Goal: Task Accomplishment & Management: Manage account settings

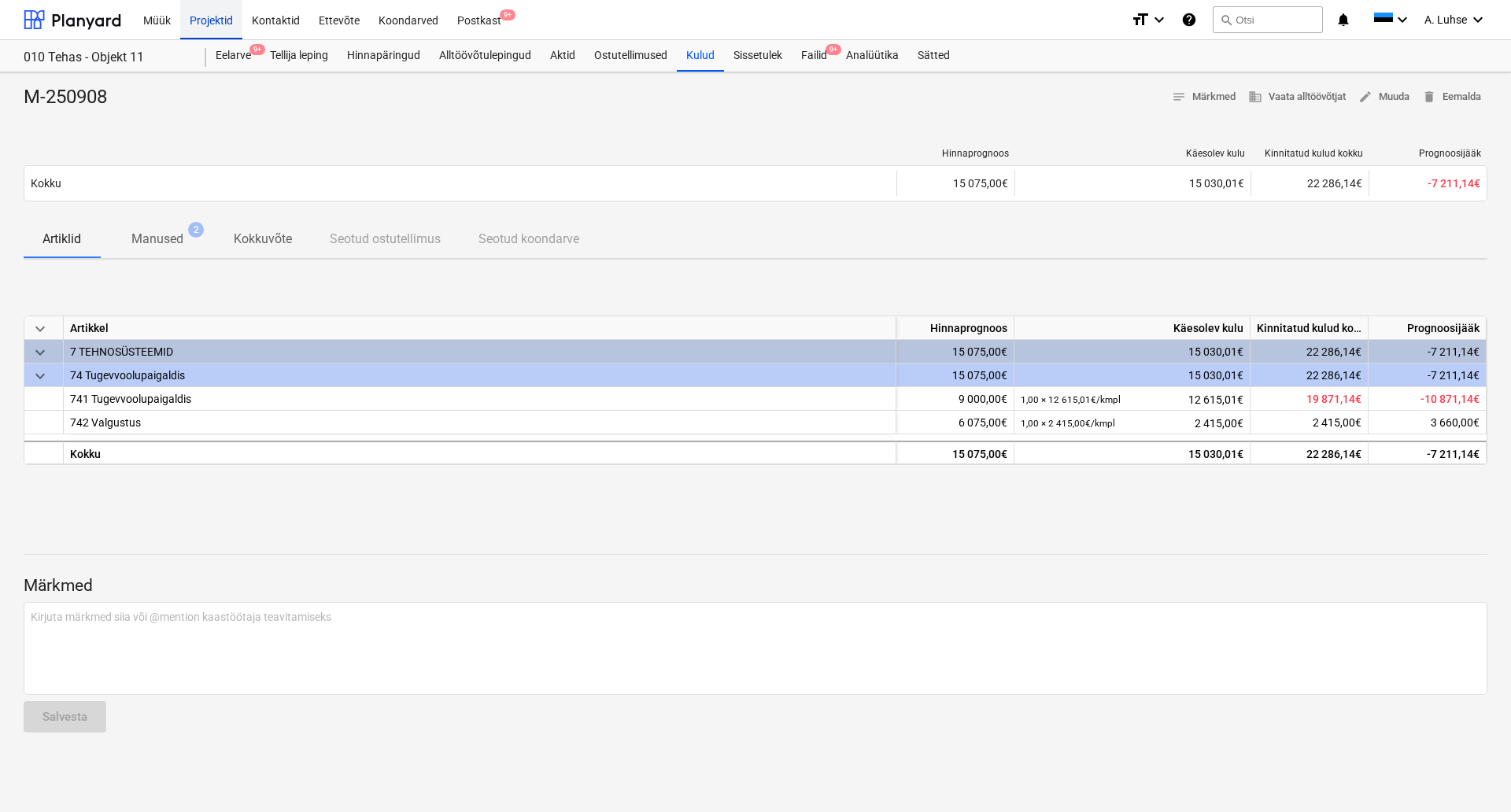
click at [208, 6] on div "Projektid" at bounding box center [211, 19] width 62 height 40
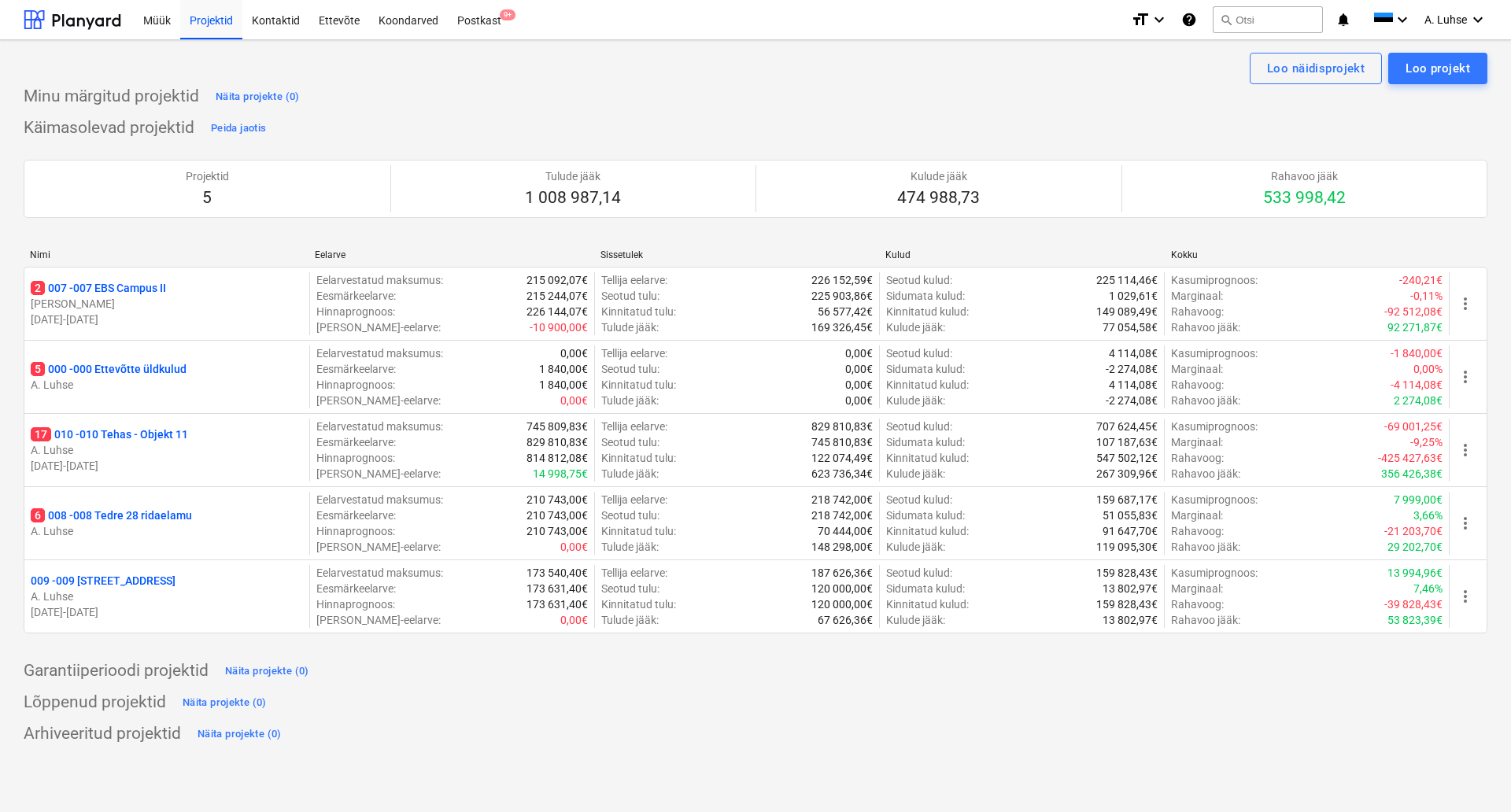
click at [436, 120] on div "Käimasolevad projektid Peida jaotis Projektid 5 Tulude jääk 1 008 987,14 Kulude…" at bounding box center [756, 384] width 1464 height 537
click at [501, 12] on span "9+" at bounding box center [508, 15] width 16 height 11
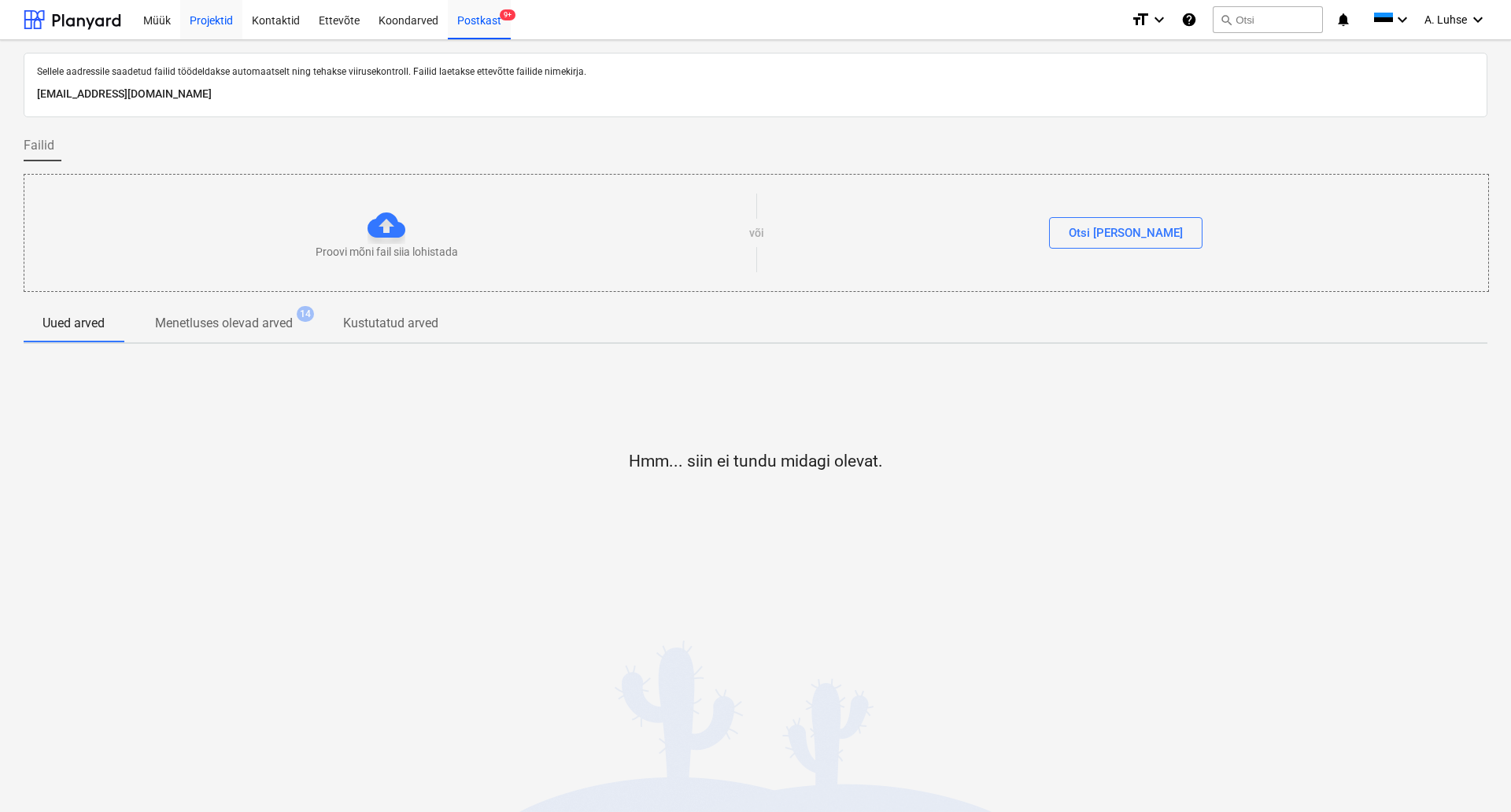
click at [218, 22] on div "Projektid" at bounding box center [211, 19] width 62 height 40
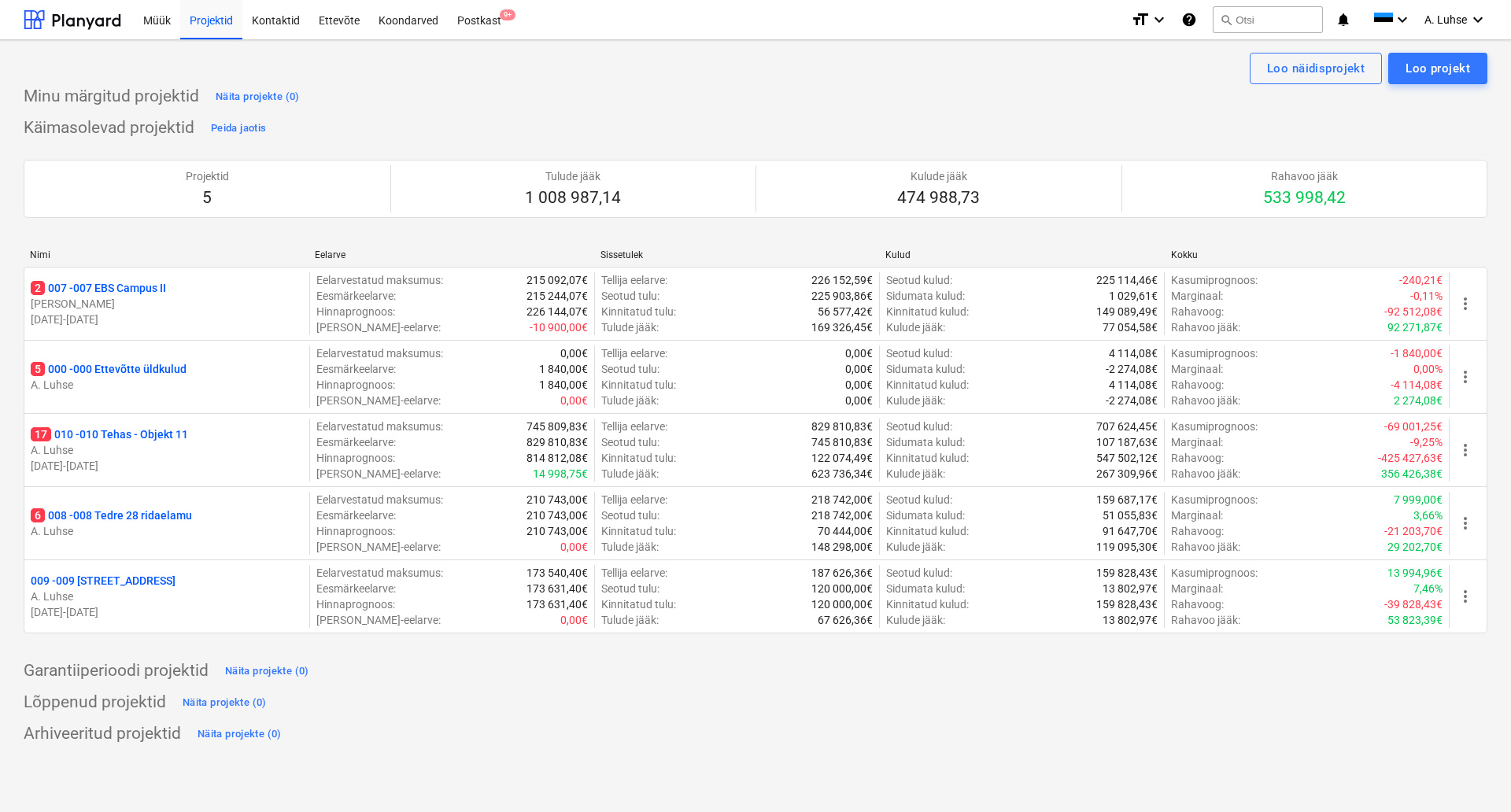
click at [442, 780] on div "Loo näidisprojekt Loo projekt Minu märgitud projektid Näita projekte (0) Käimas…" at bounding box center [756, 426] width 1511 height 772
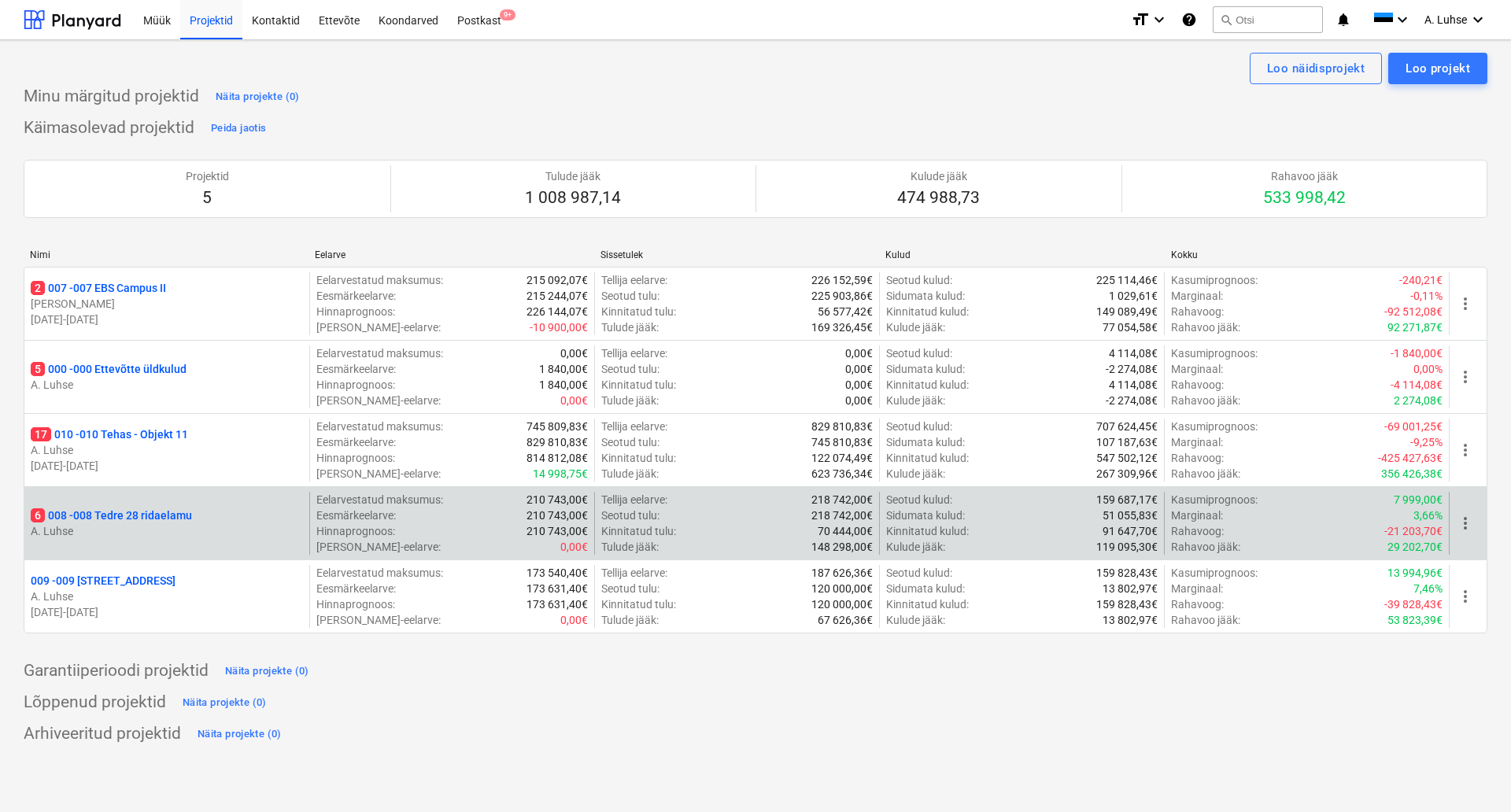
click at [173, 521] on p "6 008 - 008 Tedre 28 ridaelamu" at bounding box center [111, 515] width 162 height 16
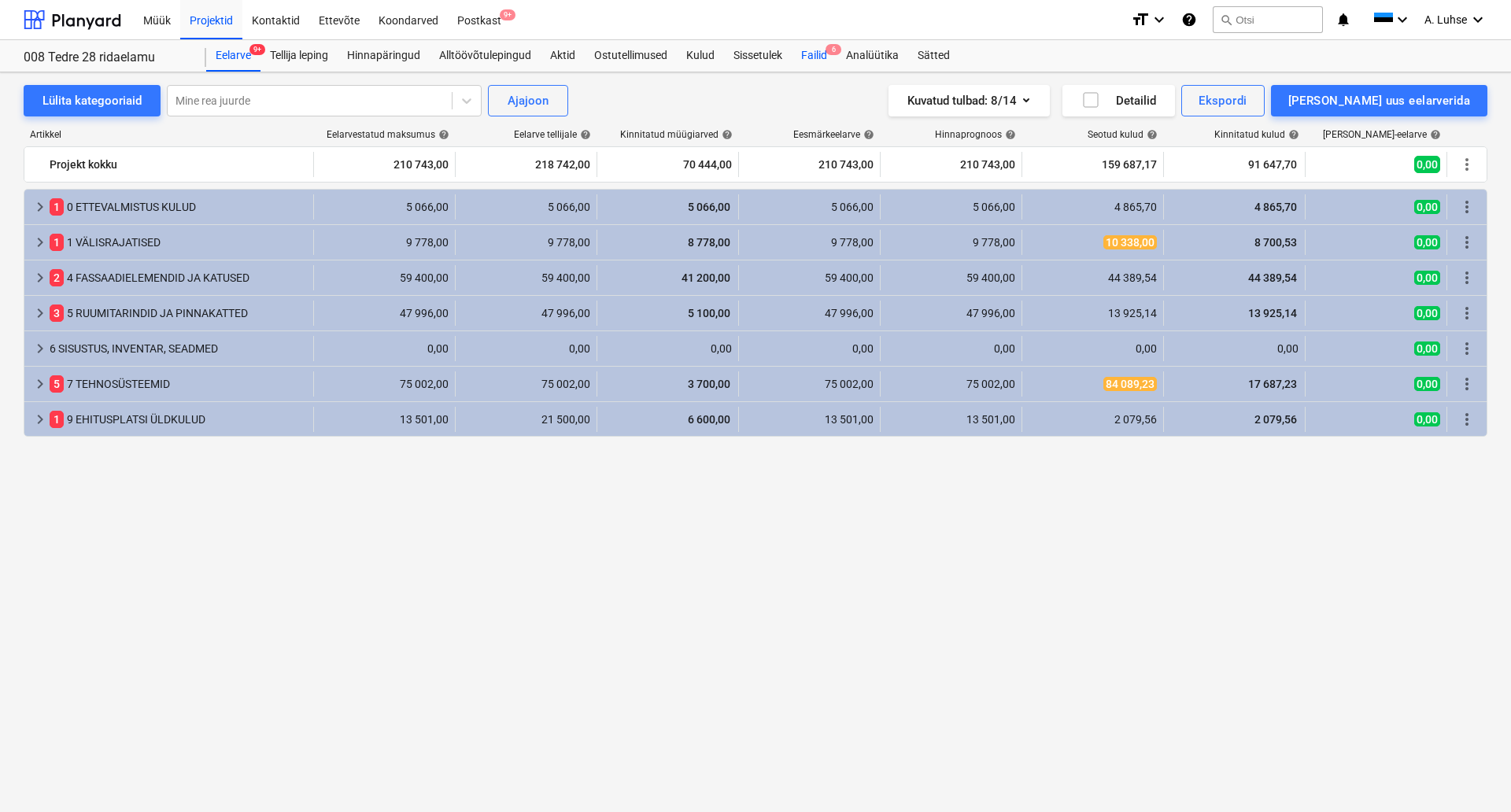
click at [821, 44] on div "Failid 6" at bounding box center [814, 55] width 45 height 31
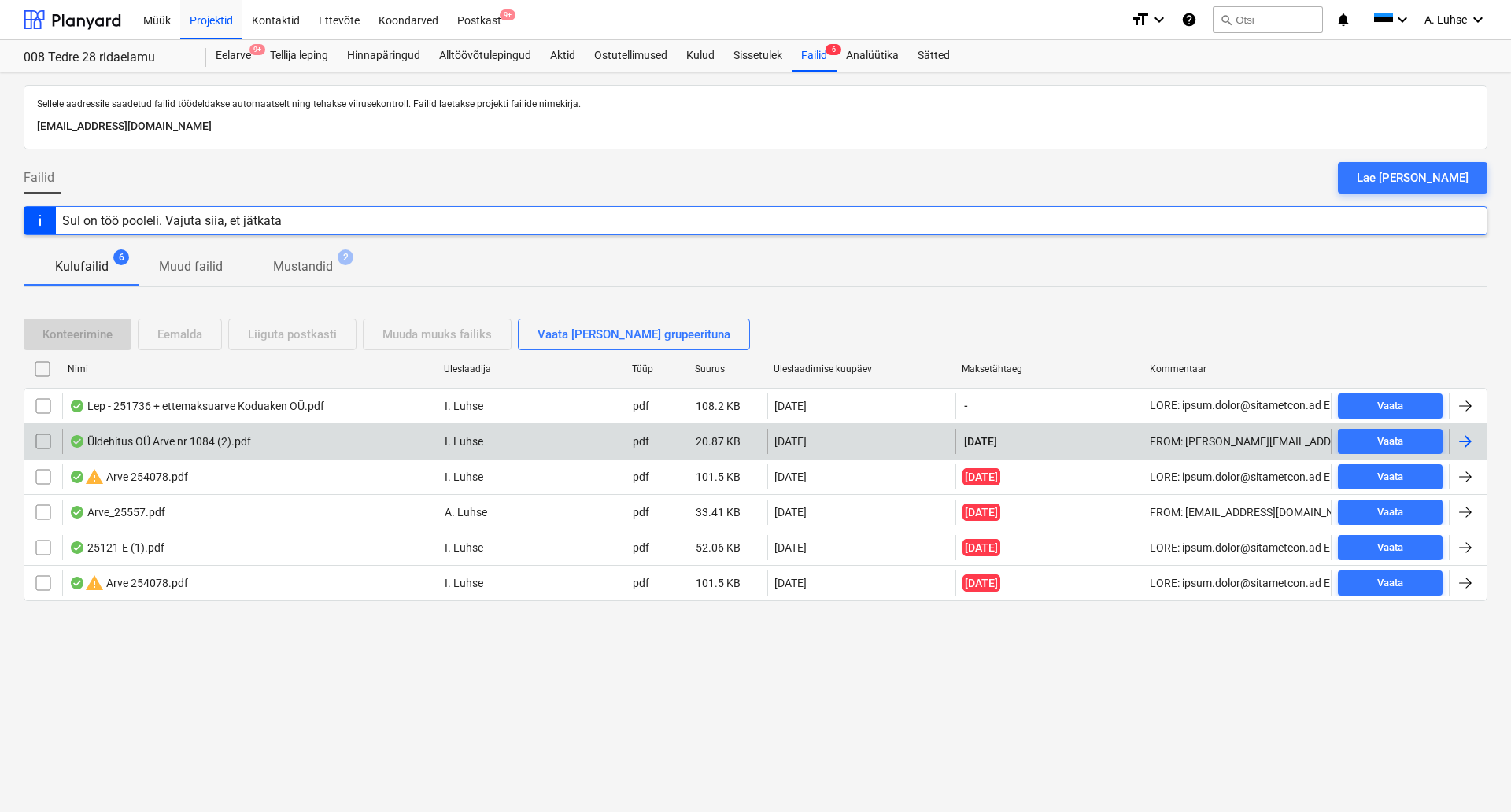
click at [303, 444] on div "Üldehitus OÜ Arve nr 1084 (2).pdf" at bounding box center [250, 441] width 375 height 25
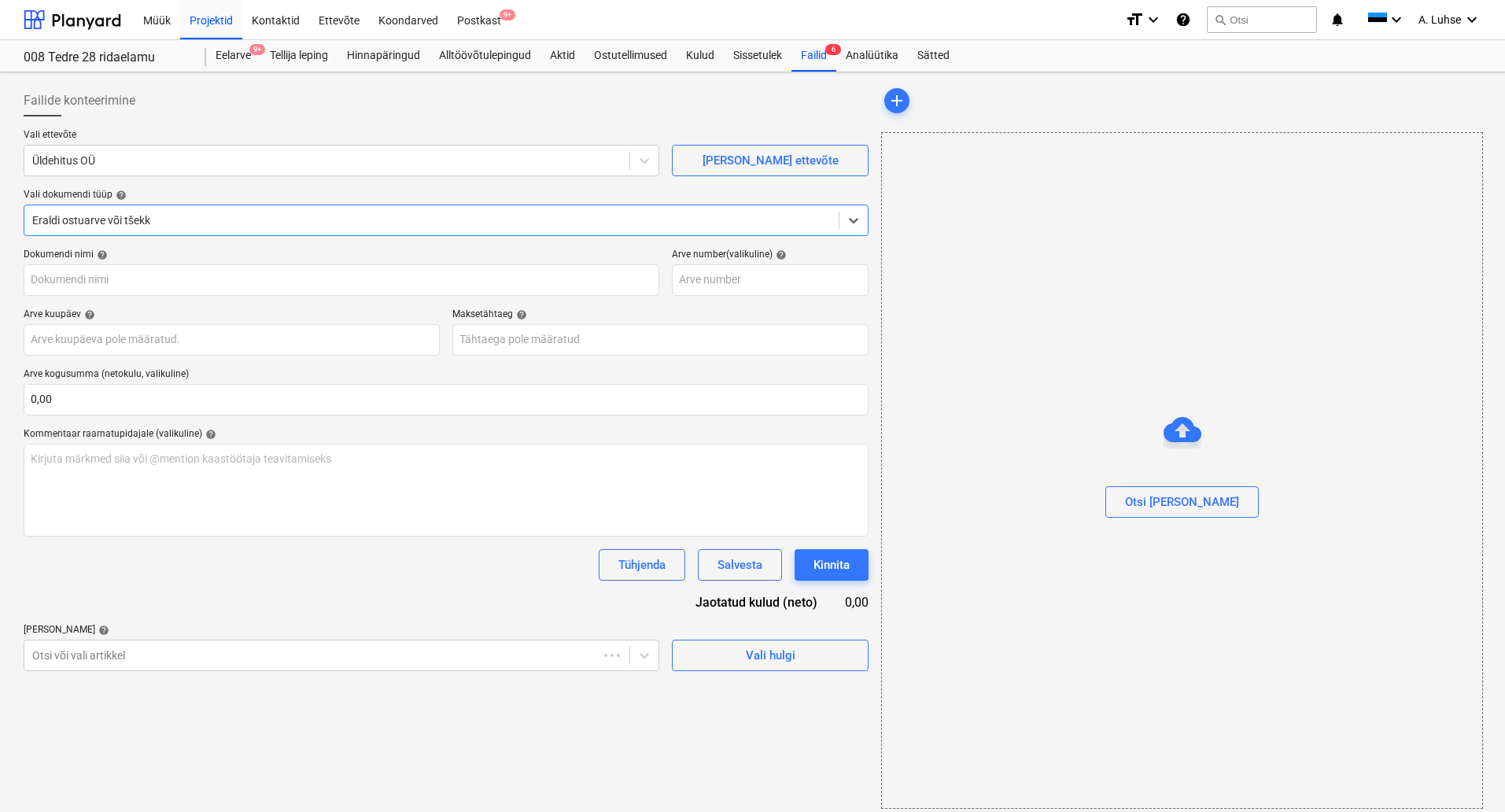
type input "Üldehitus OÜ Arve nr 1084 (2).pdf"
type input "[DATE]"
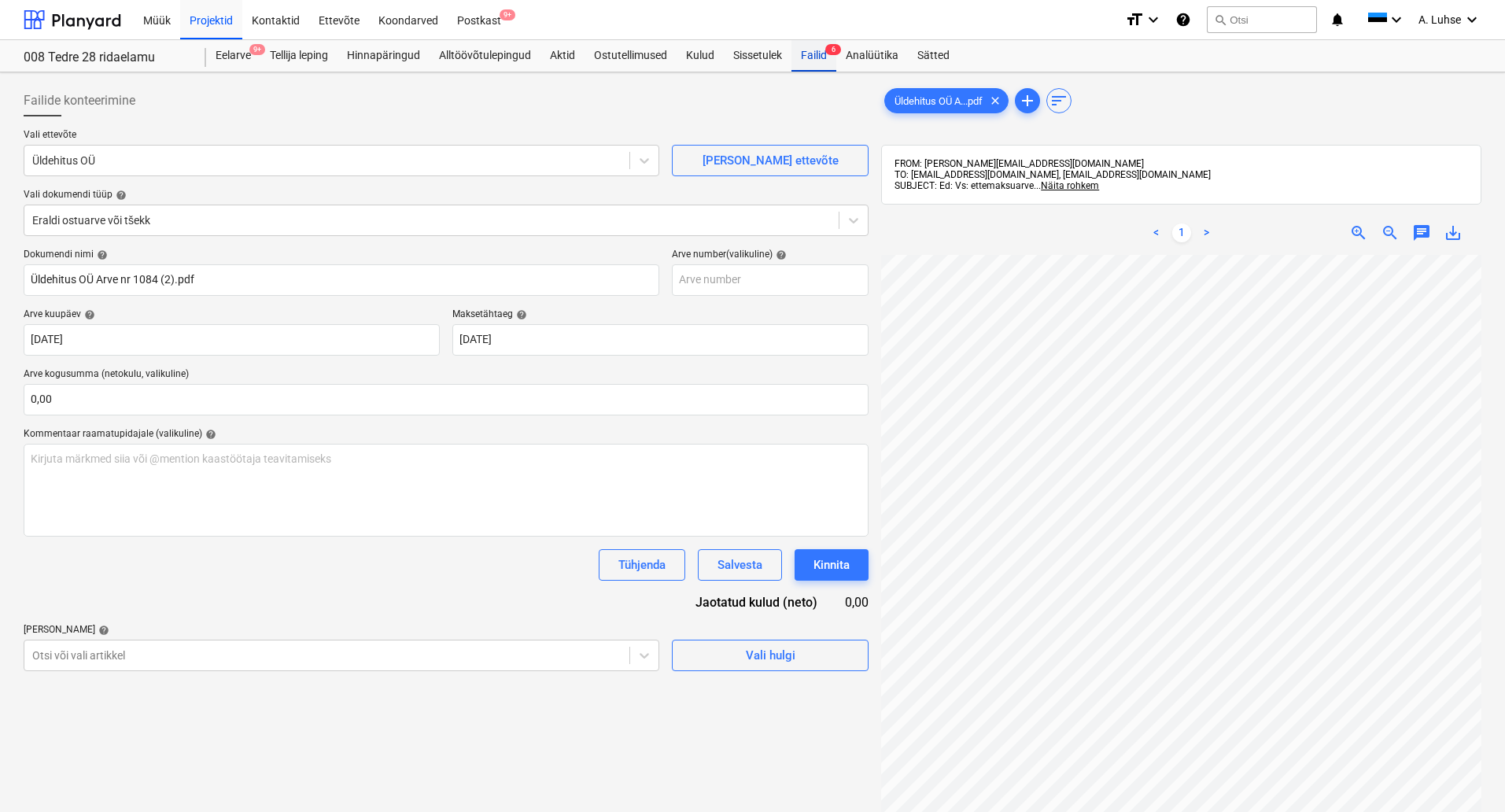
click at [804, 54] on div "Failid 6" at bounding box center [814, 55] width 45 height 31
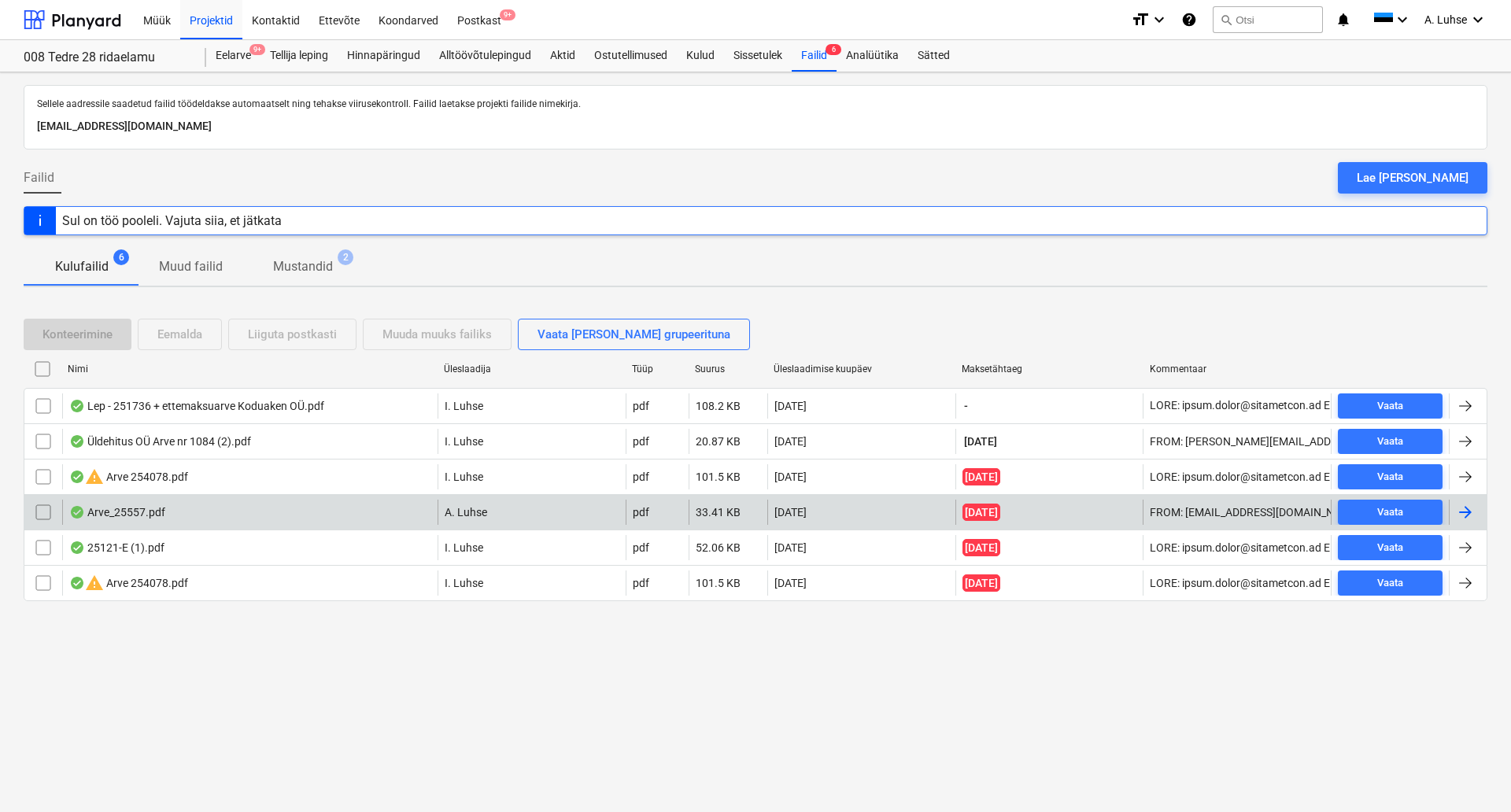
click at [146, 514] on div "Arve_25557.pdf" at bounding box center [118, 512] width 96 height 13
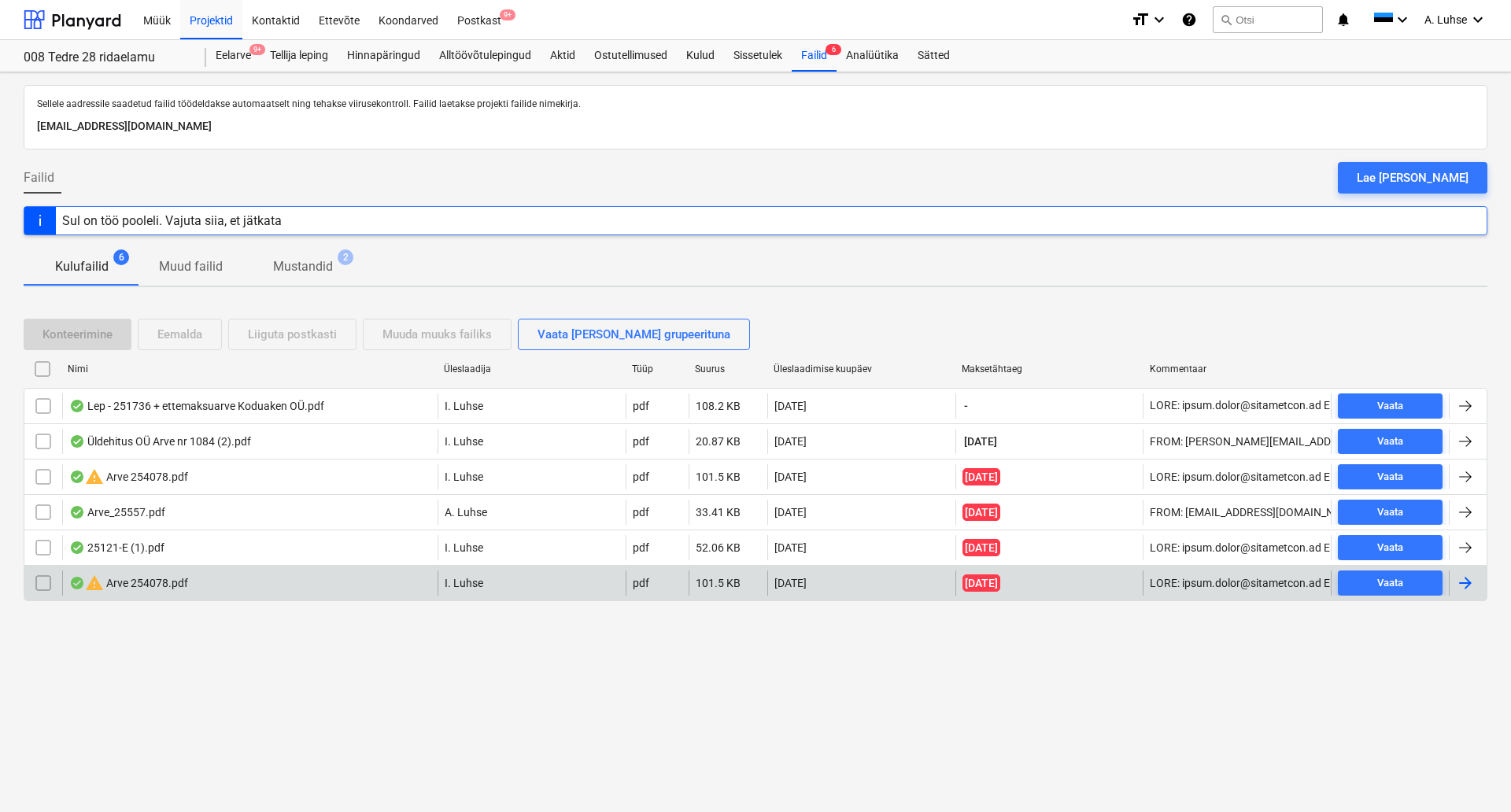
click at [233, 596] on div "warning Arve 254078.pdf I. Luhse pdf 101.5 KB [DATE] [DATE] Vaata" at bounding box center [756, 582] width 1464 height 36
click at [212, 571] on div "warning Arve 254078.pdf" at bounding box center [250, 582] width 375 height 25
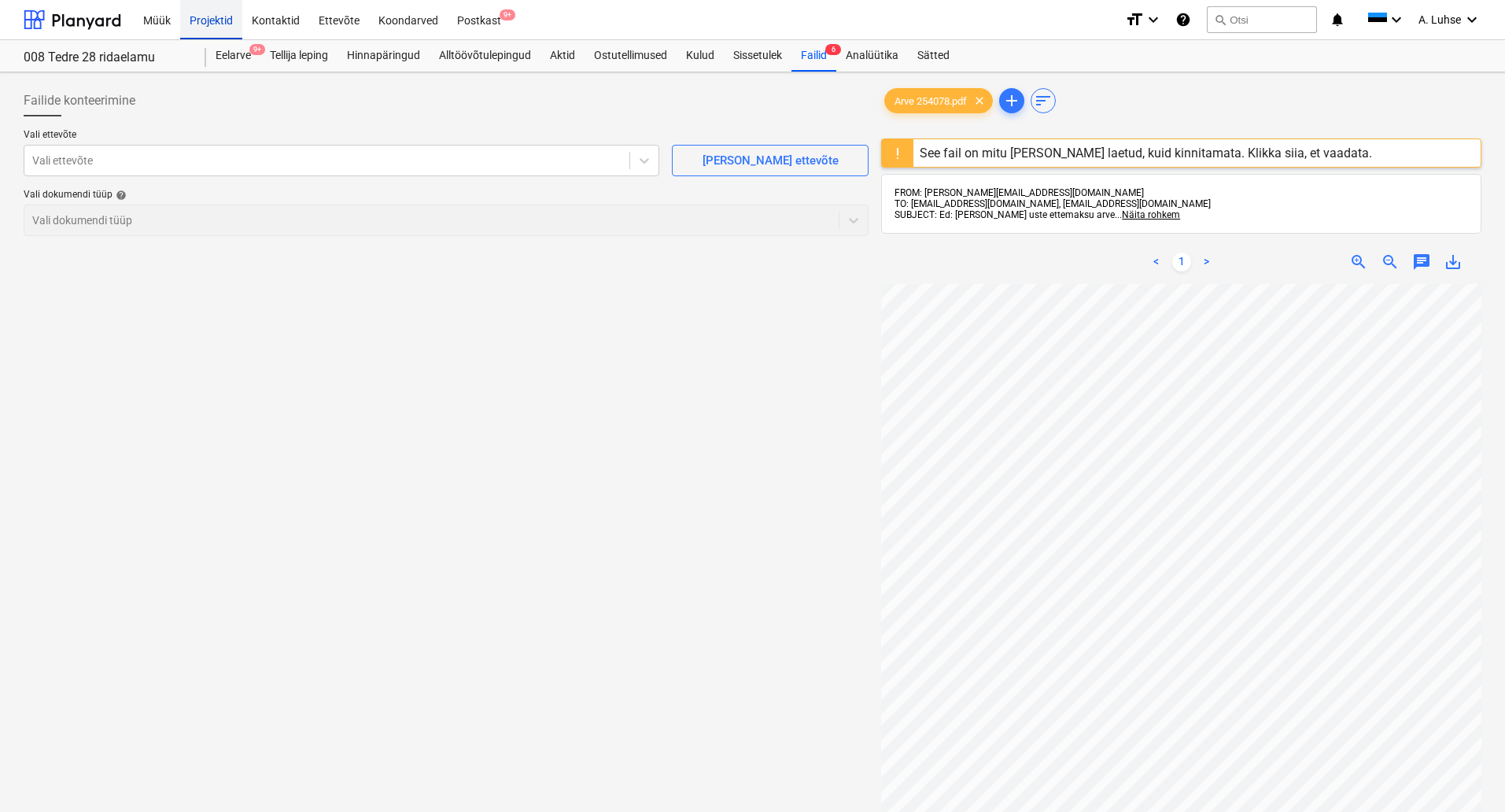
click at [210, 16] on div "Projektid" at bounding box center [211, 19] width 62 height 40
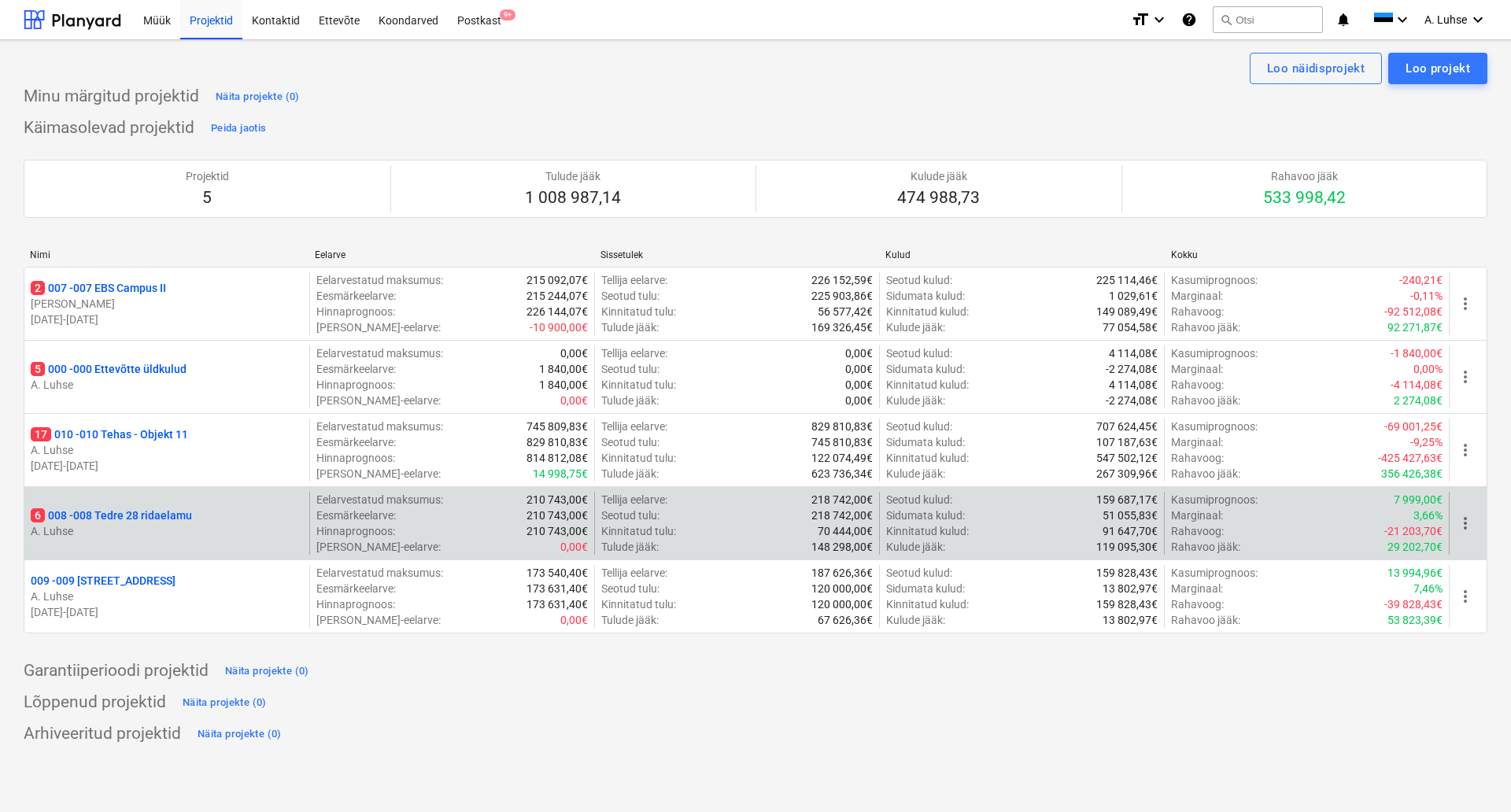
click at [102, 513] on p "6 008 - 008 Tedre 28 ridaelamu" at bounding box center [111, 515] width 162 height 16
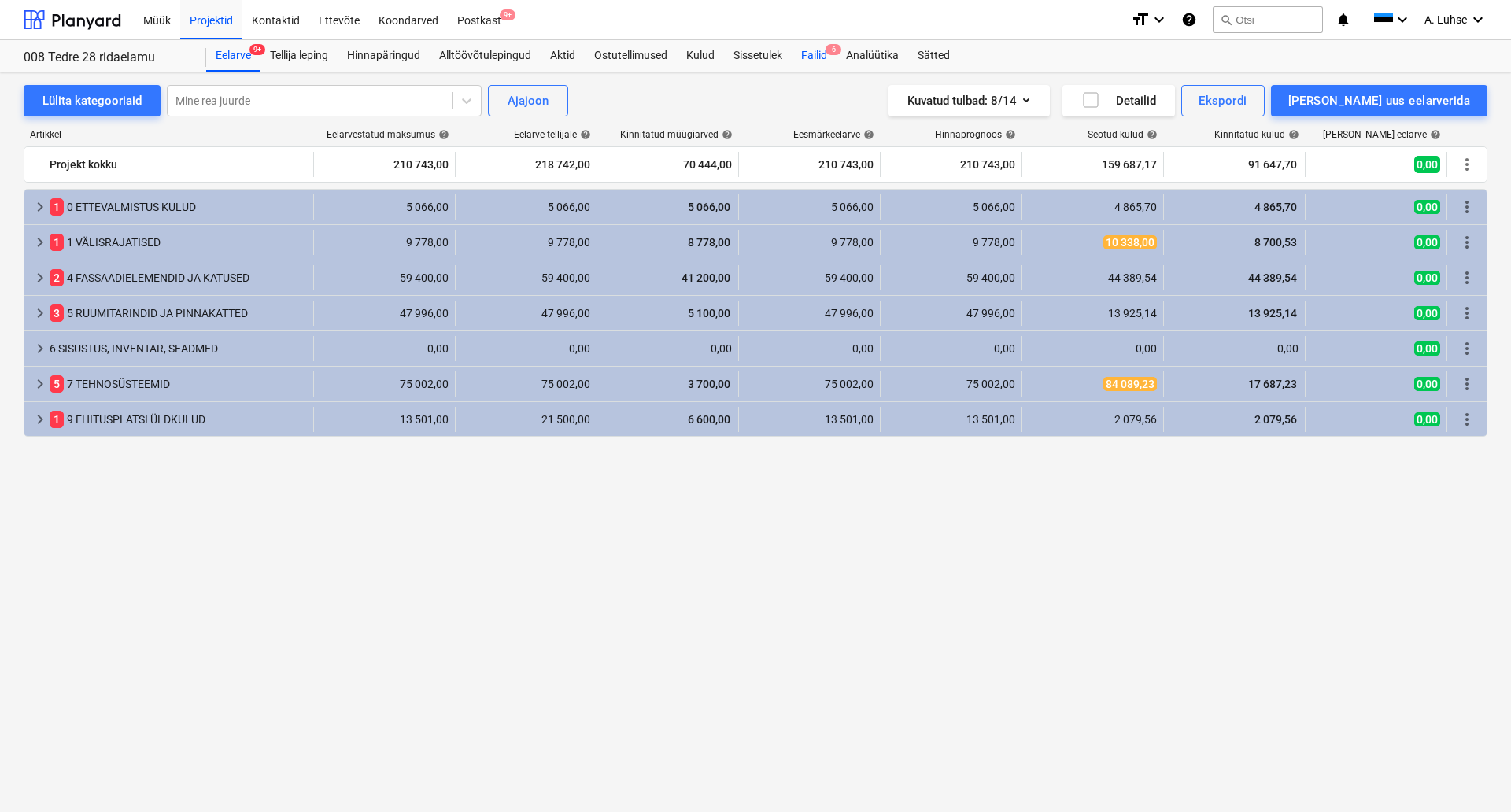
click at [836, 50] on span "6" at bounding box center [834, 50] width 16 height 11
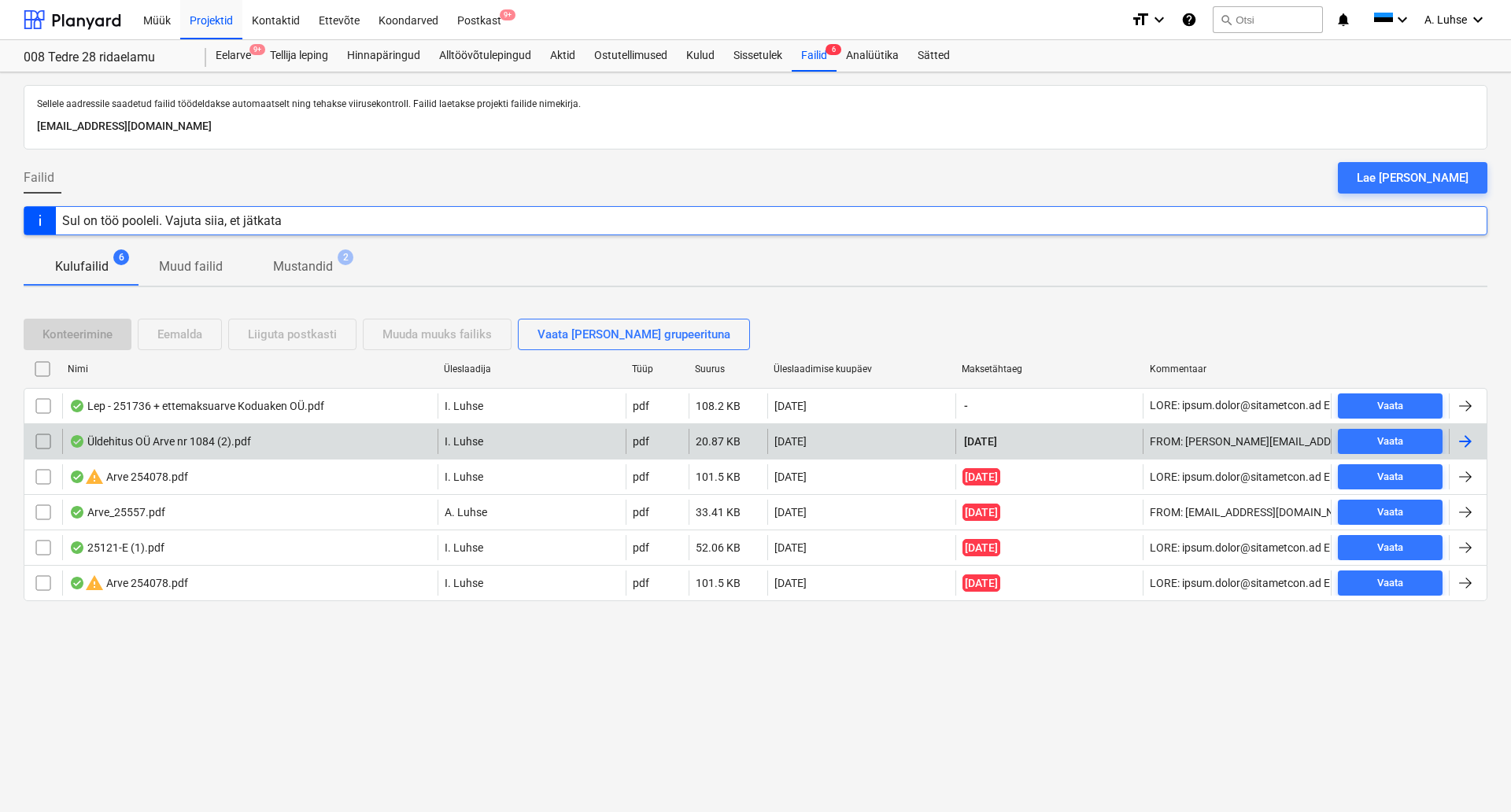
click at [356, 441] on div "Üldehitus OÜ Arve nr 1084 (2).pdf" at bounding box center [250, 441] width 375 height 25
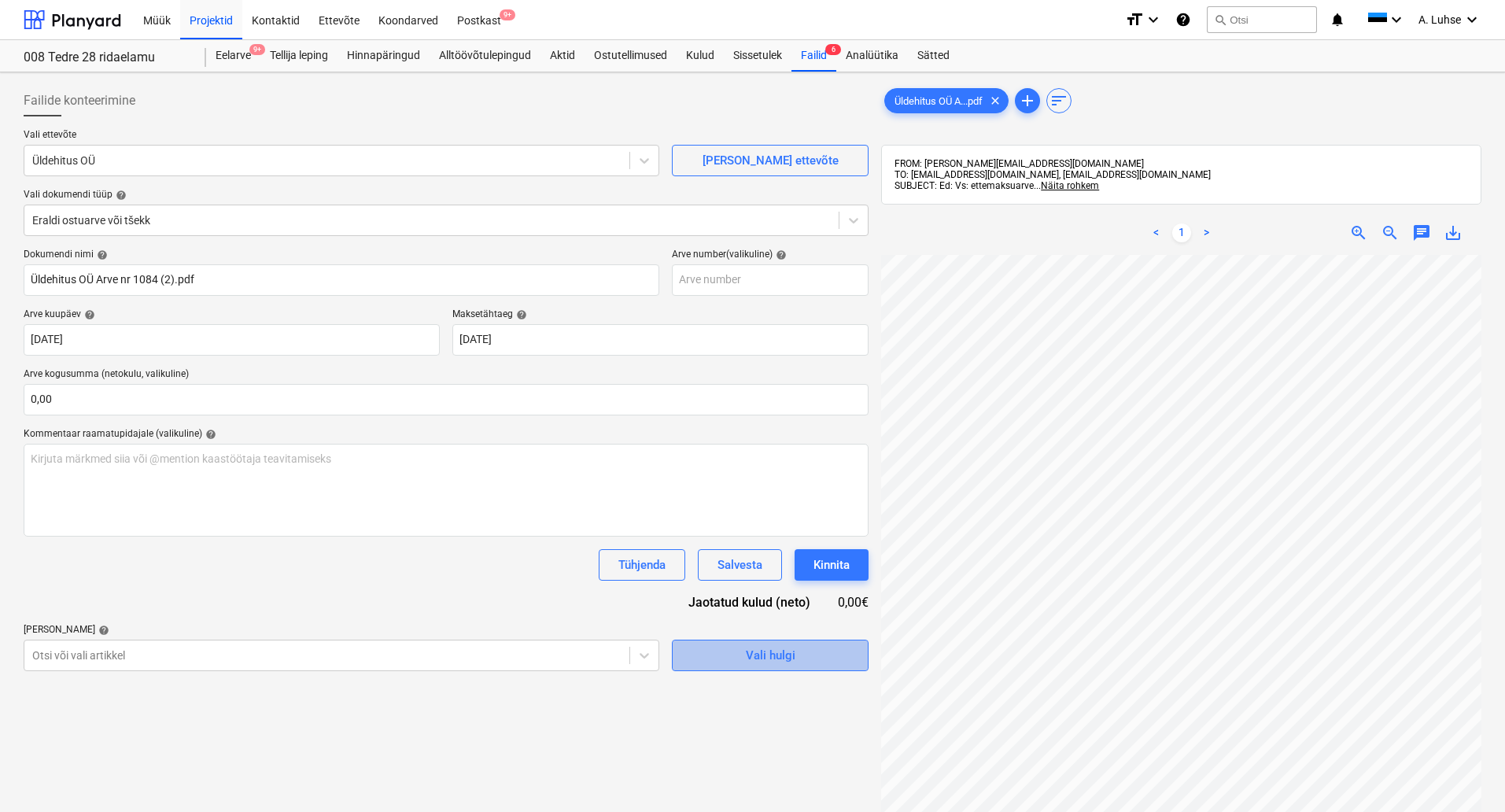
click at [755, 658] on div "Vali hulgi" at bounding box center [771, 655] width 50 height 21
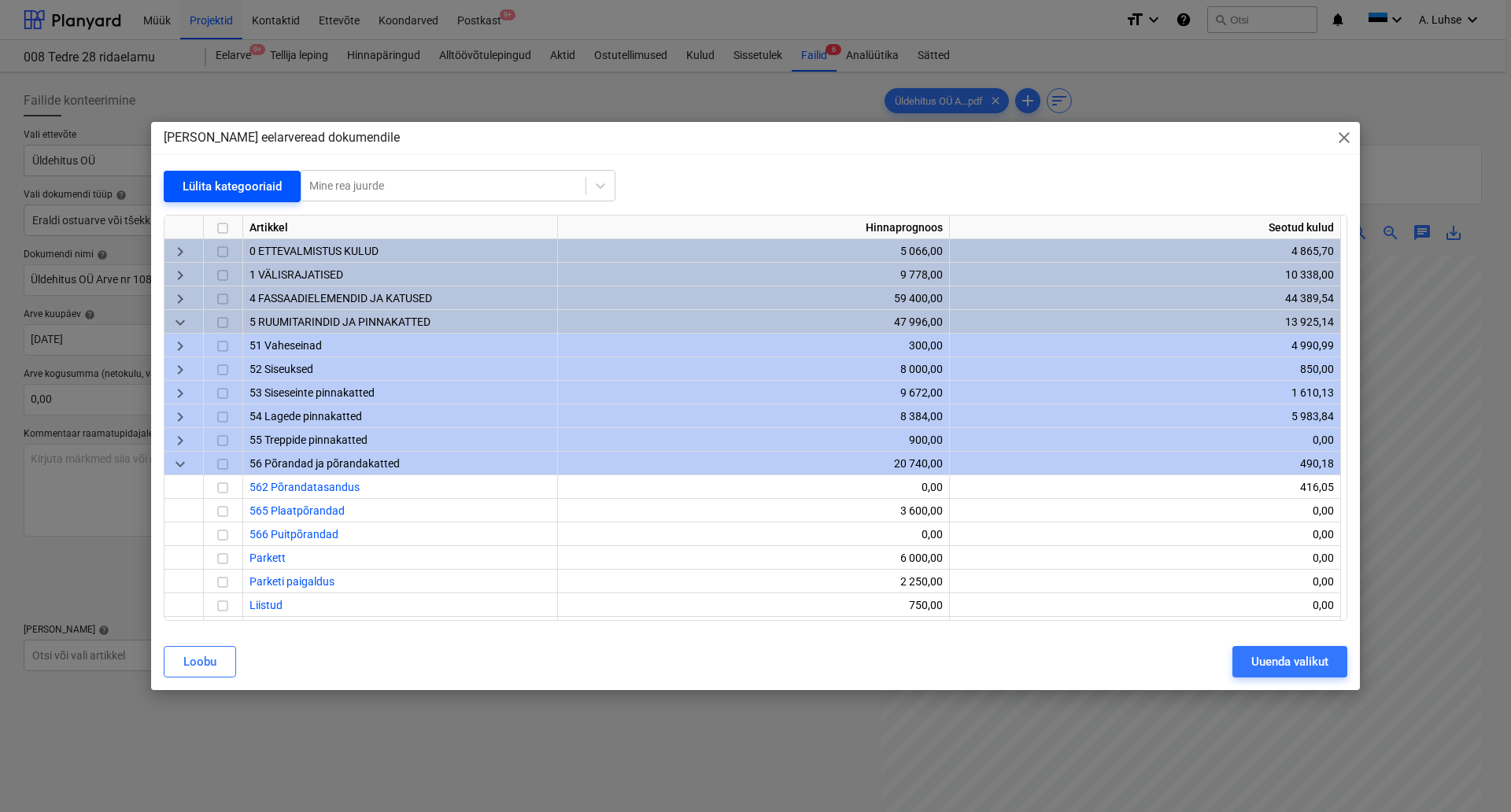
click at [214, 192] on div "Lülita kategooriaid" at bounding box center [232, 186] width 99 height 21
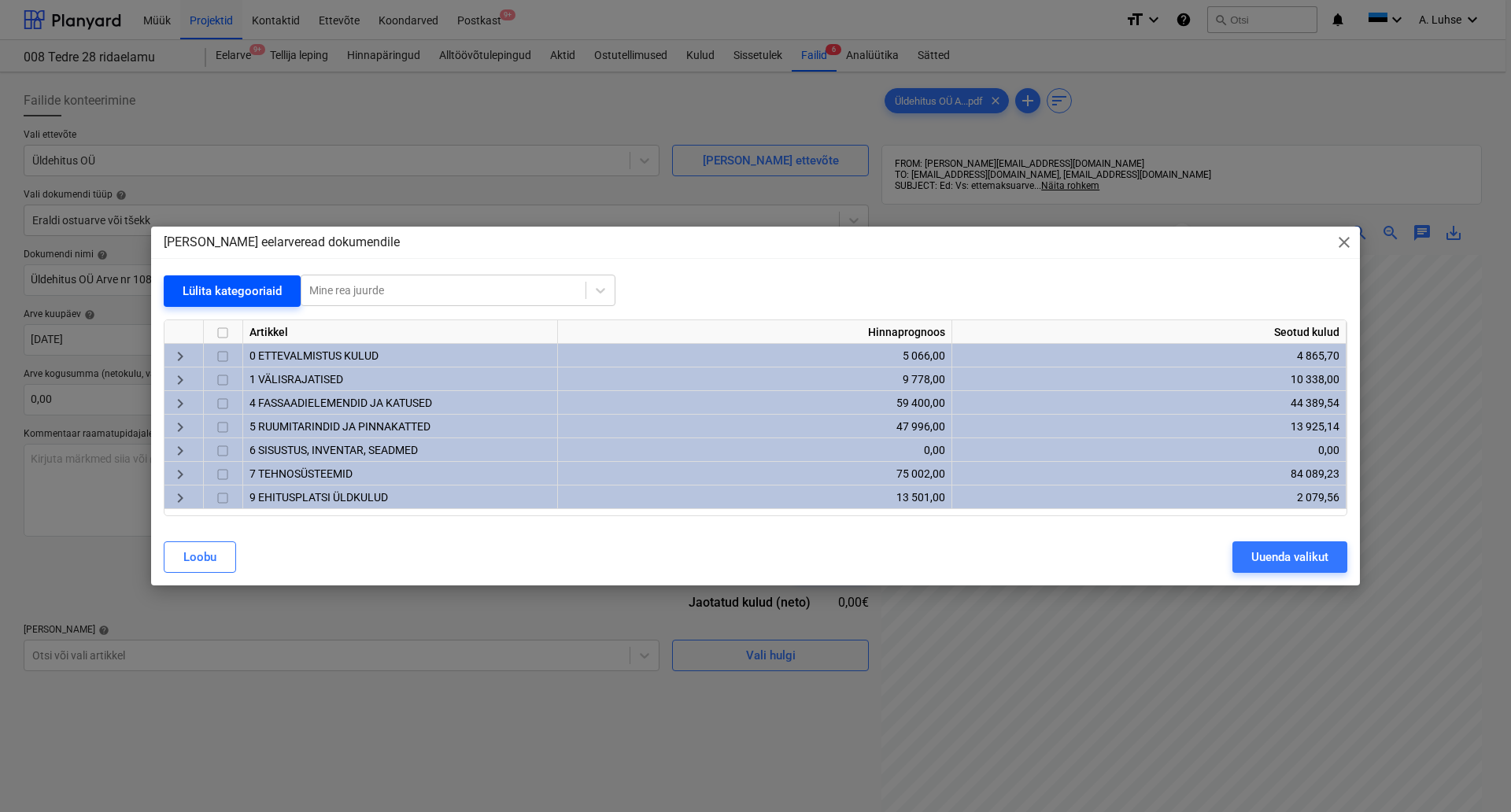
click at [195, 284] on div "Lülita kategooriaid" at bounding box center [232, 291] width 99 height 21
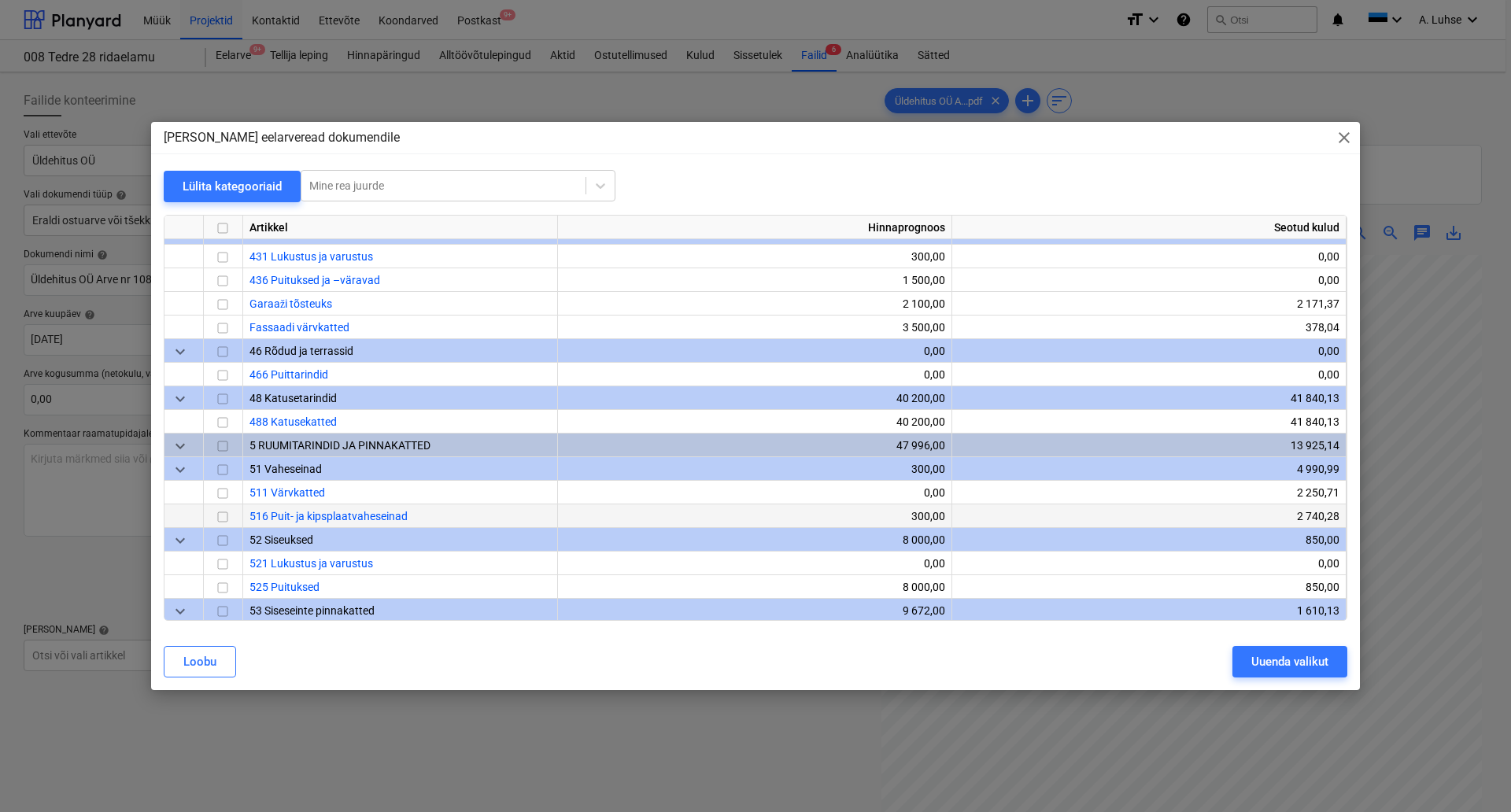
scroll to position [444, 0]
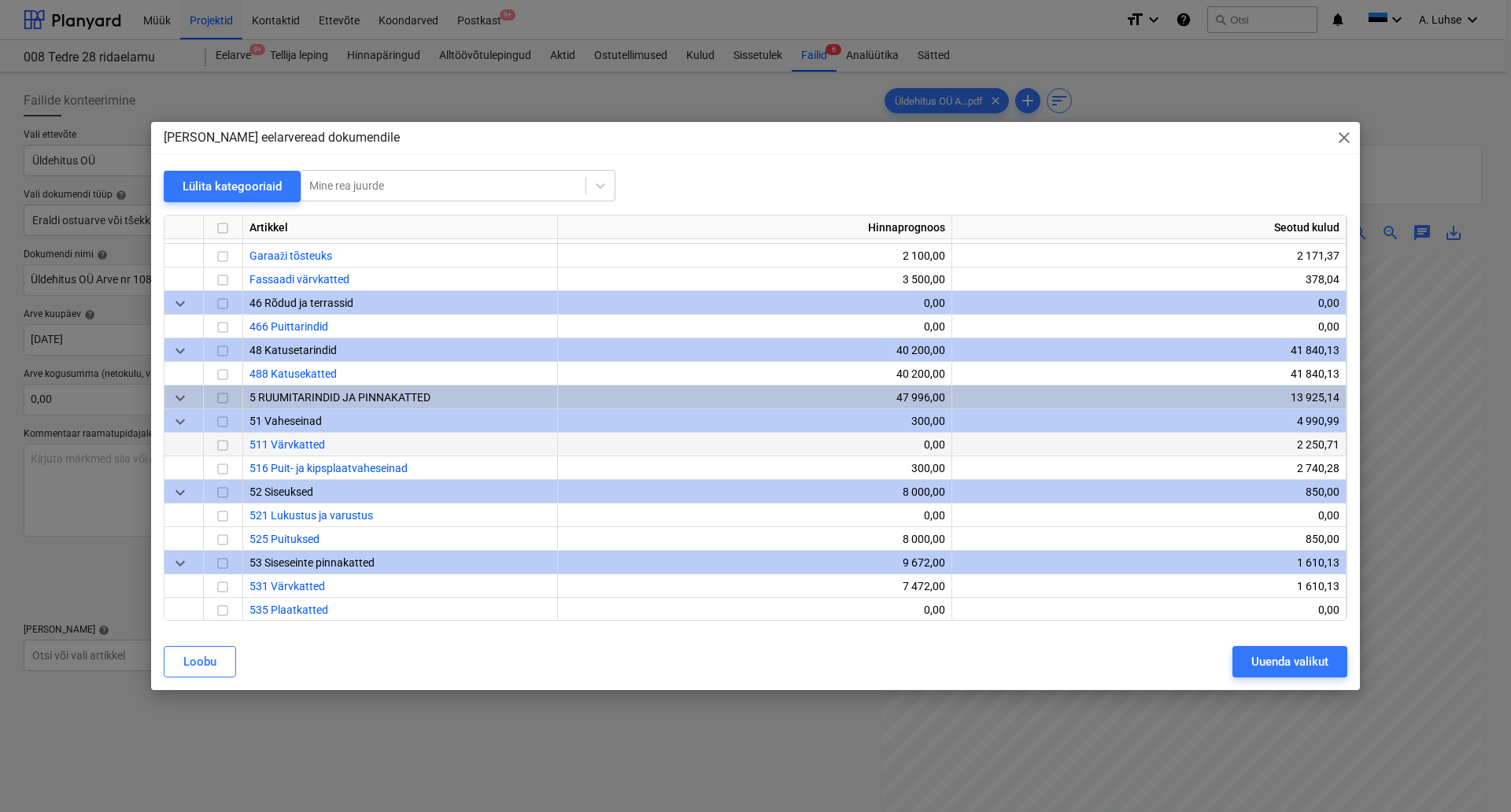
click at [220, 447] on input "checkbox" at bounding box center [223, 446] width 19 height 19
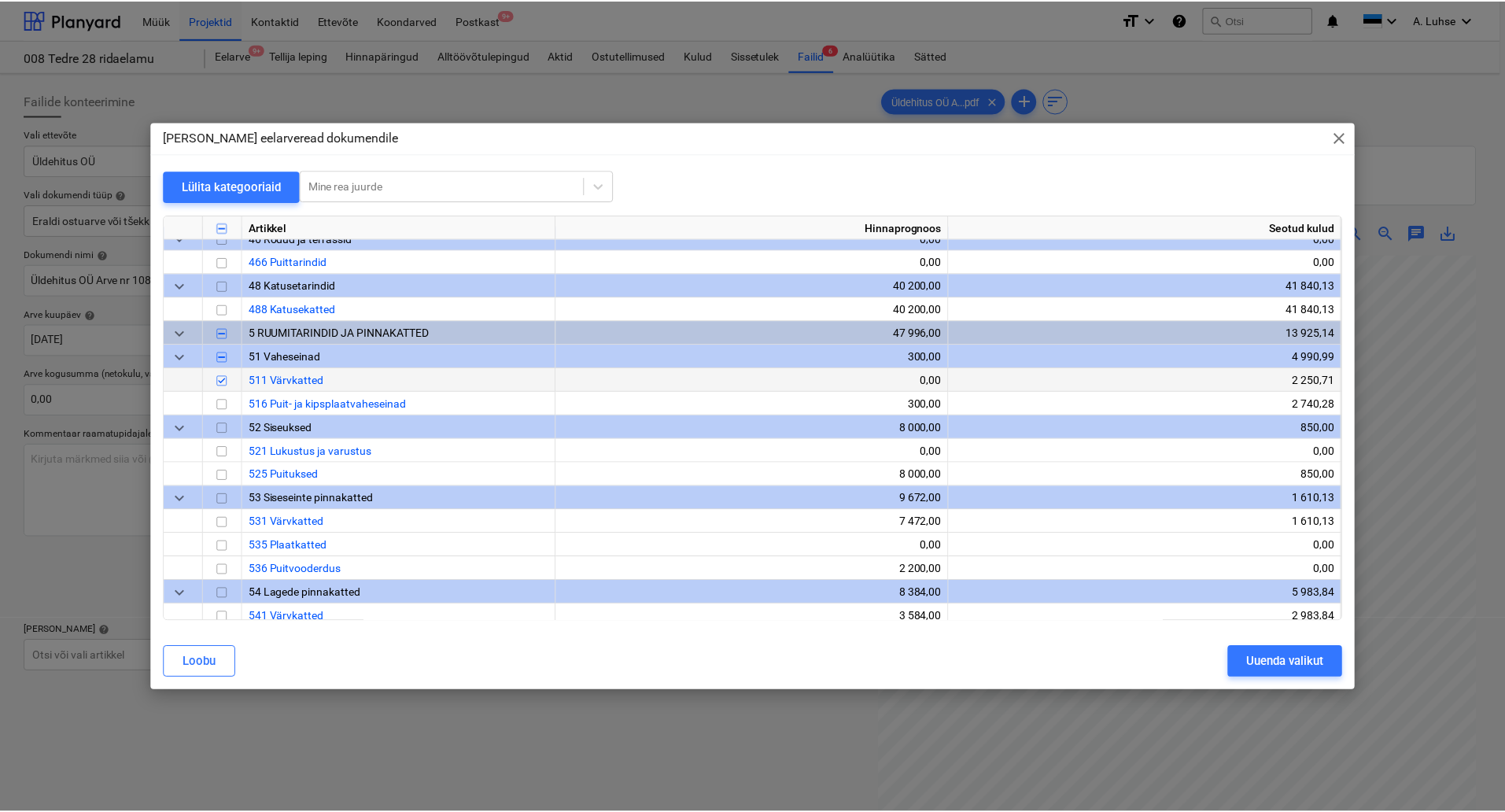
scroll to position [542, 0]
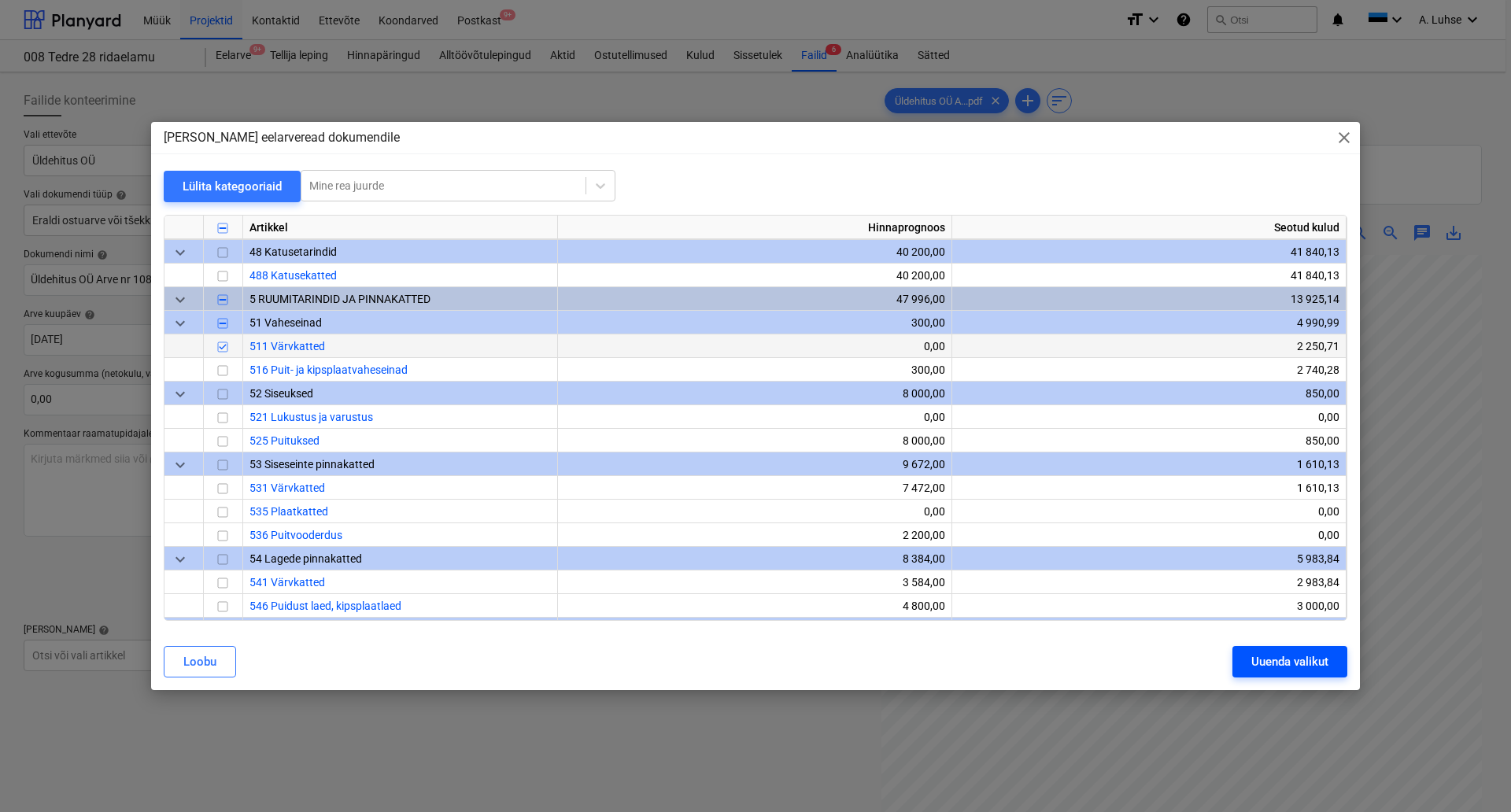
click at [1273, 665] on div "Uuenda valikut" at bounding box center [1290, 662] width 77 height 21
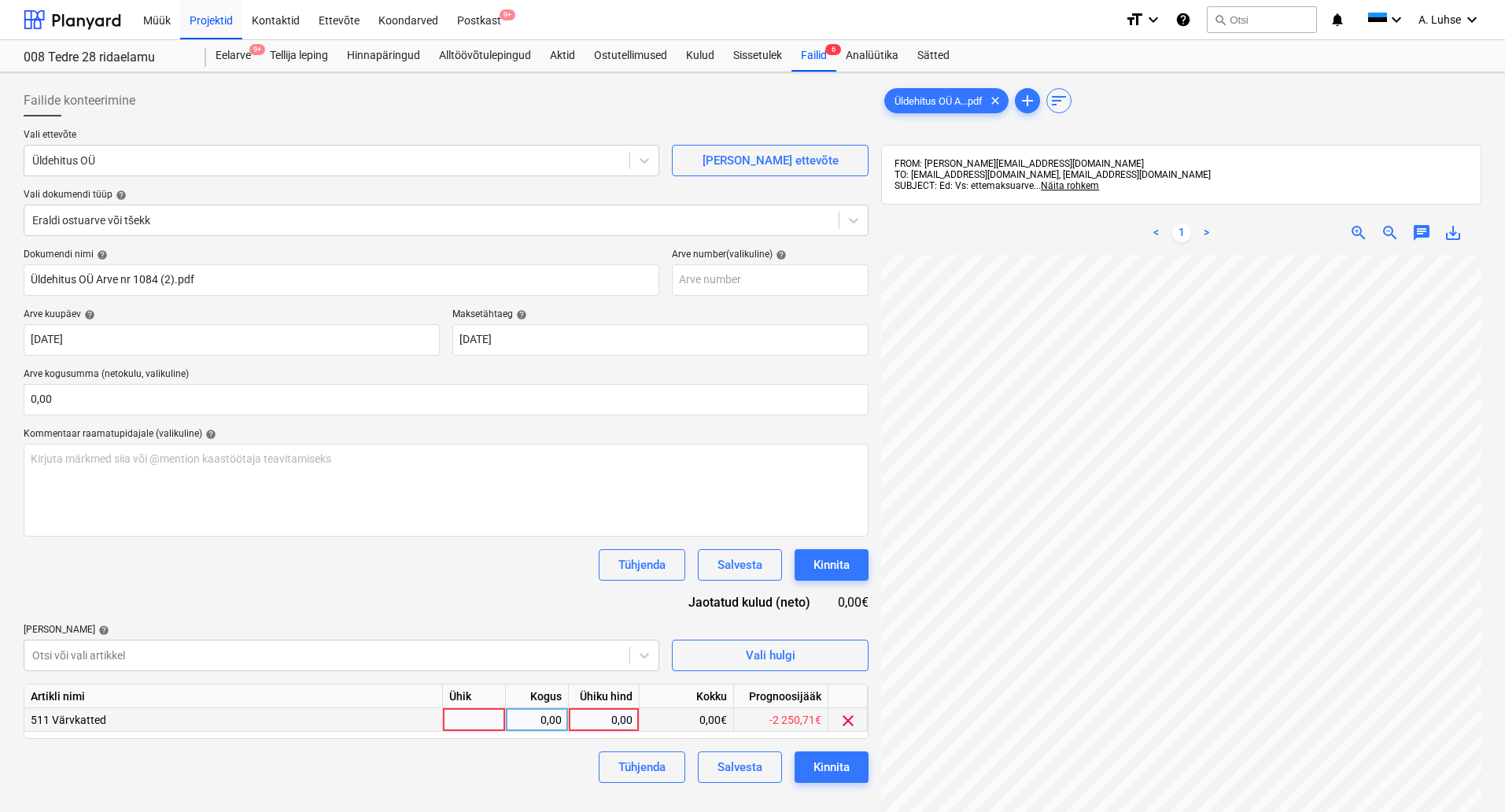
click at [462, 720] on div at bounding box center [474, 720] width 63 height 24
type input "kompl"
click at [690, 724] on div "0,00€" at bounding box center [687, 720] width 94 height 24
click at [622, 719] on div "0,00" at bounding box center [604, 720] width 58 height 24
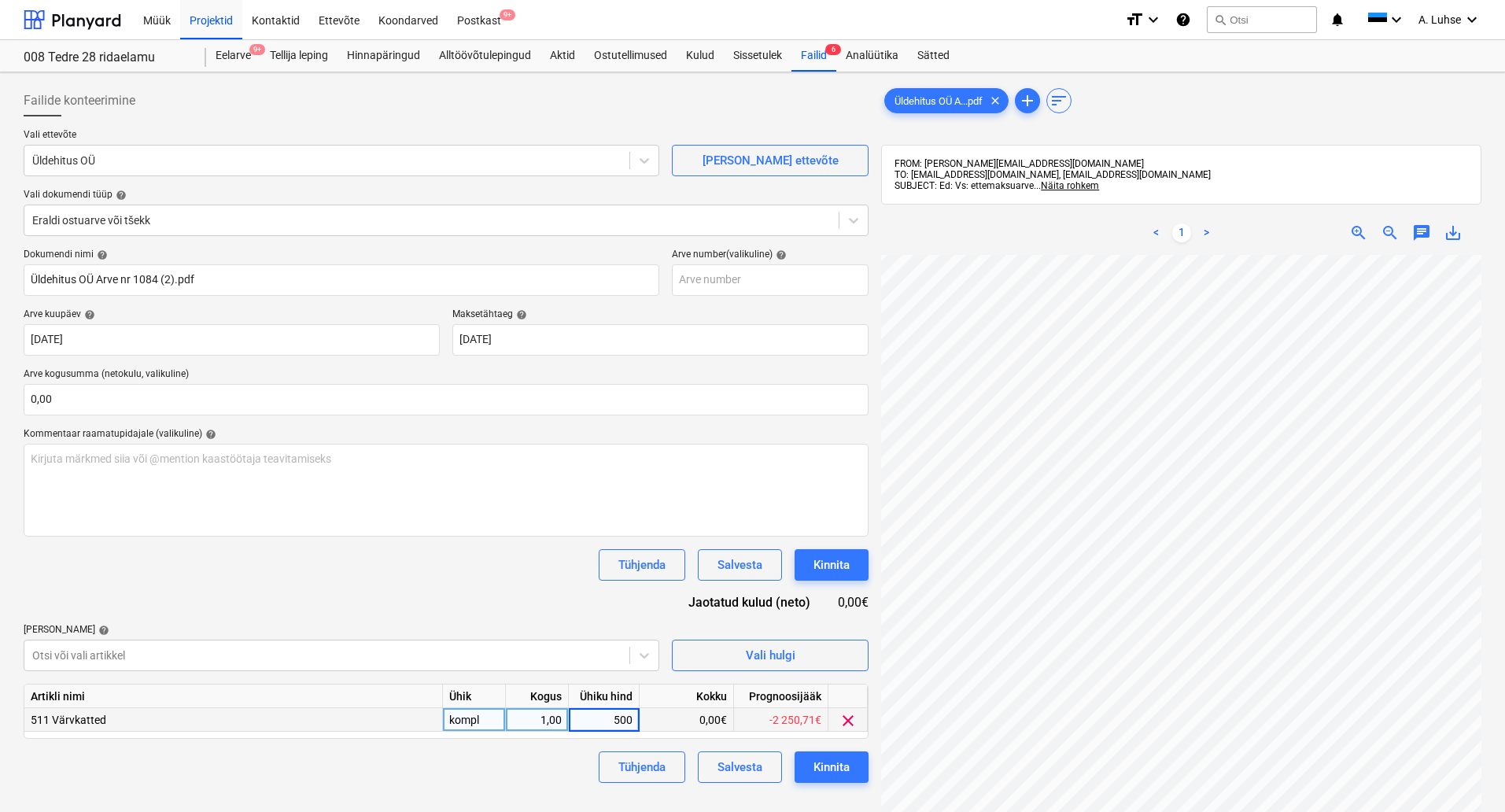
type input "5000"
click at [844, 775] on div "Kinnita" at bounding box center [831, 767] width 36 height 21
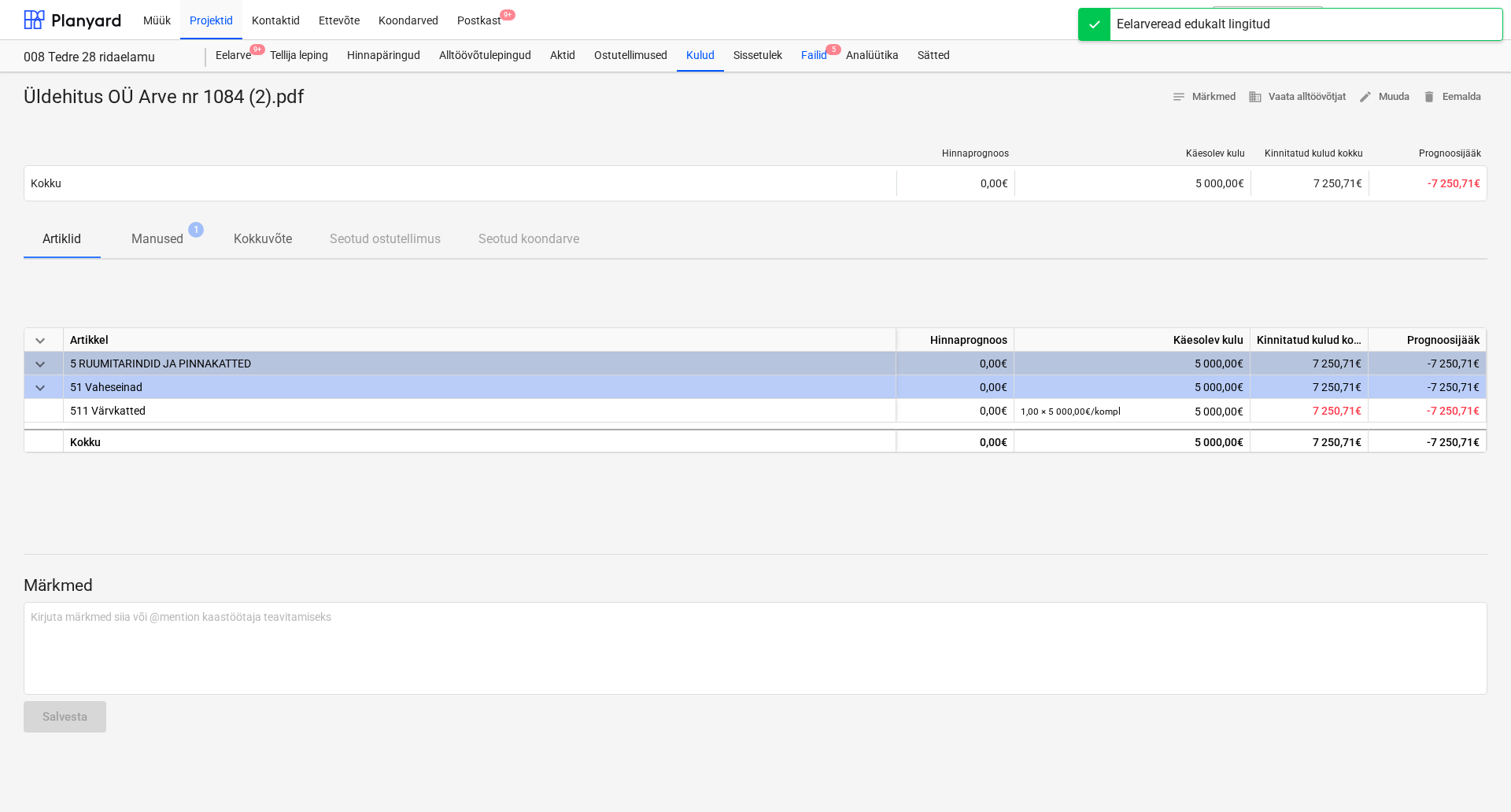
click at [809, 60] on div "Failid 5" at bounding box center [814, 55] width 45 height 31
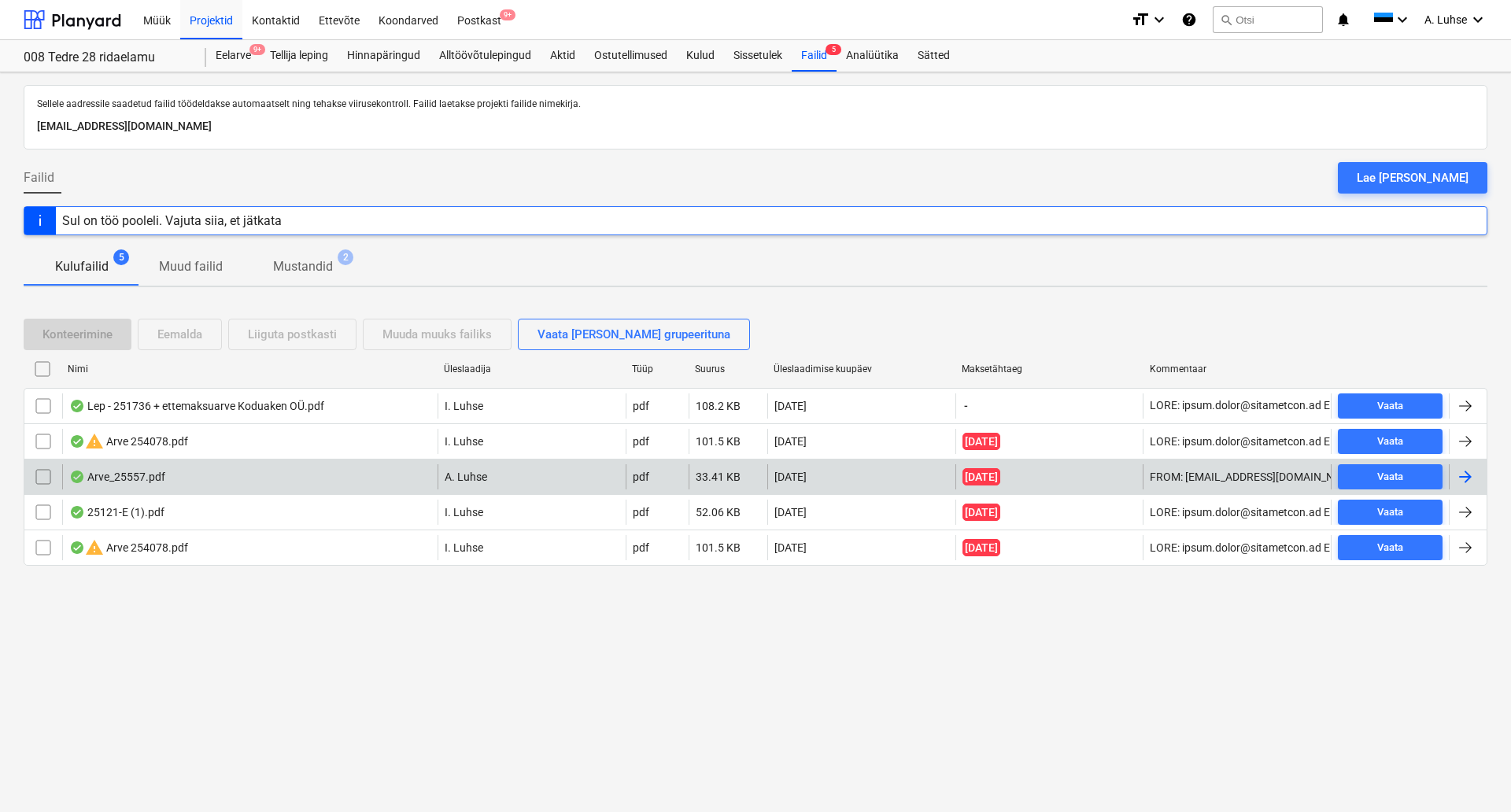
click at [252, 478] on div "Arve_25557.pdf" at bounding box center [250, 476] width 375 height 25
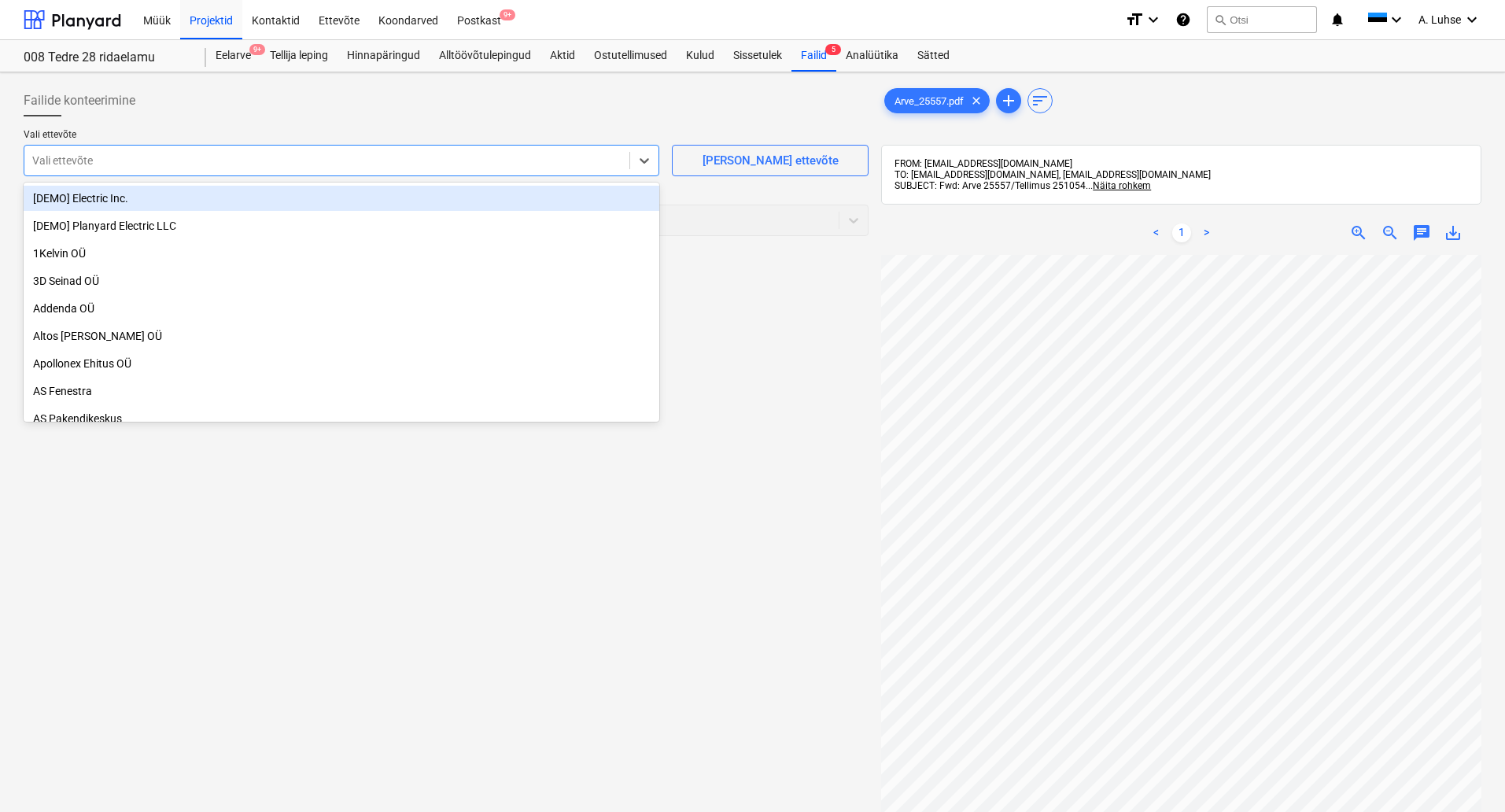
click at [484, 167] on div at bounding box center [326, 161] width 590 height 16
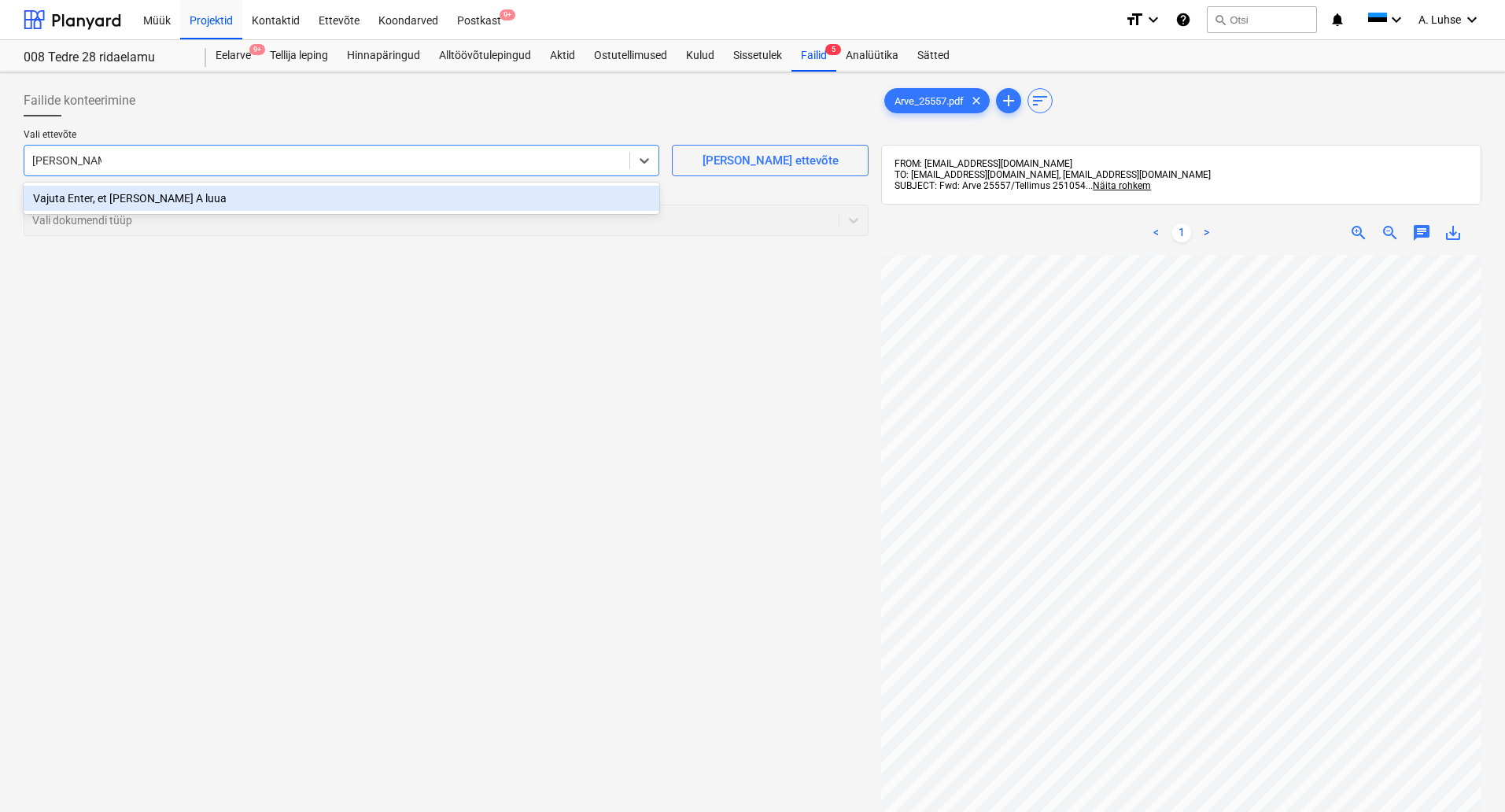
type input "[PERSON_NAME] AS"
click at [242, 206] on div "Vajuta Enter, et [PERSON_NAME] AS luua" at bounding box center [342, 198] width 636 height 25
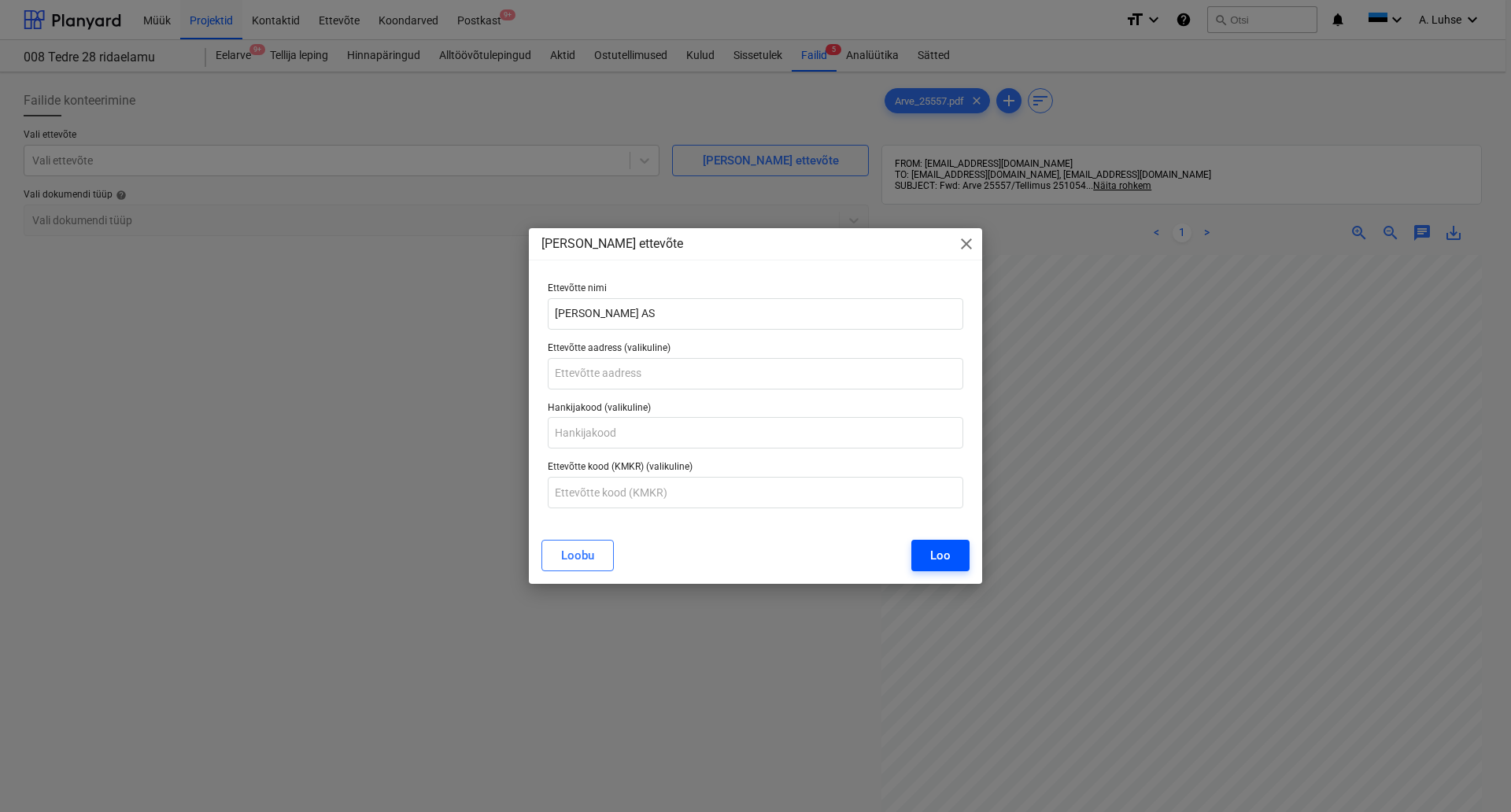
click at [944, 557] on div "Loo" at bounding box center [941, 556] width 21 height 21
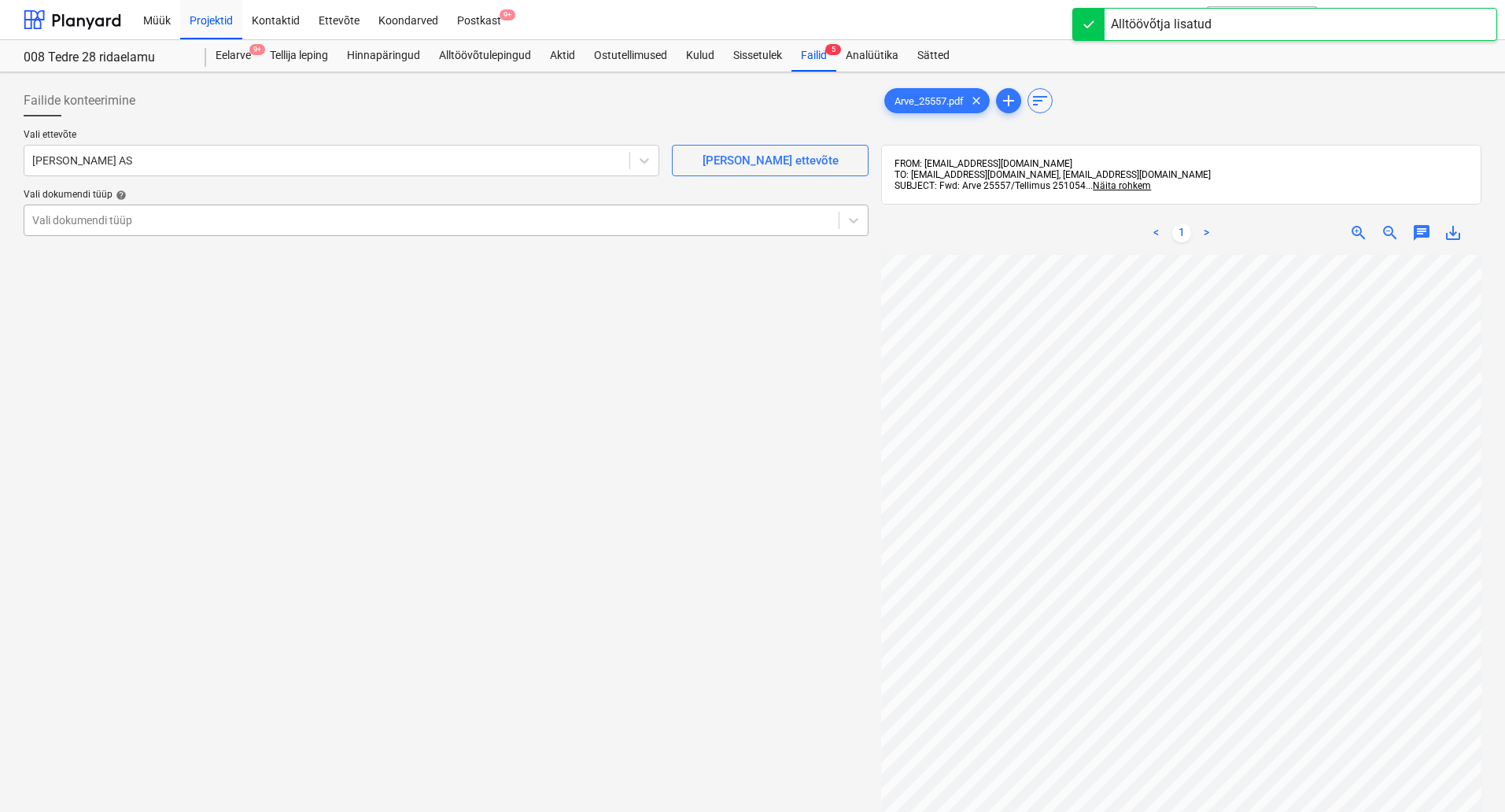
click at [258, 214] on div at bounding box center [431, 221] width 799 height 16
click at [281, 227] on div at bounding box center [431, 221] width 799 height 16
click at [226, 557] on div "Failide konteerimine Vali ettevõte [PERSON_NAME] AS [PERSON_NAME] uus ettevõte …" at bounding box center [446, 554] width 858 height 950
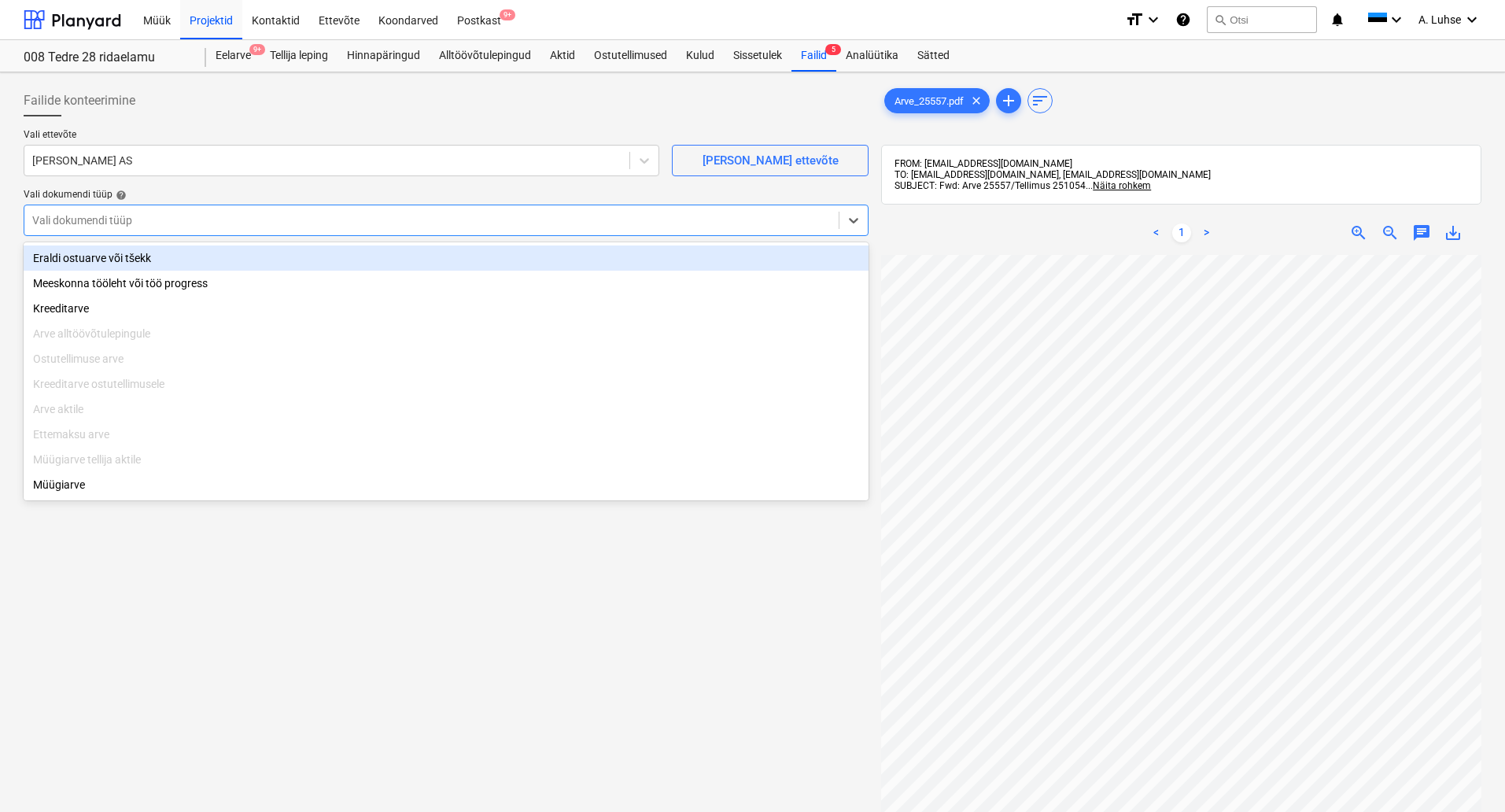
click at [636, 229] on div "Vali dokumendi tüüp" at bounding box center [431, 221] width 815 height 22
click at [474, 262] on div "Eraldi ostuarve või tšekk" at bounding box center [446, 258] width 845 height 25
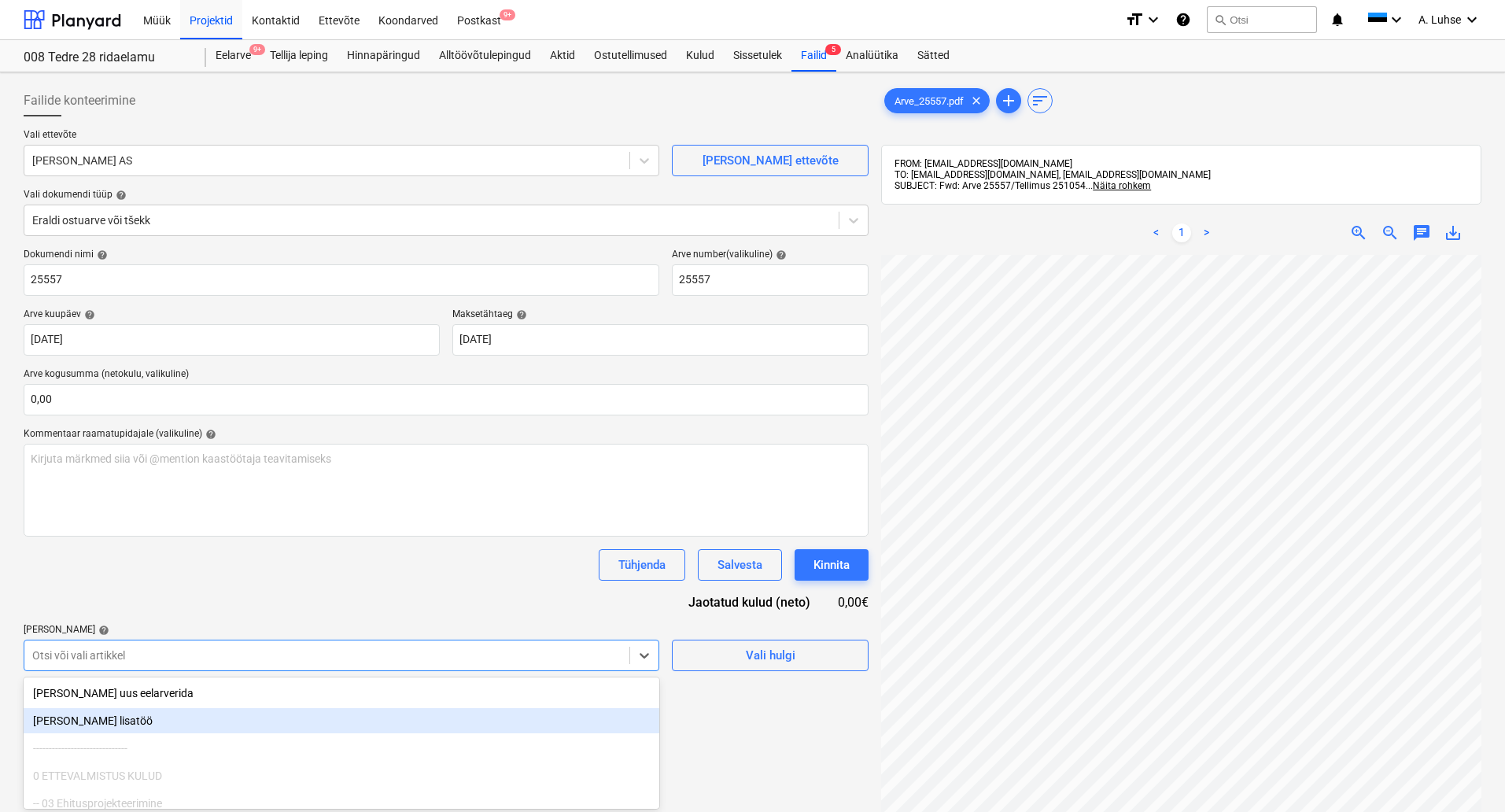
click at [270, 659] on body "Müük Projektid Kontaktid Ettevõte Koondarved Postkast 9+ format_size keyboard_a…" at bounding box center [752, 406] width 1505 height 812
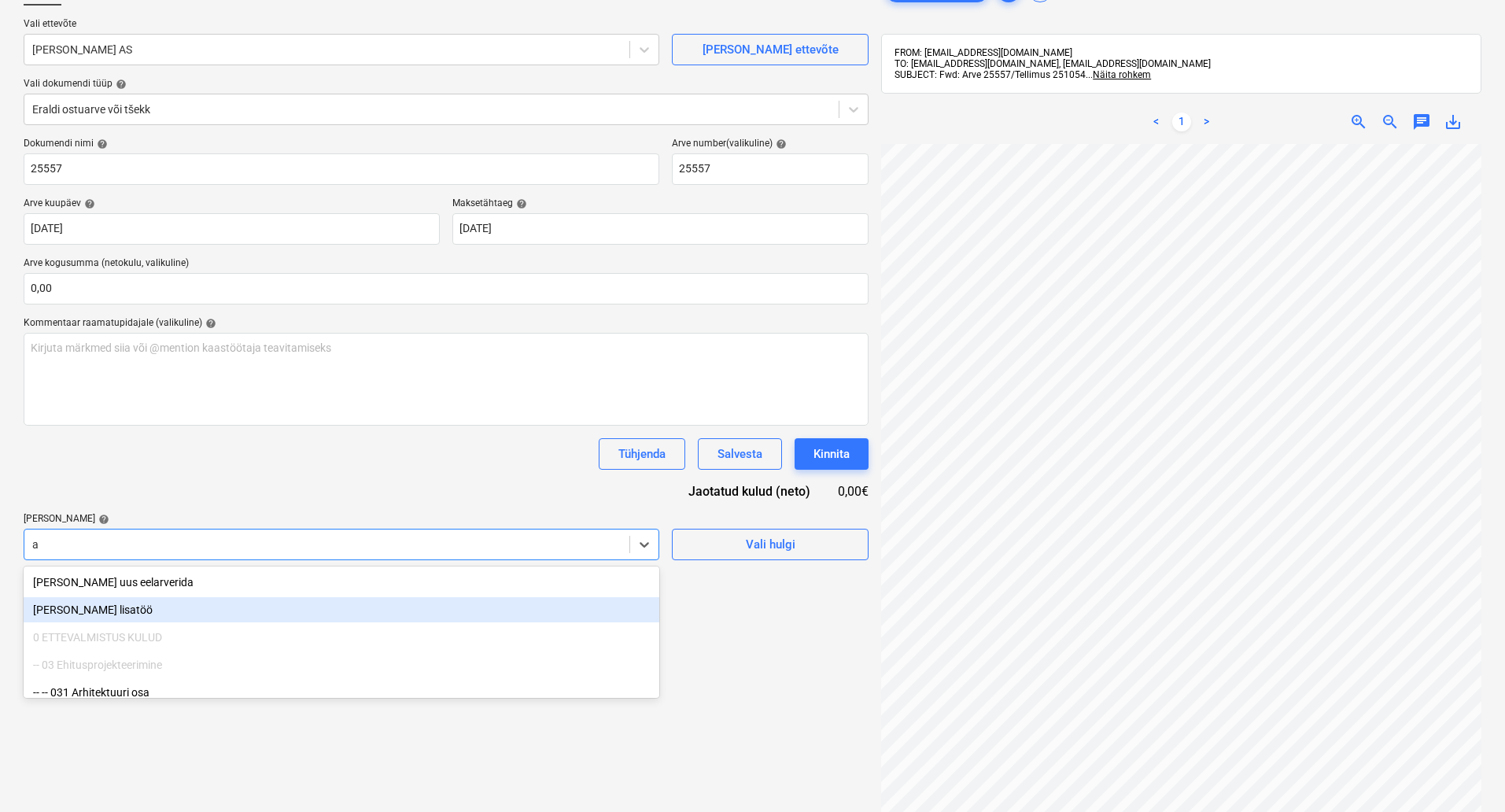
type input "ak"
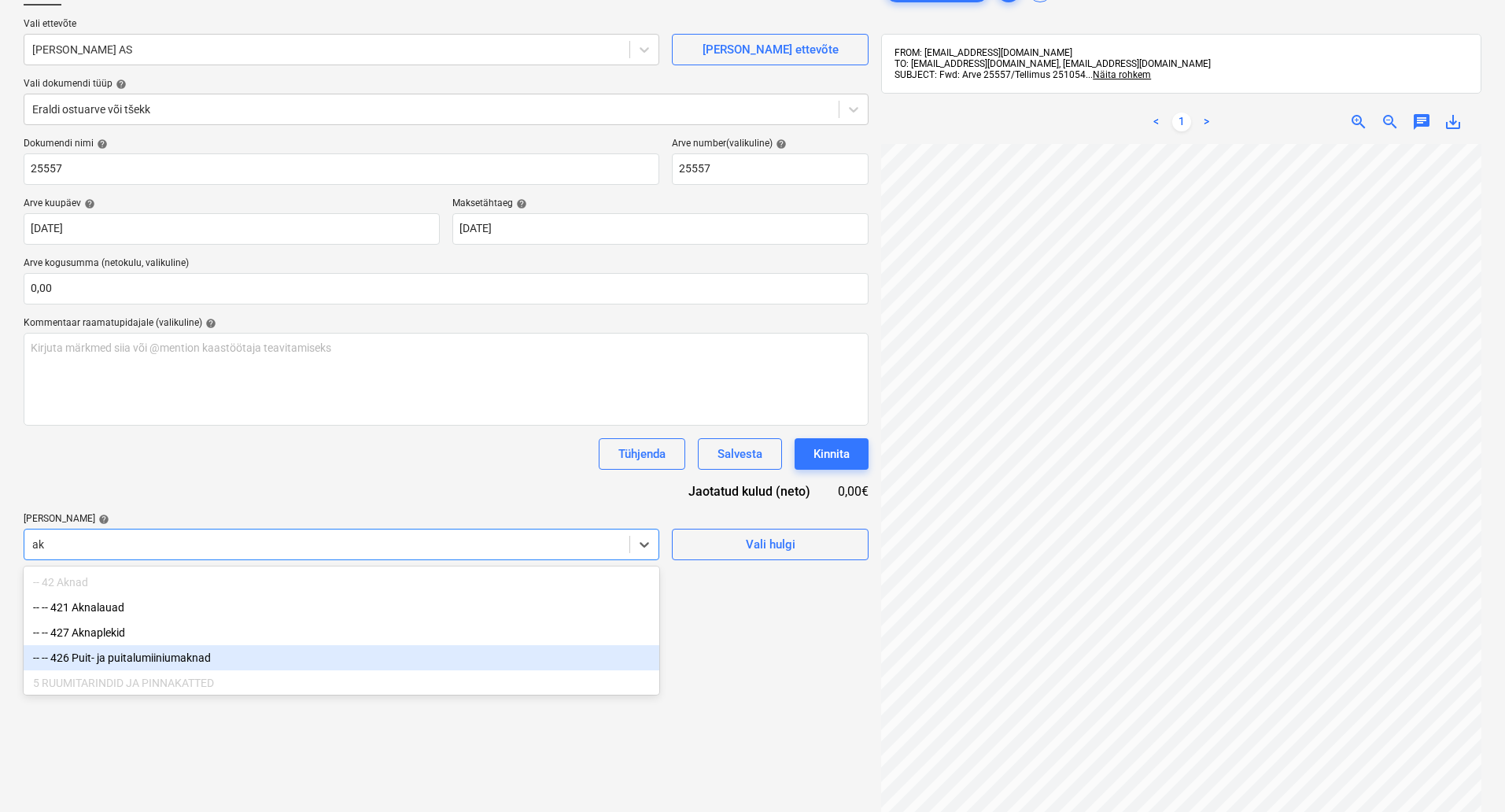
click at [262, 666] on div "-- -- 426 Puit- ja puitalumiiniumaknad" at bounding box center [342, 657] width 636 height 25
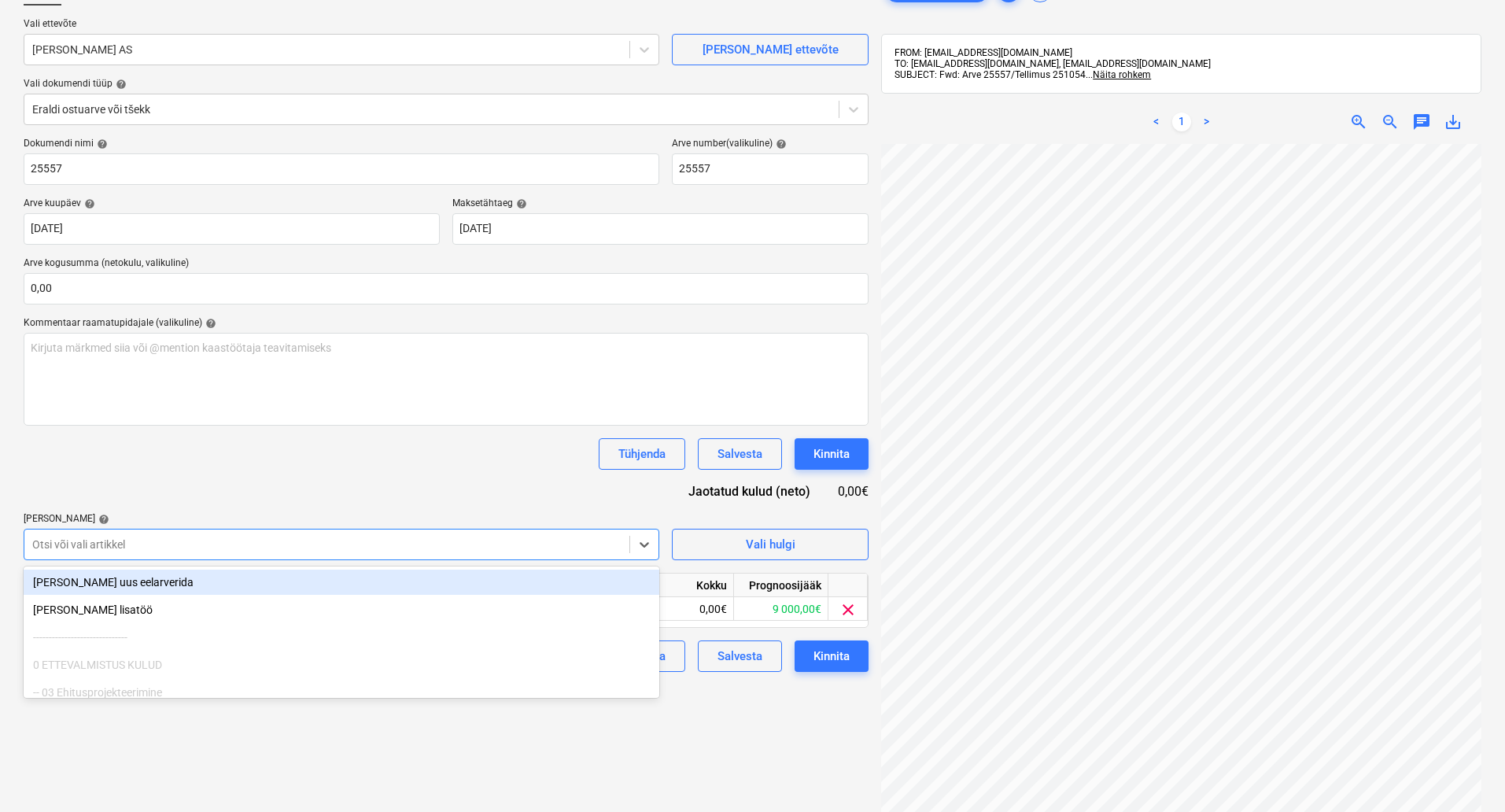
click at [779, 766] on div "Failide konteerimine Vali ettevõte [PERSON_NAME] AS [PERSON_NAME] uus ettevõte …" at bounding box center [446, 443] width 858 height 950
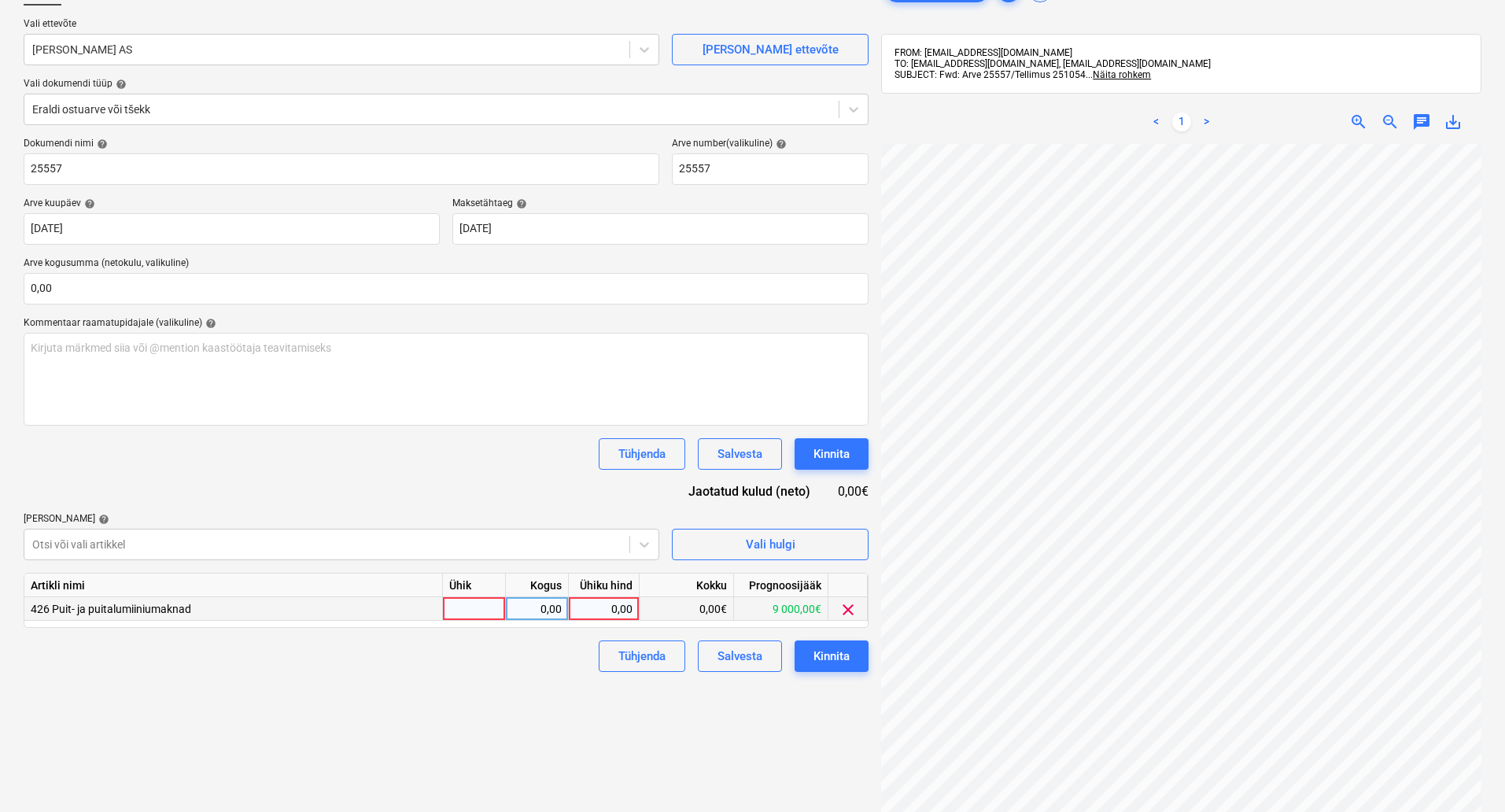
click at [454, 602] on div at bounding box center [474, 609] width 63 height 24
type input "kompl"
click at [602, 618] on div "0,00" at bounding box center [604, 609] width 58 height 24
type input "5584"
click at [389, 728] on div "Failide konteerimine Vali ettevõte [PERSON_NAME] AS [PERSON_NAME] uus ettevõte …" at bounding box center [446, 443] width 858 height 950
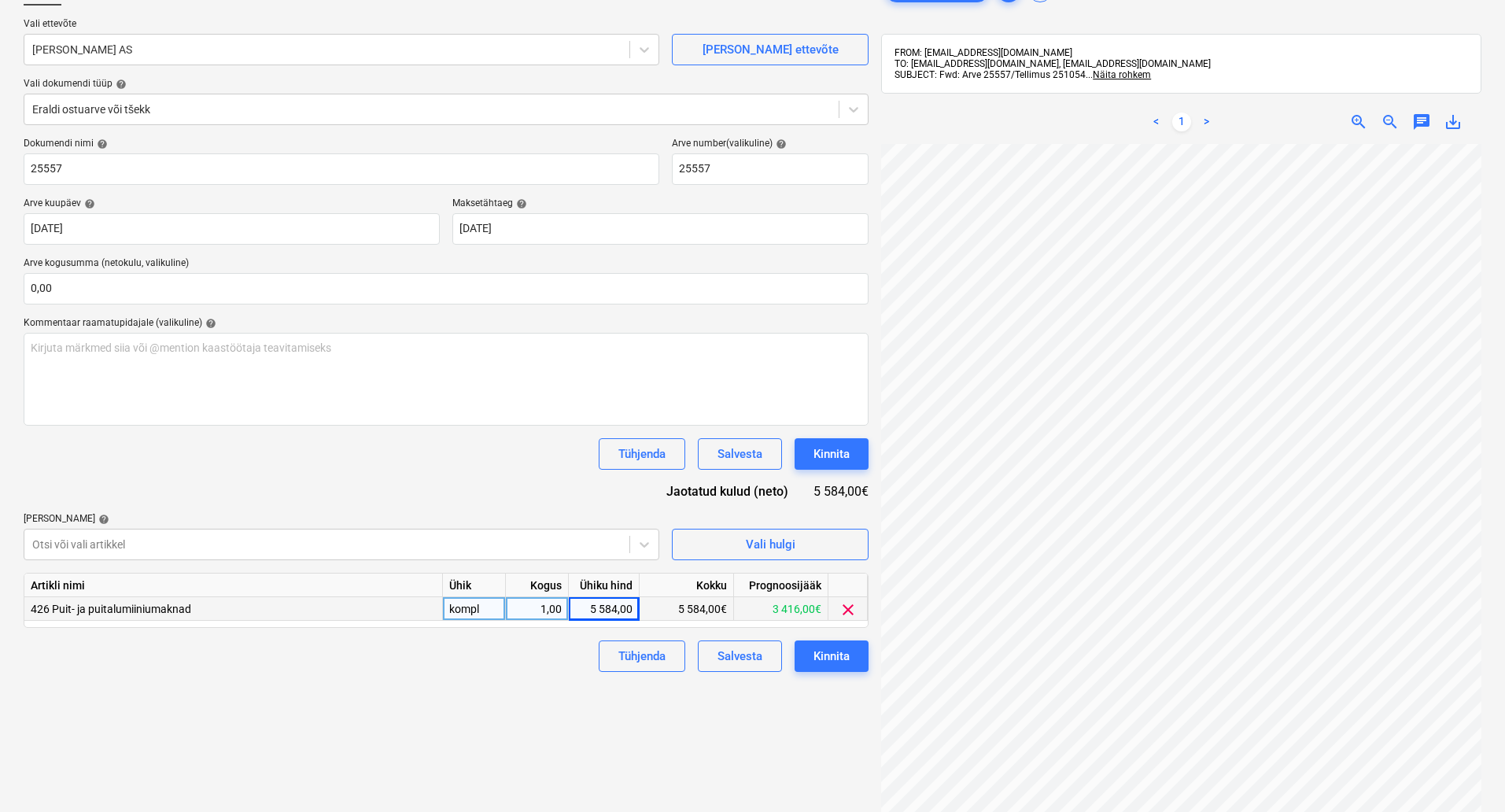
click at [622, 612] on div "5 584,00" at bounding box center [604, 609] width 58 height 24
type input "5584,52"
click at [810, 718] on div "Failide konteerimine Vali ettevõte [PERSON_NAME] AS [PERSON_NAME] uus ettevõte …" at bounding box center [446, 443] width 858 height 950
click at [843, 662] on div "Kinnita" at bounding box center [831, 656] width 36 height 21
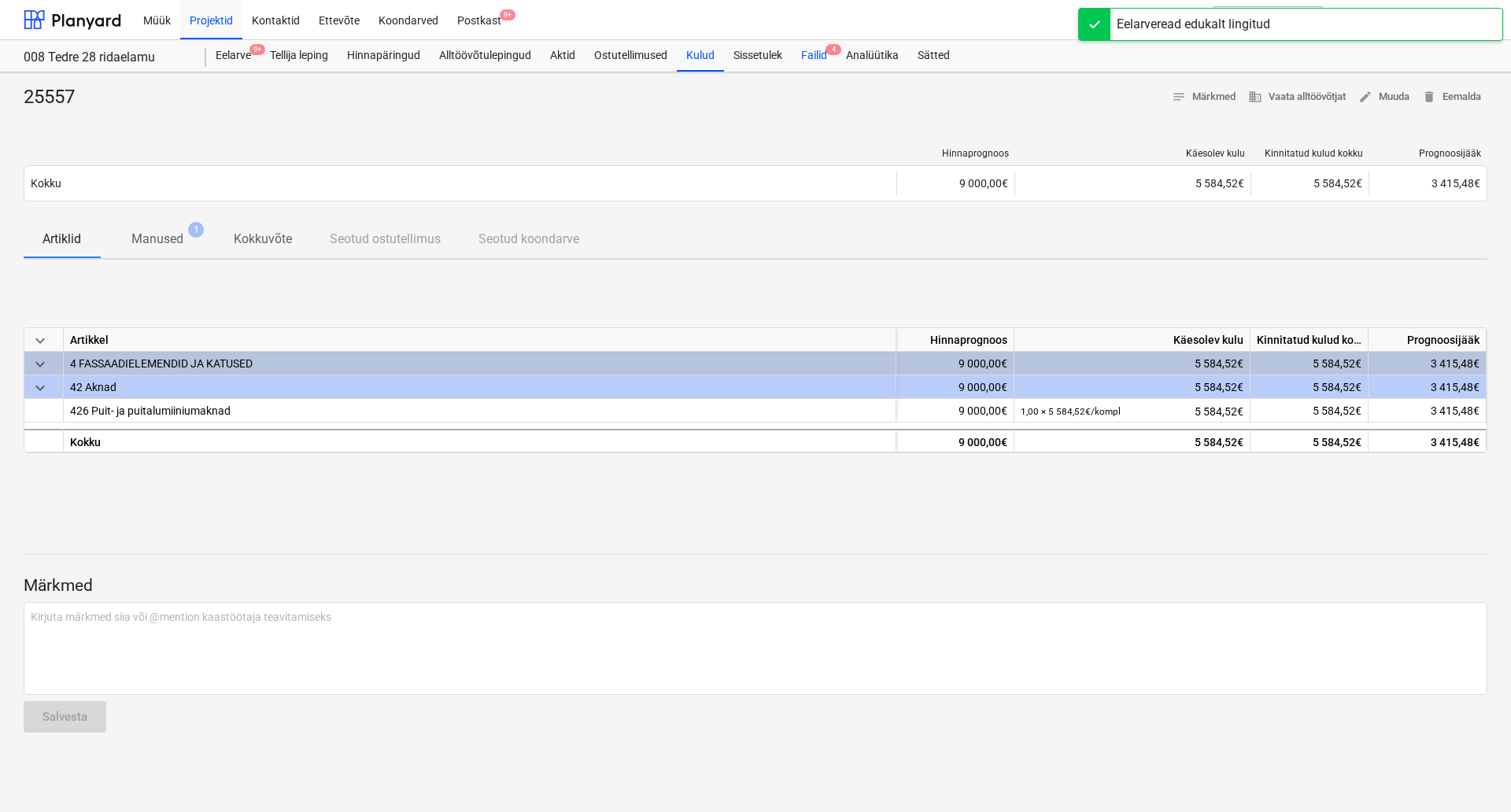
click at [800, 54] on div "Failid 4" at bounding box center [814, 55] width 45 height 31
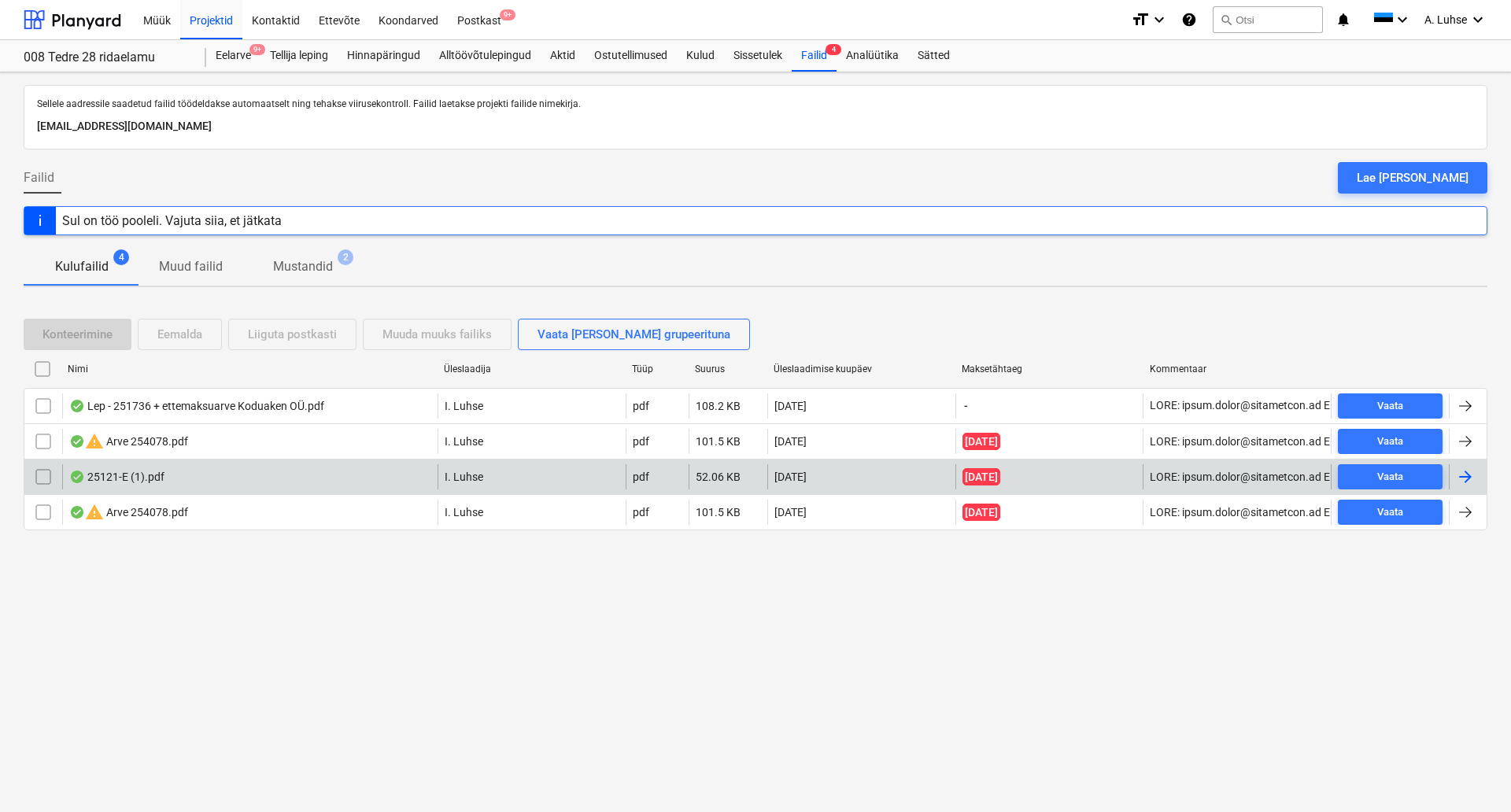
click at [177, 478] on div "25121-E (1).pdf" at bounding box center [250, 476] width 375 height 25
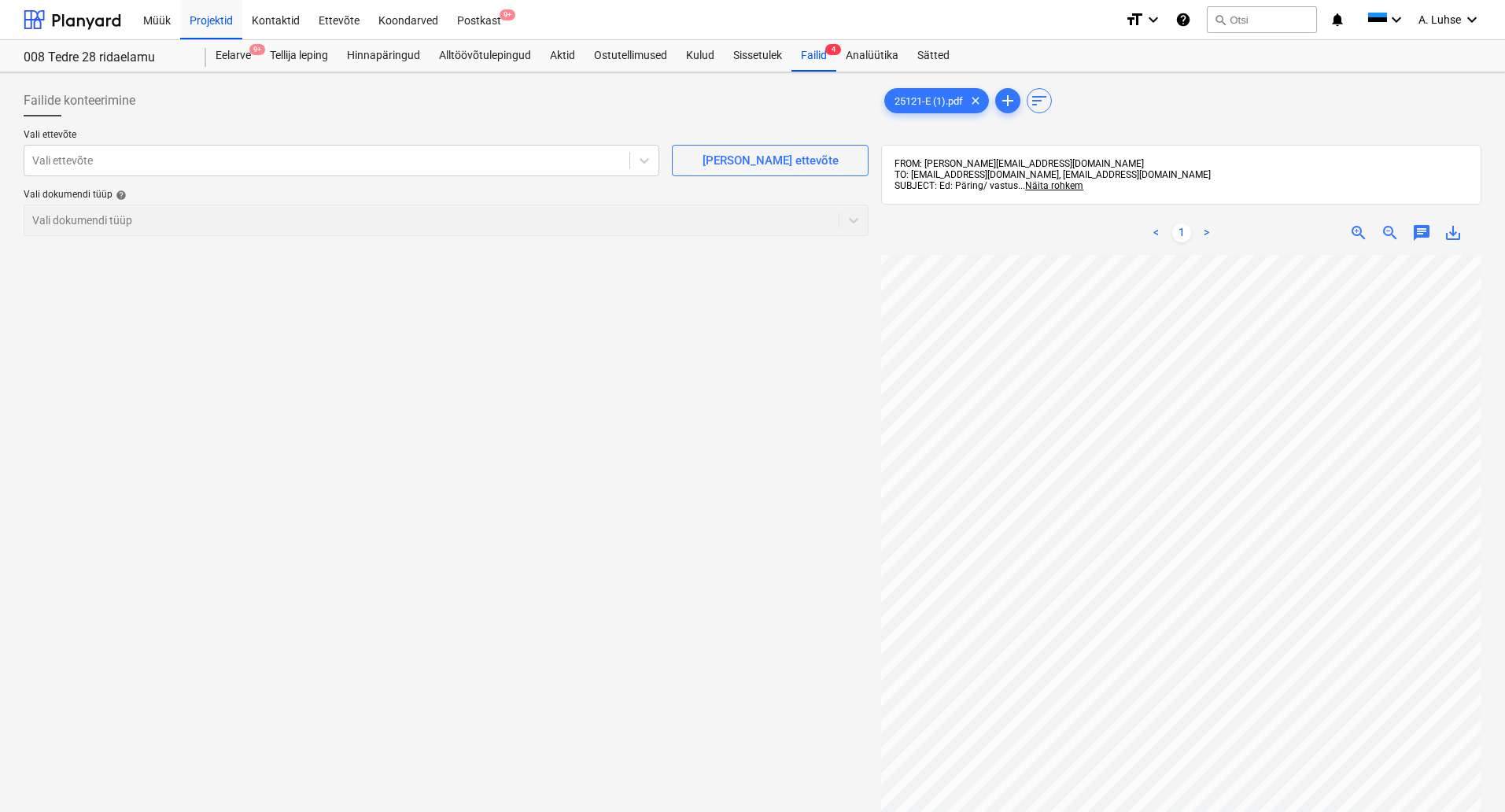
scroll to position [238, 111]
click at [484, 157] on div at bounding box center [326, 161] width 590 height 16
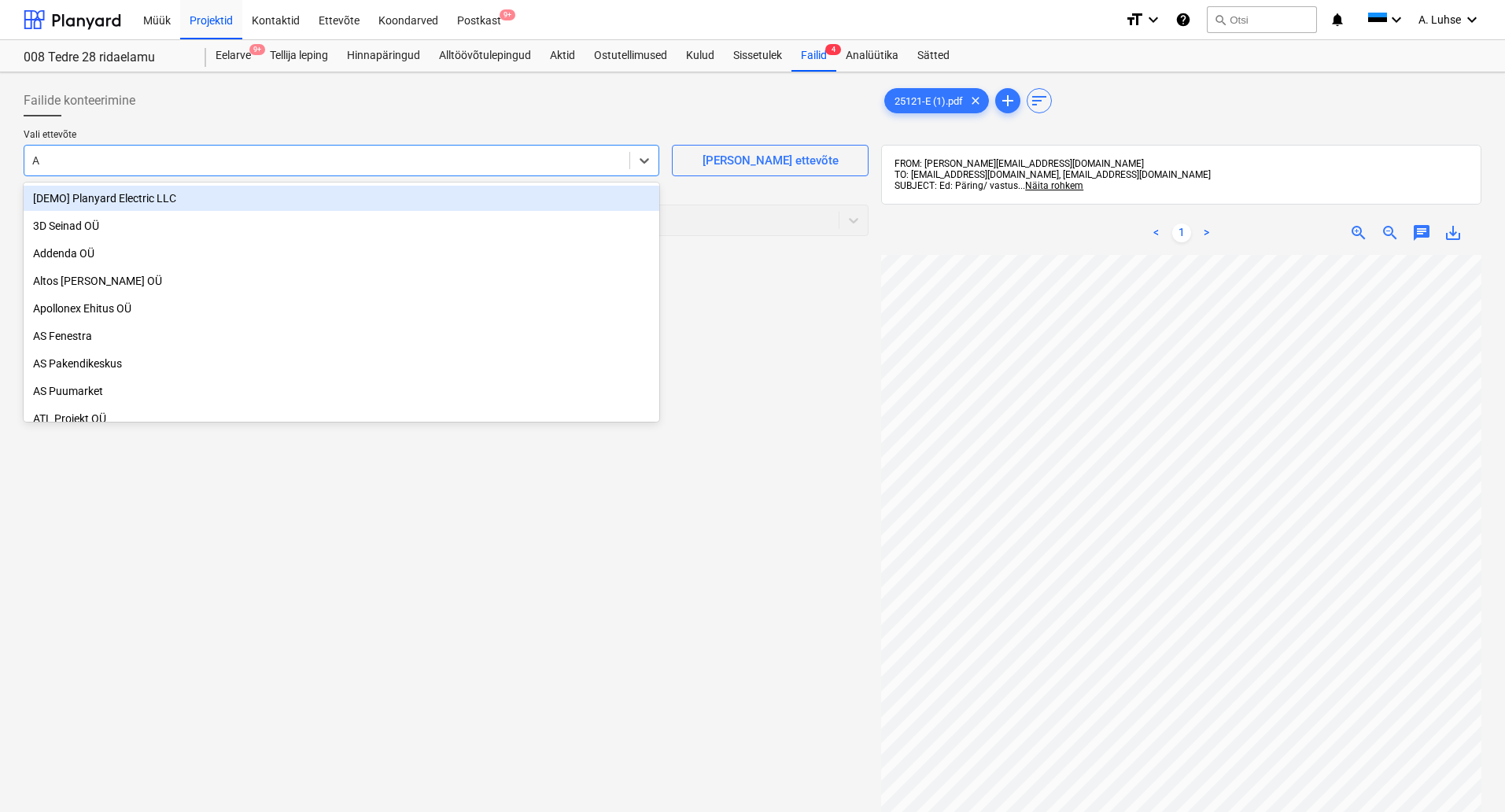
type input "A"
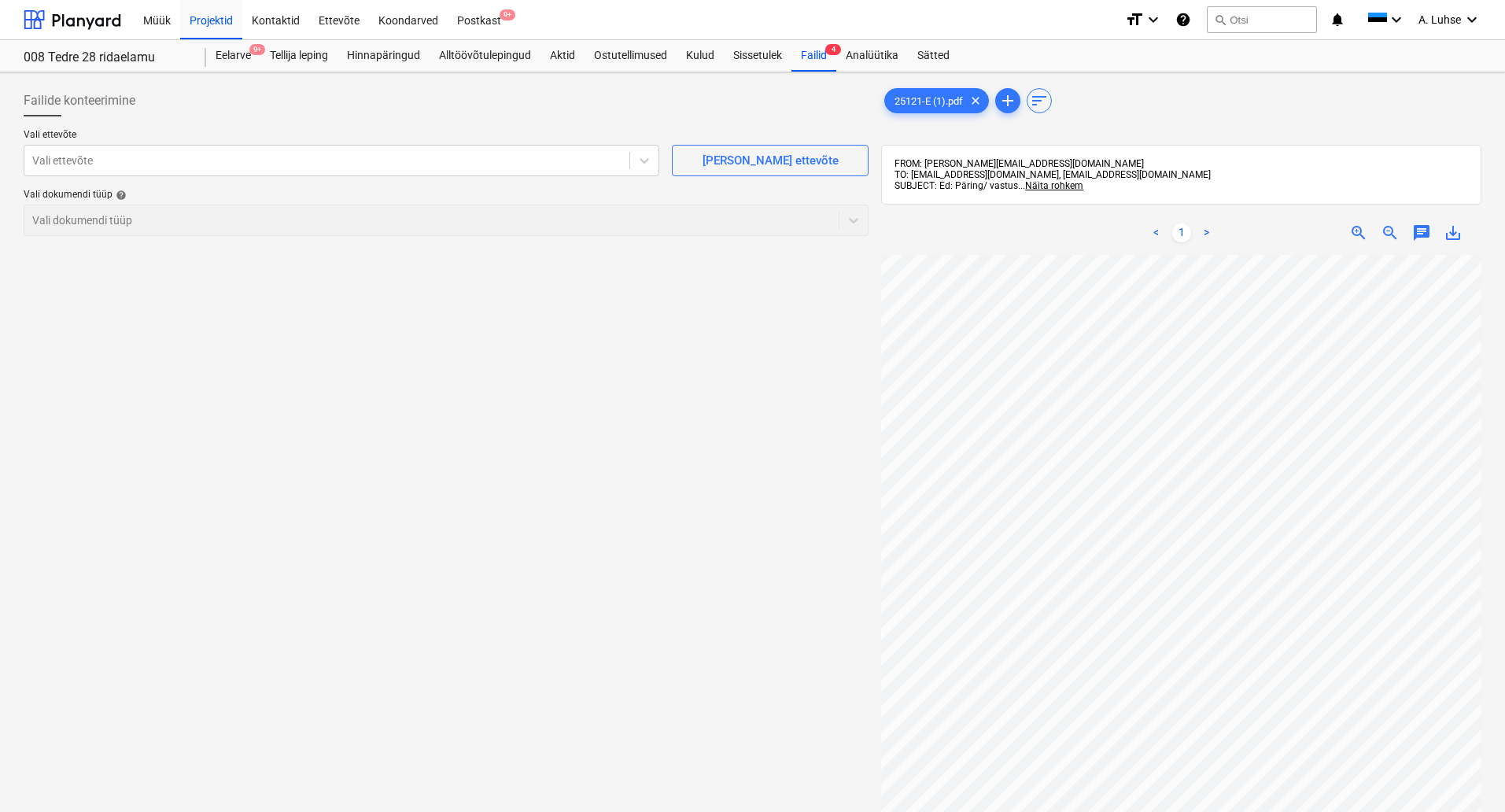
scroll to position [238, 0]
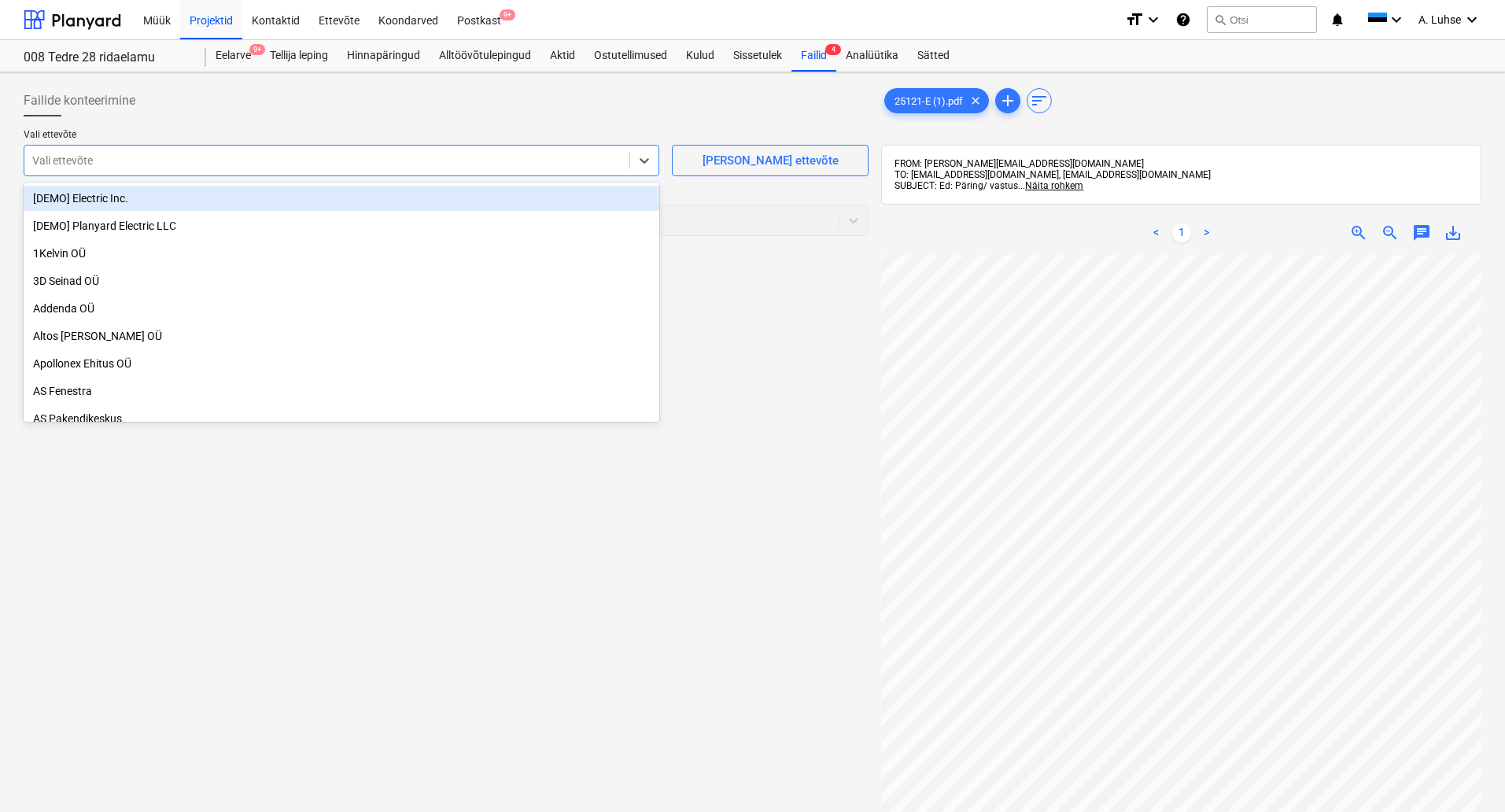
click at [480, 162] on div at bounding box center [326, 161] width 590 height 16
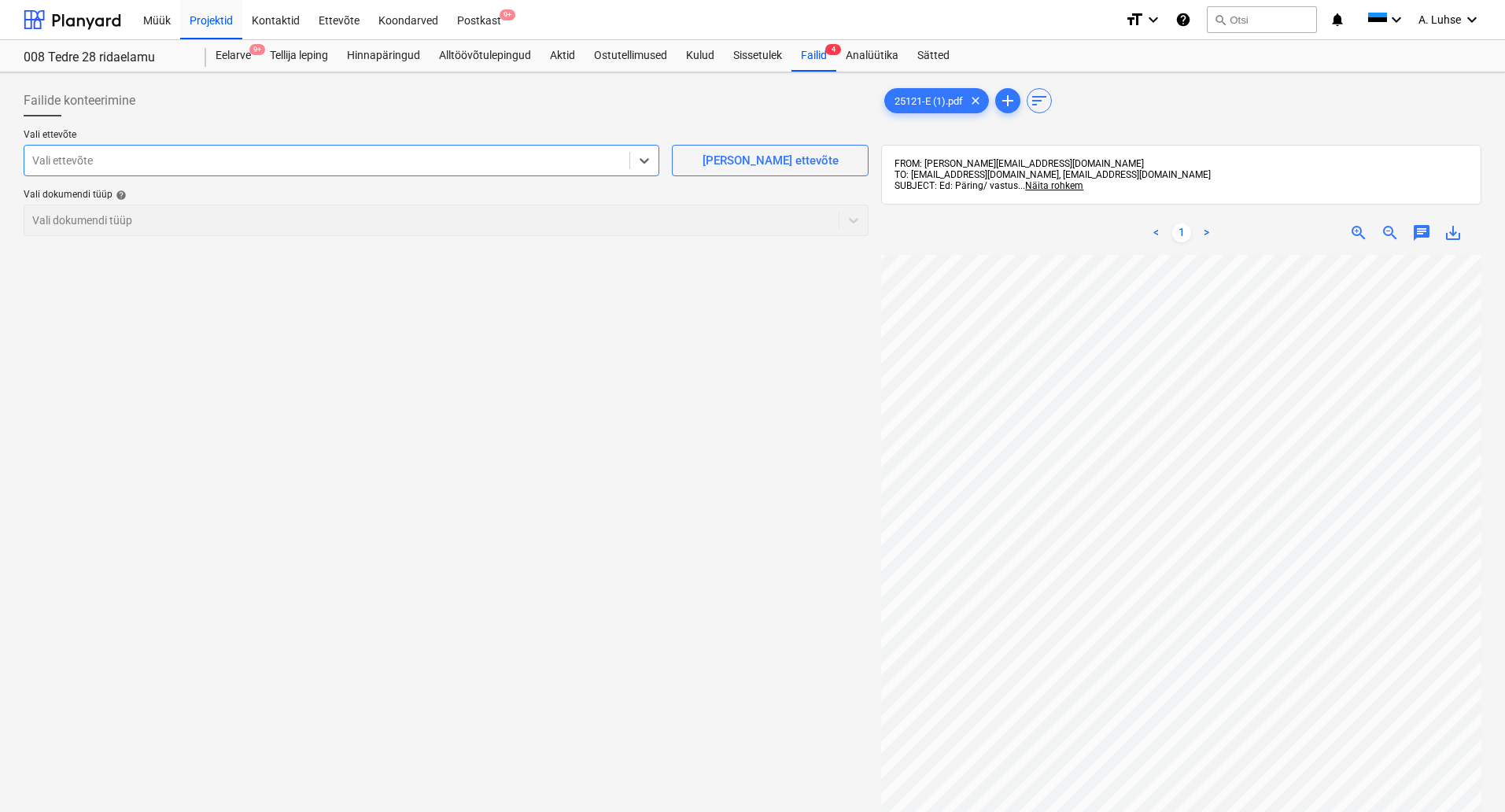
drag, startPoint x: 480, startPoint y: 161, endPoint x: 297, endPoint y: 158, distance: 183.0
click at [297, 158] on div at bounding box center [326, 161] width 590 height 16
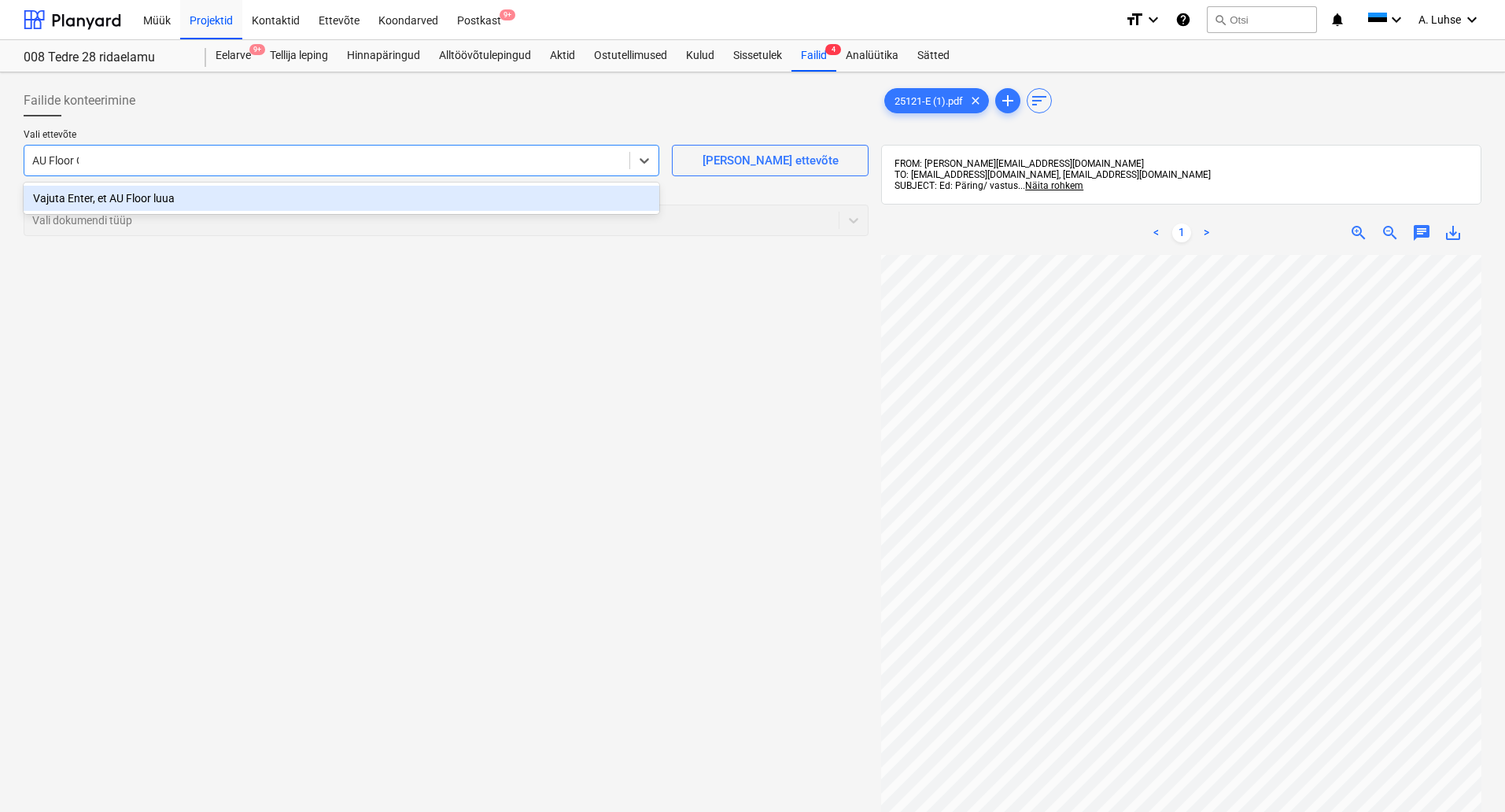
type input "AU Floor OÜ"
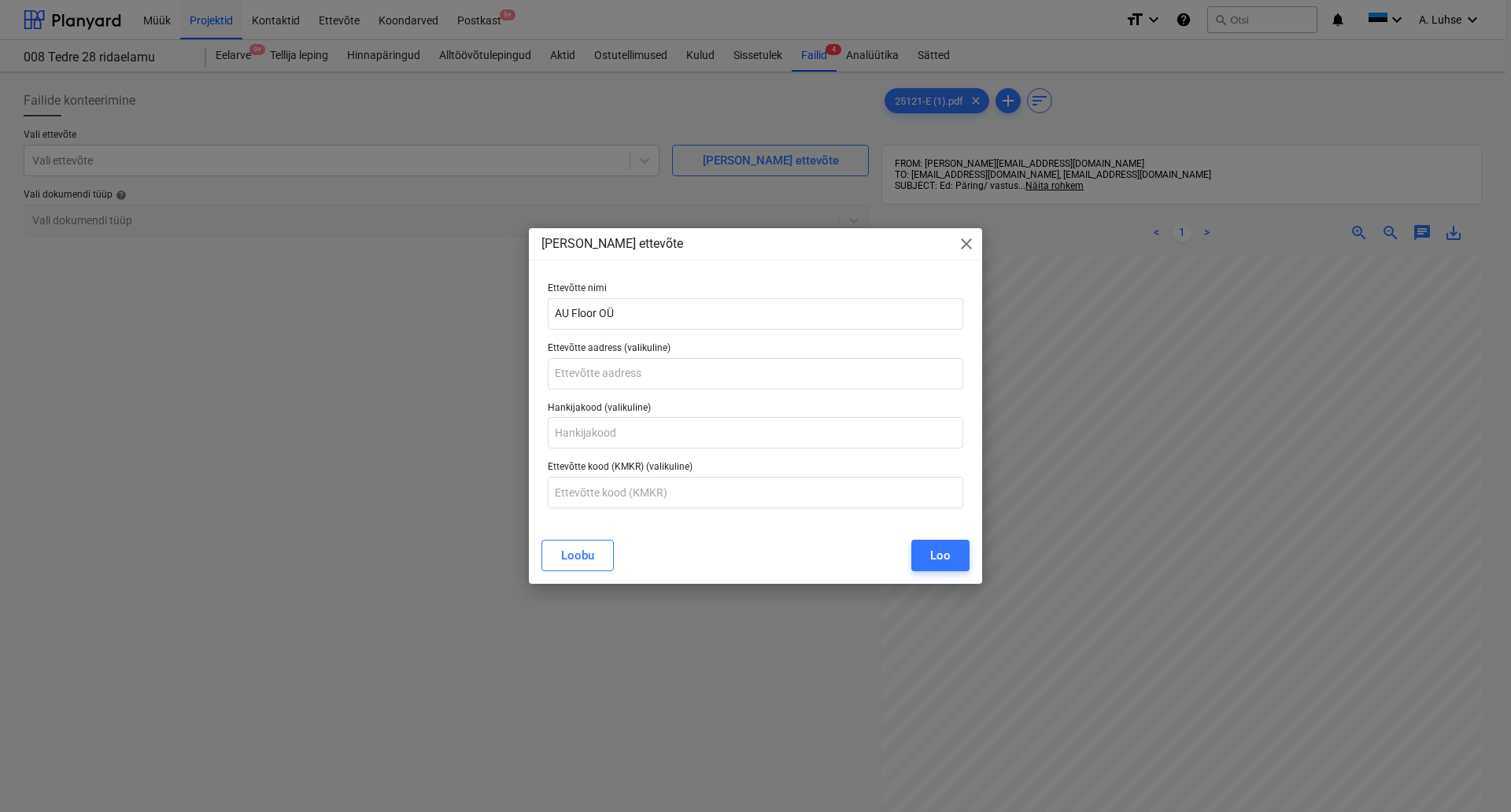
click at [958, 564] on button "Loo" at bounding box center [940, 555] width 58 height 31
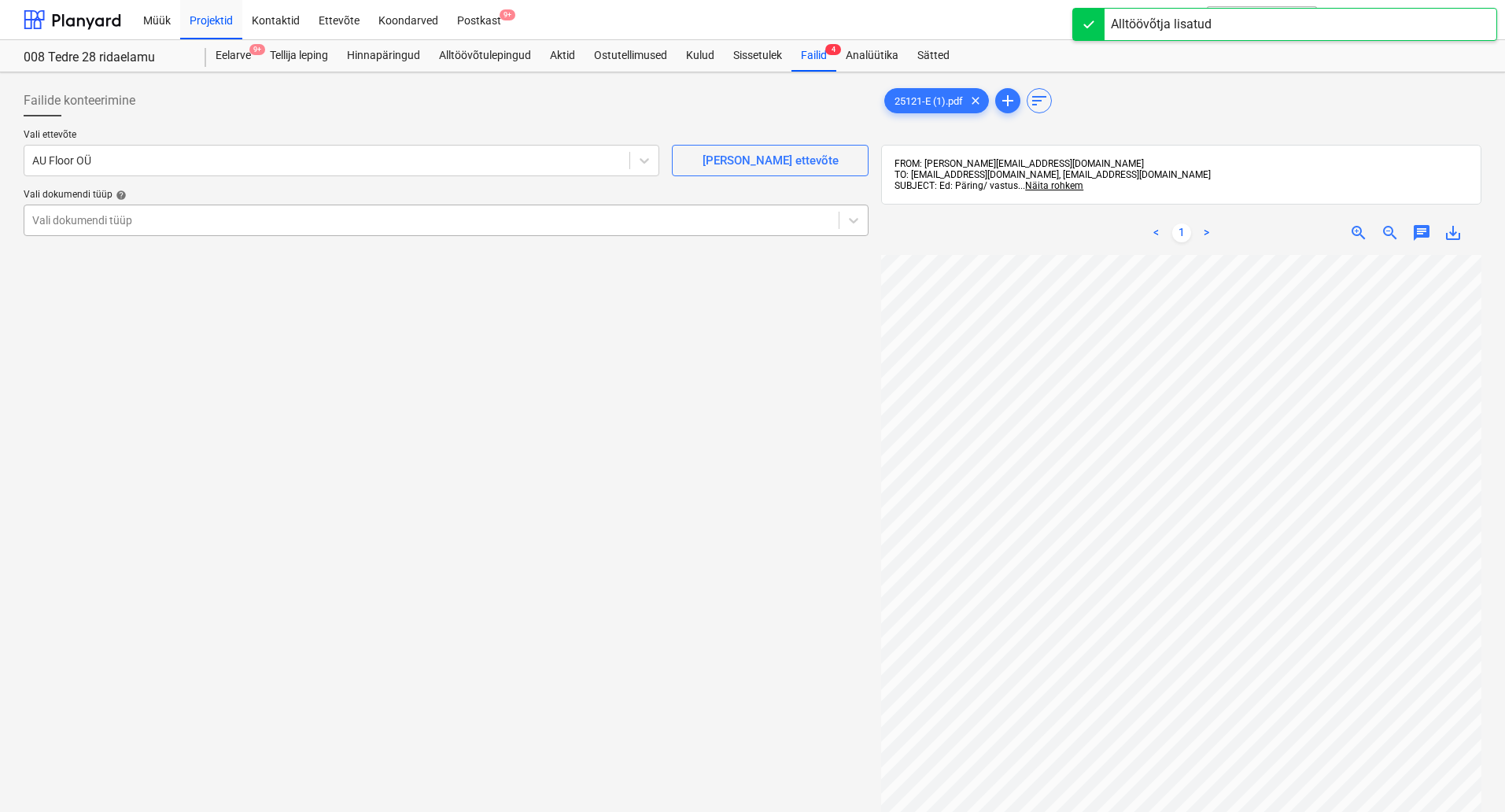
click at [478, 224] on div at bounding box center [431, 221] width 799 height 16
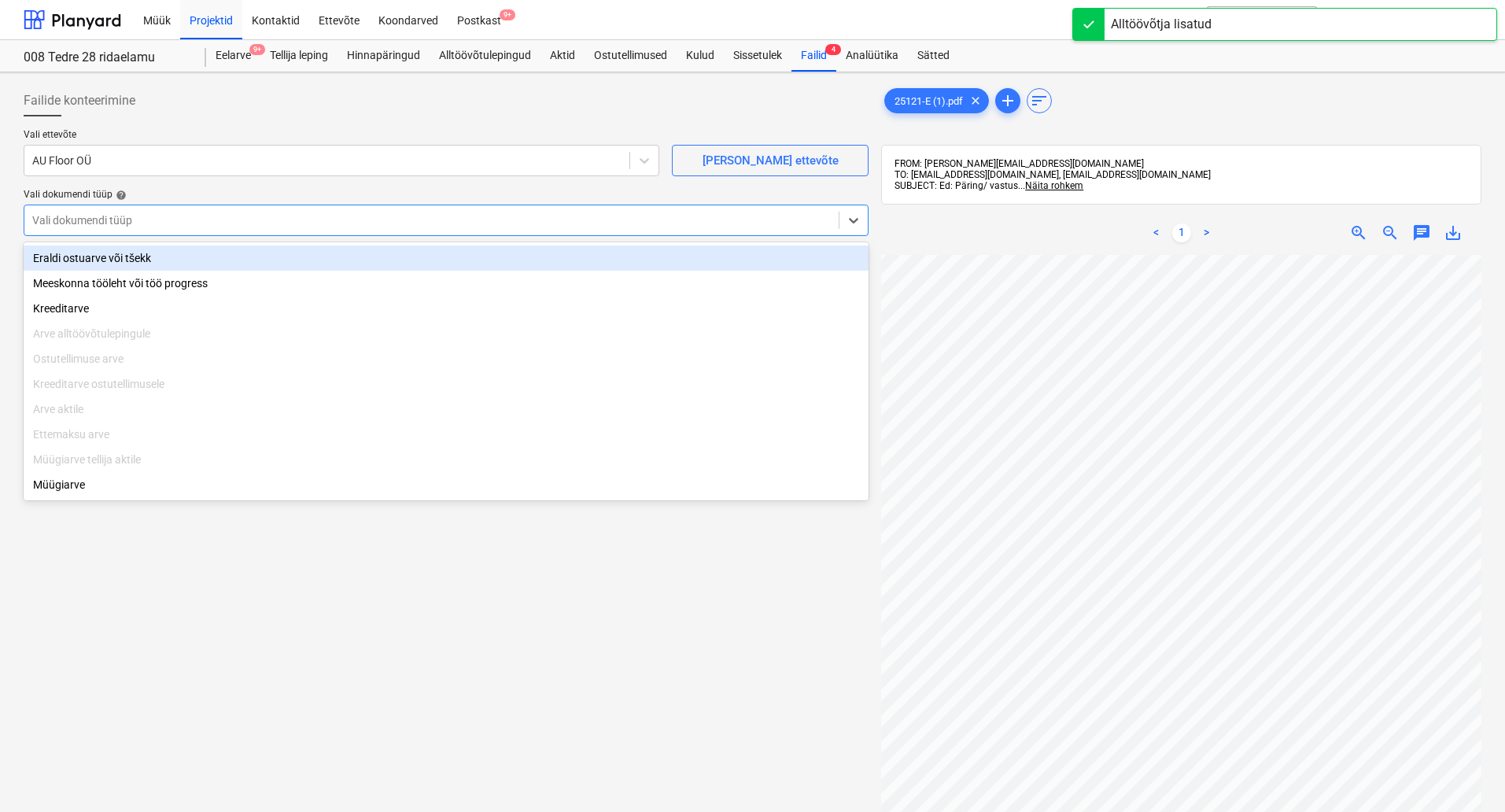
click at [457, 262] on div "Eraldi ostuarve või tšekk" at bounding box center [446, 258] width 845 height 25
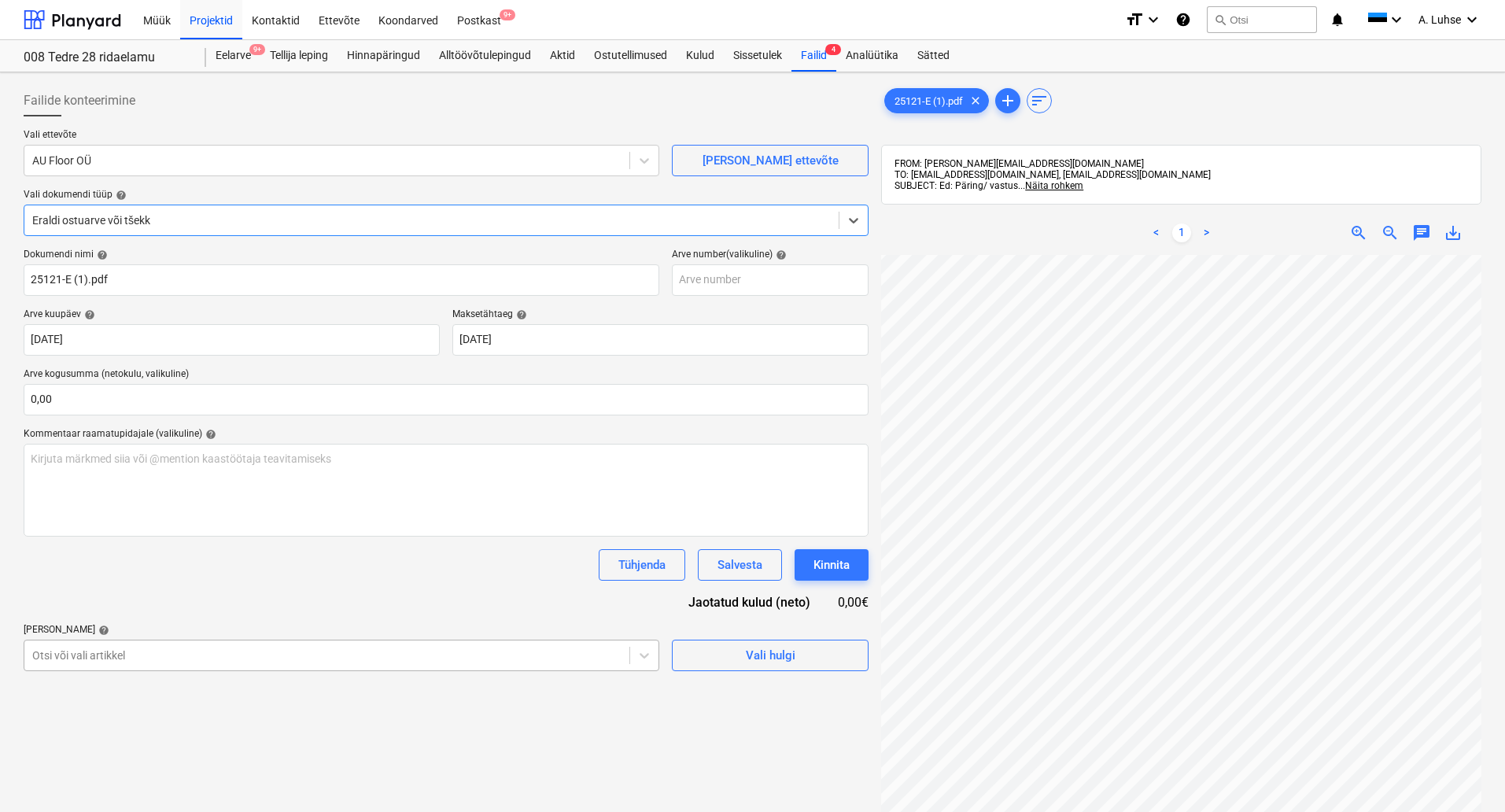
click at [570, 654] on body "Müük Projektid Kontaktid Ettevõte Koondarved Postkast 9+ format_size keyboard_a…" at bounding box center [752, 406] width 1505 height 812
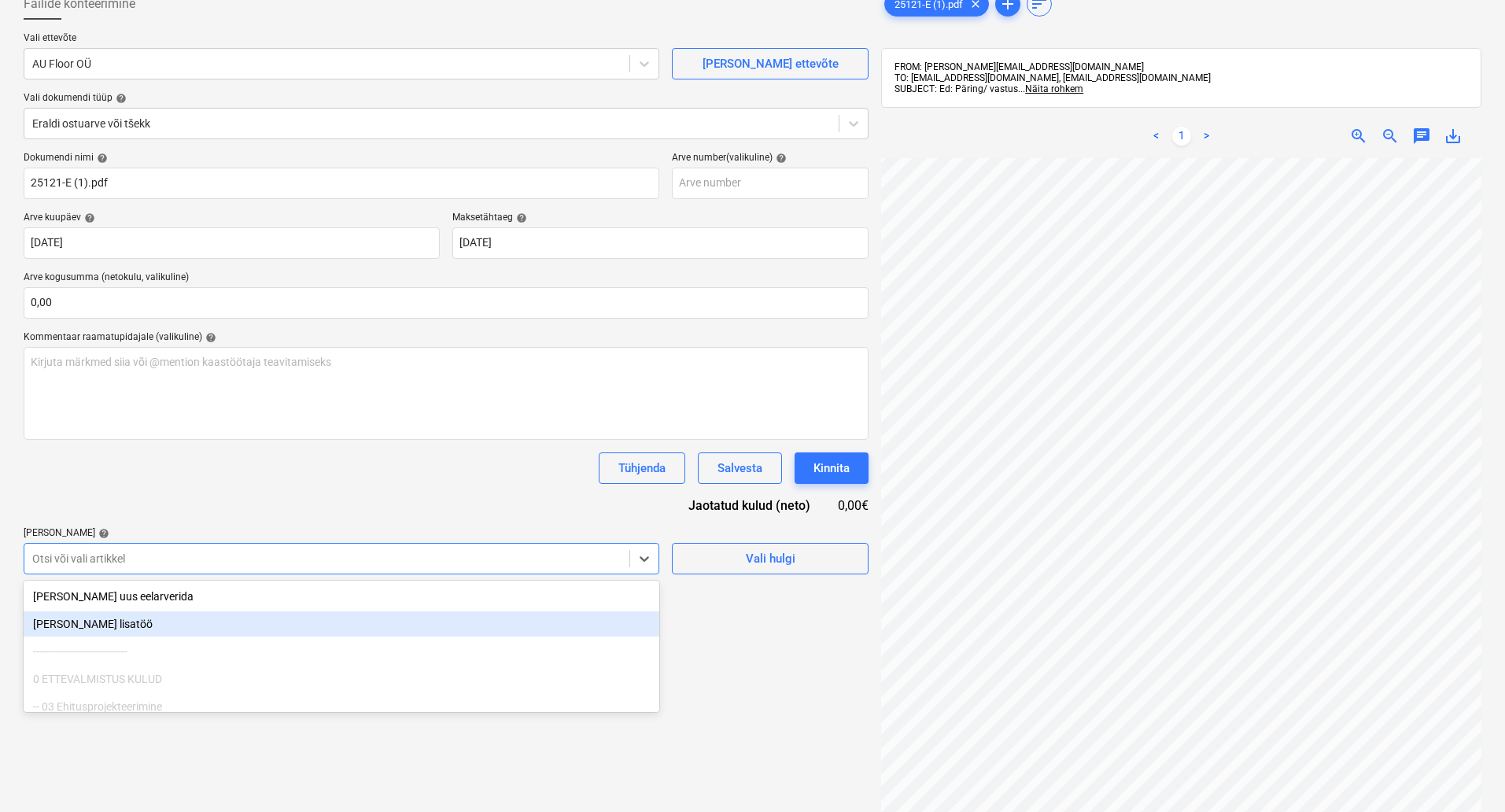
scroll to position [111, 0]
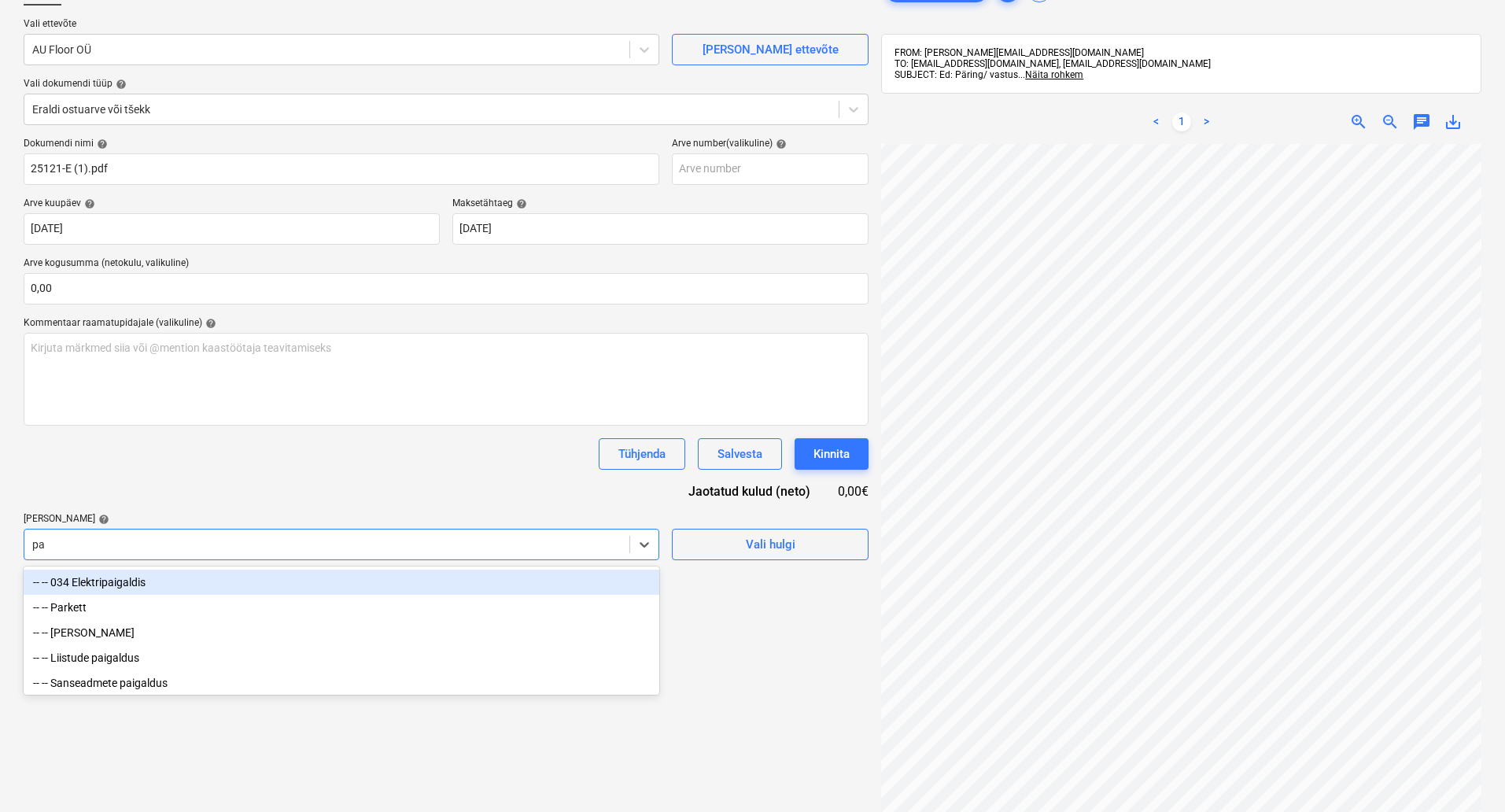
type input "par"
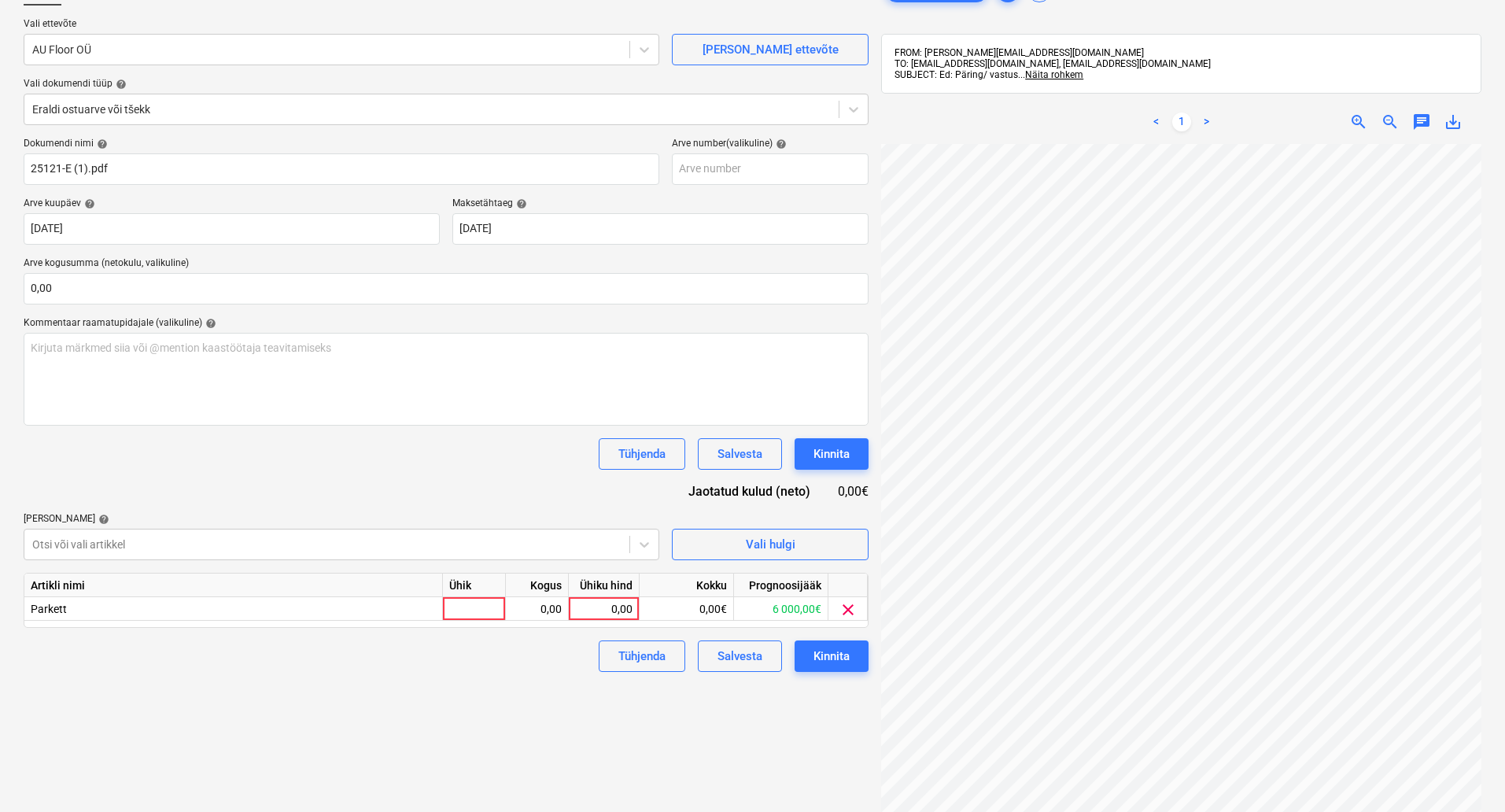
click at [719, 740] on div "Failide konteerimine Vali ettevõte AU Floor OÜ [PERSON_NAME] uus ettevõte Vali …" at bounding box center [446, 443] width 858 height 950
click at [455, 610] on div at bounding box center [474, 609] width 63 height 24
type input "kompl"
type input "6607,66"
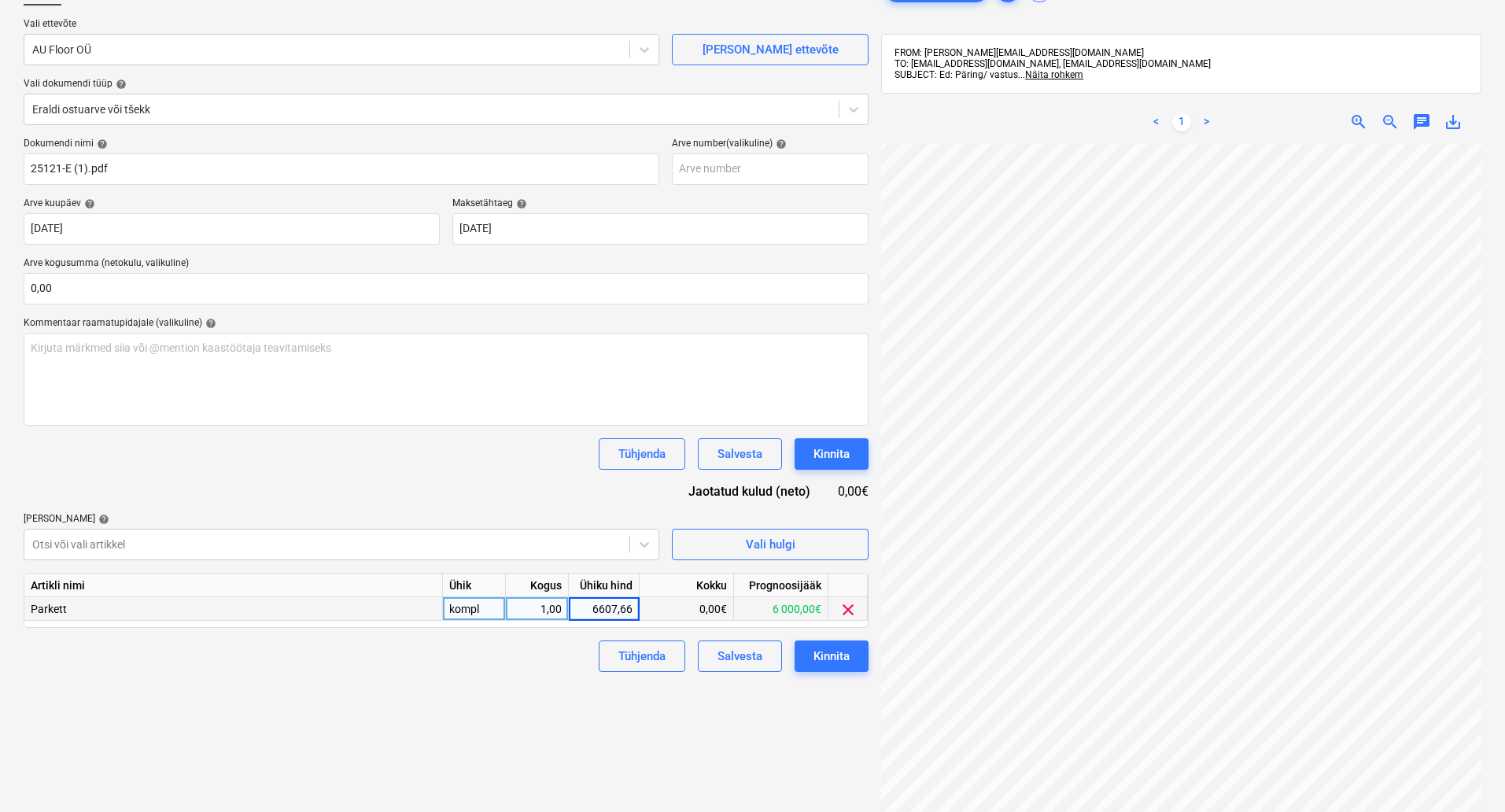
click at [497, 718] on div "Failide konteerimine Vali ettevõte AU Floor OÜ [PERSON_NAME] uus ettevõte Vali …" at bounding box center [446, 443] width 858 height 950
click at [842, 661] on div "Kinnita" at bounding box center [831, 656] width 36 height 21
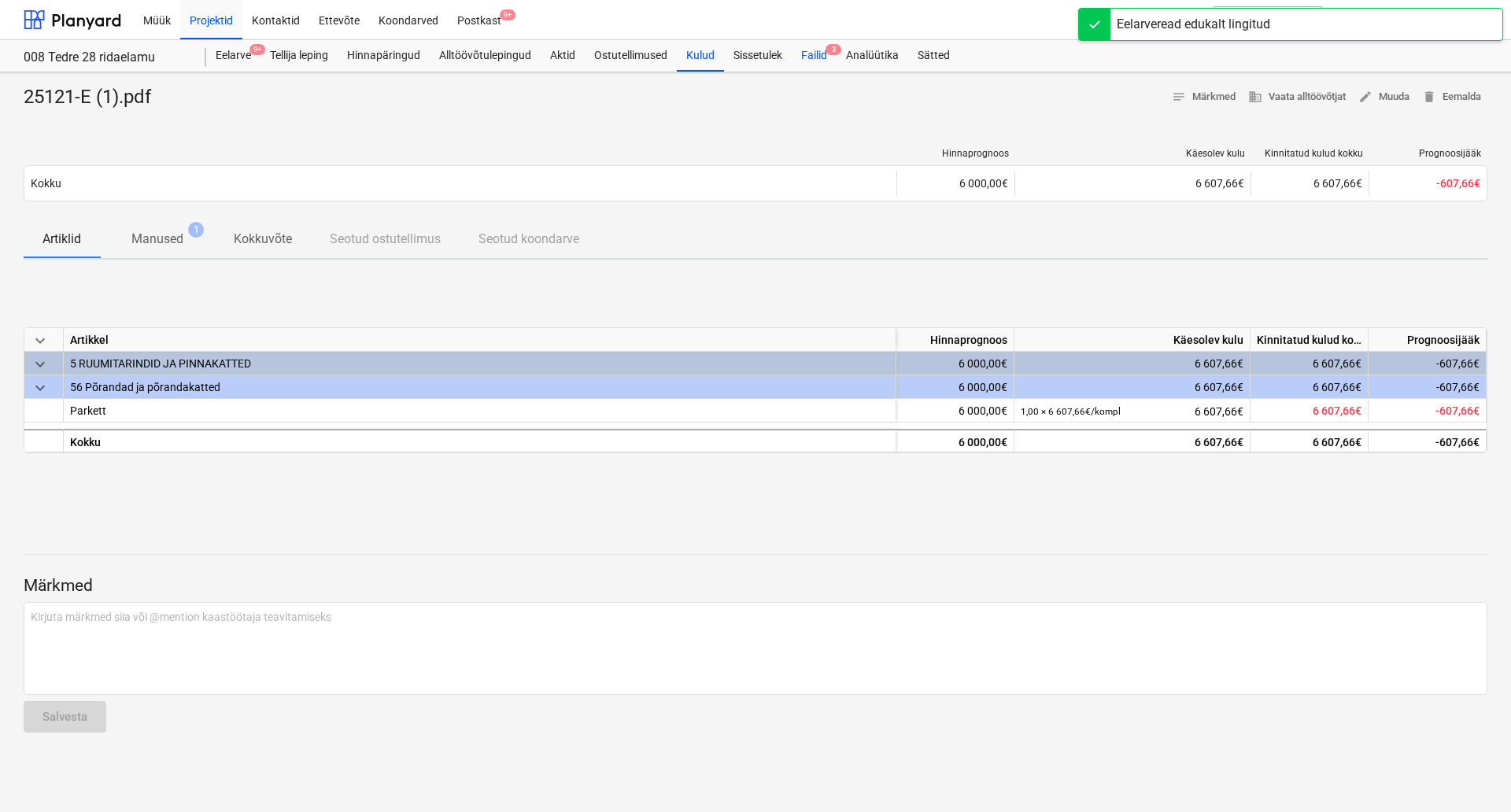
click at [822, 54] on div "Failid 3" at bounding box center [814, 55] width 45 height 31
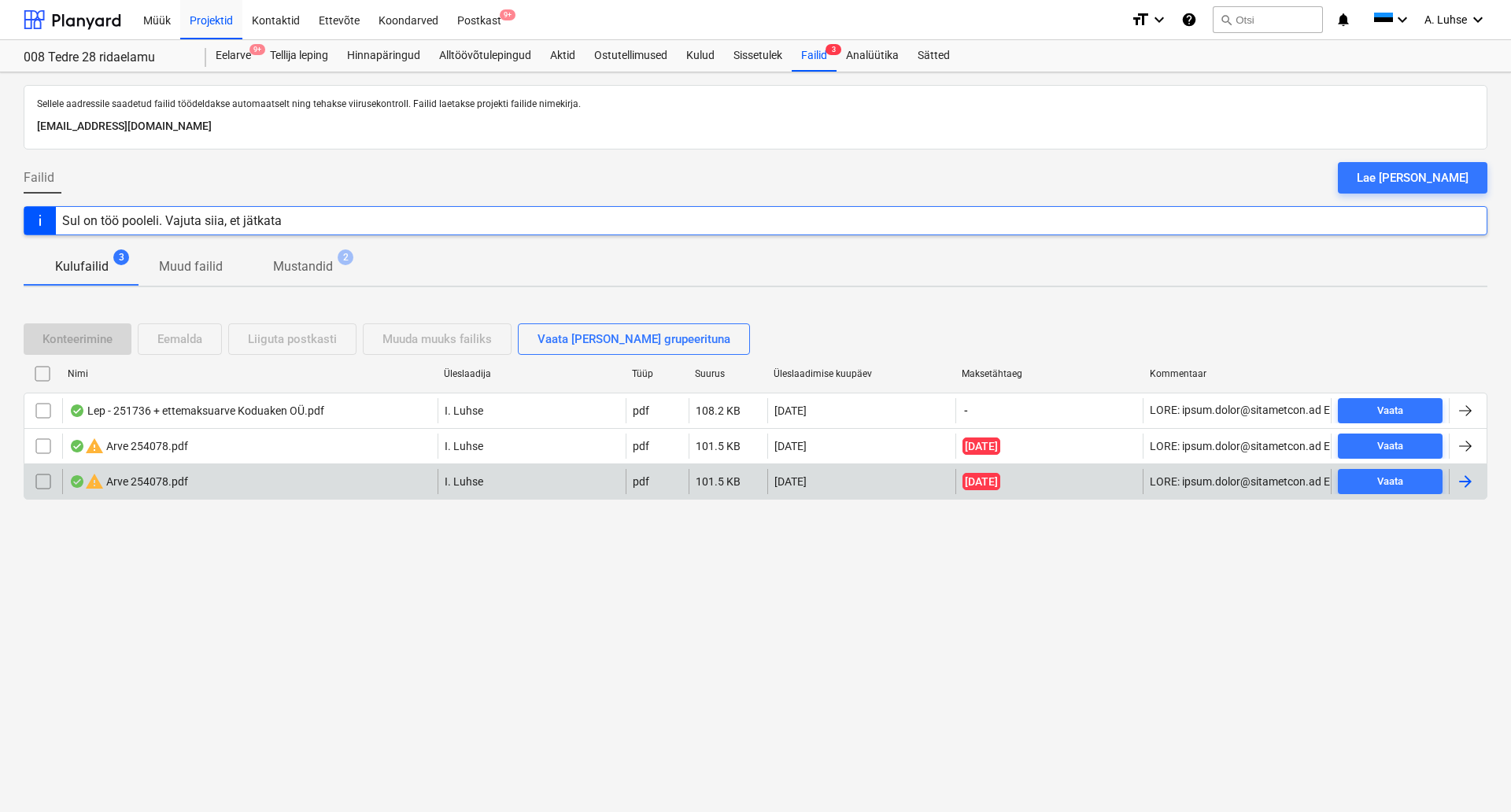
click at [314, 489] on div "warning Arve 254078.pdf" at bounding box center [250, 481] width 375 height 25
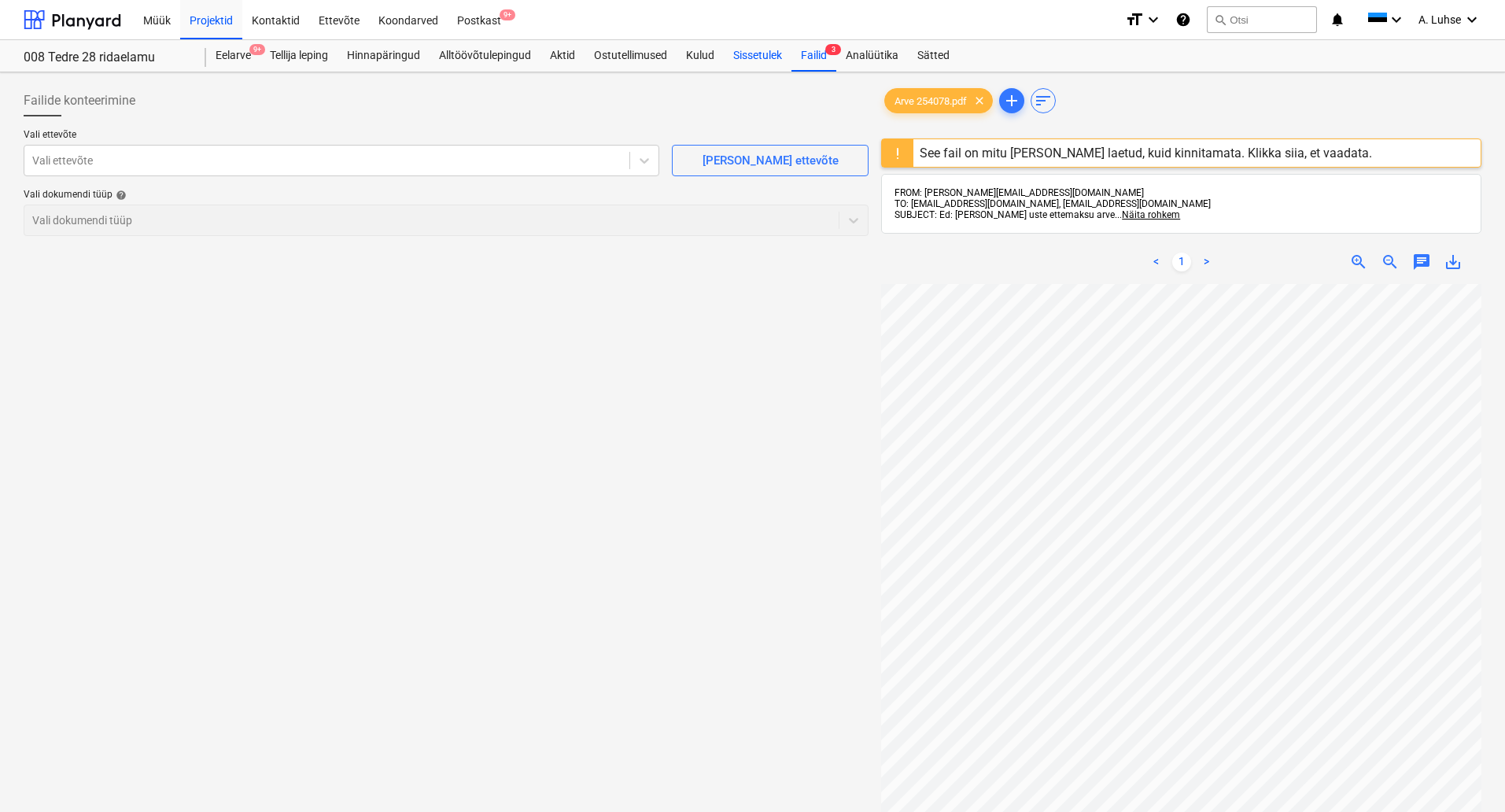
click at [791, 60] on div "Sissetulek" at bounding box center [758, 55] width 68 height 31
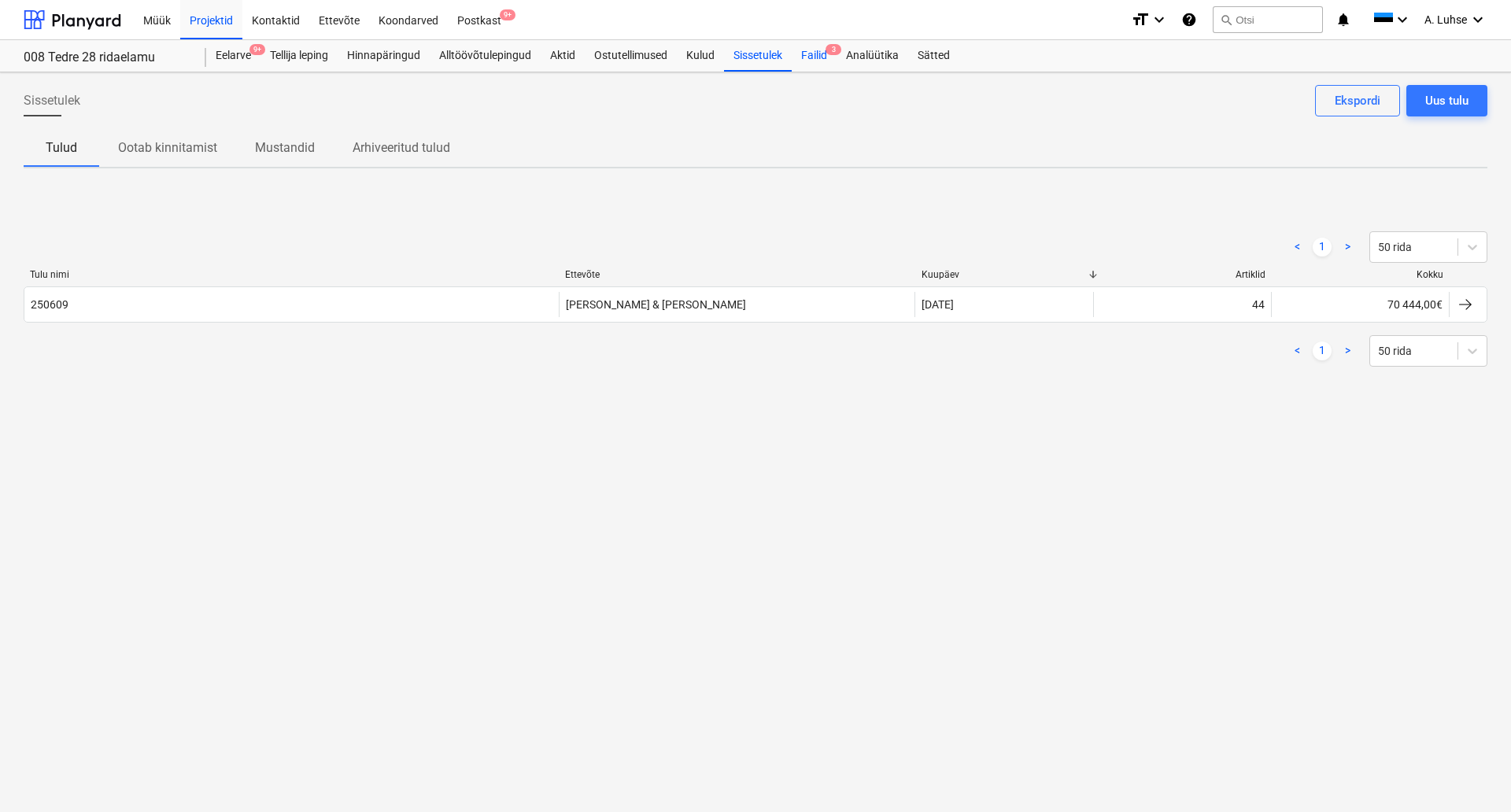
click at [820, 52] on div "Failid 3" at bounding box center [814, 55] width 45 height 31
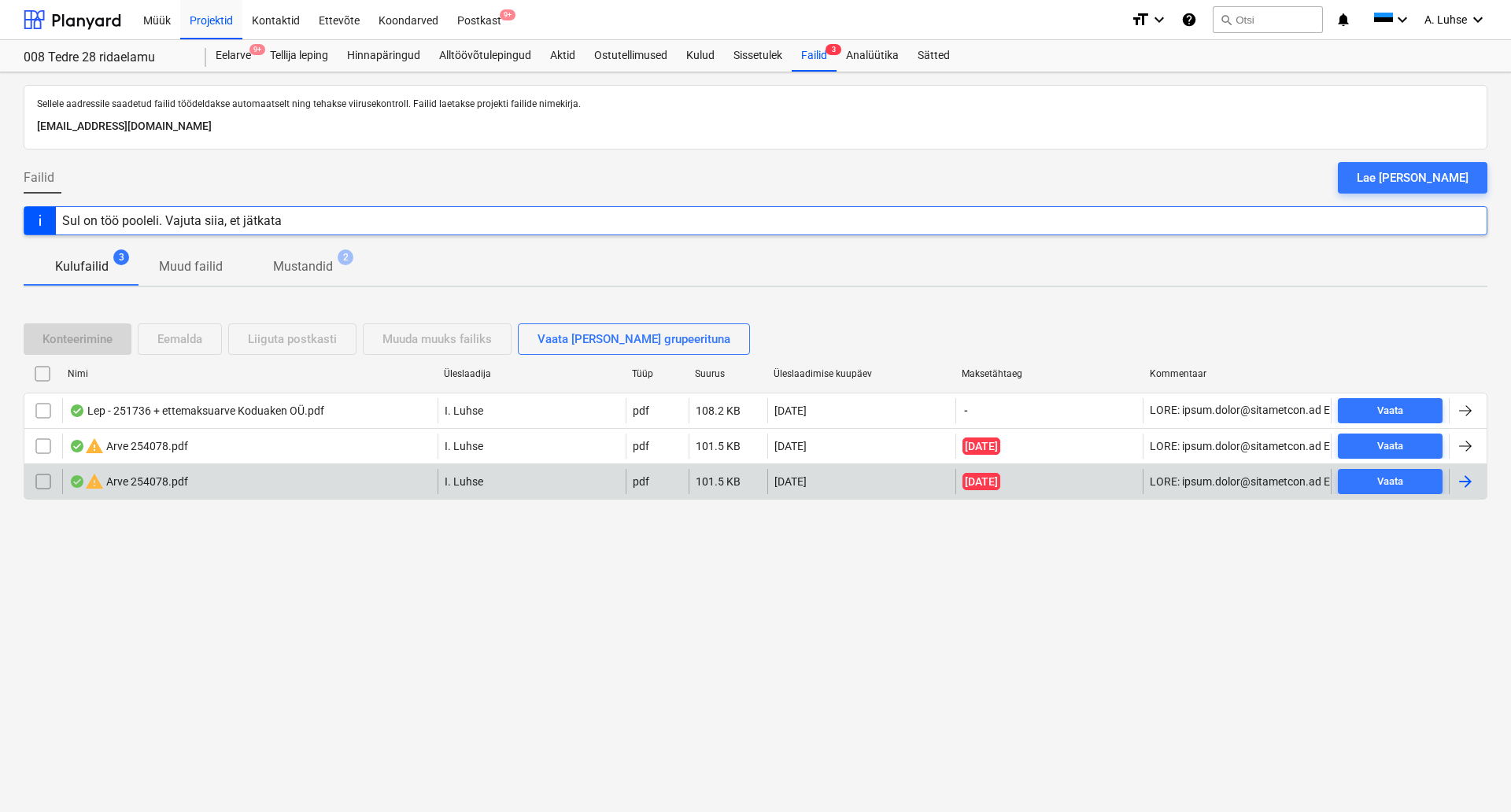
click at [38, 489] on input "checkbox" at bounding box center [42, 481] width 25 height 25
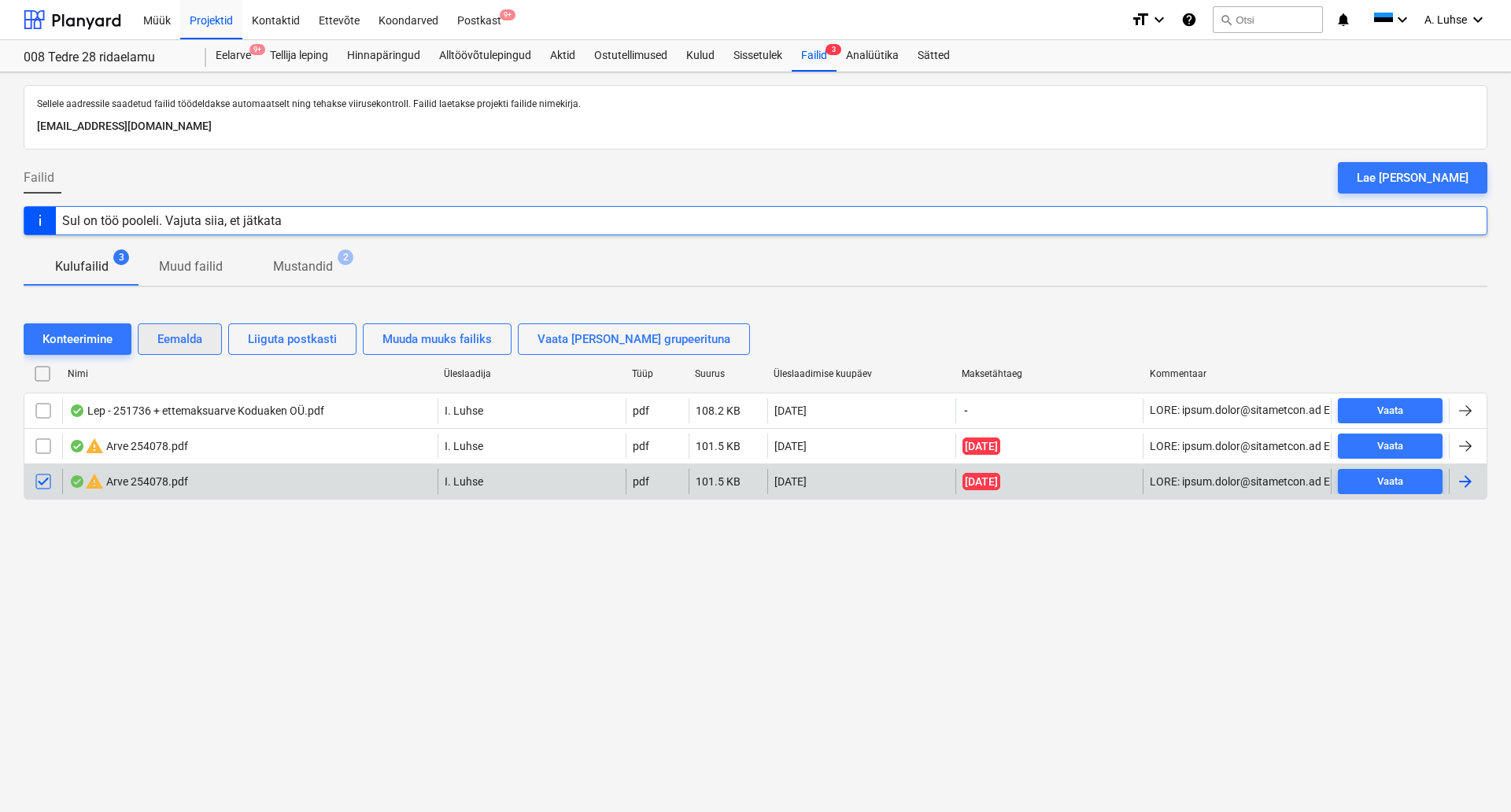
click at [201, 349] on div "Eemalda" at bounding box center [180, 339] width 45 height 21
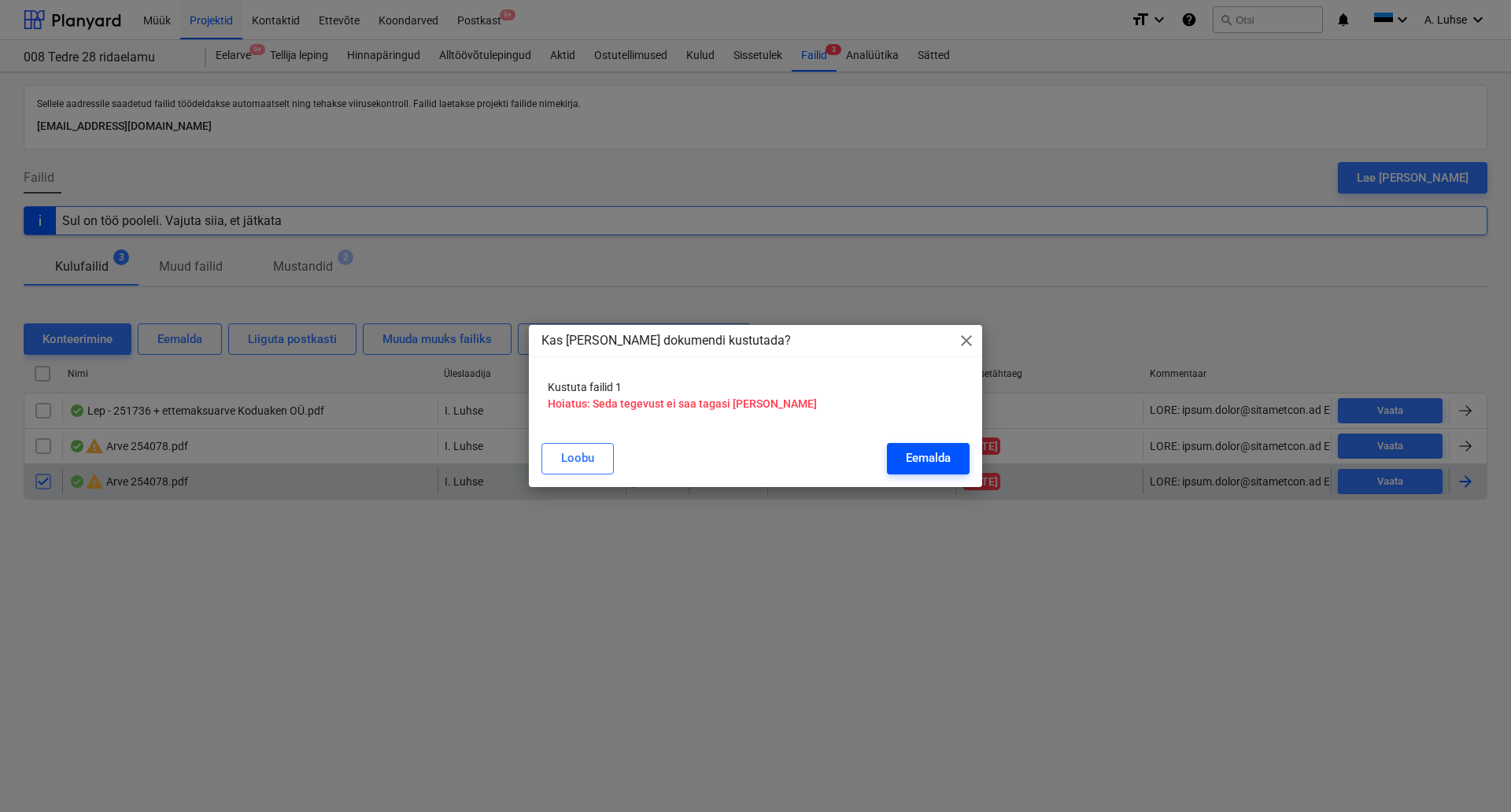
click at [912, 453] on div "Eemalda" at bounding box center [928, 458] width 45 height 21
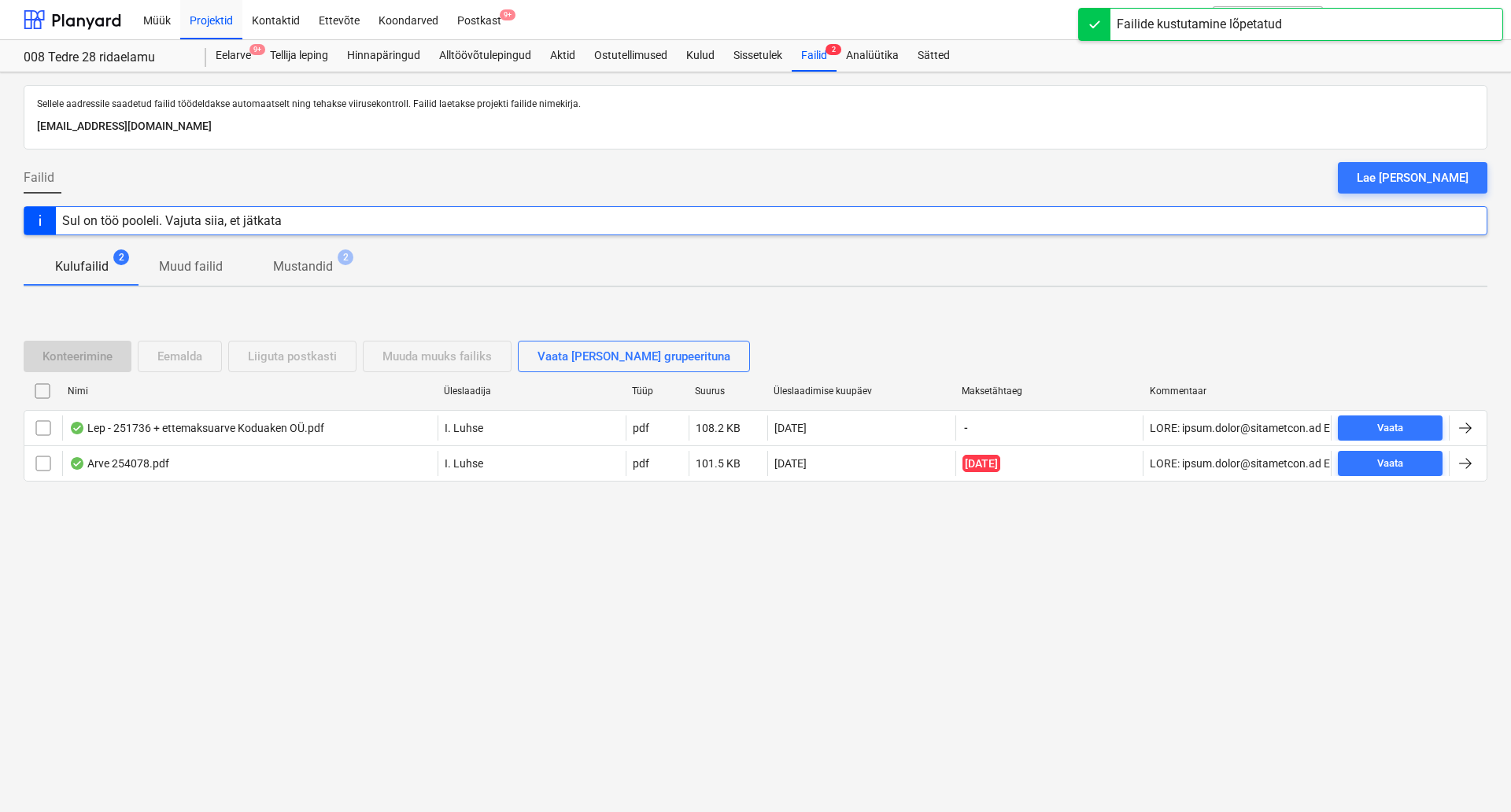
click at [339, 611] on div "Sellele aadressile saadetud failid töödeldakse automaatselt ning tehakse viirus…" at bounding box center [756, 442] width 1511 height 740
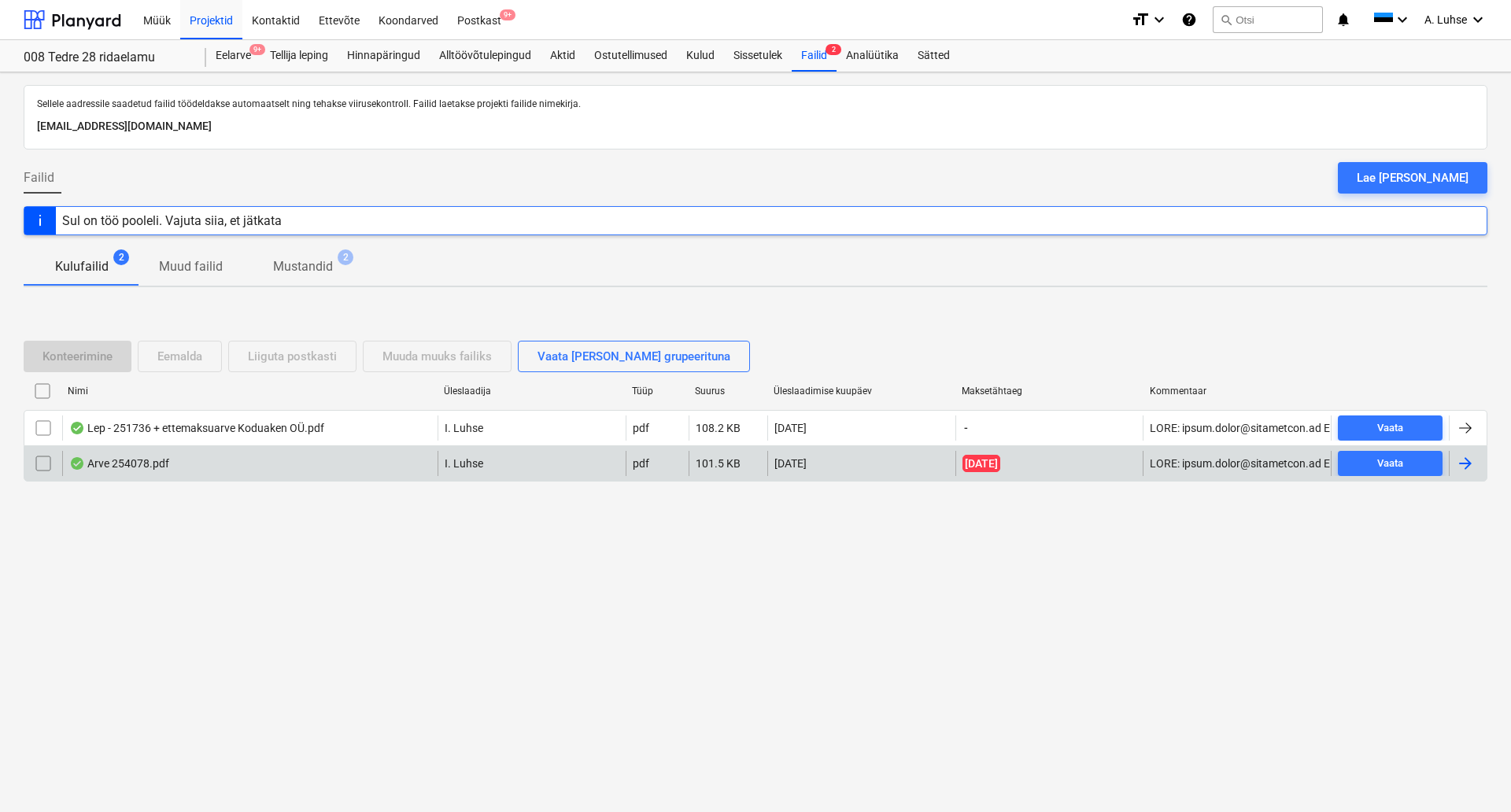
click at [162, 462] on div "Arve 254078.pdf" at bounding box center [119, 463] width 100 height 13
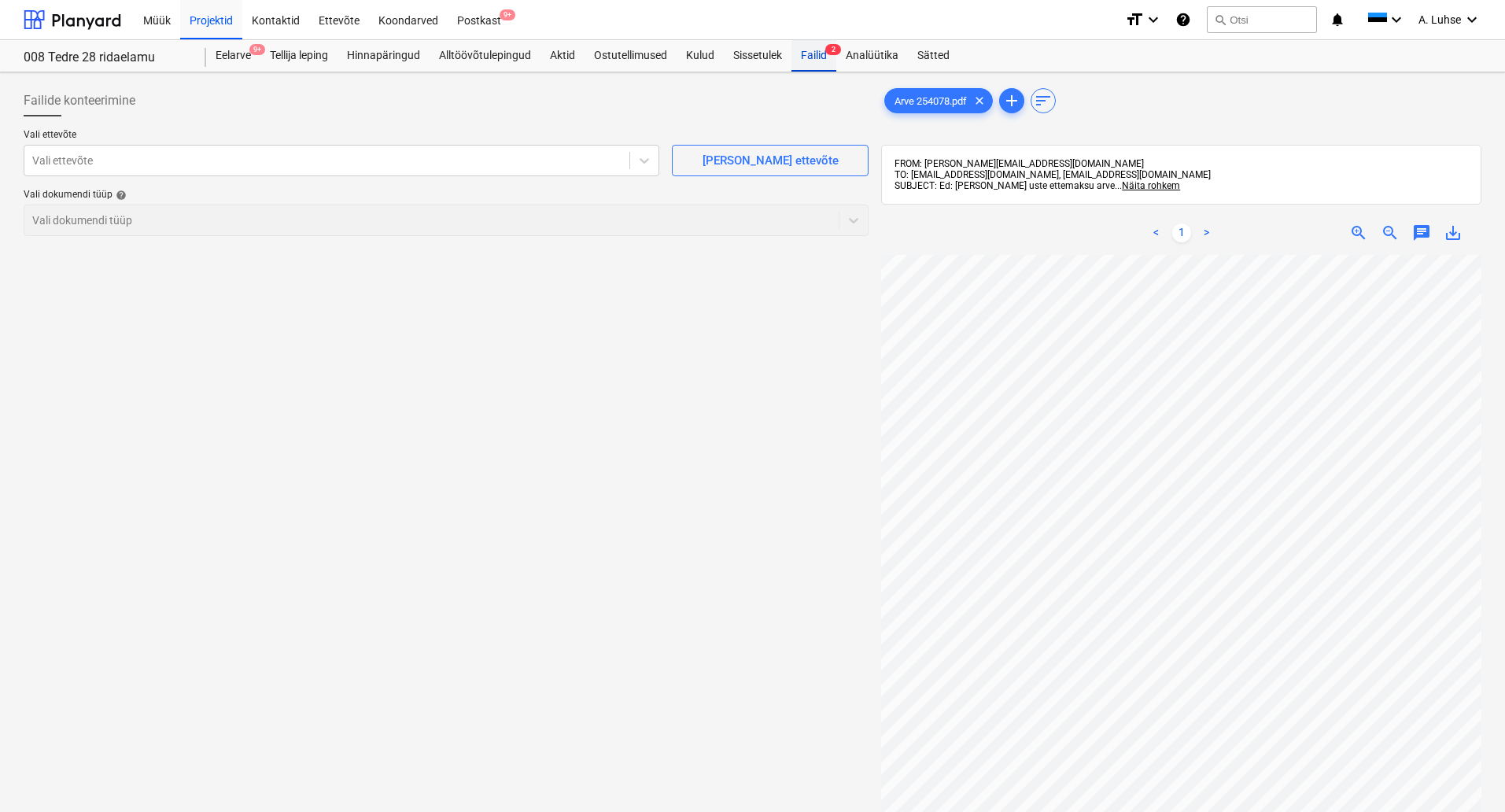
click at [814, 58] on div "Failid 2" at bounding box center [814, 55] width 45 height 31
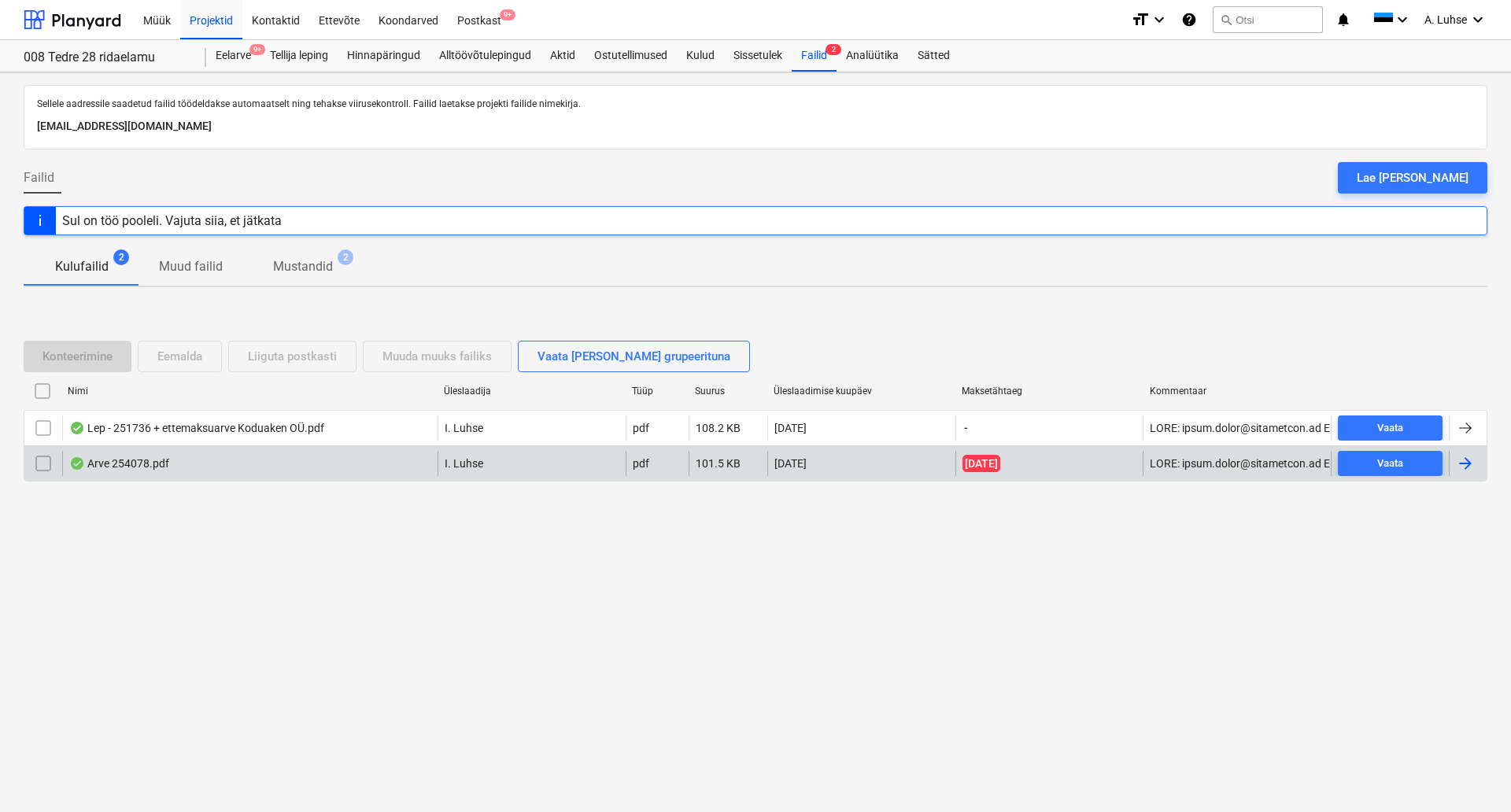
click at [178, 473] on div "Arve 254078.pdf" at bounding box center [250, 463] width 375 height 25
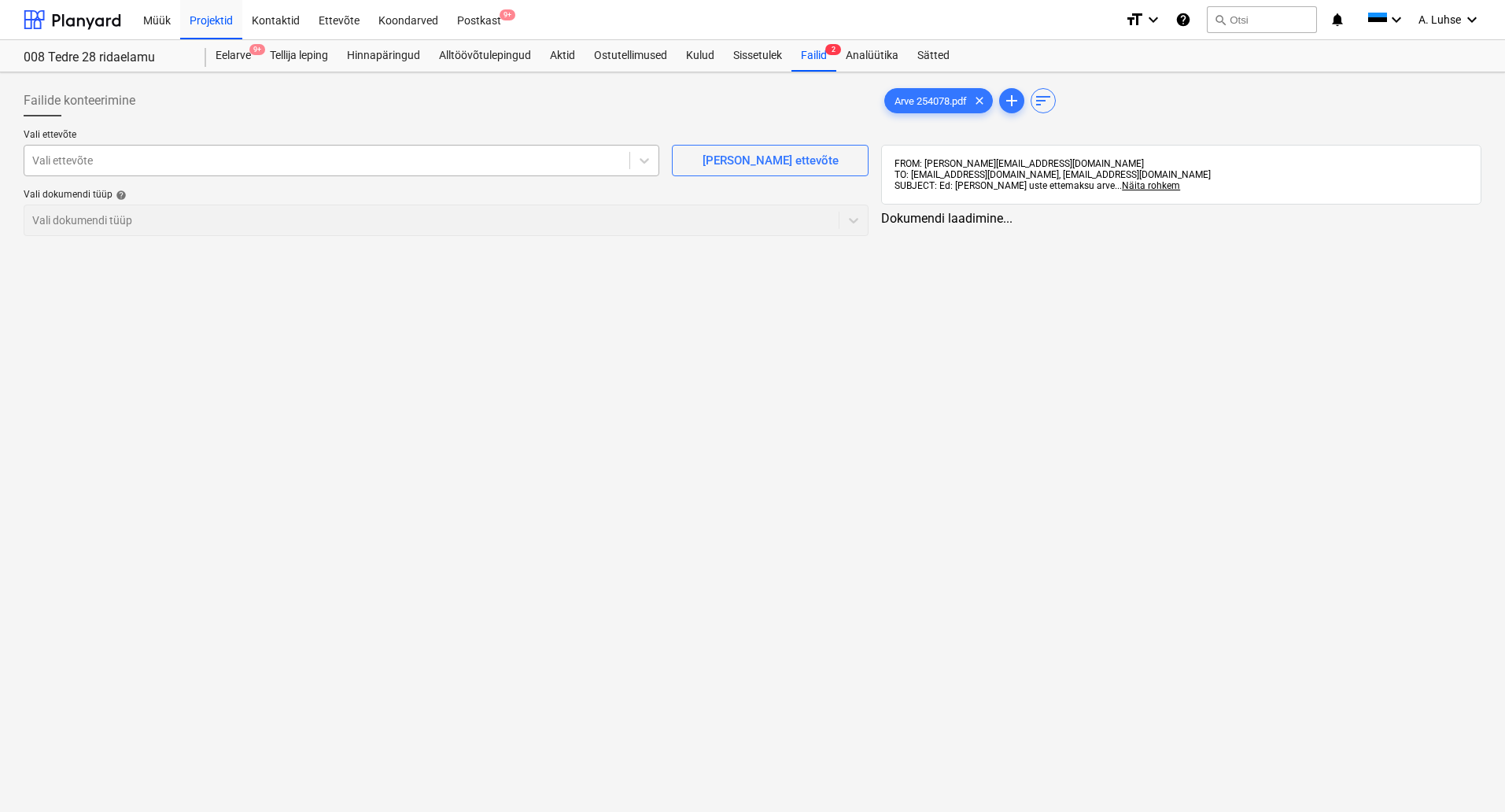
click at [361, 162] on div at bounding box center [326, 161] width 590 height 16
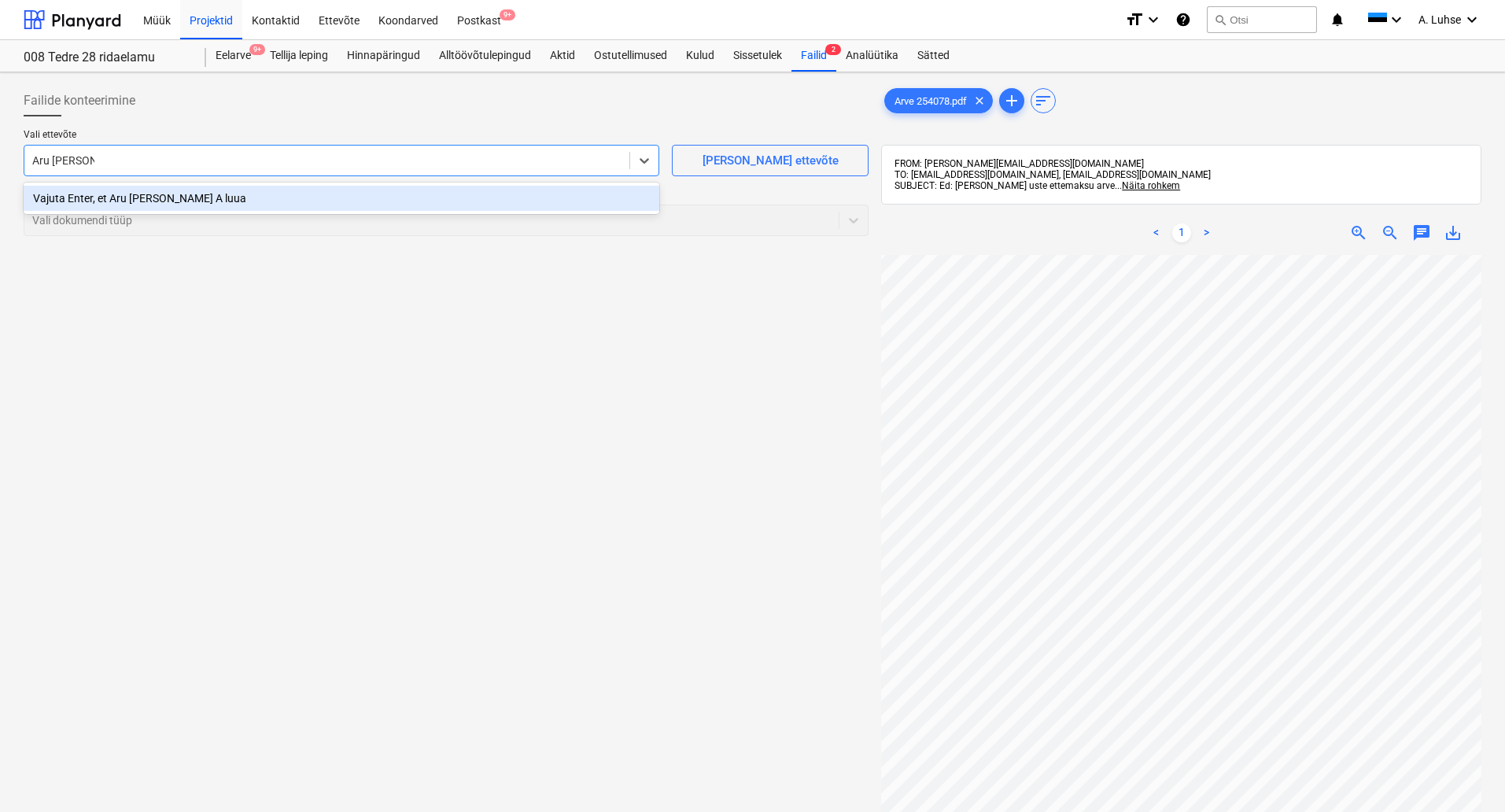
type input "Aru [PERSON_NAME] AS"
click at [163, 197] on div "Vajuta Enter, et Aru [PERSON_NAME] AS luua" at bounding box center [342, 198] width 636 height 25
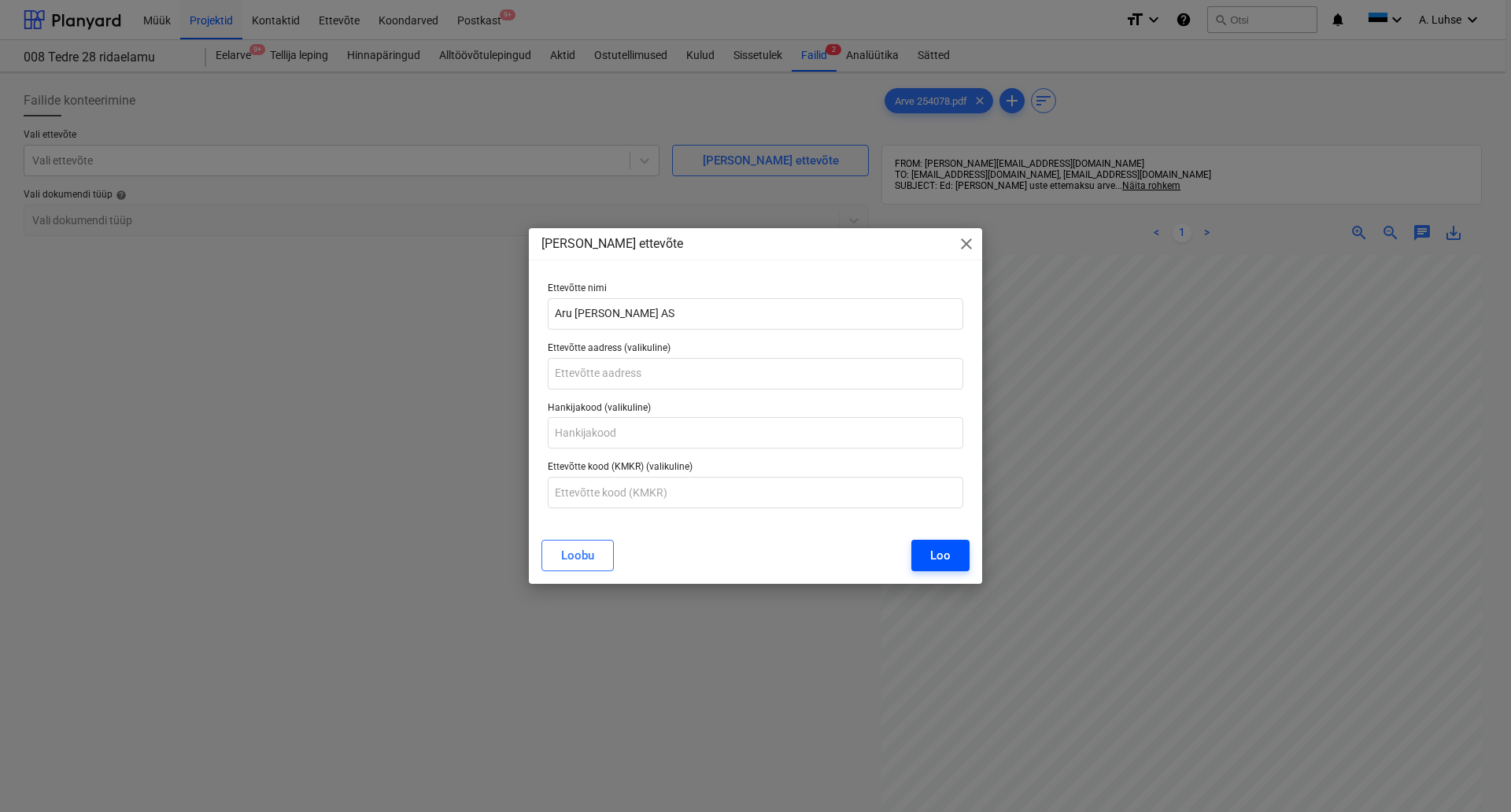
click at [936, 560] on div "Loo" at bounding box center [941, 556] width 21 height 21
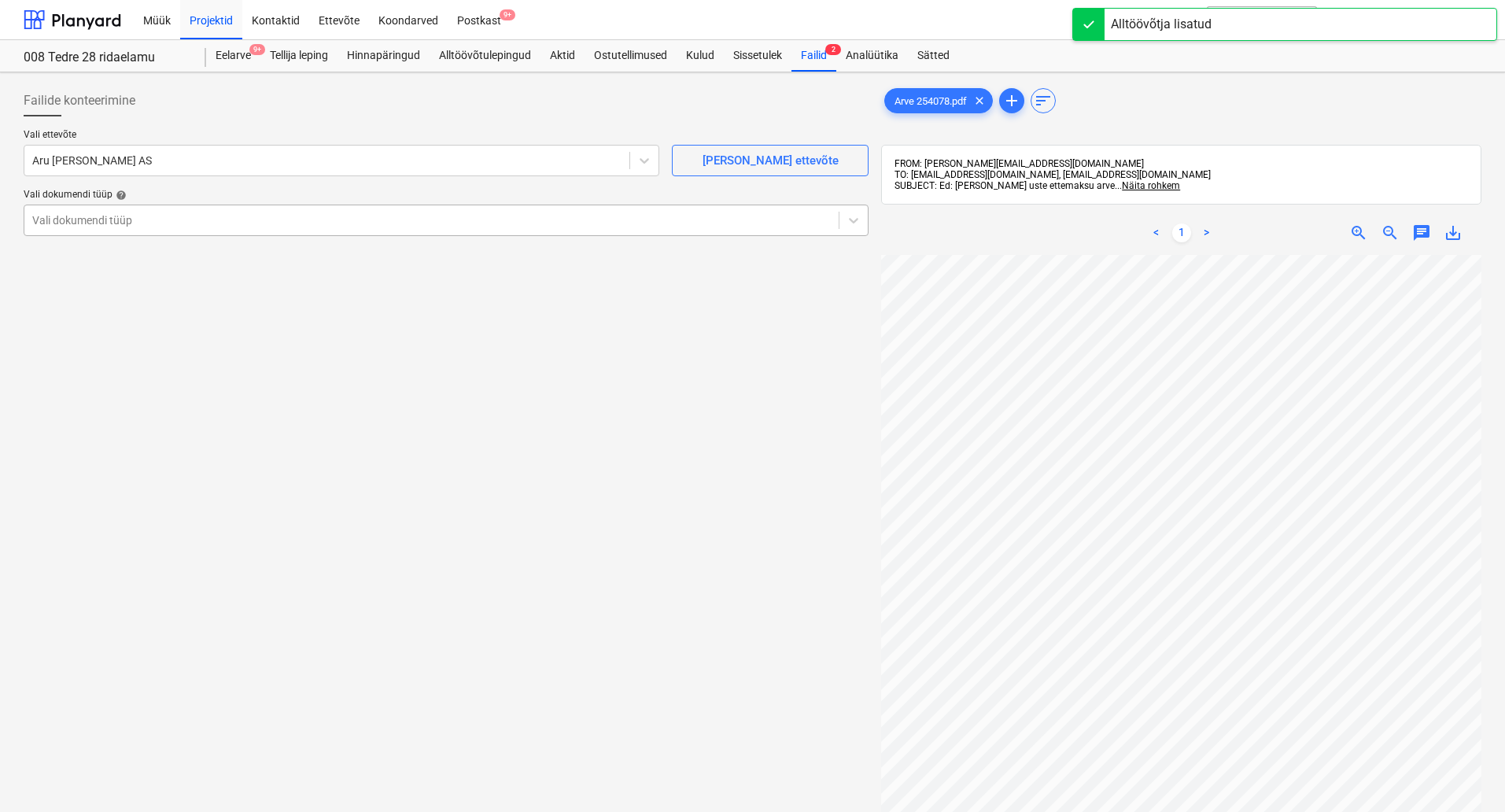
click at [183, 207] on div "Vali dokumendi tüüp" at bounding box center [446, 220] width 845 height 31
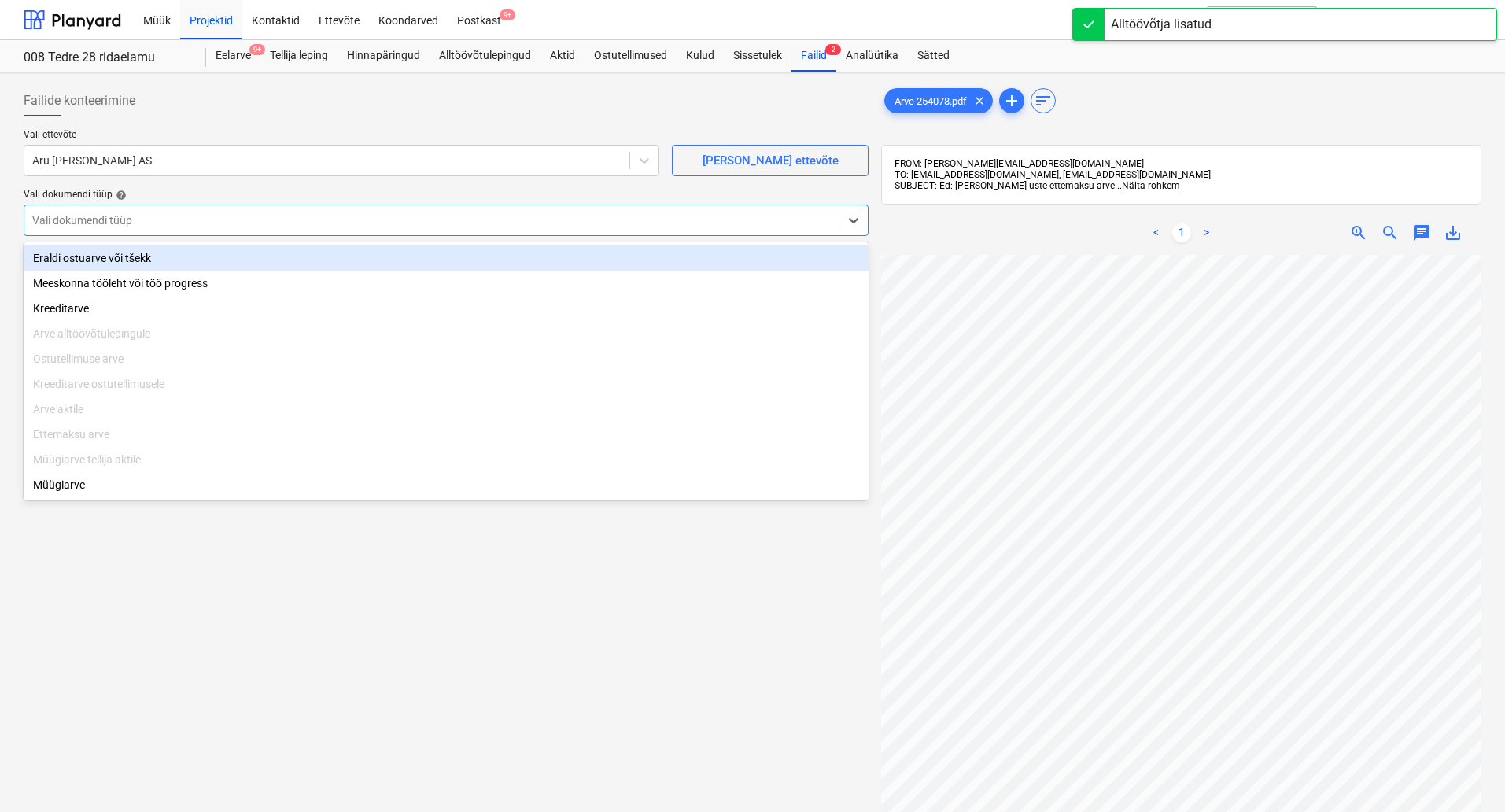
click at [189, 254] on div "Eraldi ostuarve või tšekk" at bounding box center [446, 258] width 845 height 25
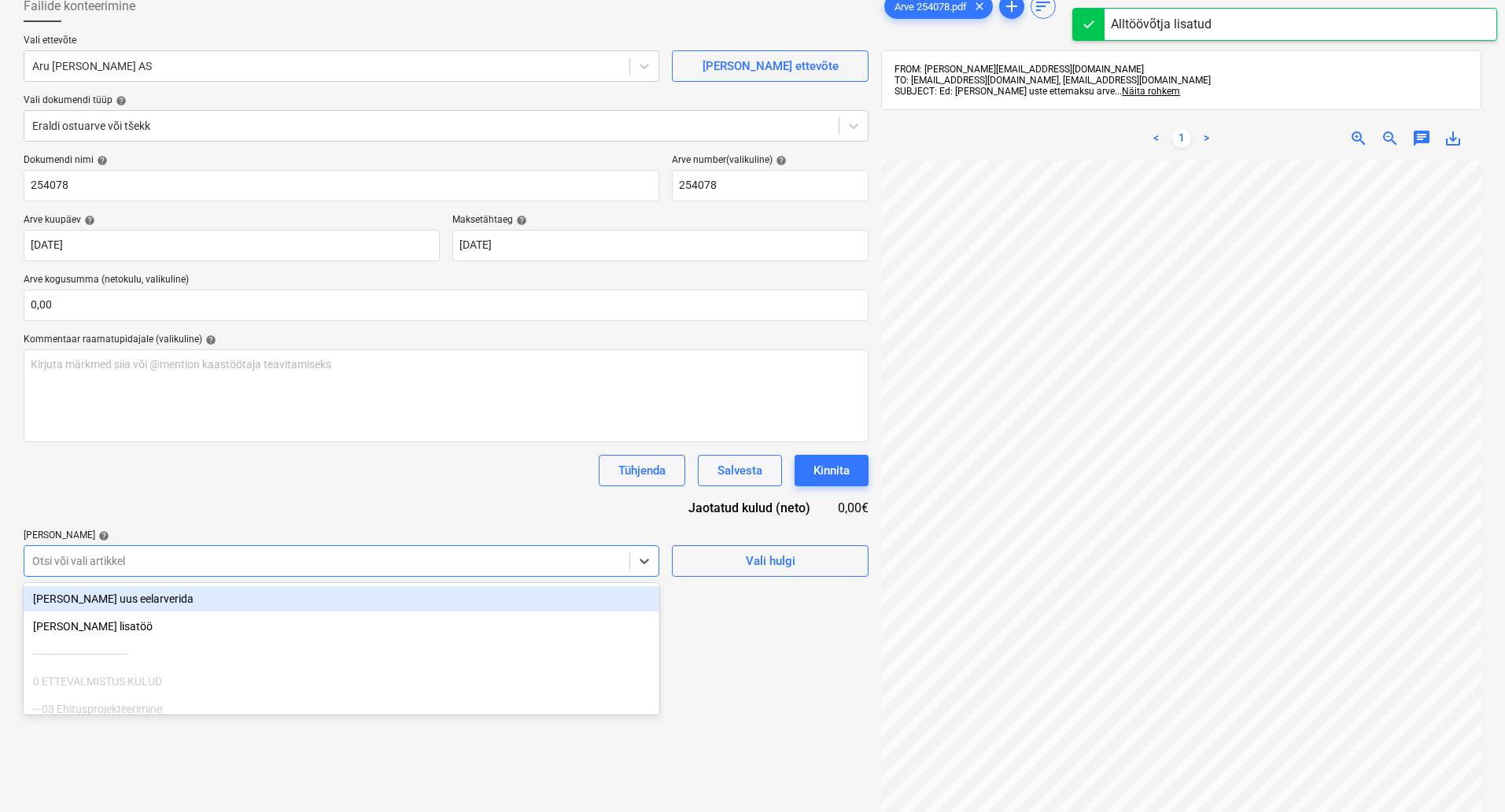
click at [568, 652] on body "Müük Projektid Kontaktid Ettevõte Koondarved Postkast 9+ format_size keyboard_a…" at bounding box center [752, 311] width 1505 height 812
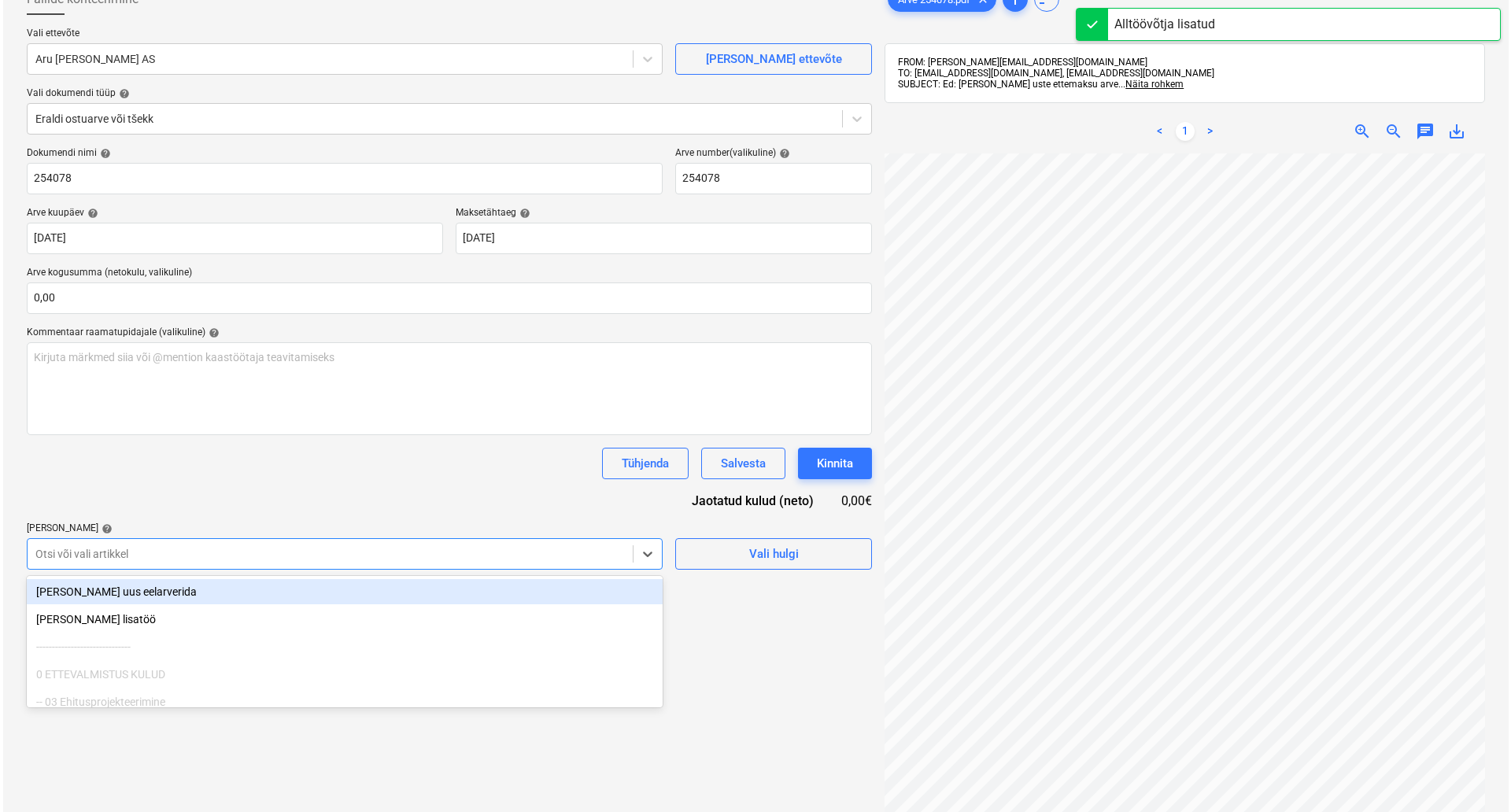
scroll to position [111, 0]
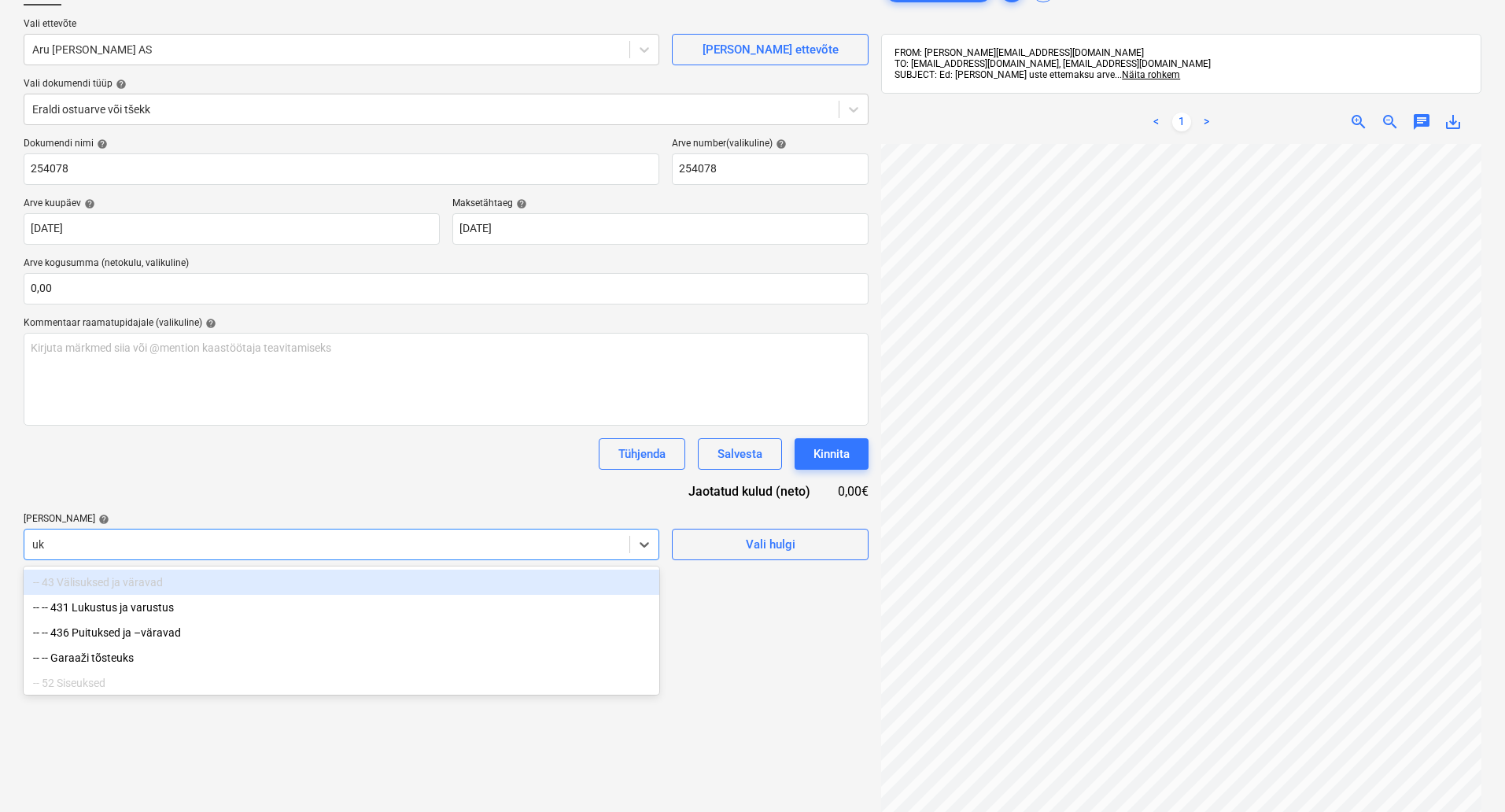
type input "uks"
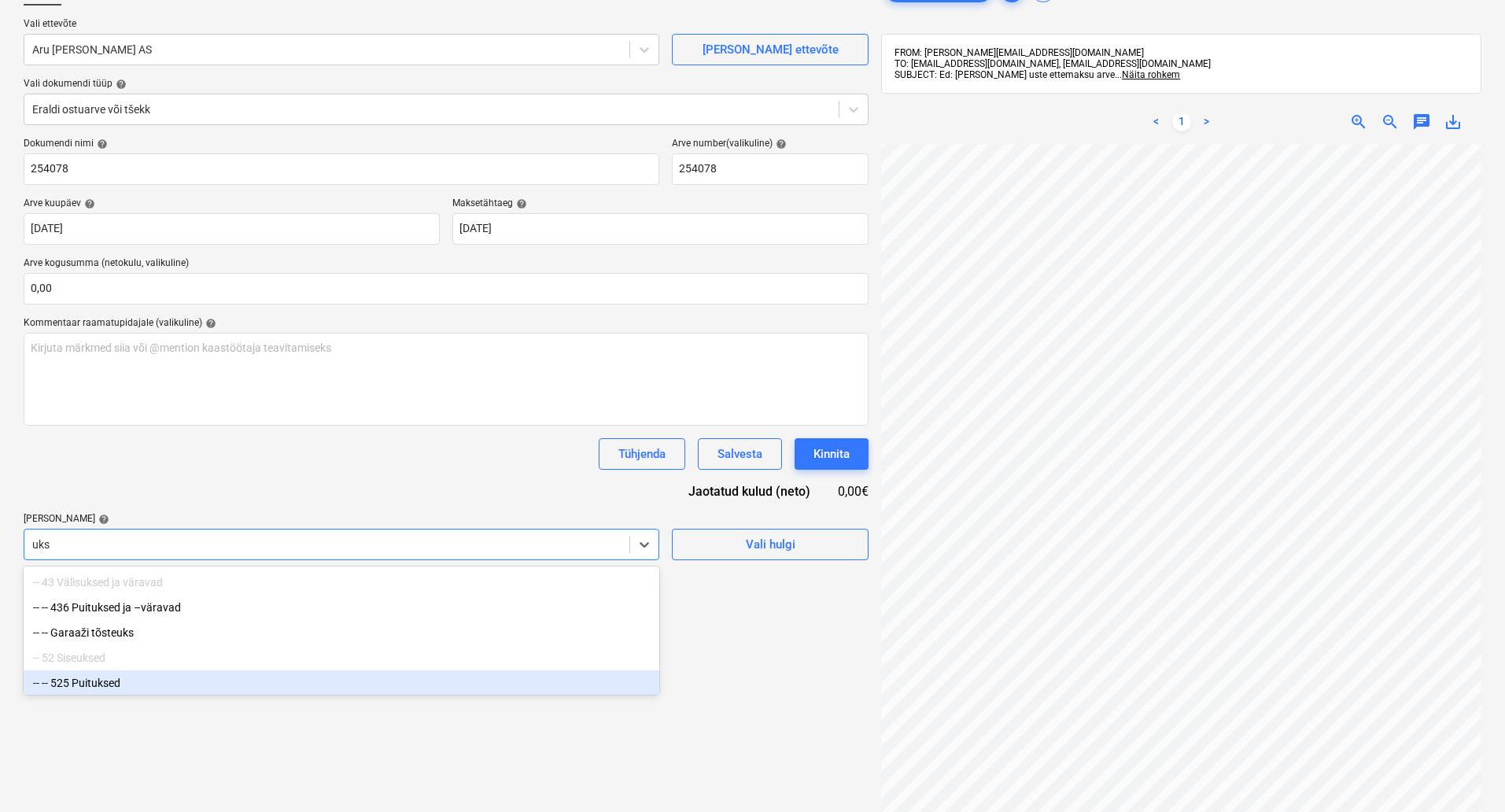
click at [246, 683] on div "-- -- 525 Puituksed" at bounding box center [342, 682] width 636 height 25
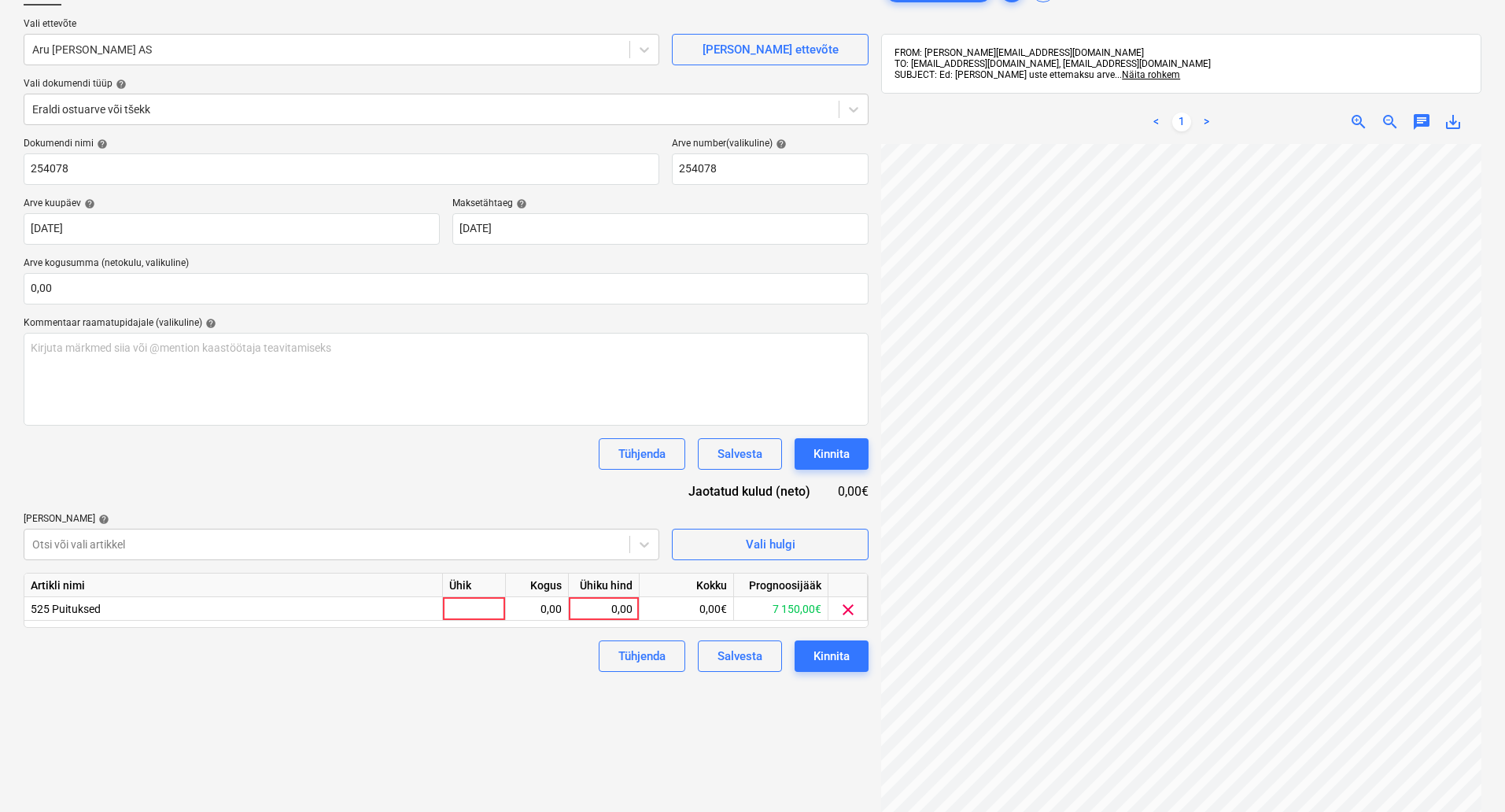
click at [321, 739] on div "Failide konteerimine Vali ettevõte Aru [PERSON_NAME] AS [PERSON_NAME] uus ettev…" at bounding box center [446, 443] width 858 height 950
click at [490, 610] on div at bounding box center [474, 609] width 63 height 24
type input "kompl"
type input "4825,63"
click at [507, 740] on div "Failide konteerimine Vali ettevõte Aru [PERSON_NAME] AS [PERSON_NAME] uus ettev…" at bounding box center [446, 443] width 858 height 950
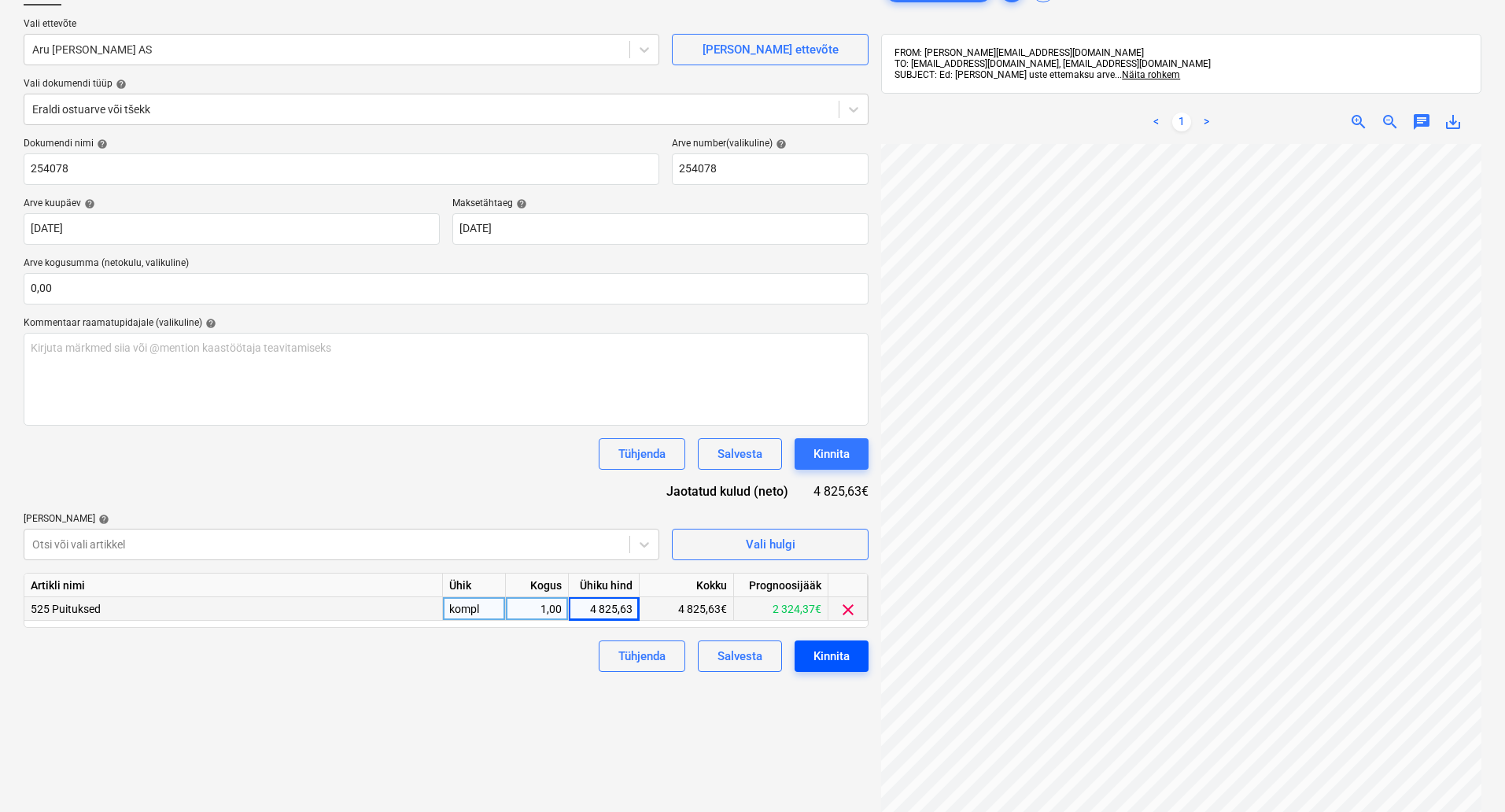
click at [836, 655] on div "Kinnita" at bounding box center [831, 656] width 36 height 21
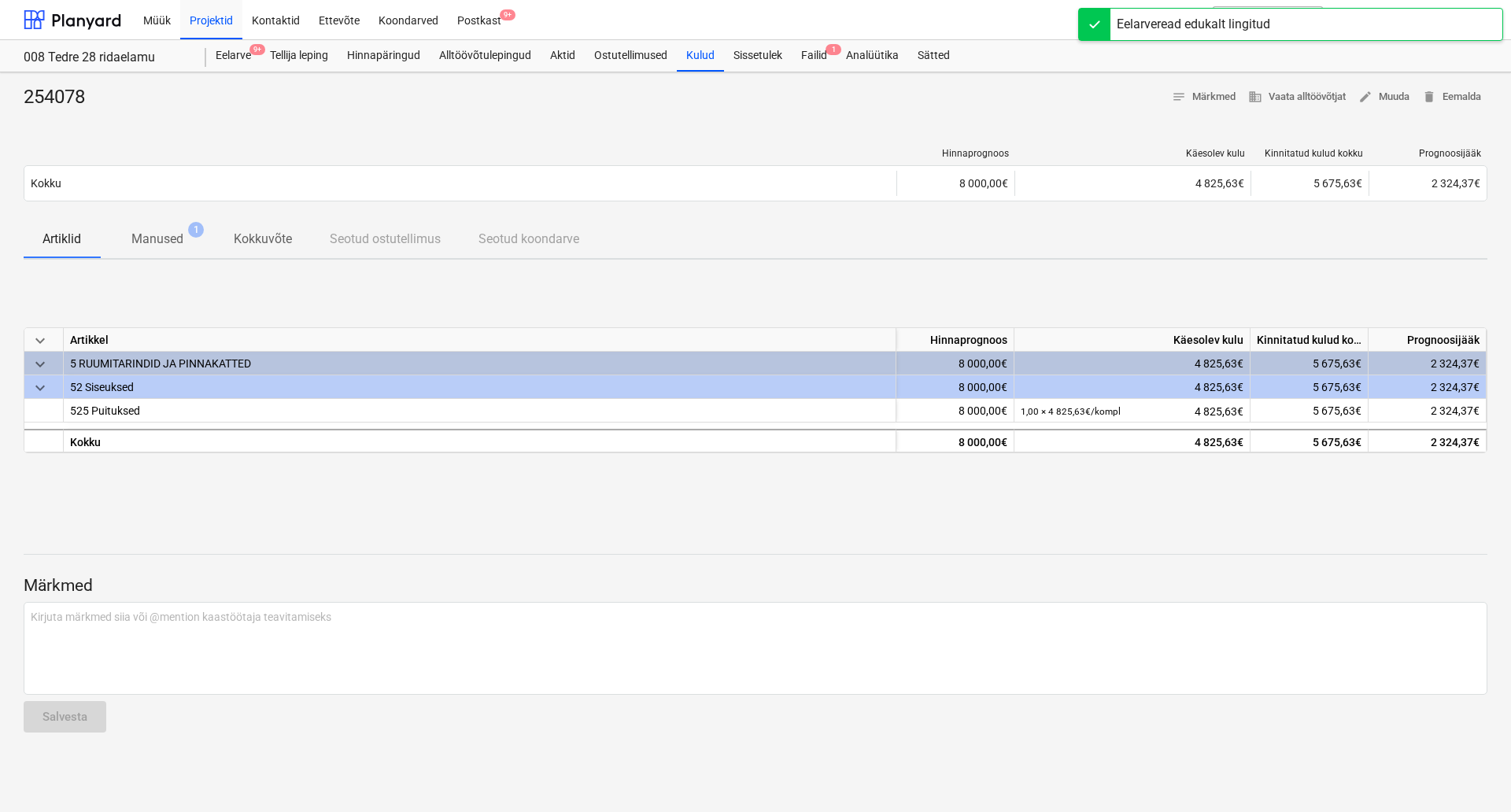
click at [596, 548] on div "Märkmed Kirjuta märkmed siia või @mention kaastöötaja teavitamiseks ﻿ Salvesta" at bounding box center [756, 639] width 1464 height 212
click at [479, 22] on div "Postkast 9+" at bounding box center [479, 19] width 63 height 40
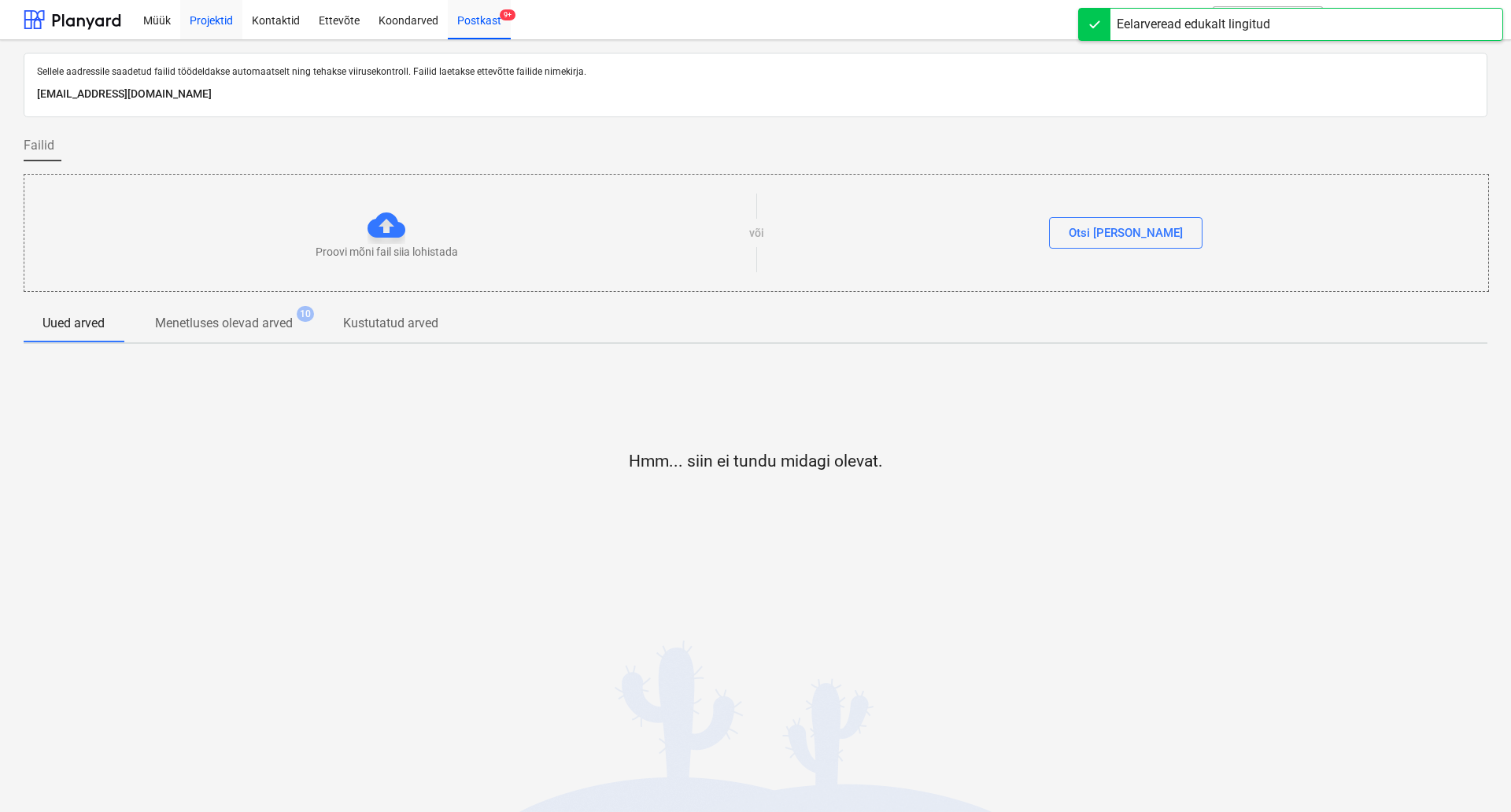
click at [214, 22] on div "Projektid" at bounding box center [211, 19] width 62 height 40
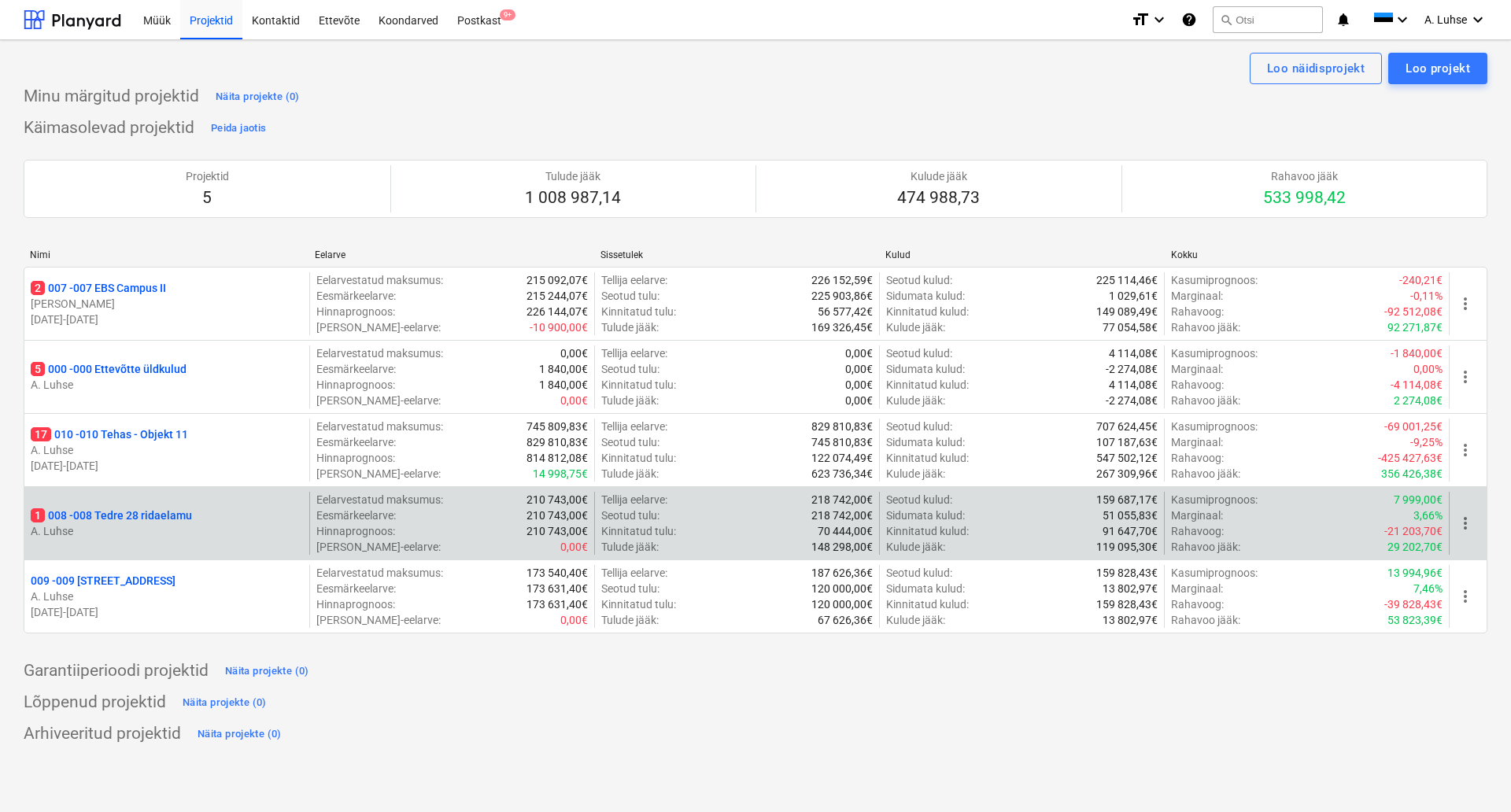
click at [167, 517] on p "1 008 - 008 Tedre 28 ridaelamu" at bounding box center [111, 515] width 162 height 16
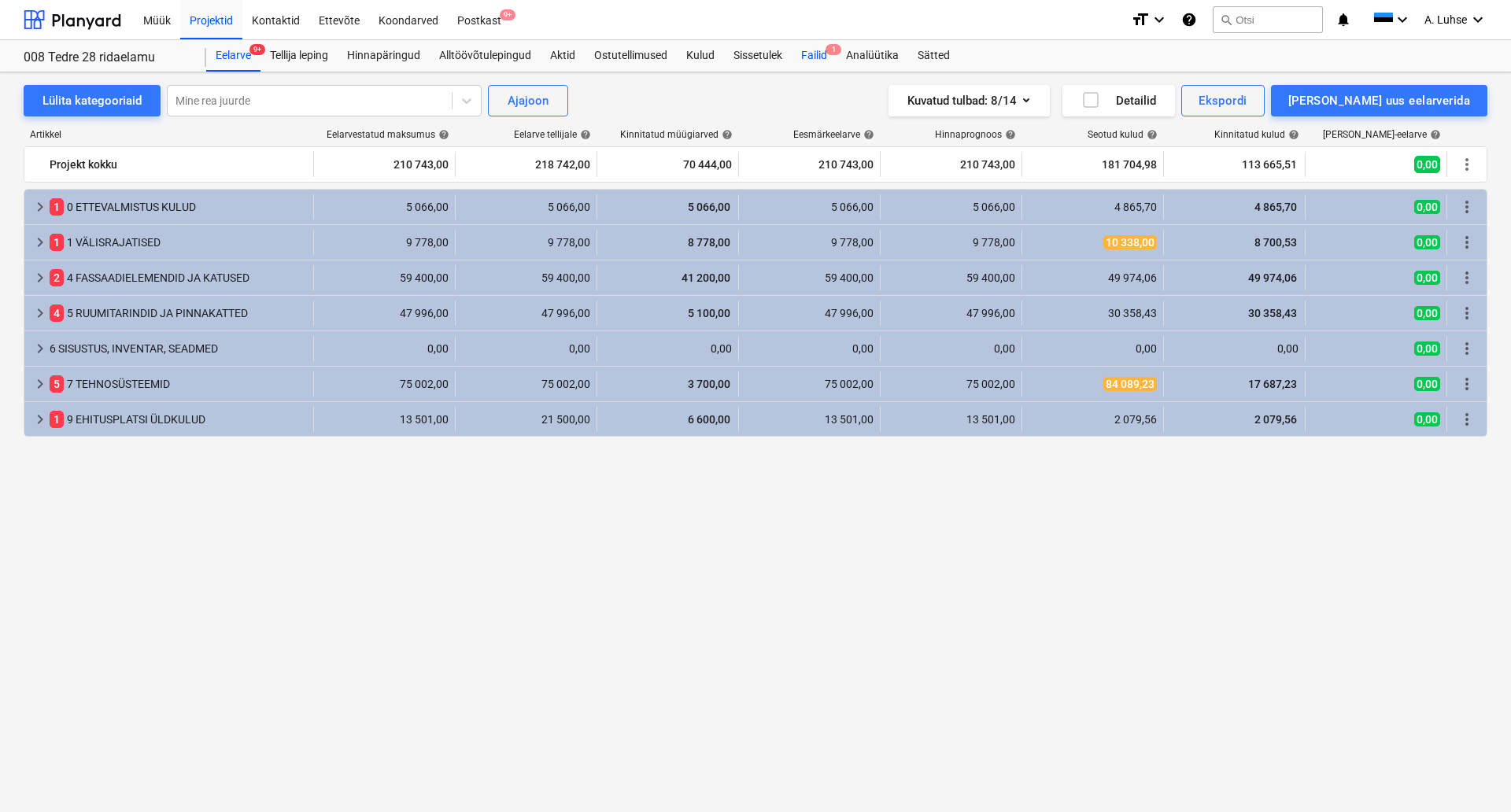
click at [804, 69] on div "Failid 1" at bounding box center [814, 55] width 45 height 31
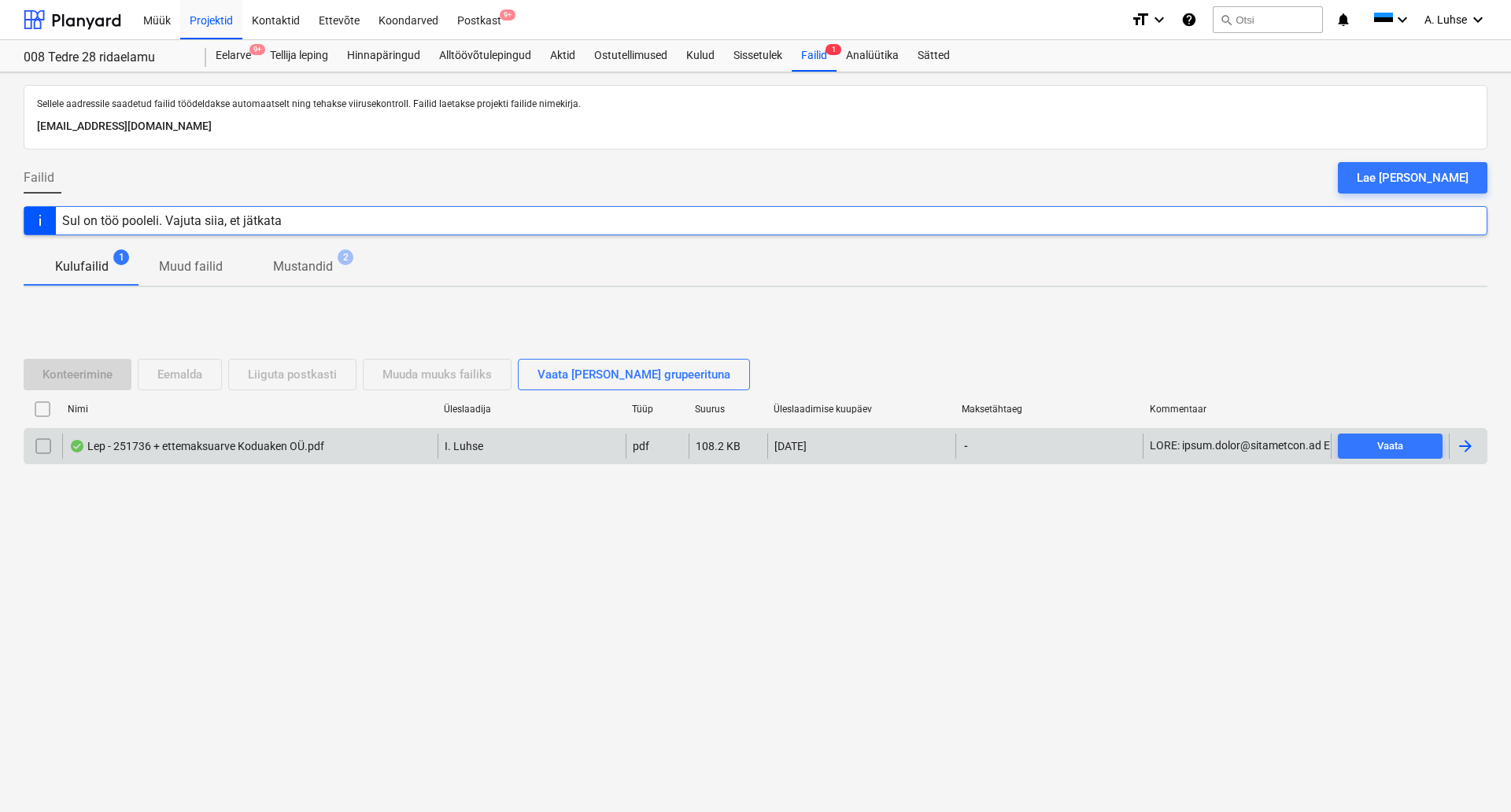
click at [143, 443] on div "Lep - 251736 + ettemaksuarve Koduaken OÜ.pdf" at bounding box center [197, 446] width 255 height 13
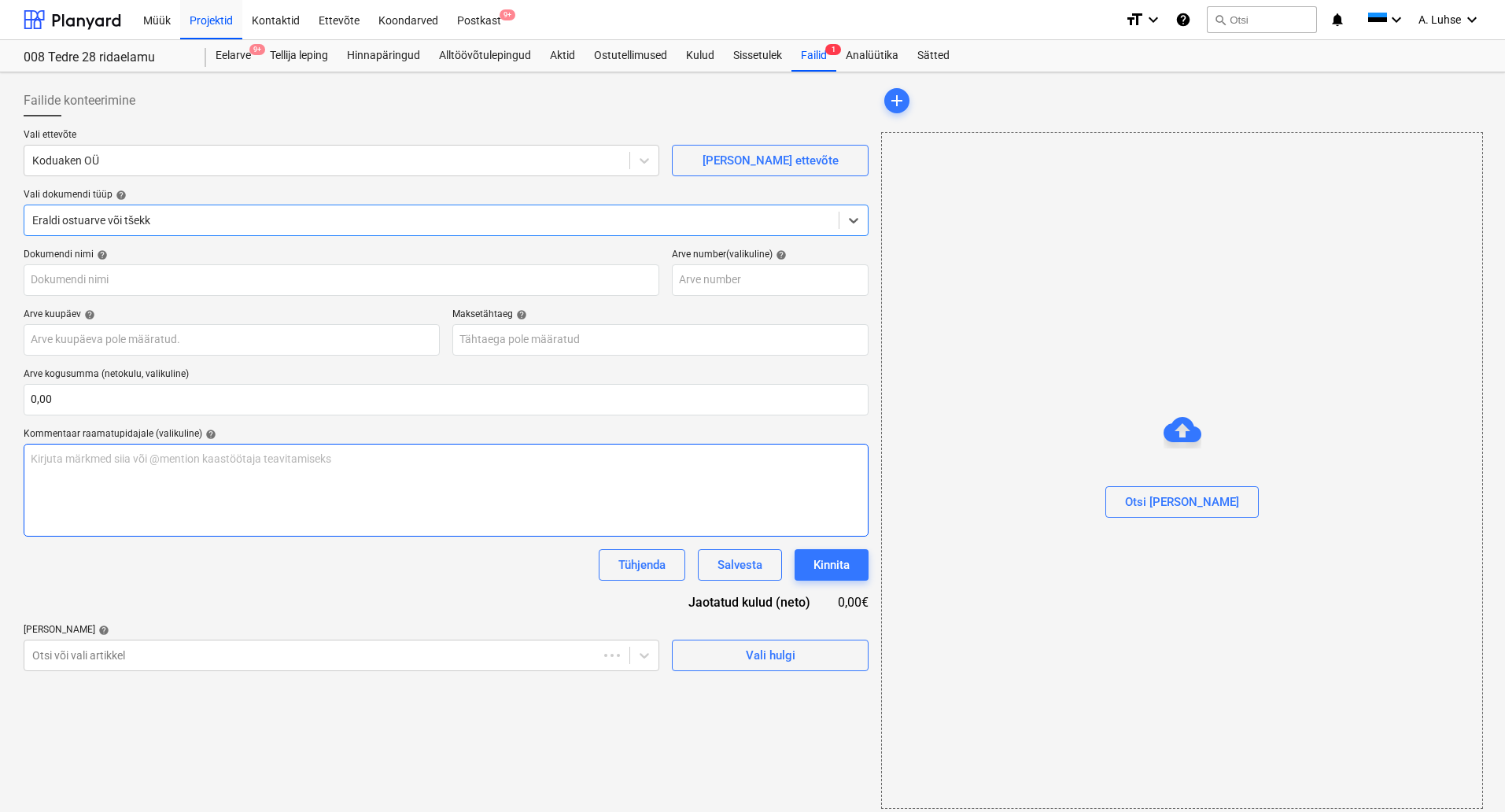
type input "Lep - 251736 + ettemaksuarve Koduaken OÜ.pdf"
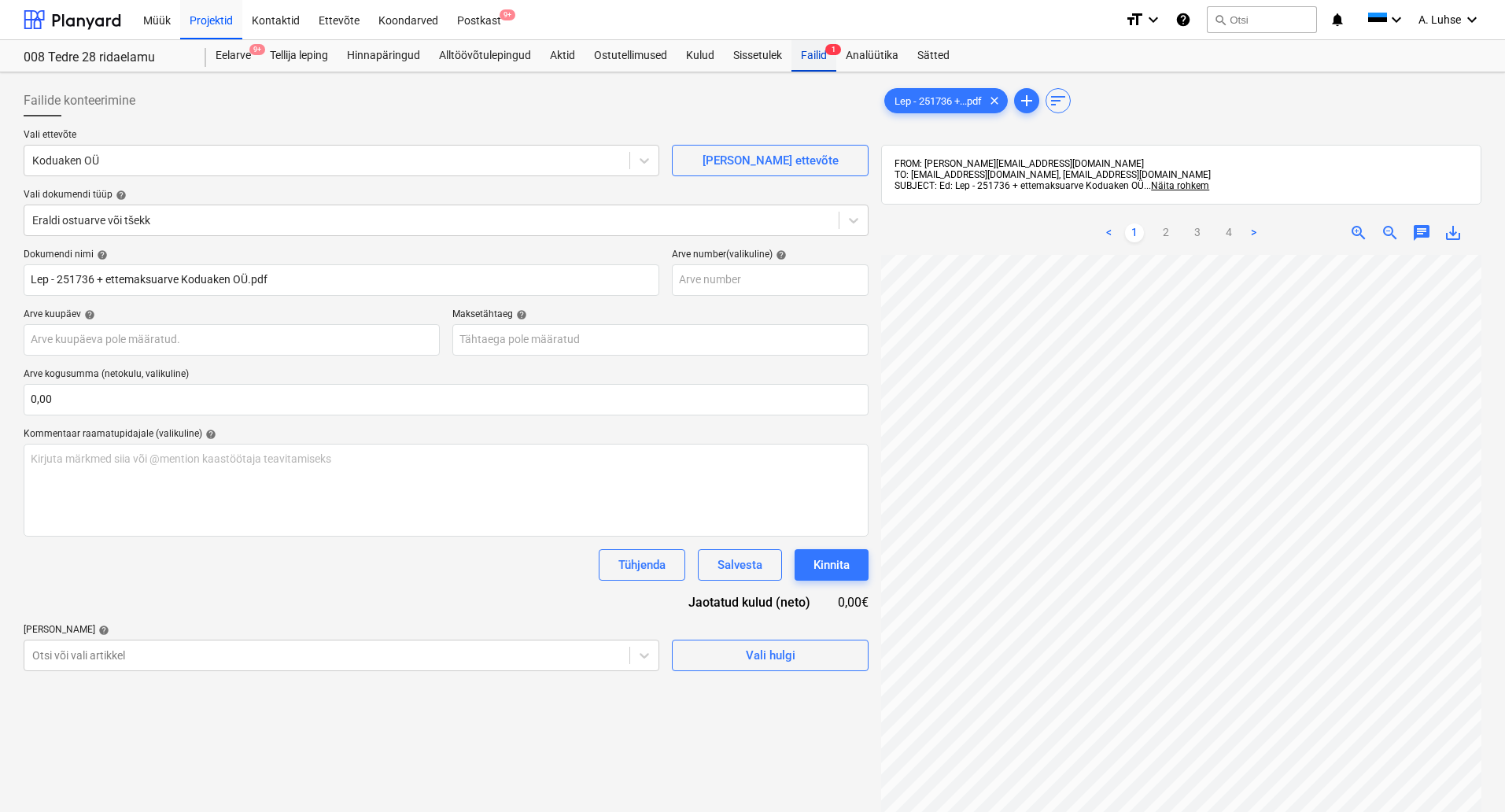
click at [825, 47] on div "Failid 1" at bounding box center [814, 55] width 45 height 31
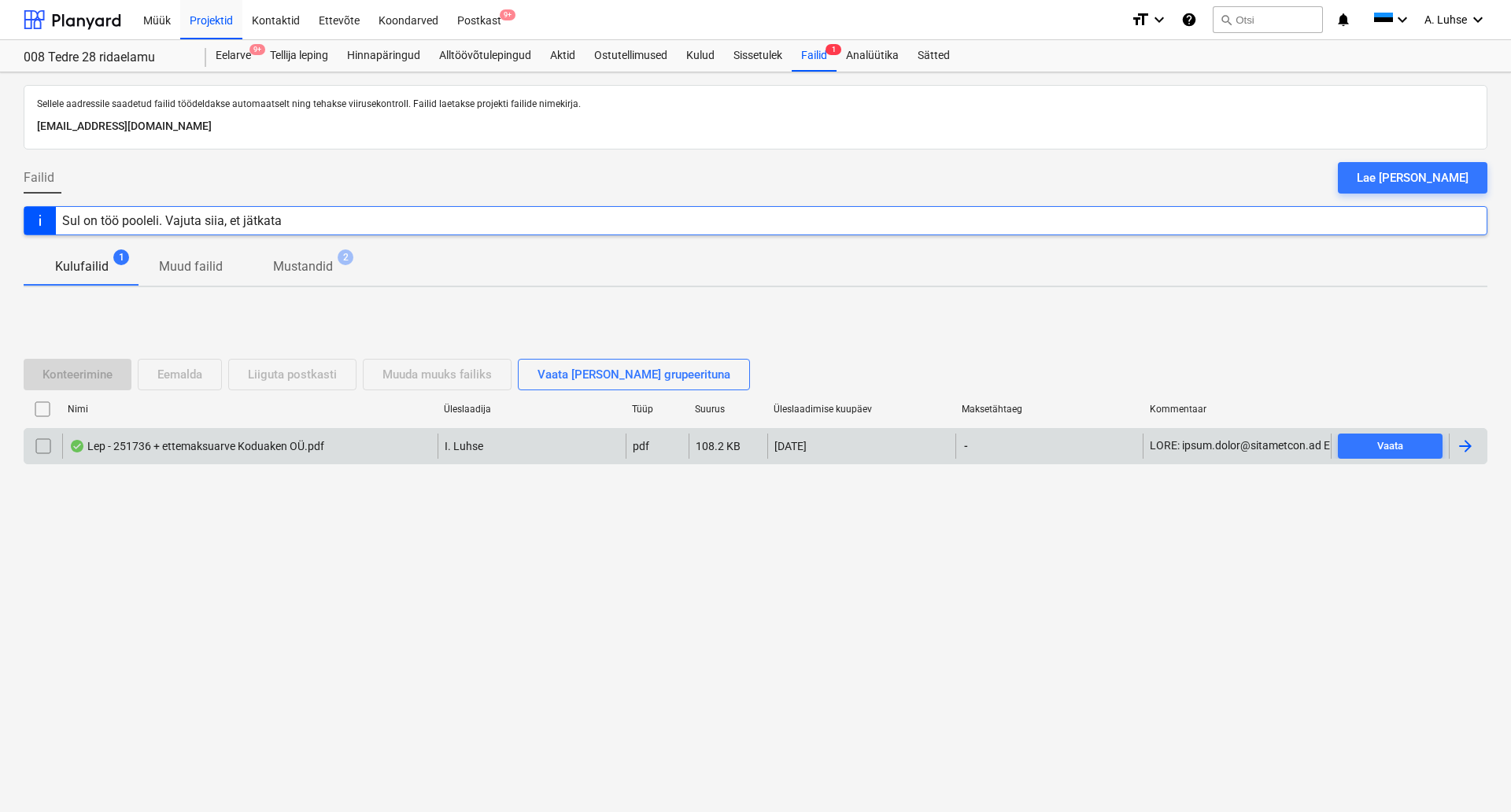
click at [169, 446] on div "Lep - 251736 + ettemaksuarve Koduaken OÜ.pdf" at bounding box center [197, 446] width 255 height 13
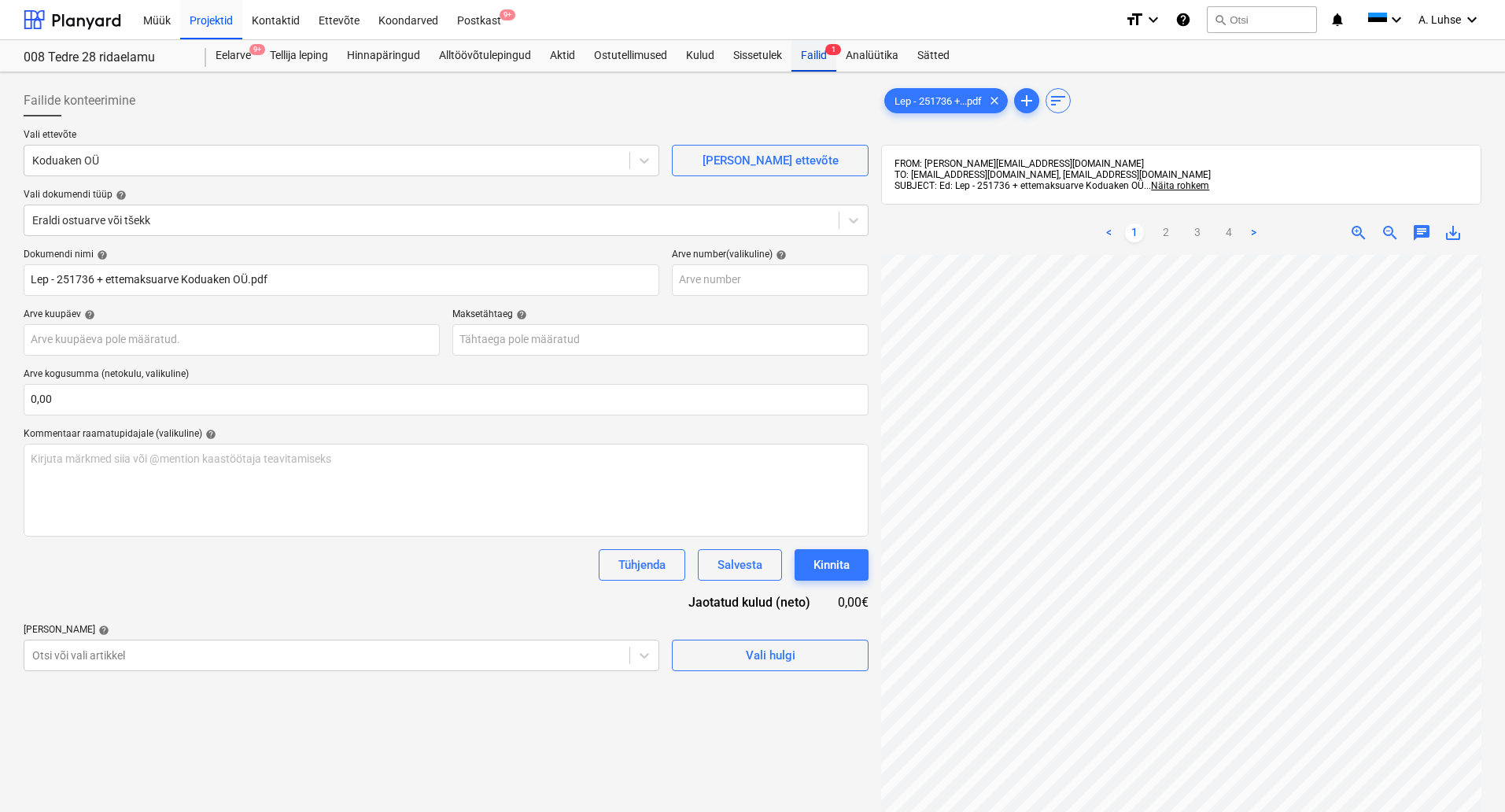
click at [815, 62] on div "Failid 1" at bounding box center [814, 55] width 45 height 31
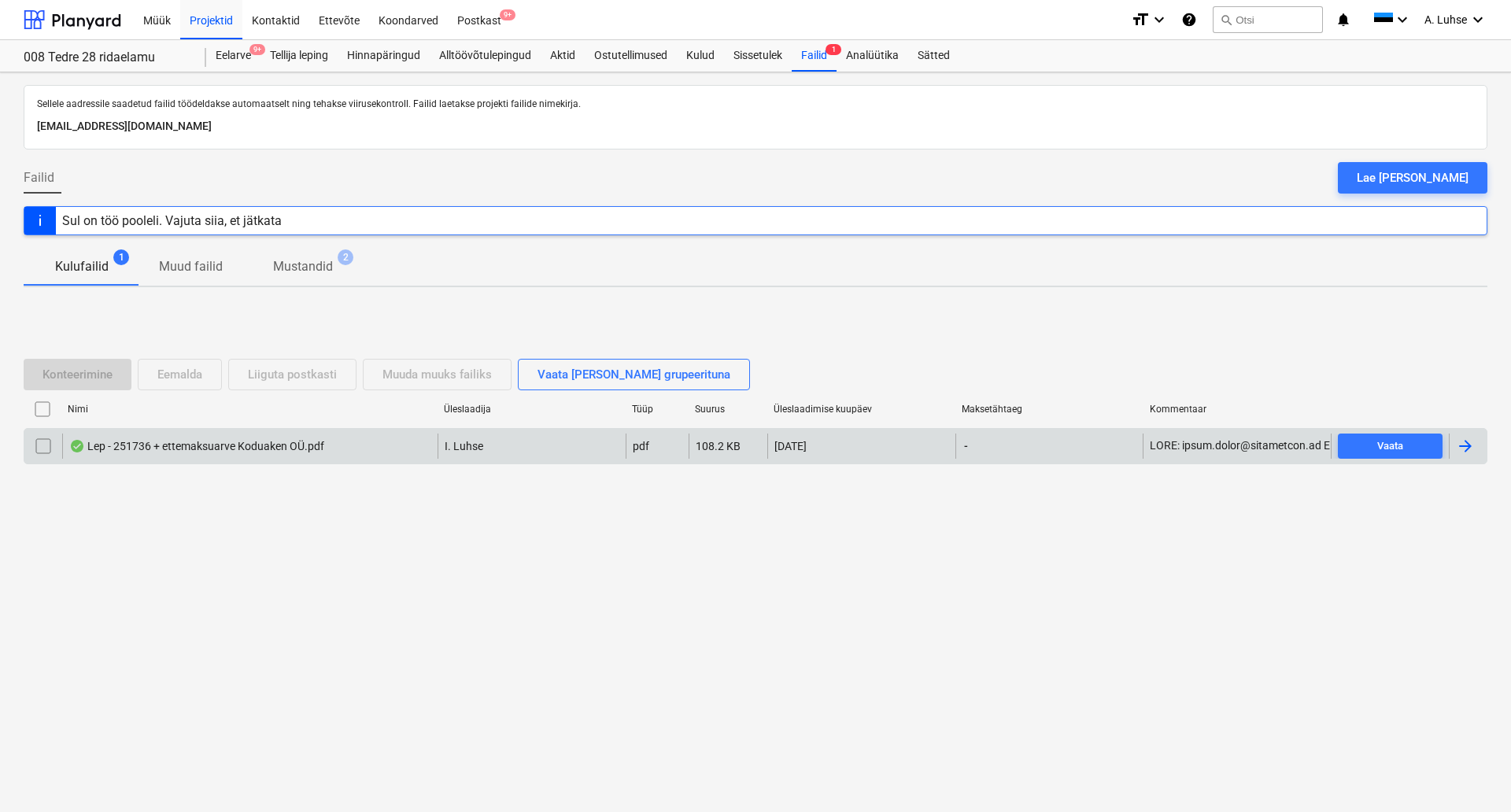
click at [40, 448] on input "checkbox" at bounding box center [42, 446] width 25 height 25
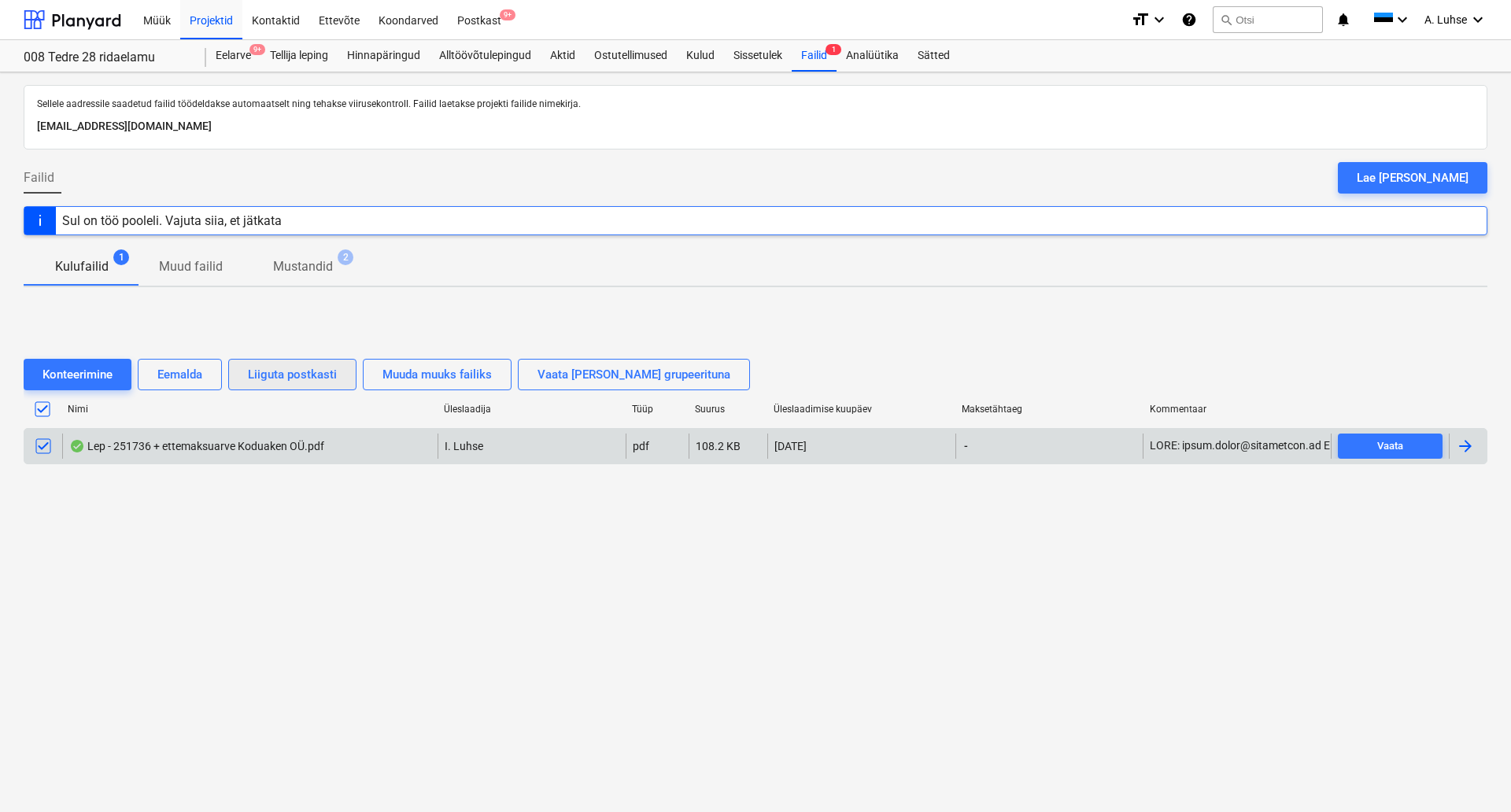
click at [297, 370] on div "Liiguta postkasti" at bounding box center [292, 374] width 89 height 21
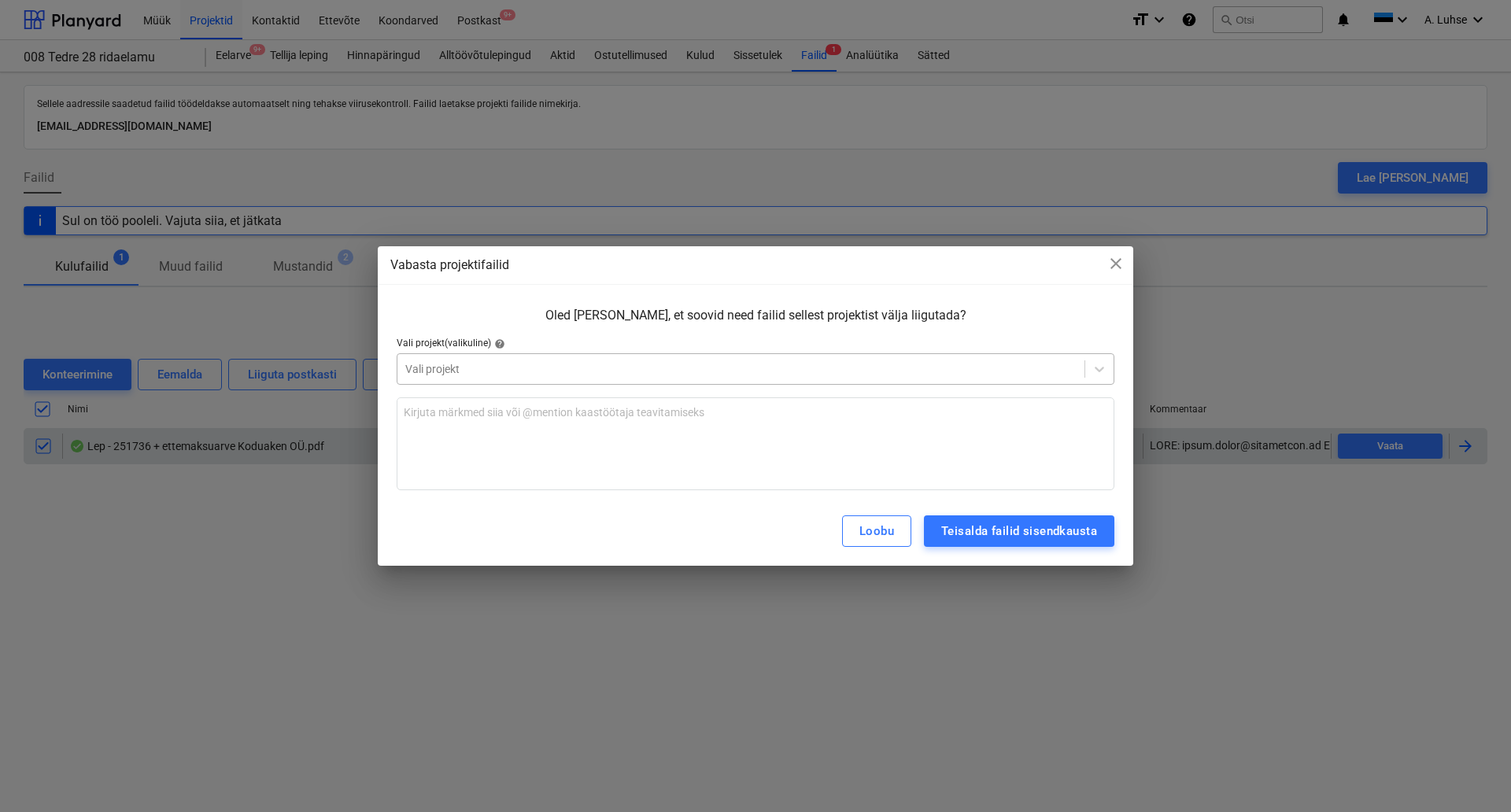
click at [768, 362] on div at bounding box center [741, 369] width 671 height 16
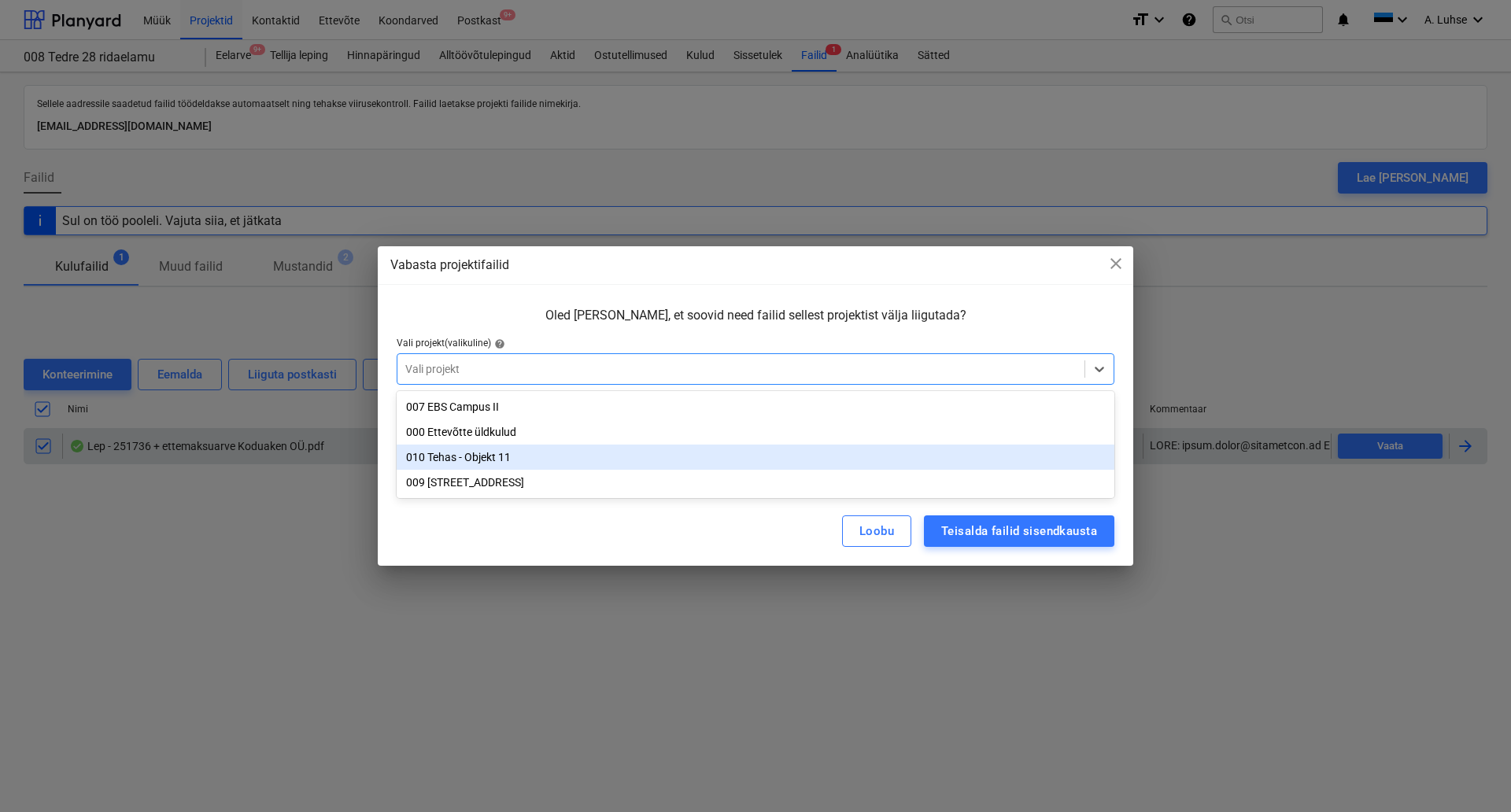
click at [675, 456] on div "010 Tehas - Objekt 11" at bounding box center [756, 457] width 718 height 25
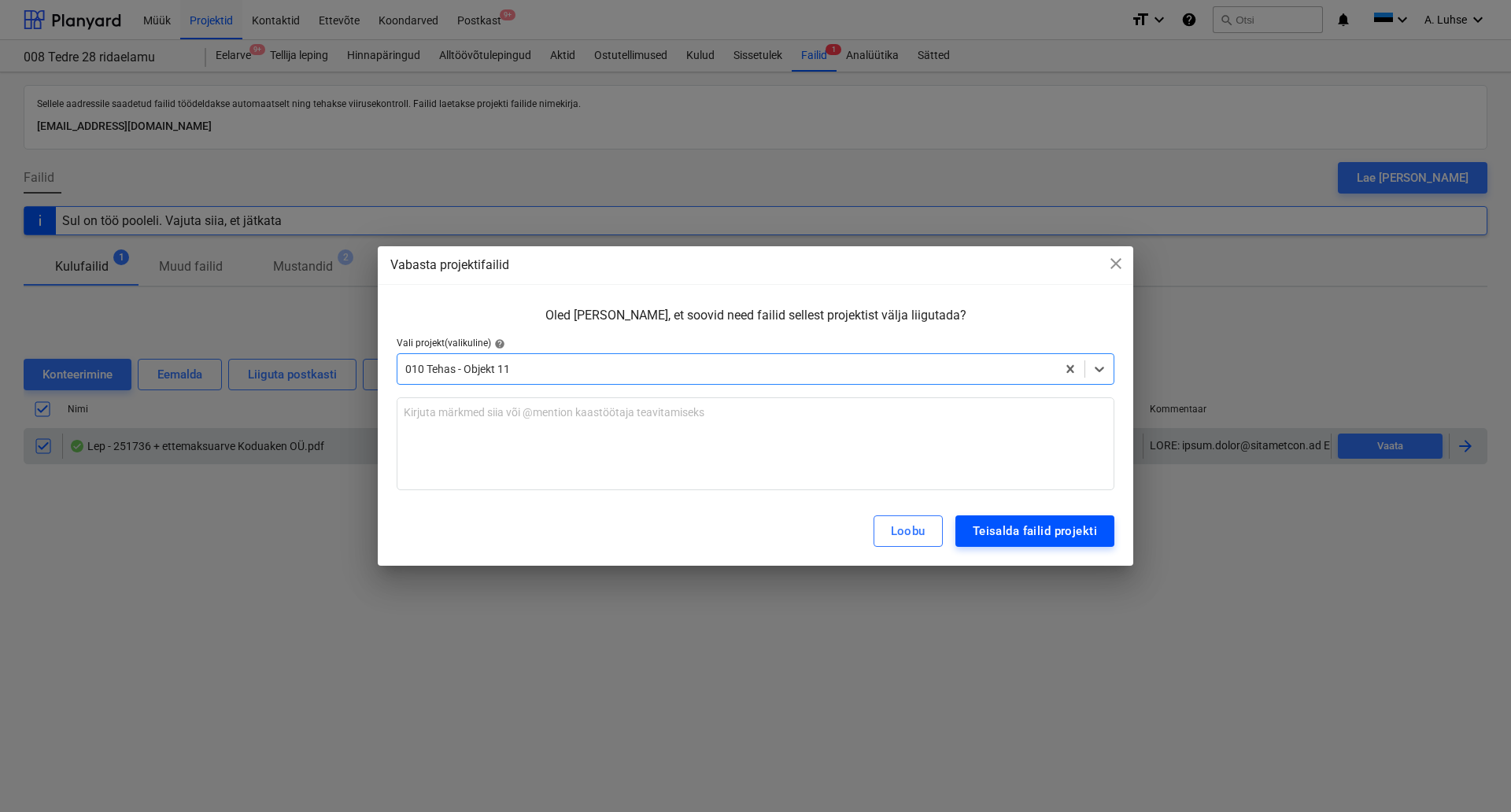
click at [1005, 538] on div "Teisalda failid projekti" at bounding box center [1035, 531] width 124 height 21
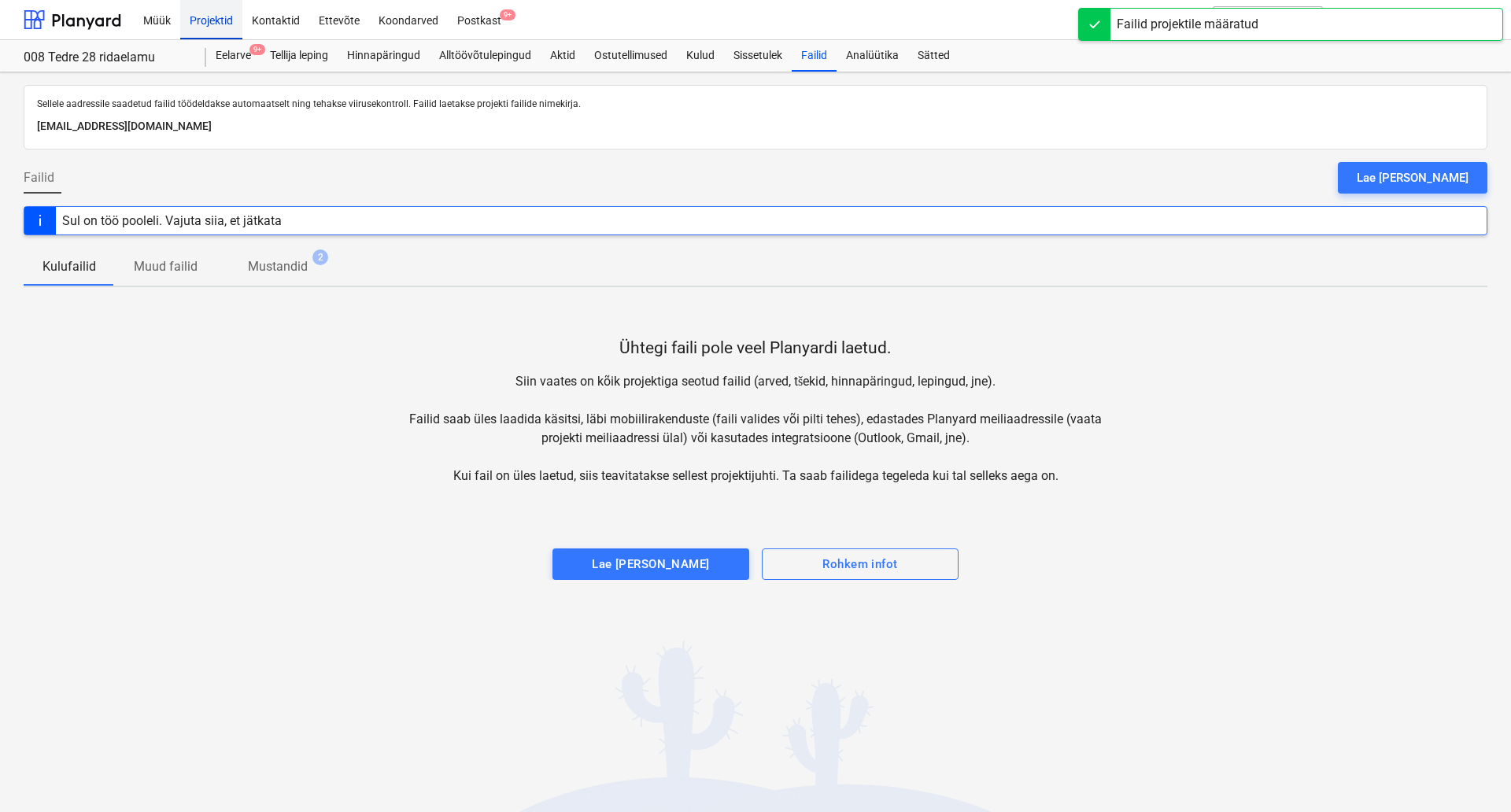
click at [215, 24] on div "Projektid" at bounding box center [211, 19] width 62 height 40
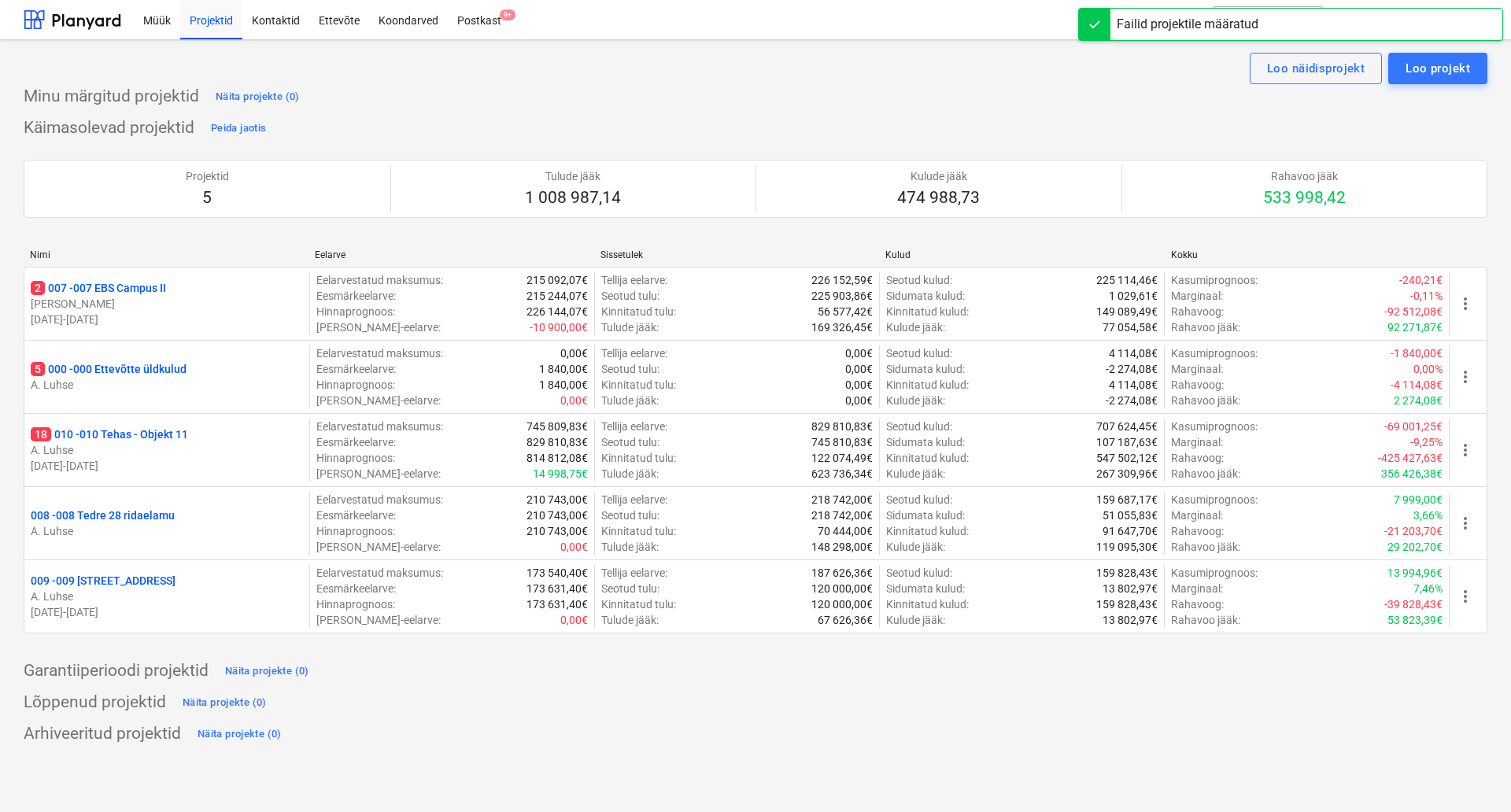
drag, startPoint x: 108, startPoint y: 434, endPoint x: 130, endPoint y: 437, distance: 22.2
click at [107, 434] on p "18 010 - 010 Tehas - Objekt 11" at bounding box center [109, 434] width 158 height 16
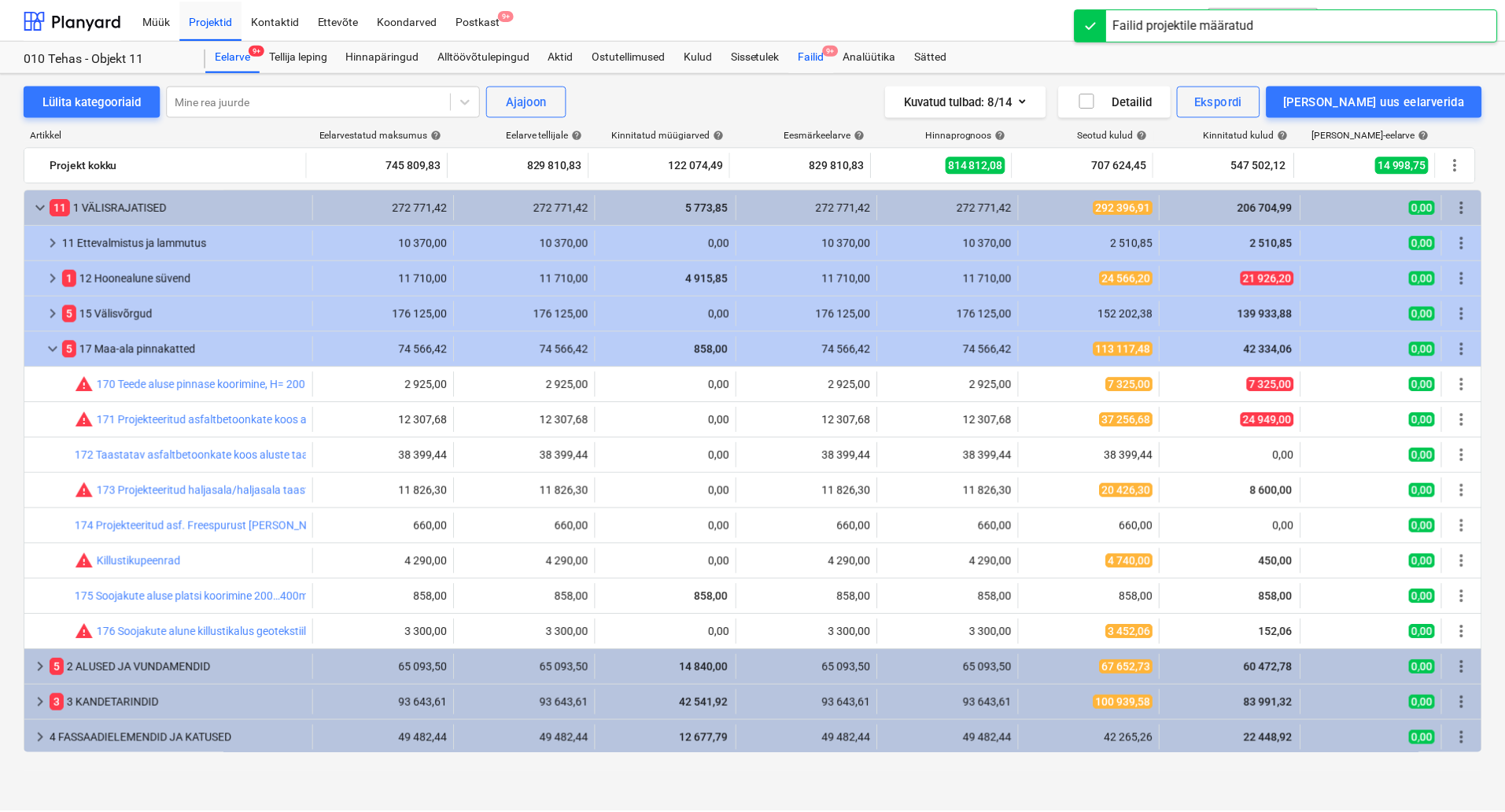
scroll to position [73, 0]
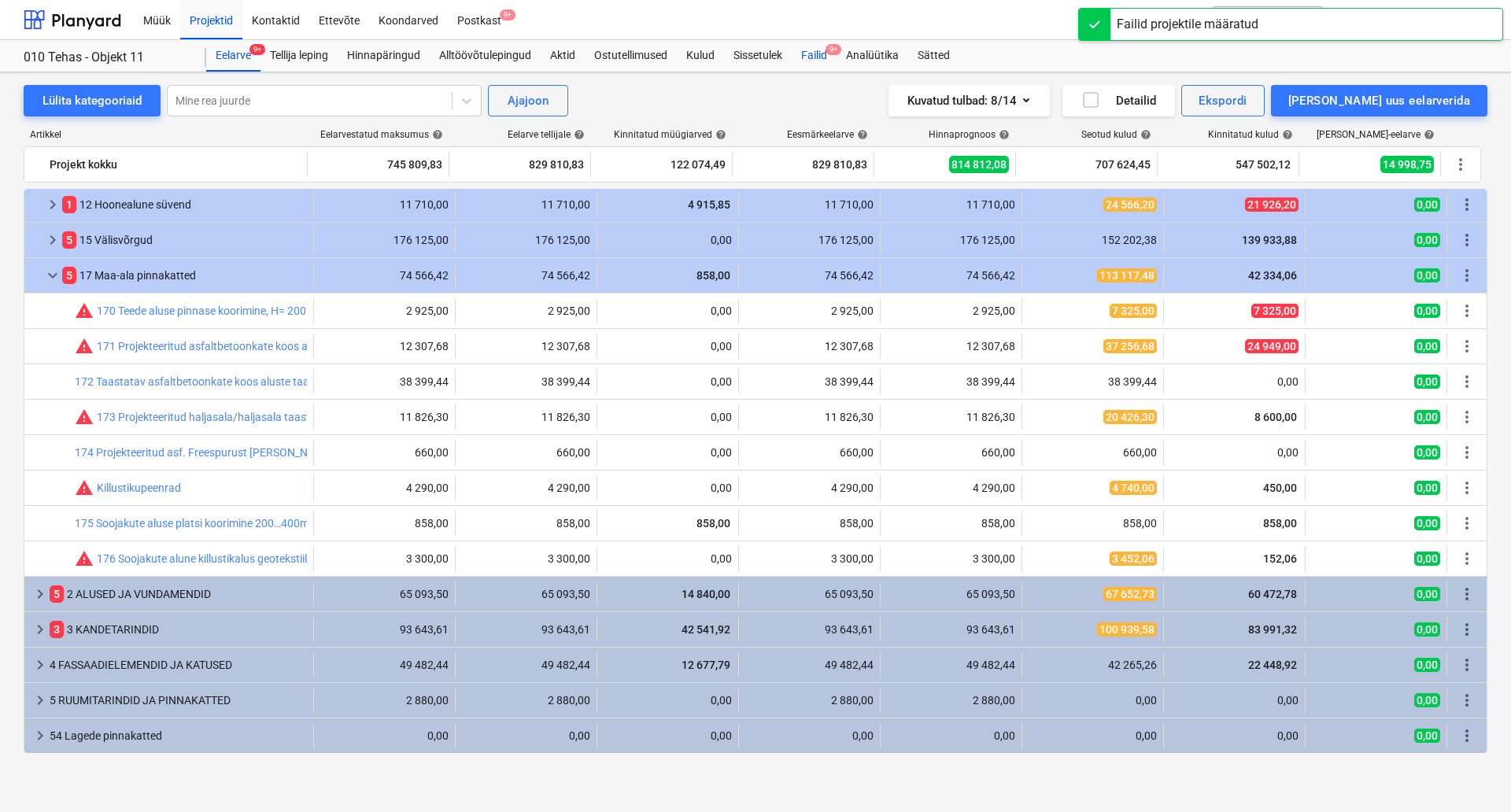
click at [814, 54] on div "Failid 9+" at bounding box center [814, 55] width 45 height 31
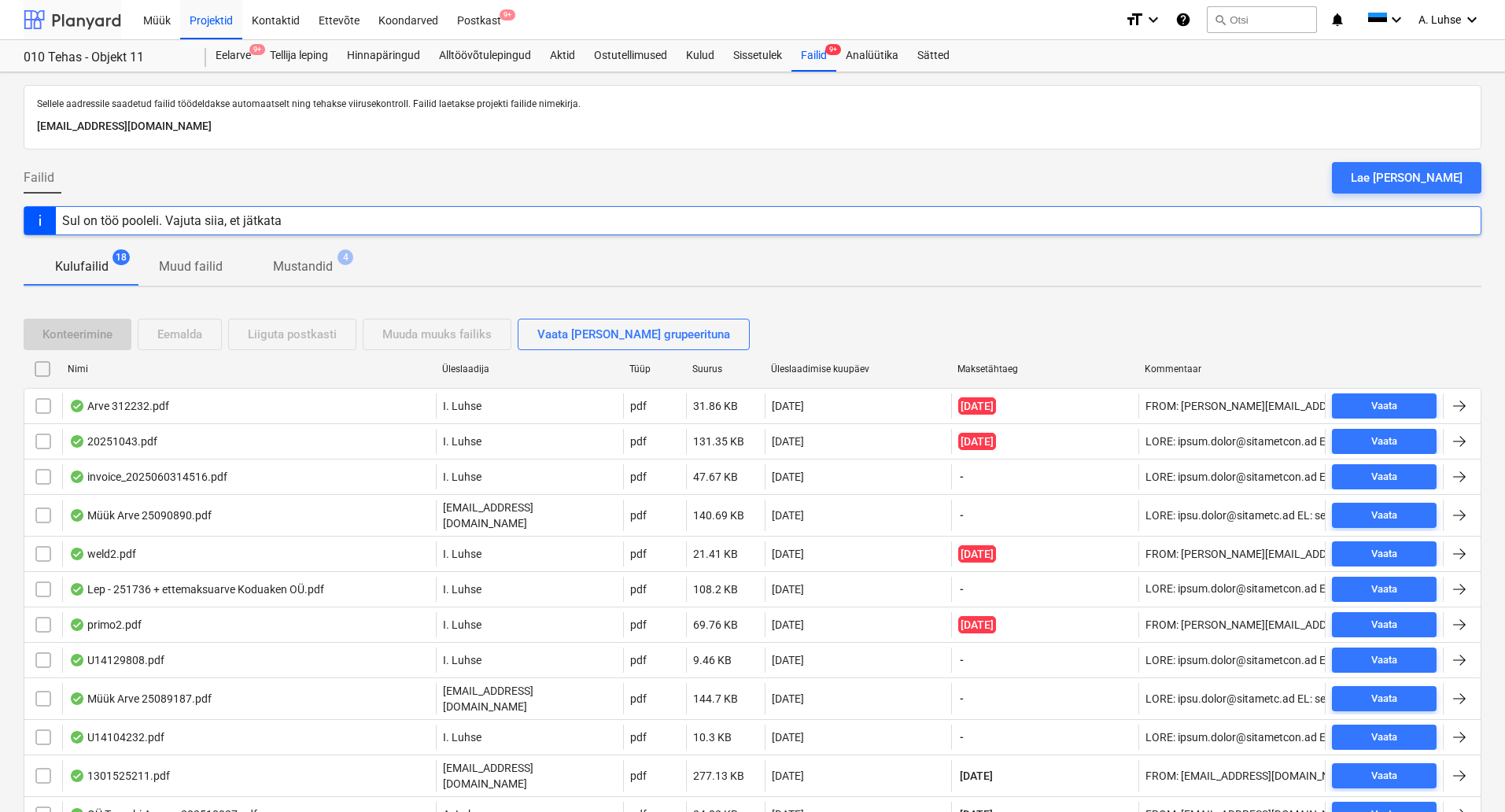
click at [84, 24] on div at bounding box center [73, 19] width 98 height 39
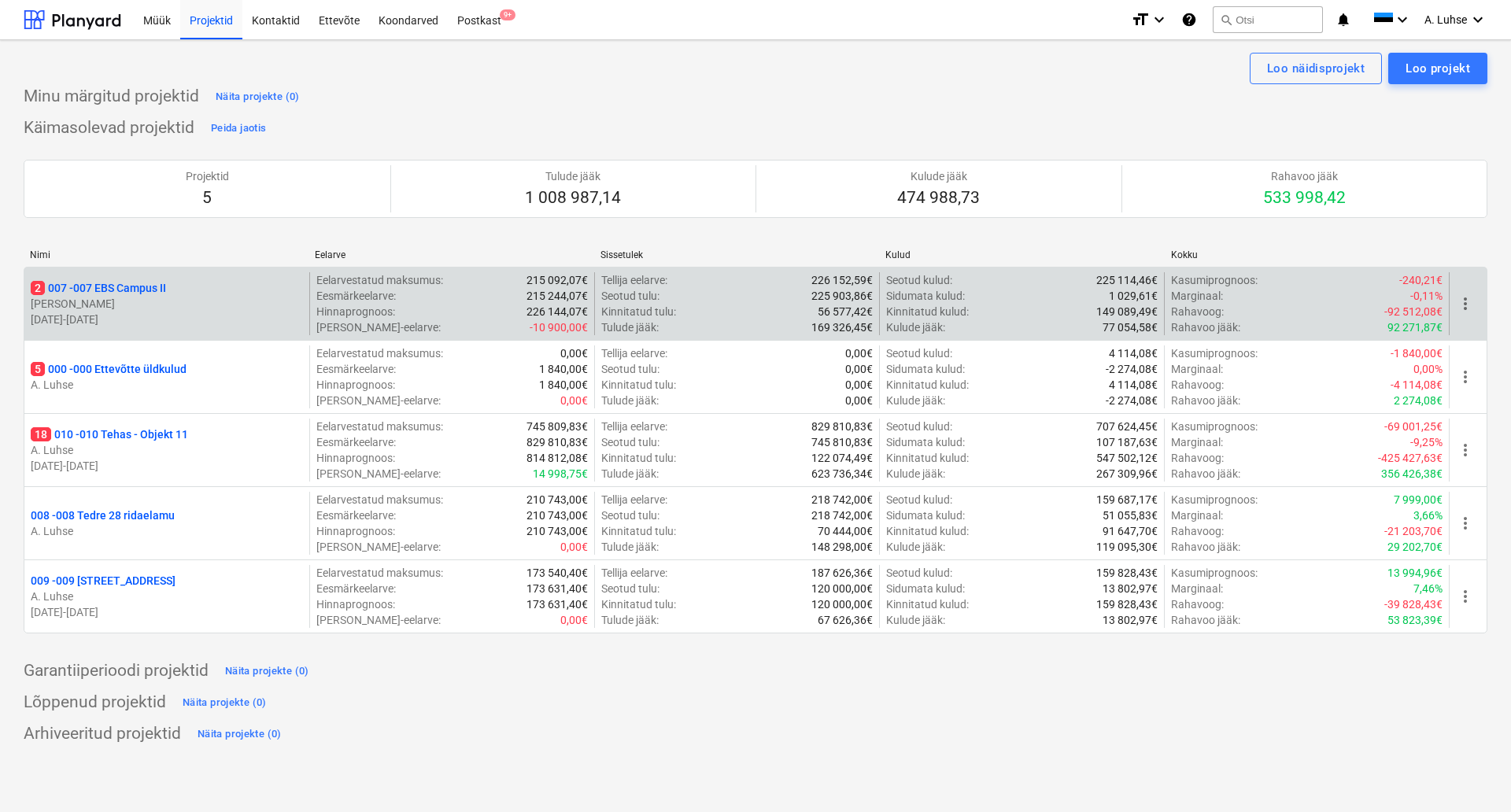
click at [150, 288] on p "2 007 - 007 EBS Campus II" at bounding box center [98, 288] width 135 height 16
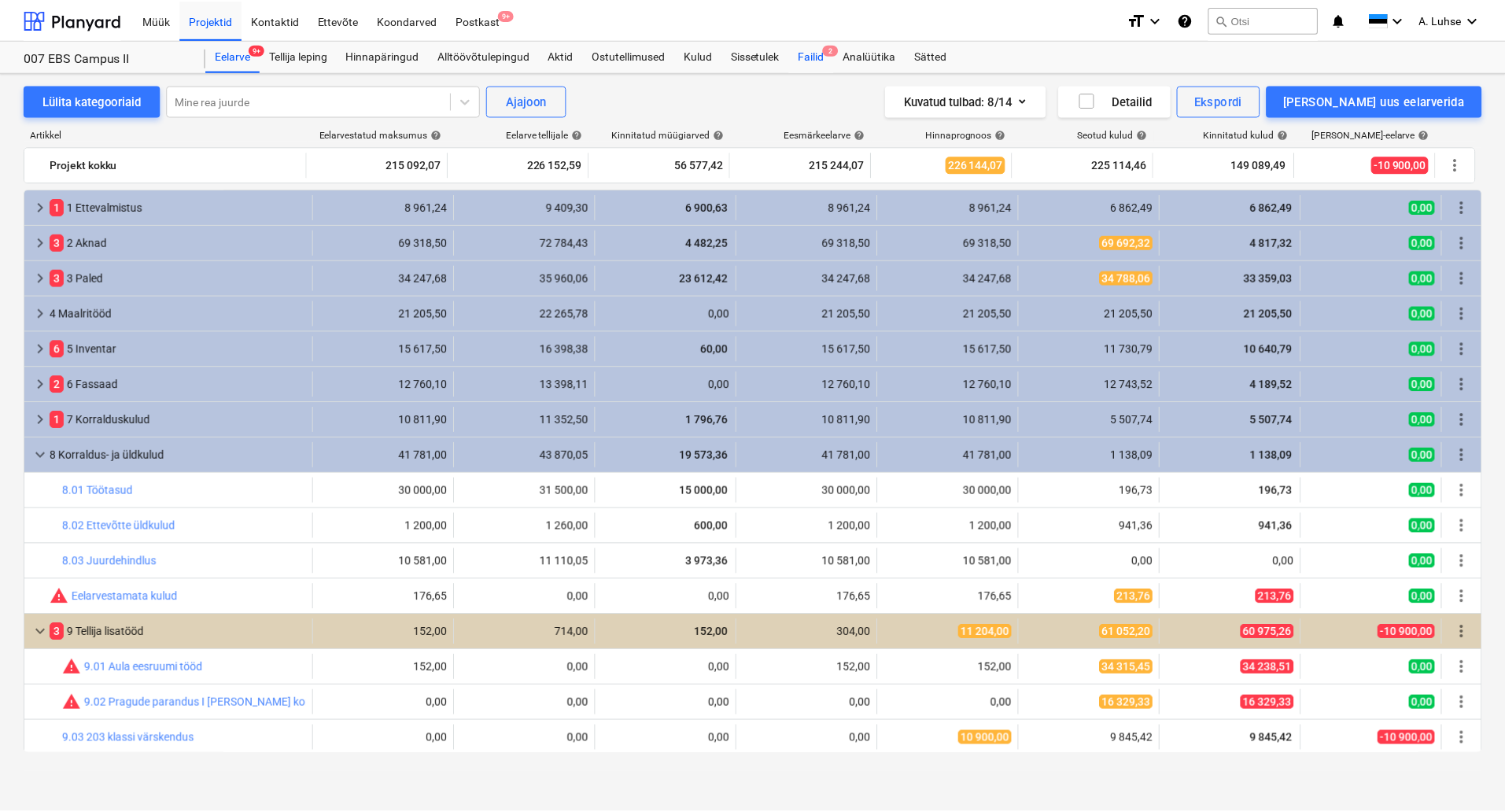
scroll to position [179, 0]
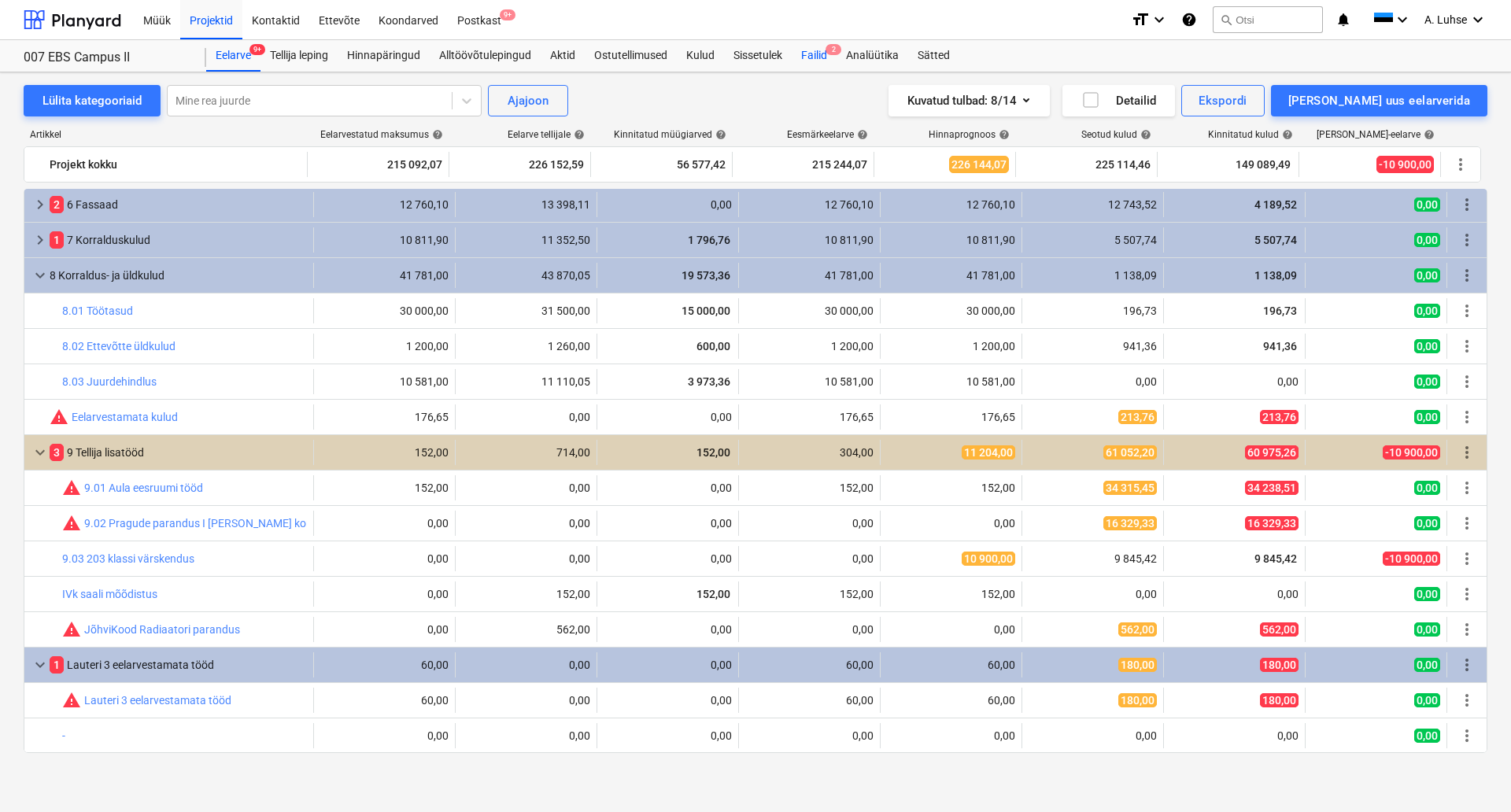
click at [824, 46] on div "Failid 2" at bounding box center [814, 55] width 45 height 31
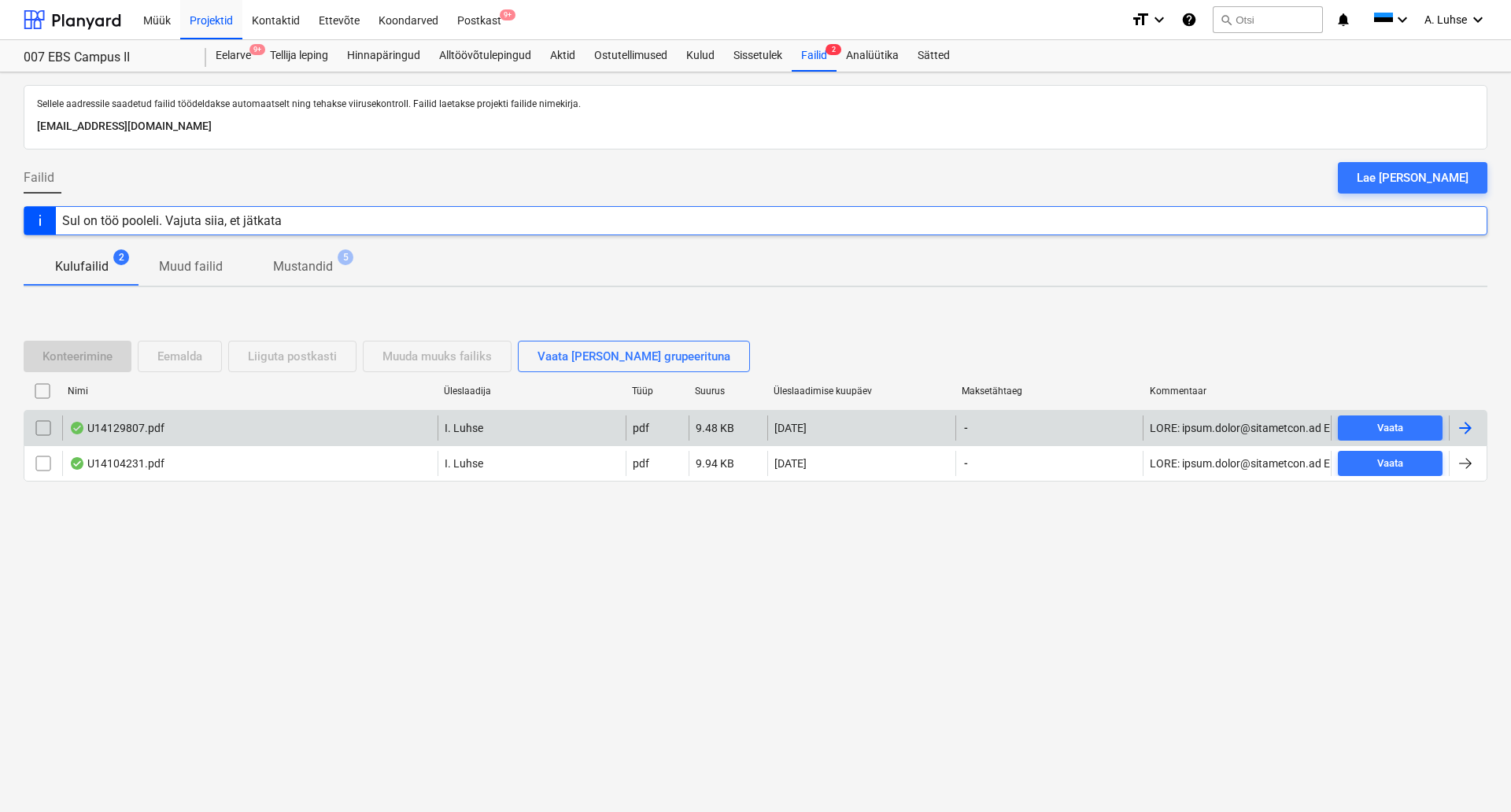
click at [127, 434] on div "U14129807.pdf" at bounding box center [117, 428] width 95 height 13
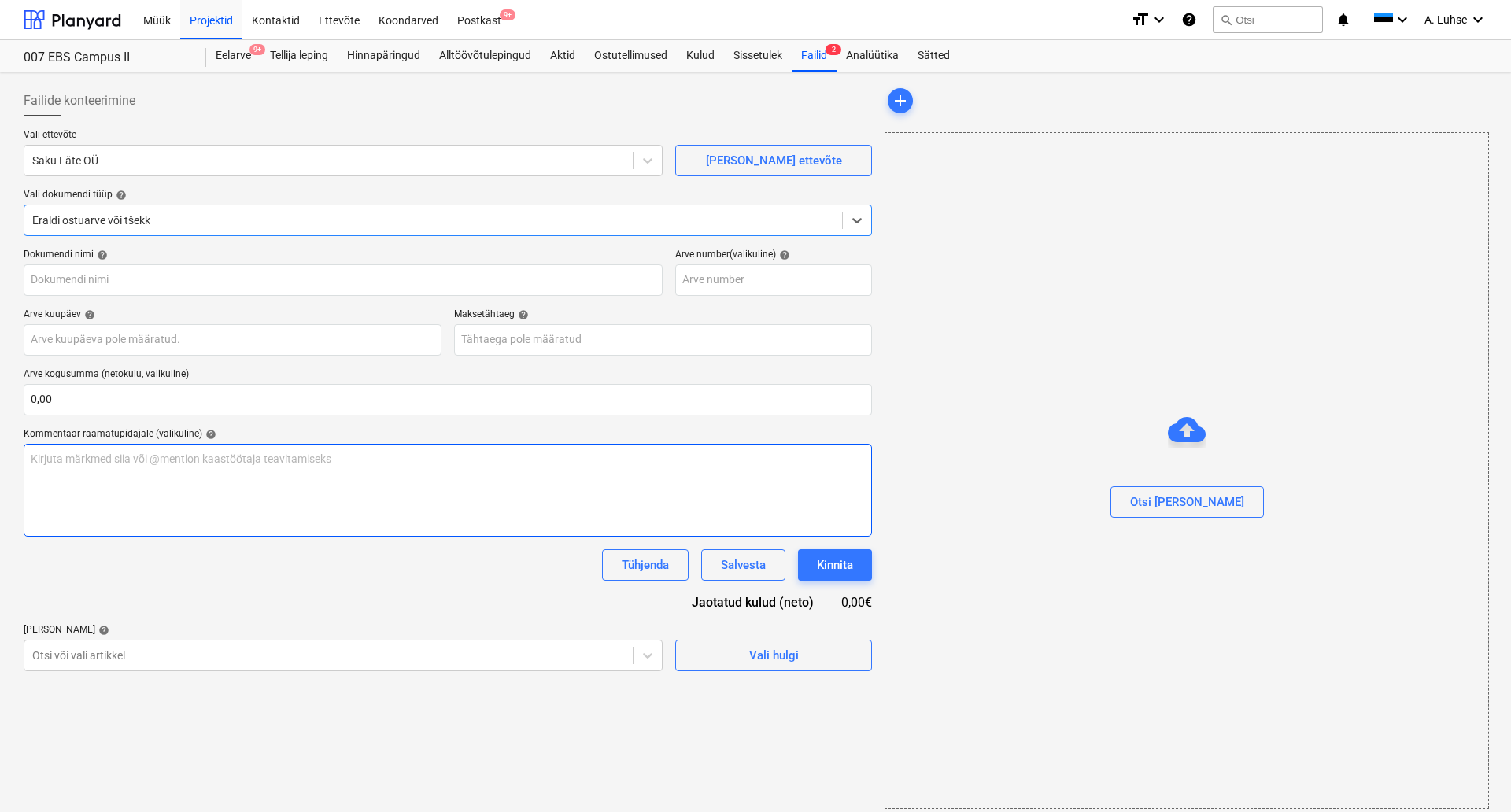
type input "U14129807"
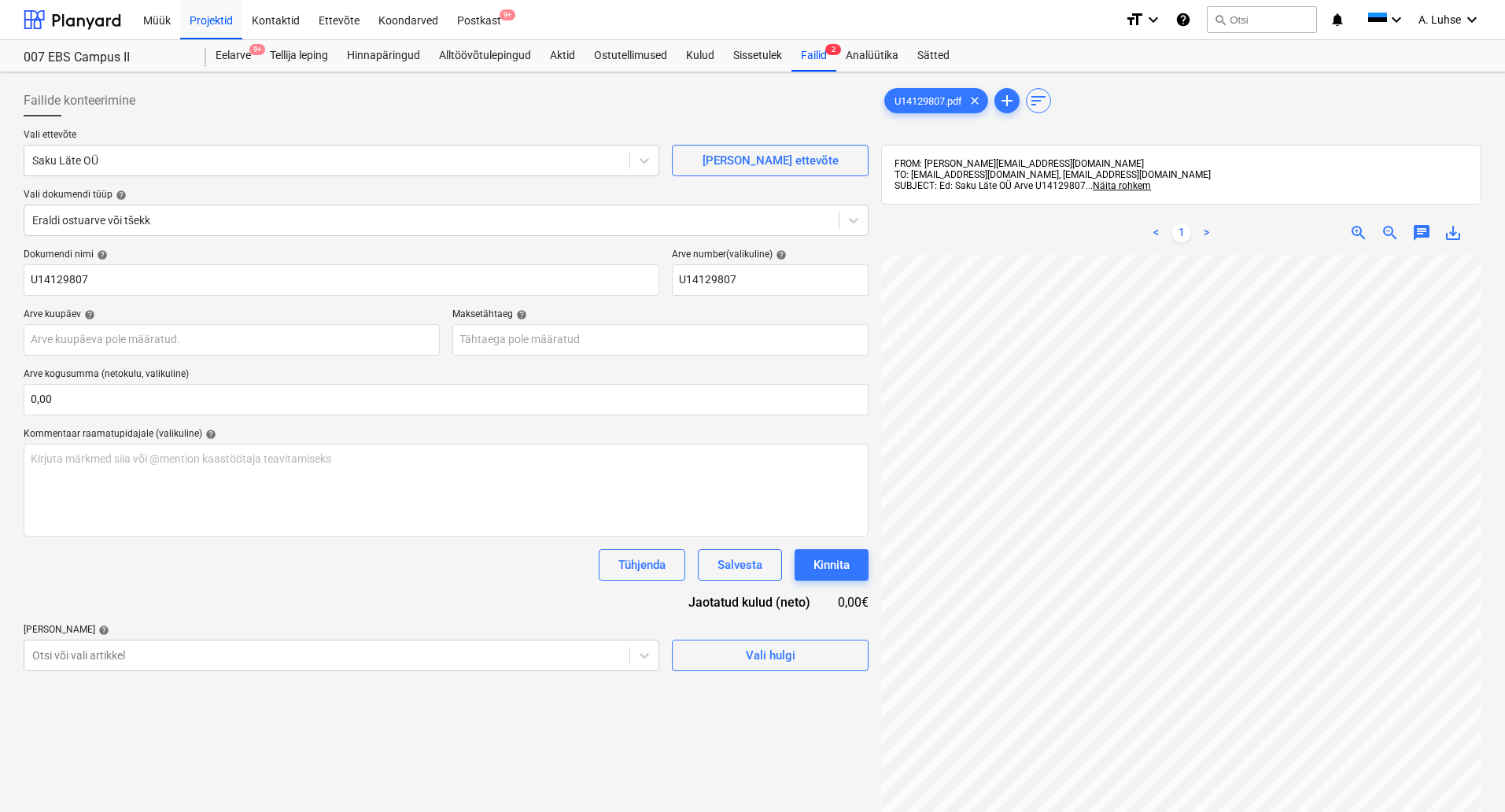
scroll to position [30, 28]
click at [479, 662] on body "Müük Projektid Kontaktid Ettevõte Koondarved Postkast 9+ format_size keyboard_a…" at bounding box center [752, 406] width 1505 height 812
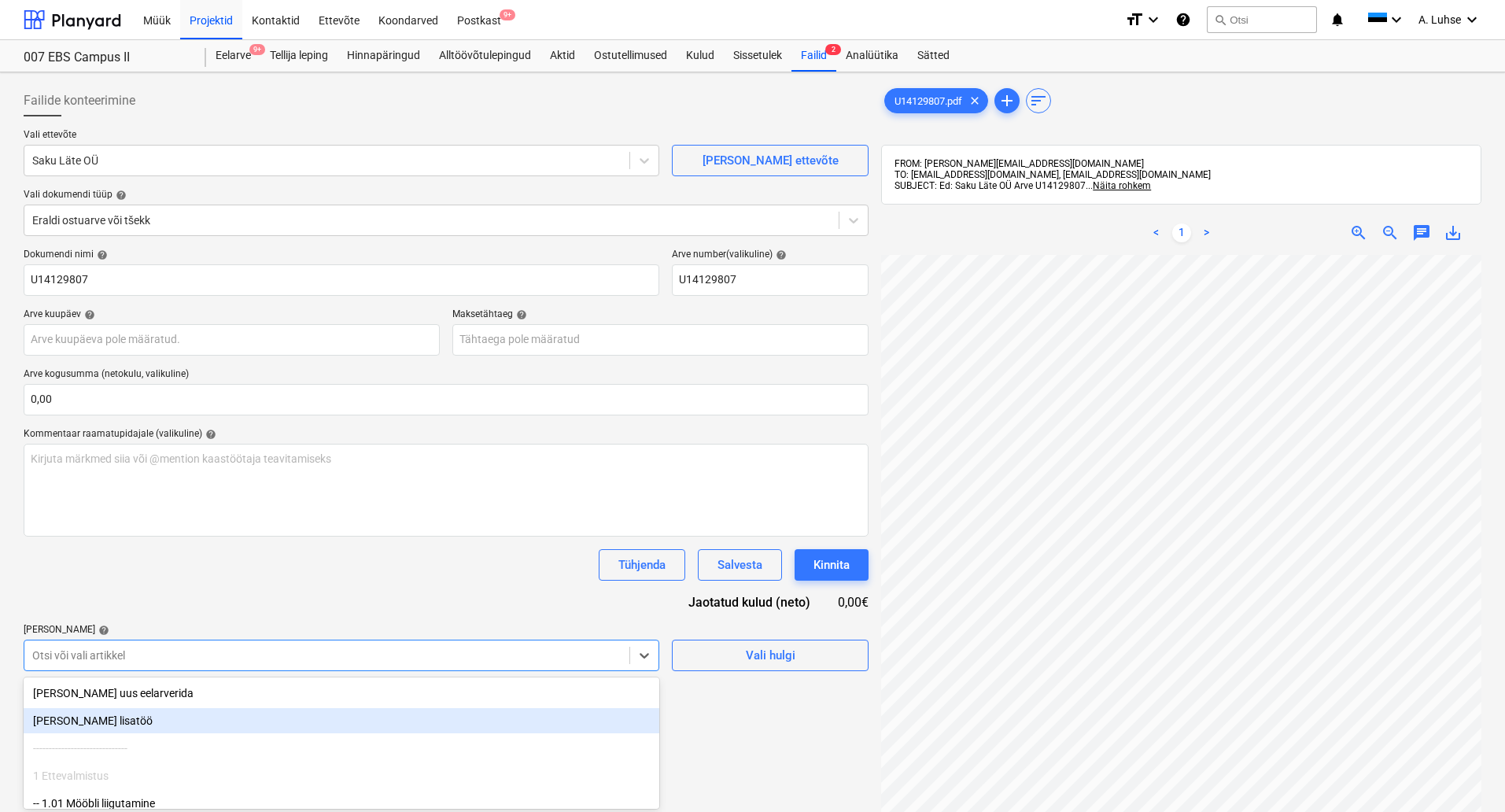
scroll to position [111, 0]
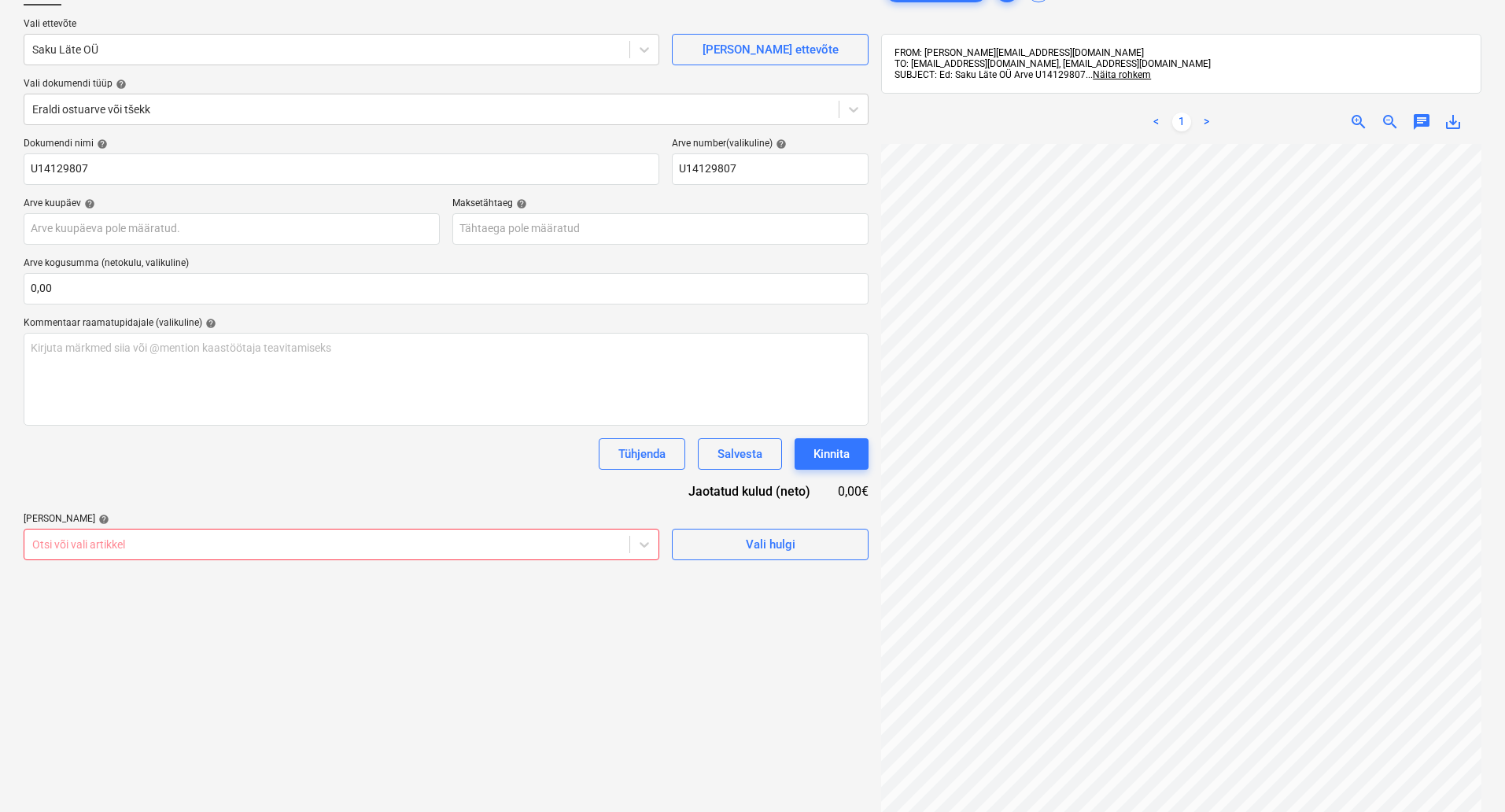
click at [762, 660] on div "Failide konteerimine Vali ettevõte Saku Läte OÜ [PERSON_NAME] uus ettevõte Vali…" at bounding box center [446, 443] width 858 height 950
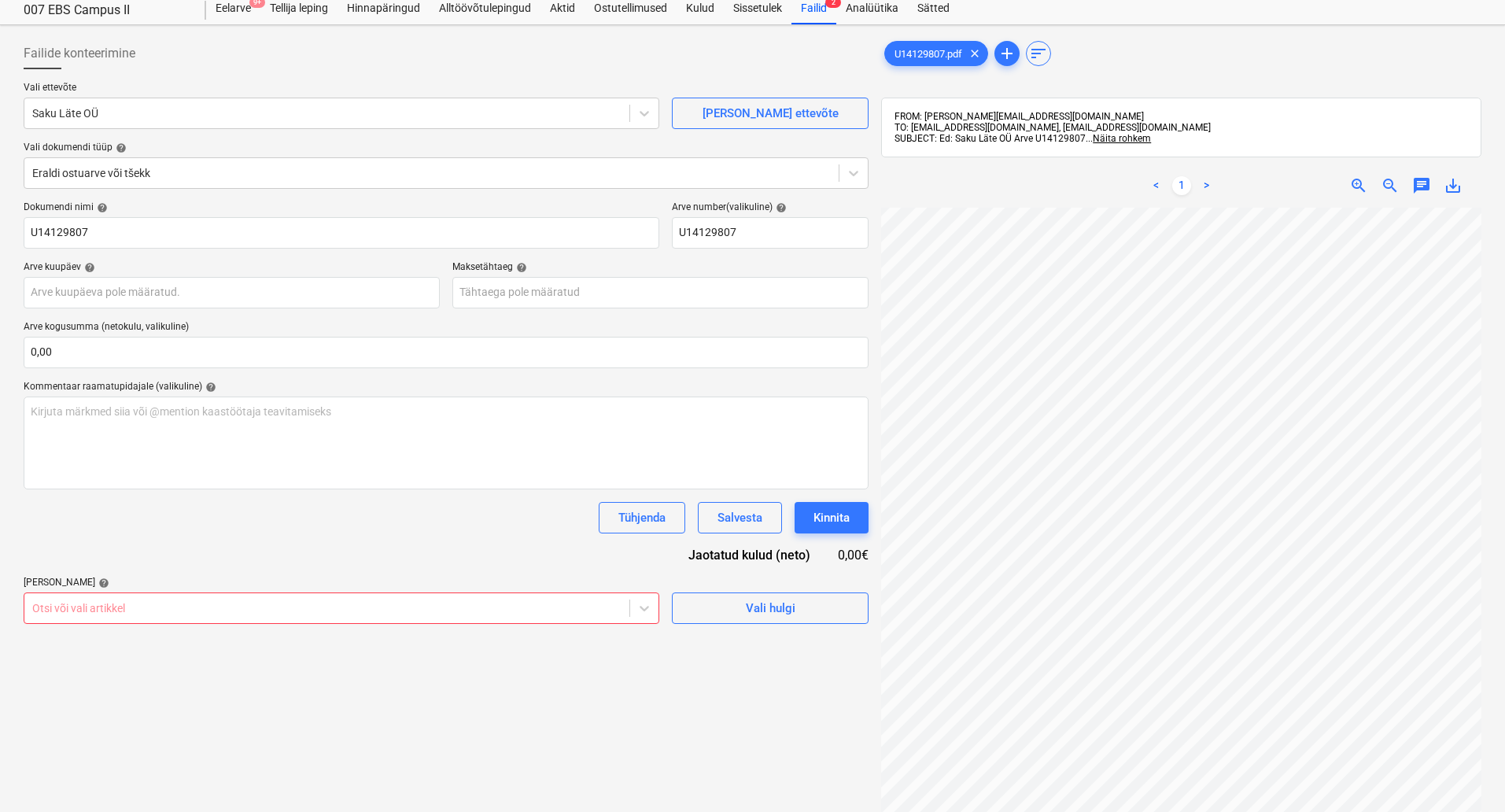
scroll to position [0, 0]
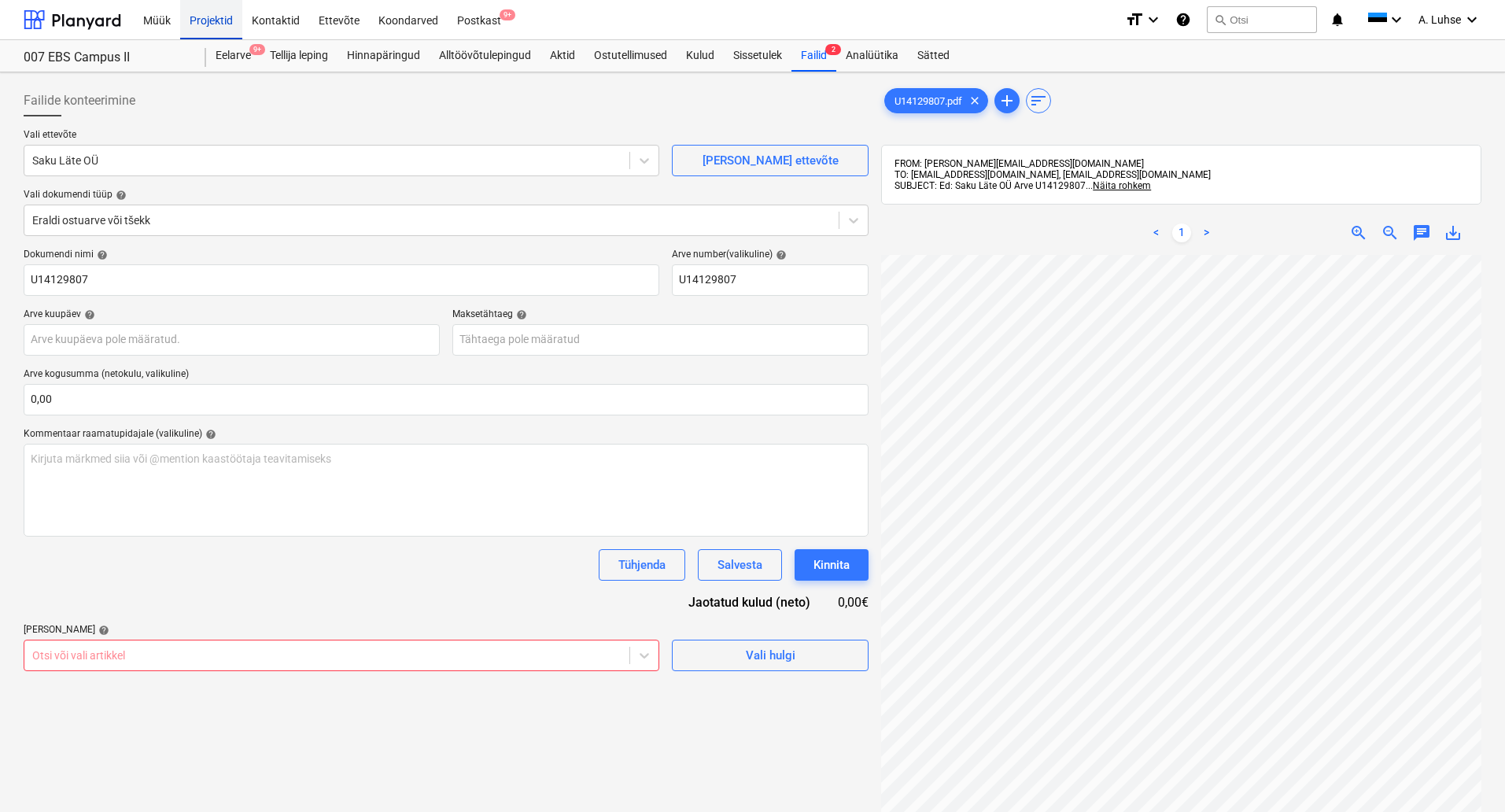
click at [206, 26] on div "Projektid" at bounding box center [211, 19] width 62 height 40
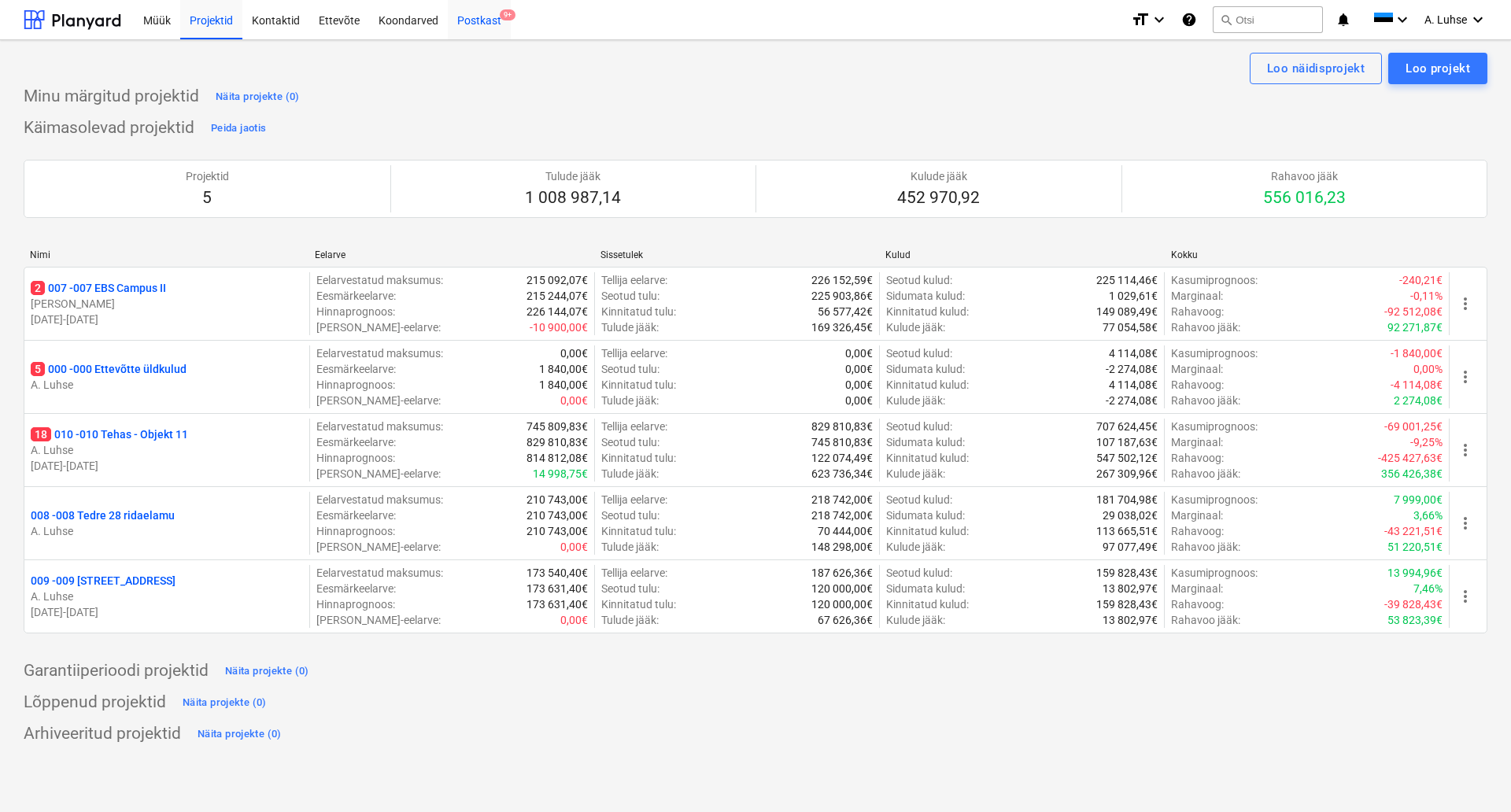
click at [486, 18] on div "Postkast 9+" at bounding box center [479, 19] width 63 height 40
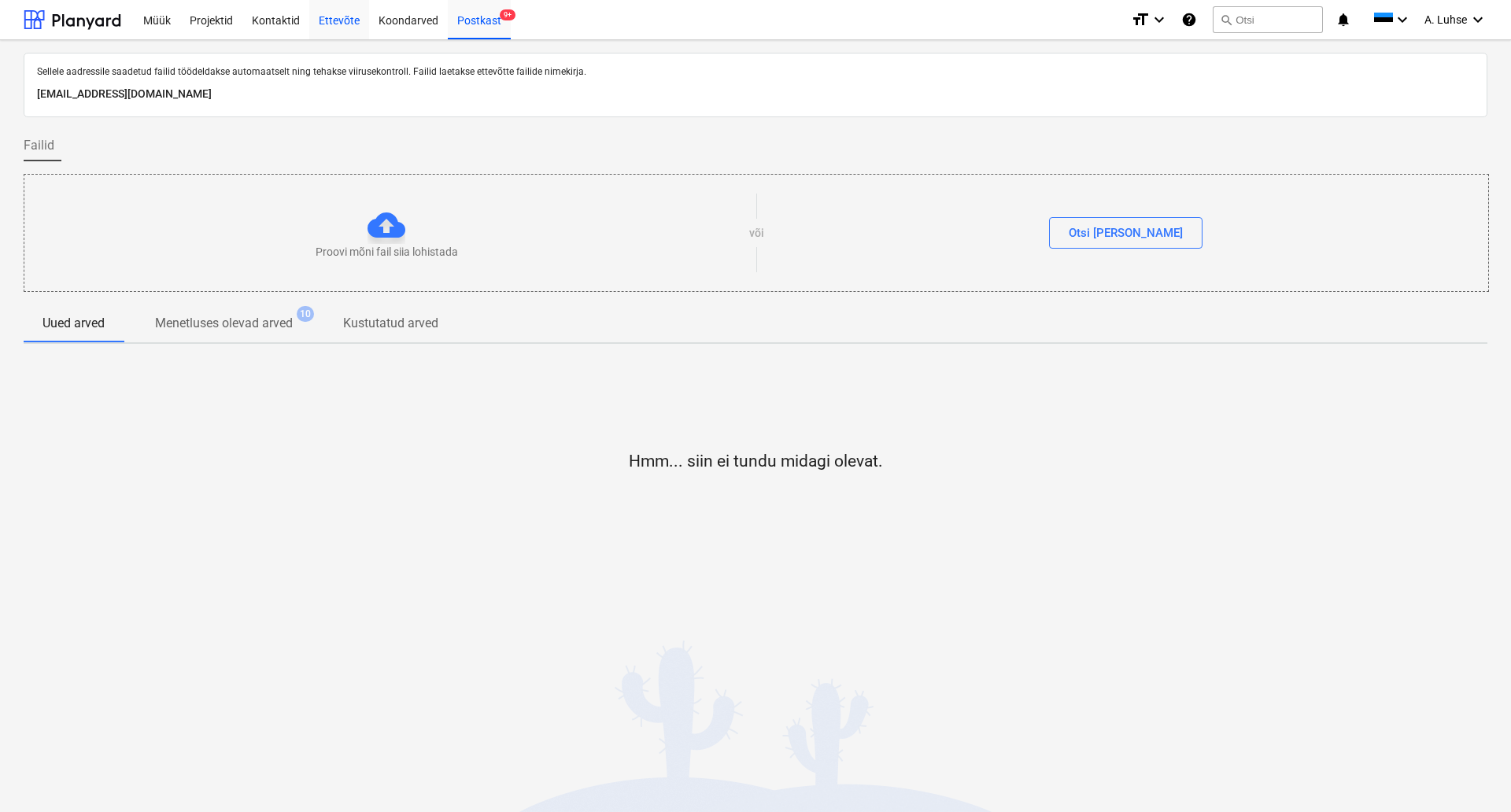
click at [327, 22] on div "Ettevõte" at bounding box center [339, 19] width 60 height 40
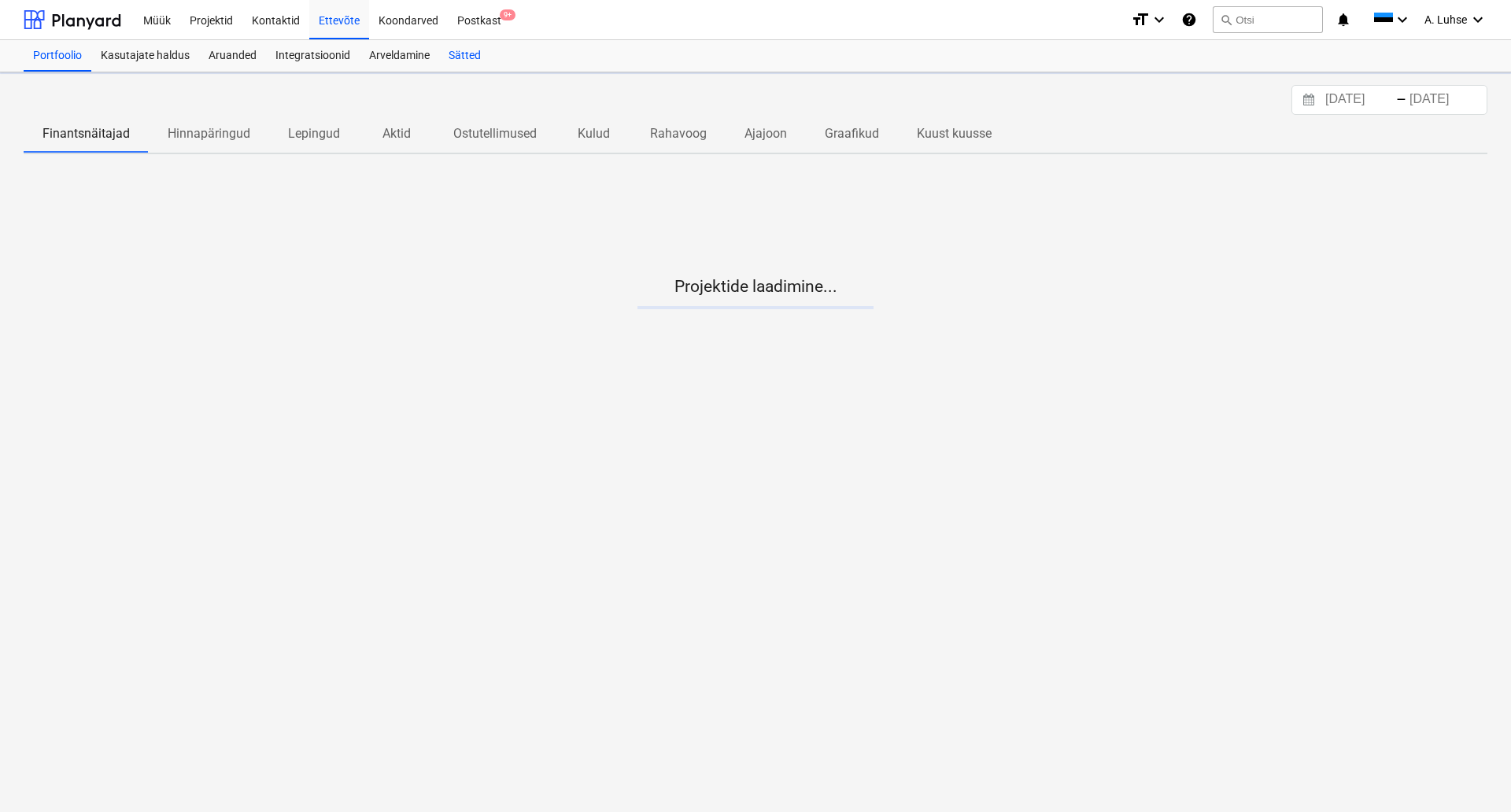
click at [477, 58] on div "Sätted" at bounding box center [465, 55] width 51 height 31
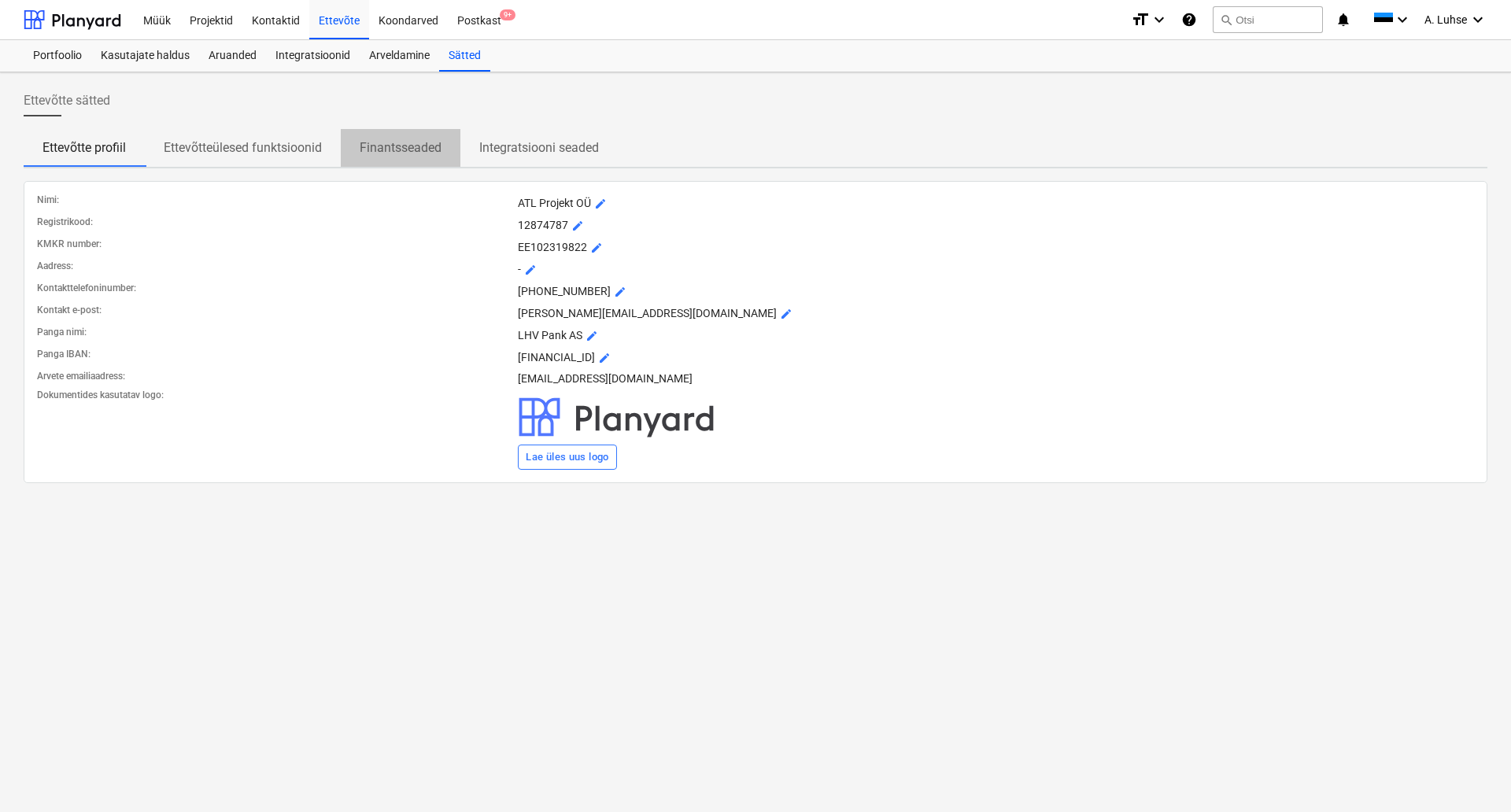
click at [392, 149] on p "Finantsseaded" at bounding box center [400, 148] width 82 height 19
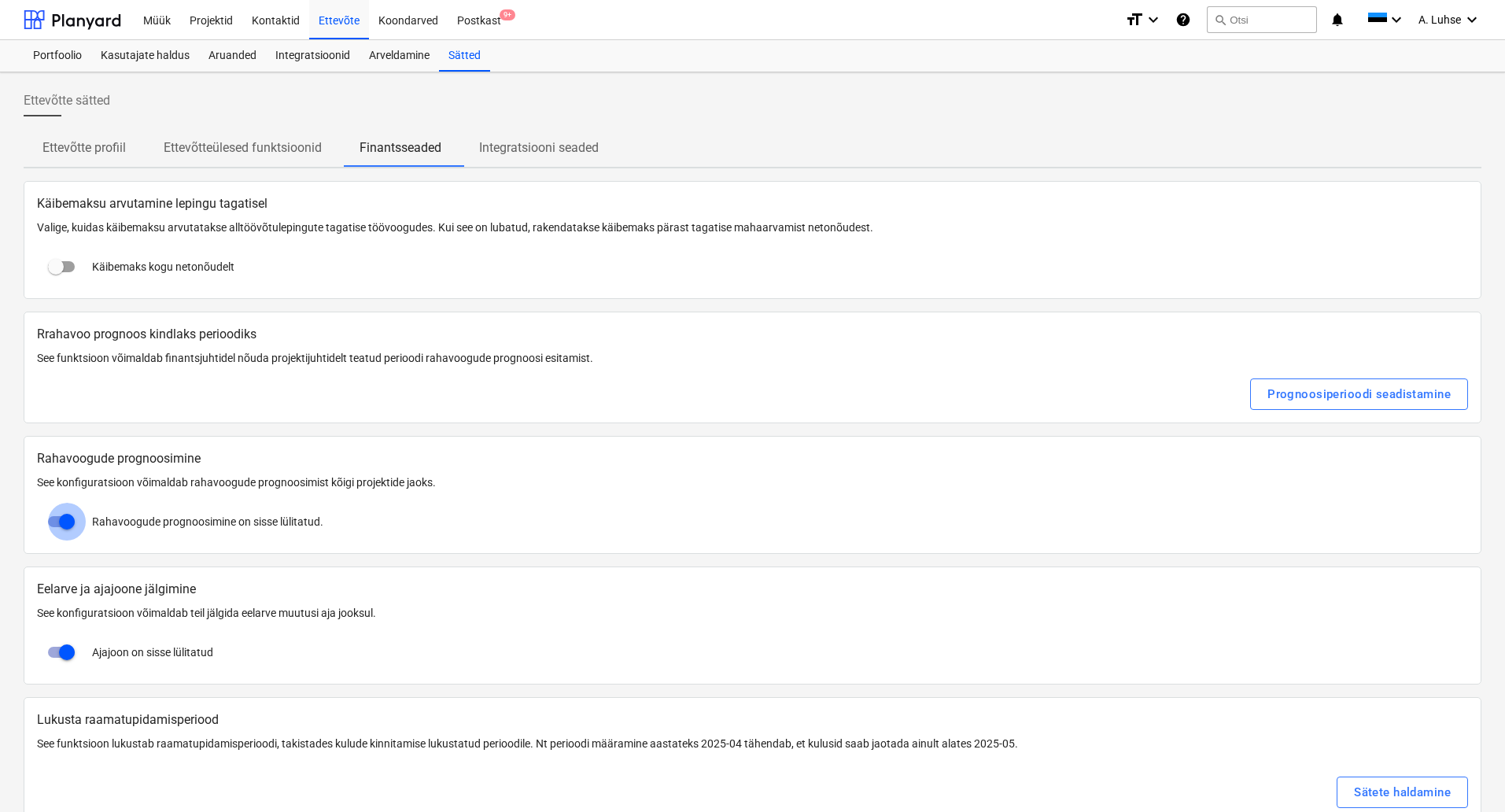
click at [62, 518] on input "checkbox" at bounding box center [66, 521] width 38 height 38
checkbox input "false"
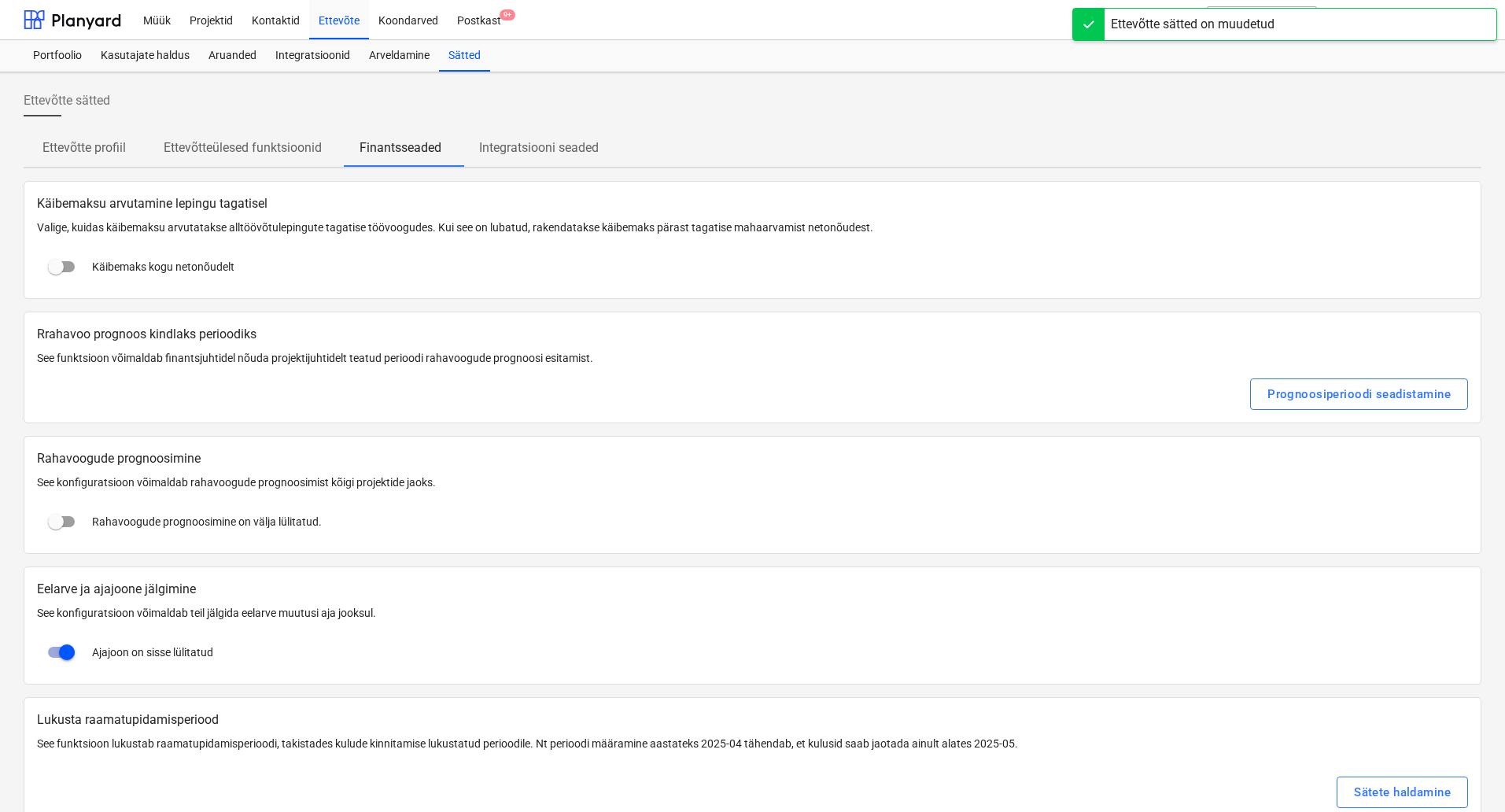
click at [518, 151] on p "Integratsiooni seaded" at bounding box center [538, 148] width 119 height 19
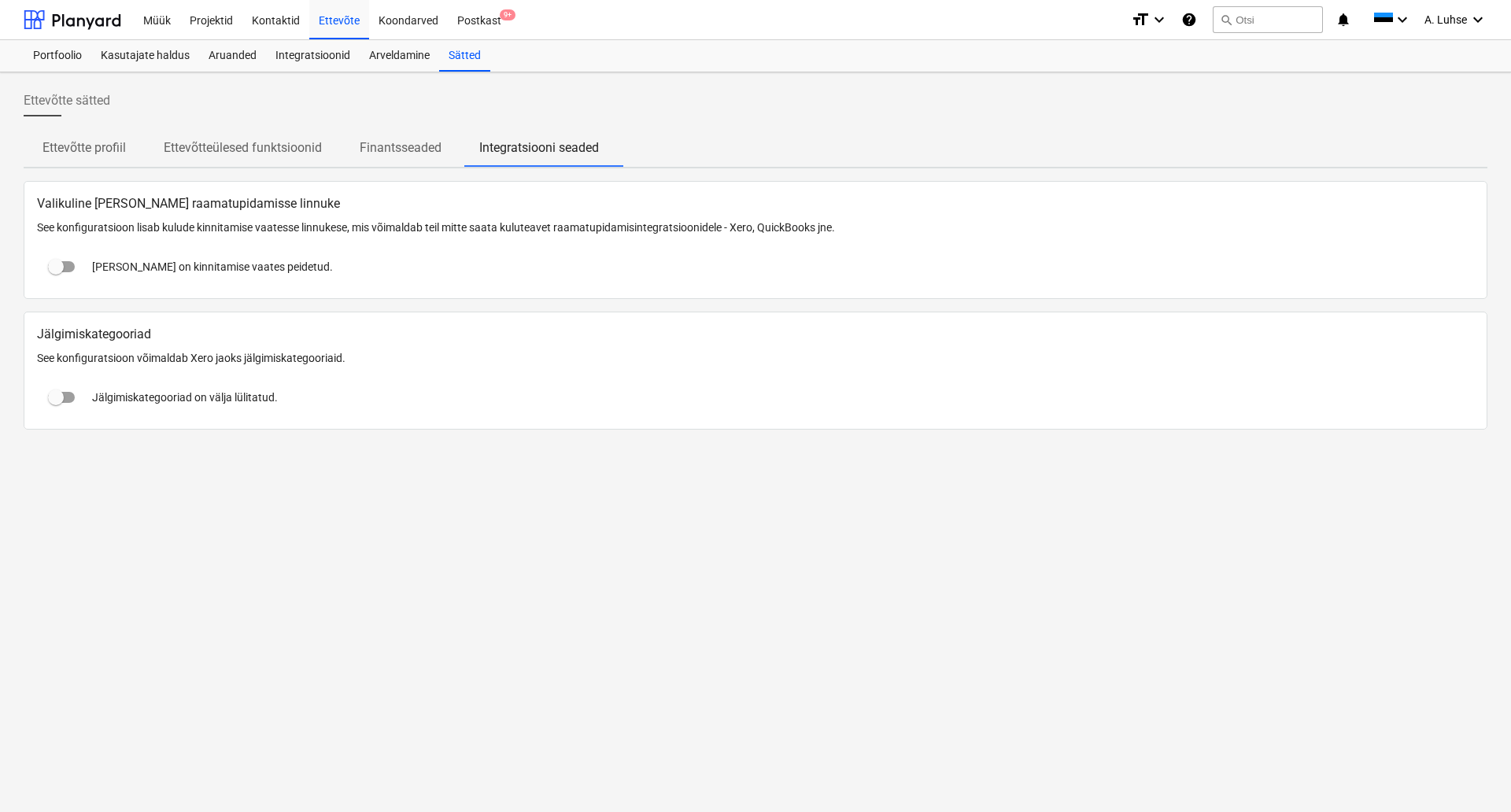
click at [274, 158] on span "Ettevõtteülesed funktsioonid" at bounding box center [242, 147] width 196 height 28
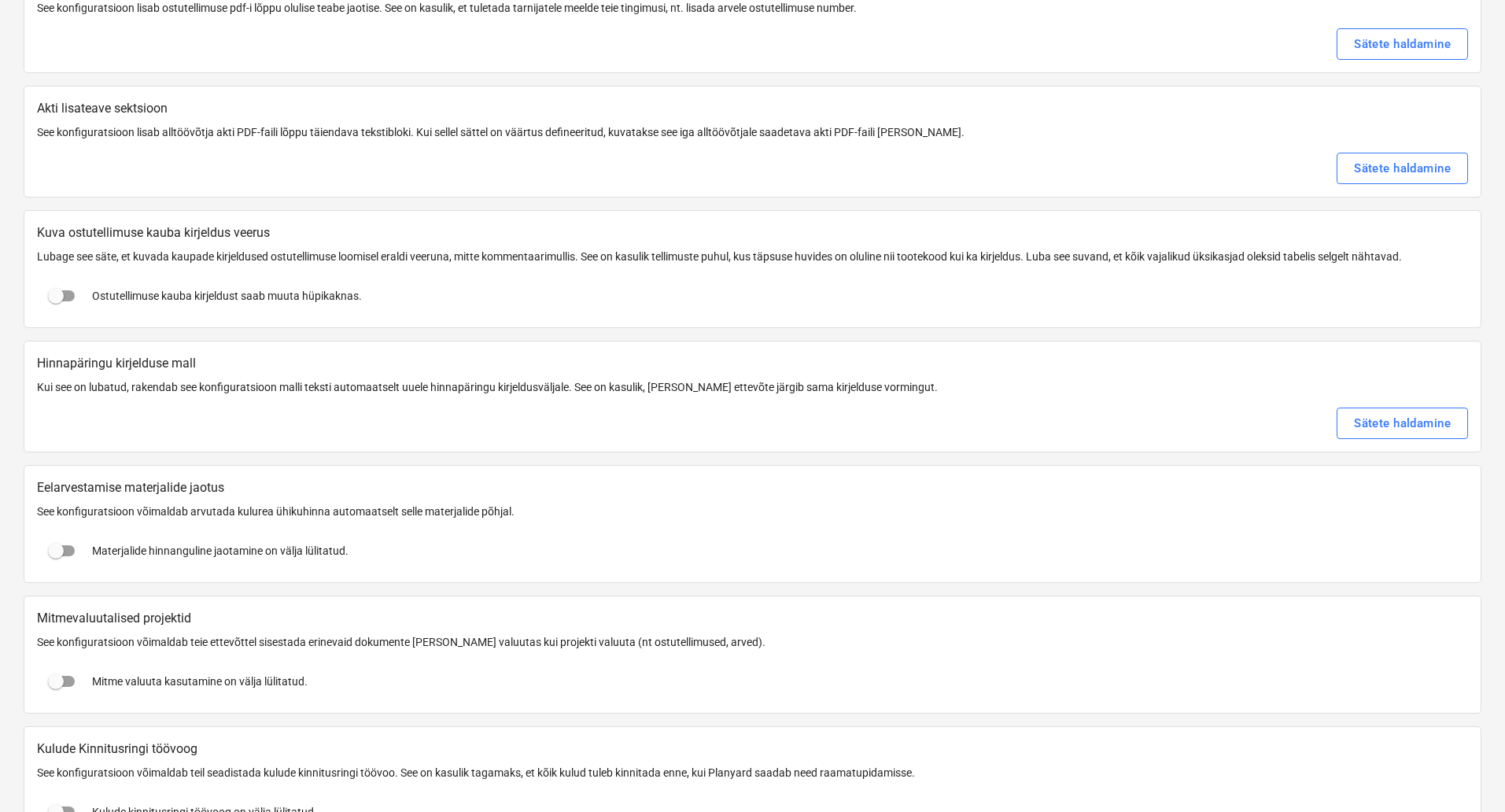
scroll to position [2458, 0]
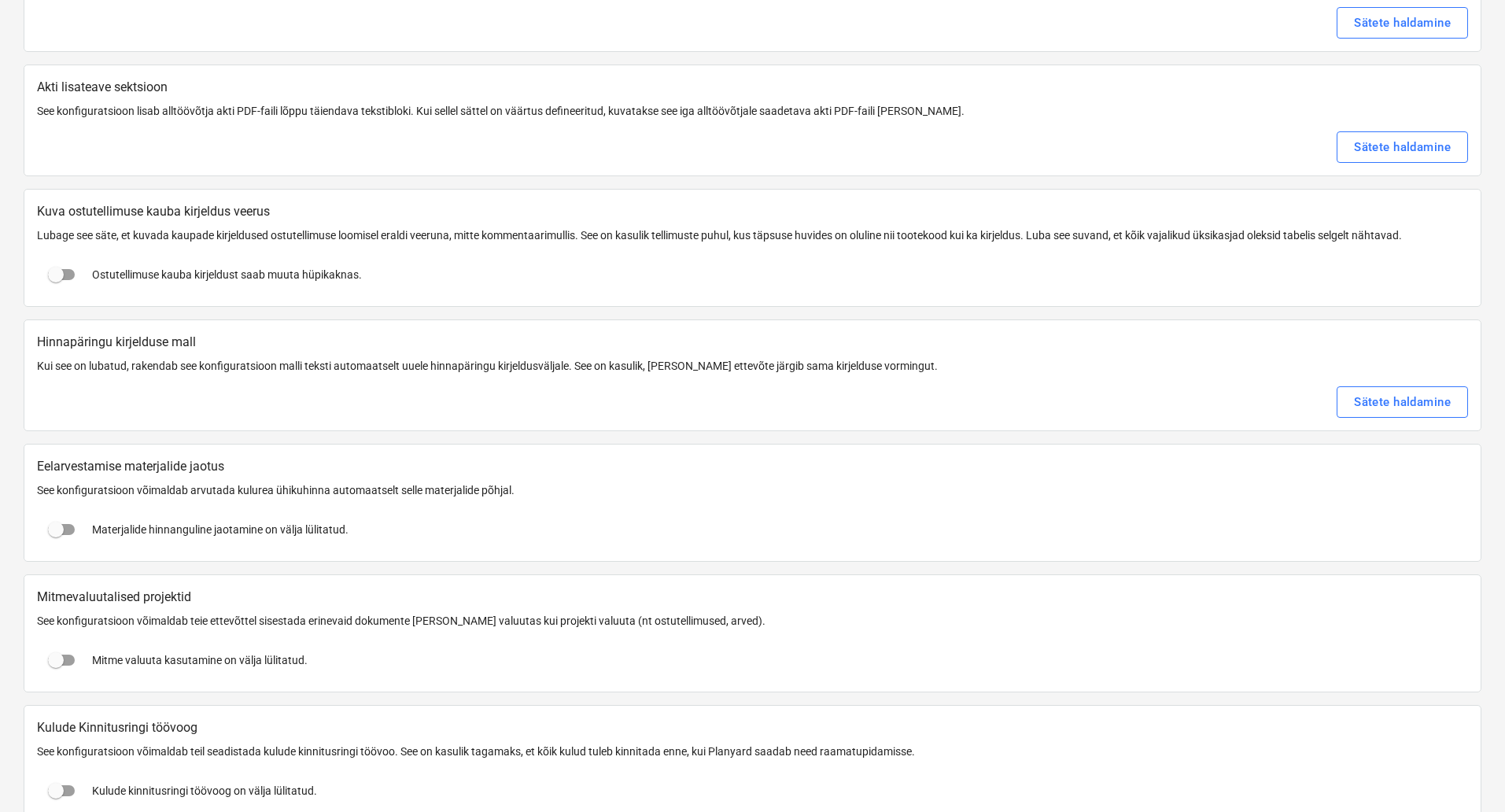
click at [374, 362] on p "Kui see on lubatud, rakendab see konfiguratsioon malli teksti automaatselt uuel…" at bounding box center [752, 366] width 1431 height 16
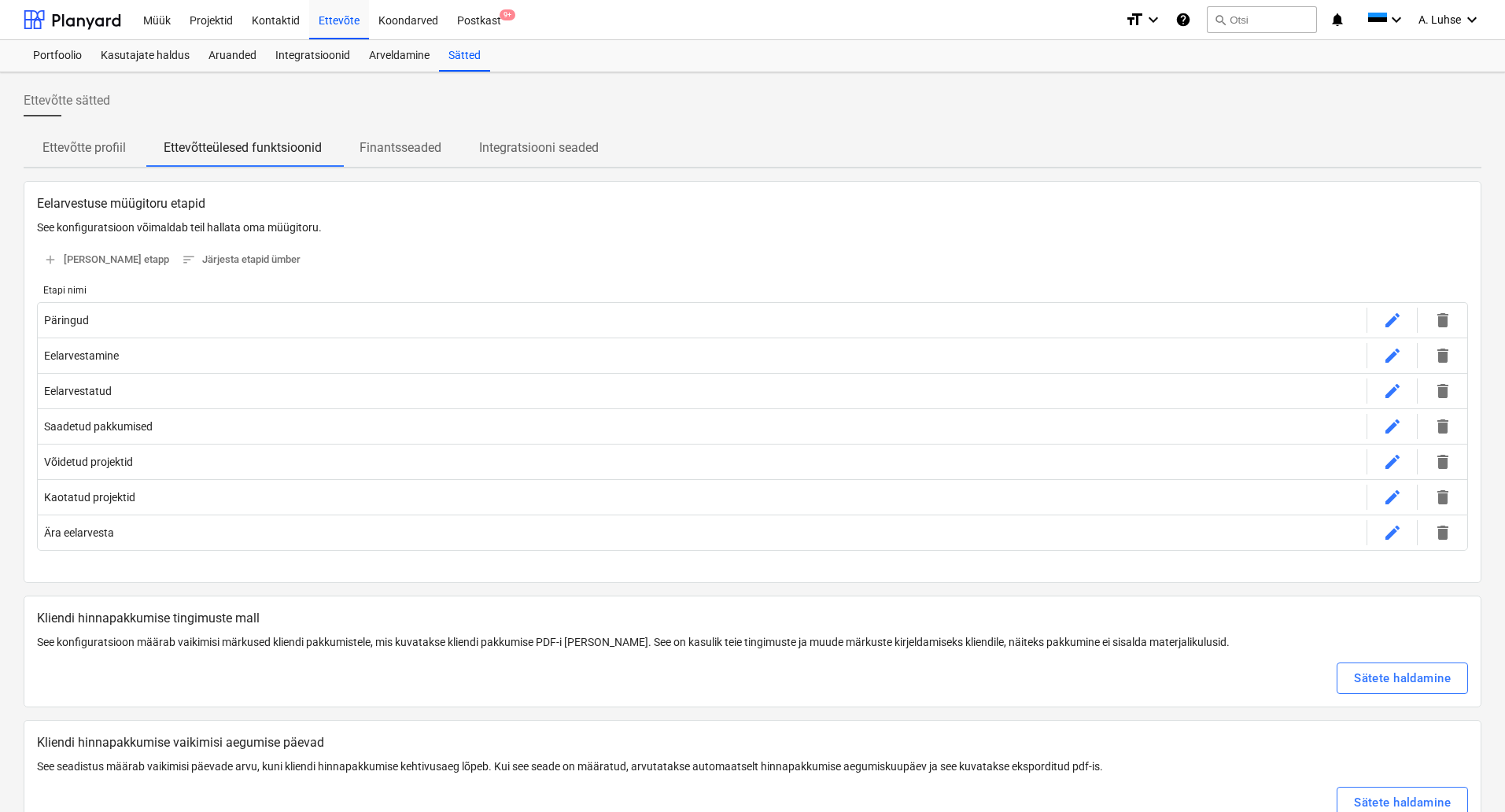
scroll to position [98, 0]
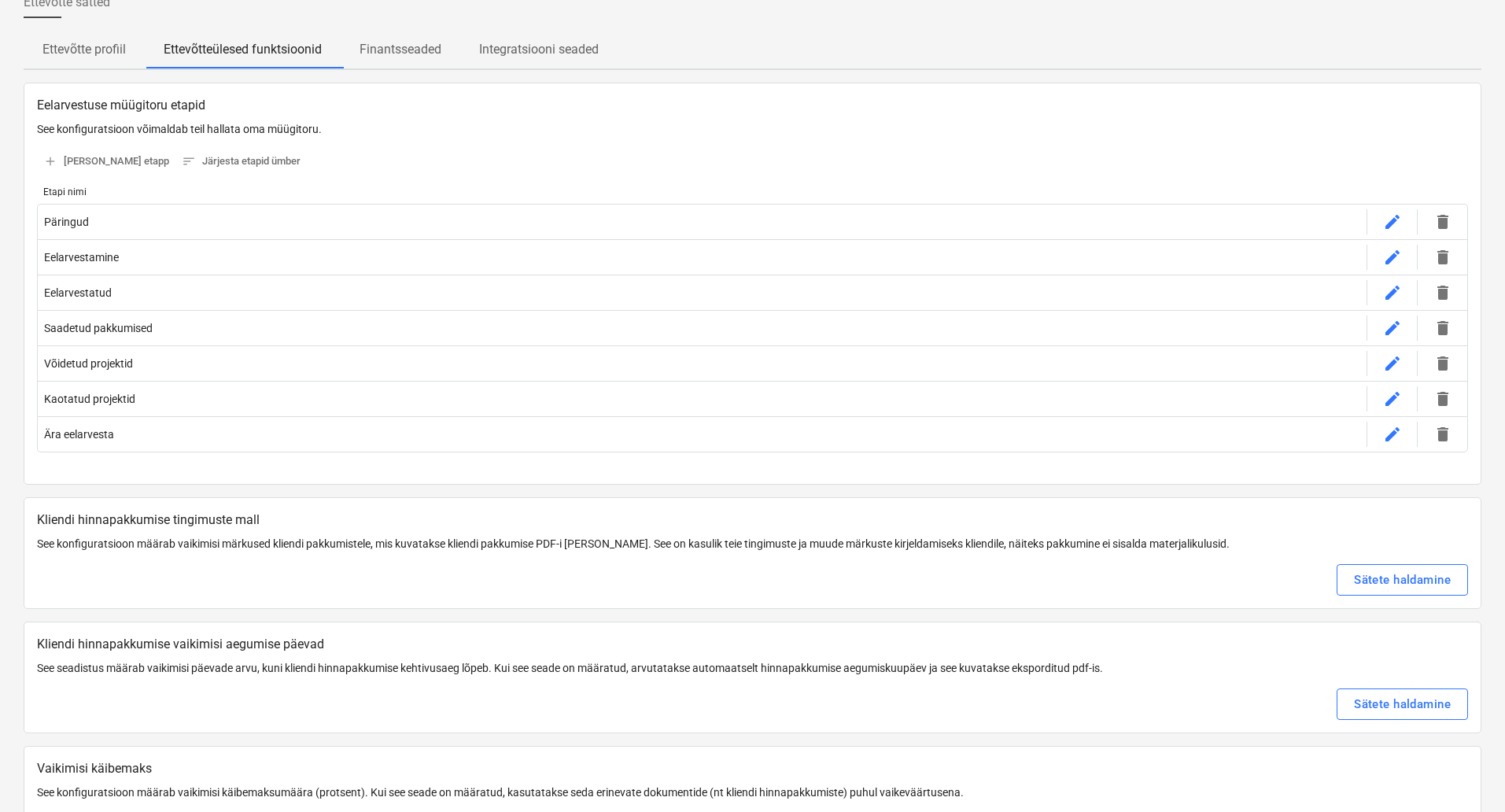
click at [366, 63] on span "Finantsseaded" at bounding box center [400, 49] width 119 height 28
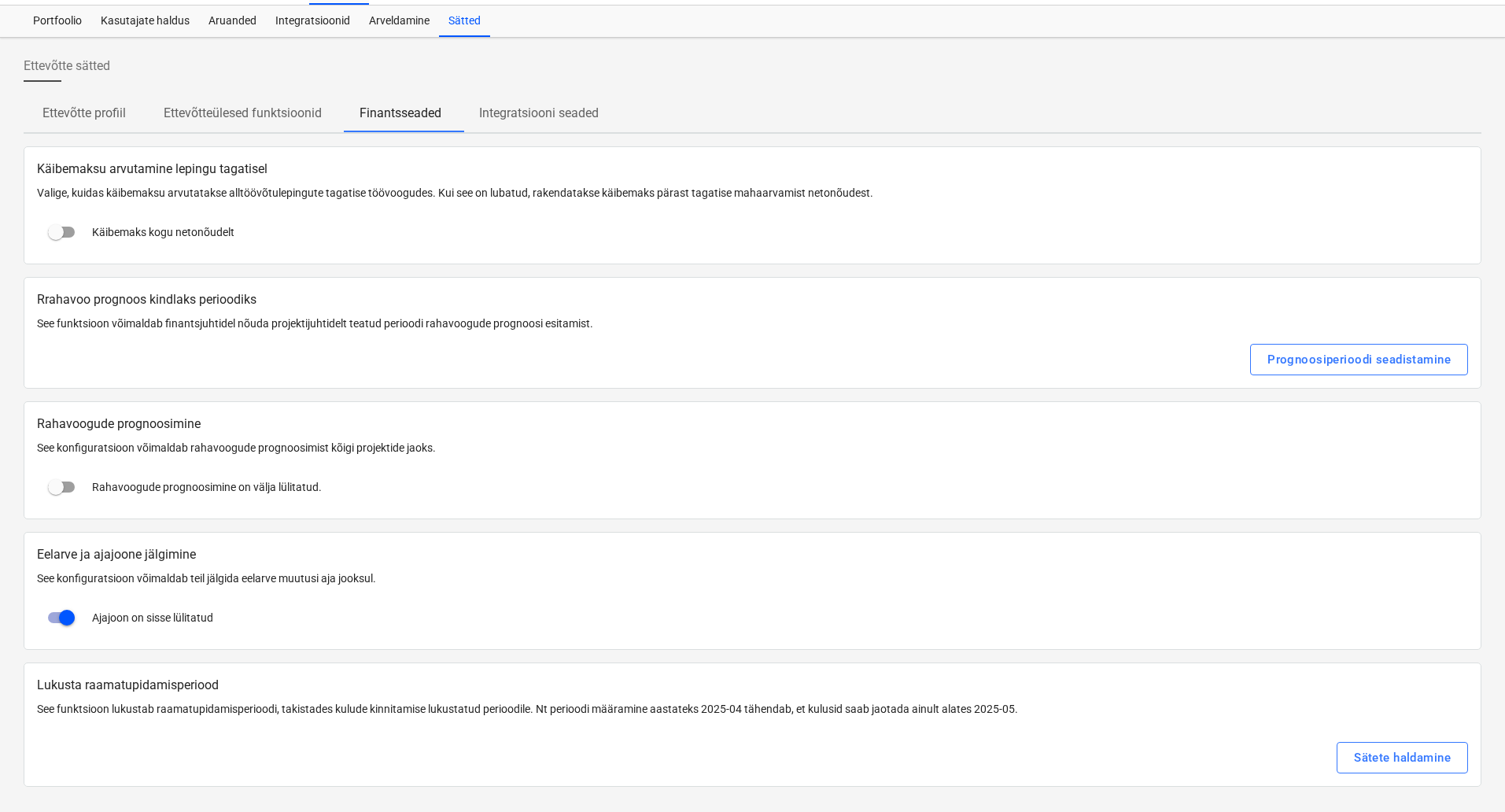
scroll to position [34, 0]
click at [226, 106] on p "Ettevõtteülesed funktsioonid" at bounding box center [243, 114] width 158 height 19
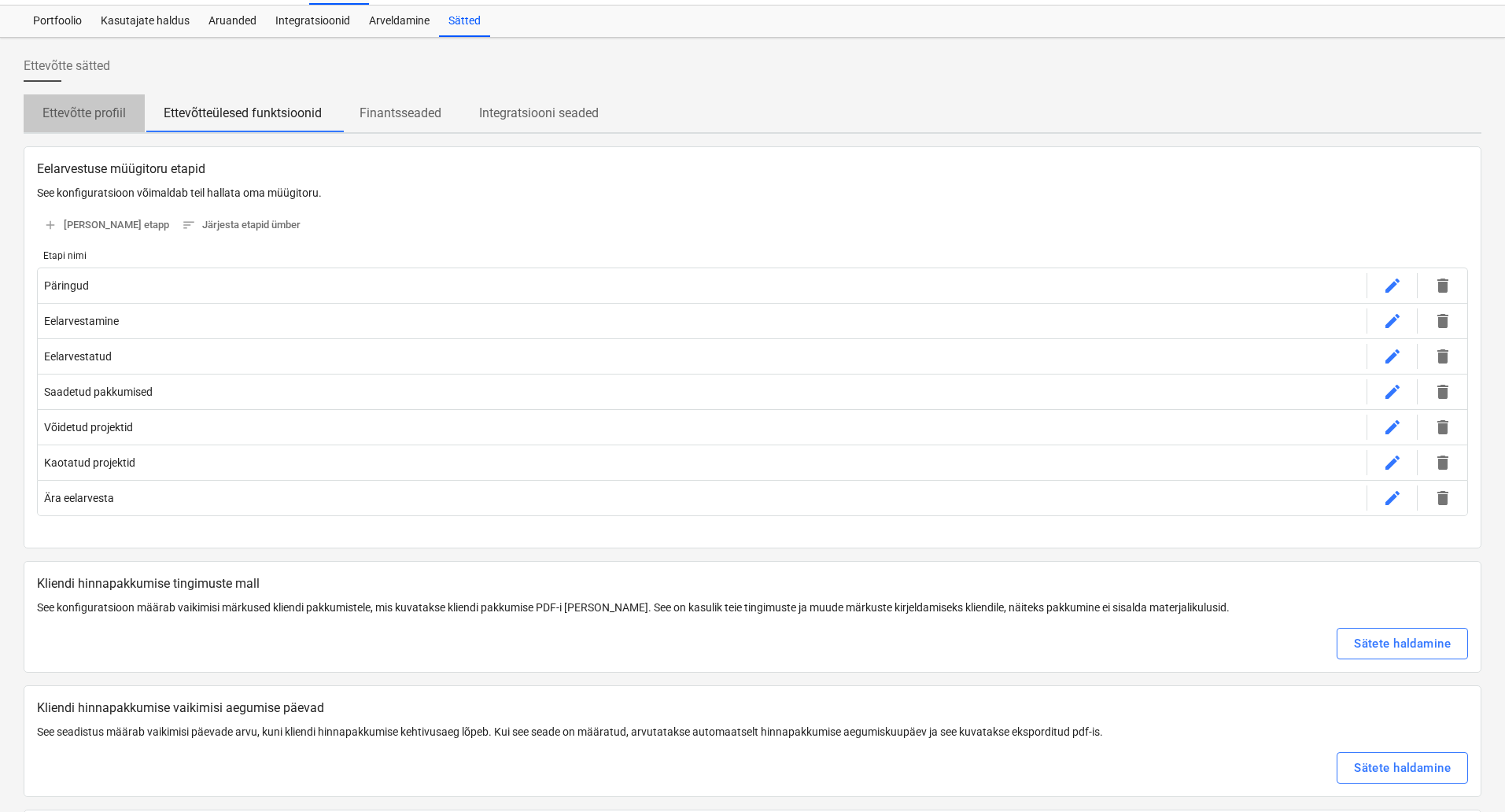
click at [94, 107] on p "Ettevõtte profiil" at bounding box center [84, 114] width 83 height 19
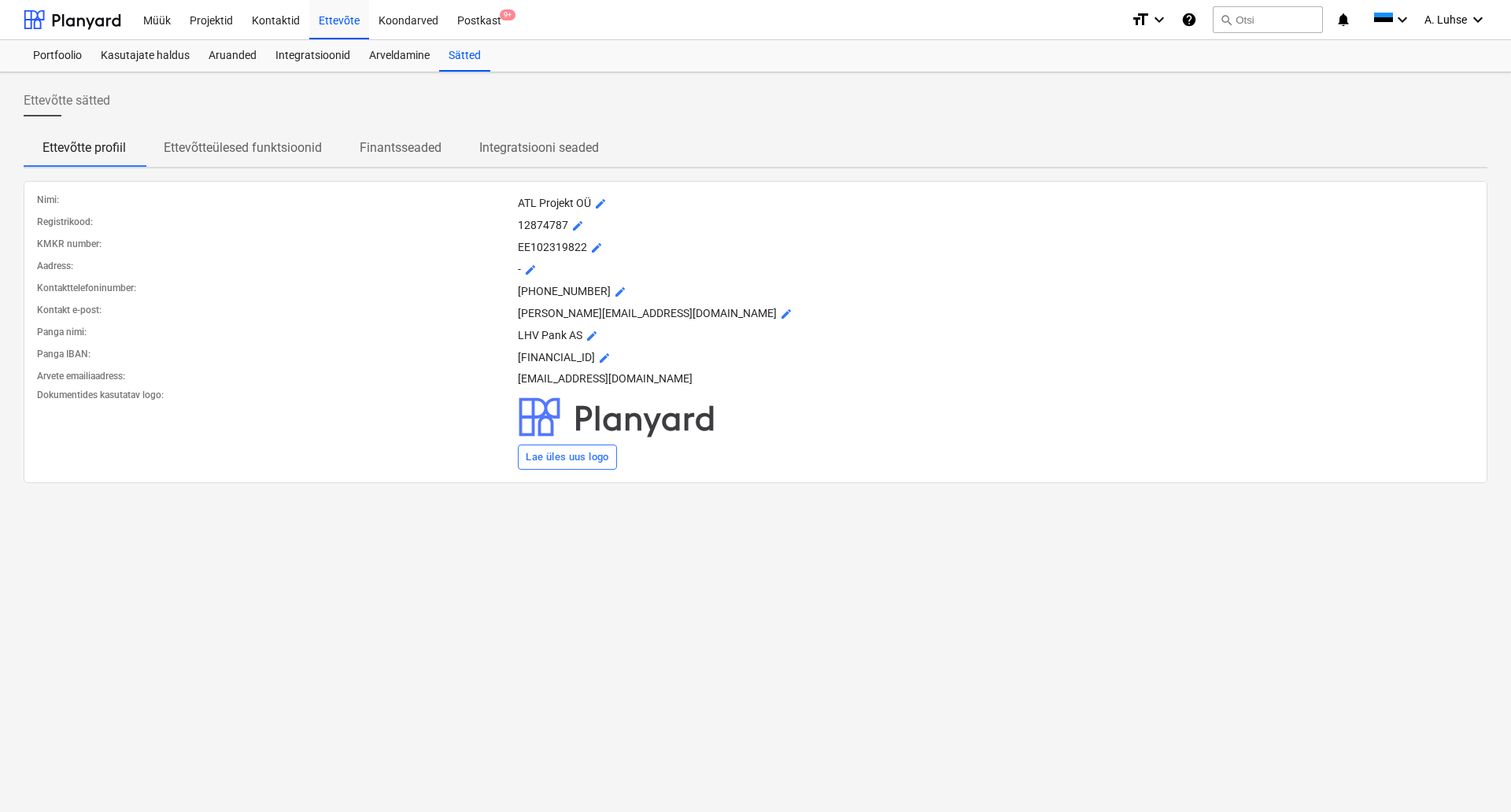
click at [212, 114] on div "Ettevõtte sätted" at bounding box center [756, 106] width 1464 height 44
click at [226, 59] on div "Aruanded" at bounding box center [233, 55] width 67 height 31
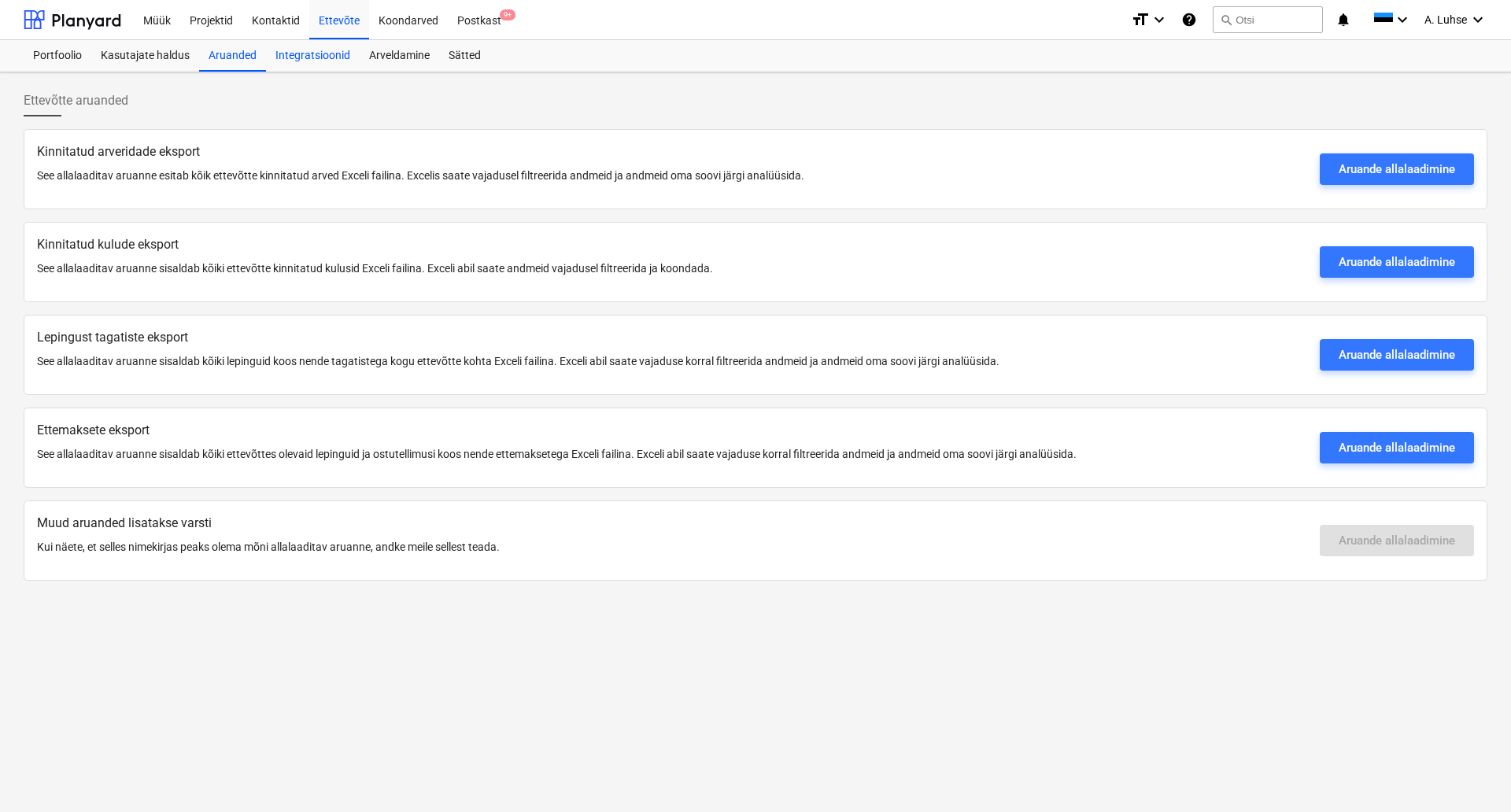
click at [311, 53] on div "Integratsioonid" at bounding box center [312, 55] width 94 height 31
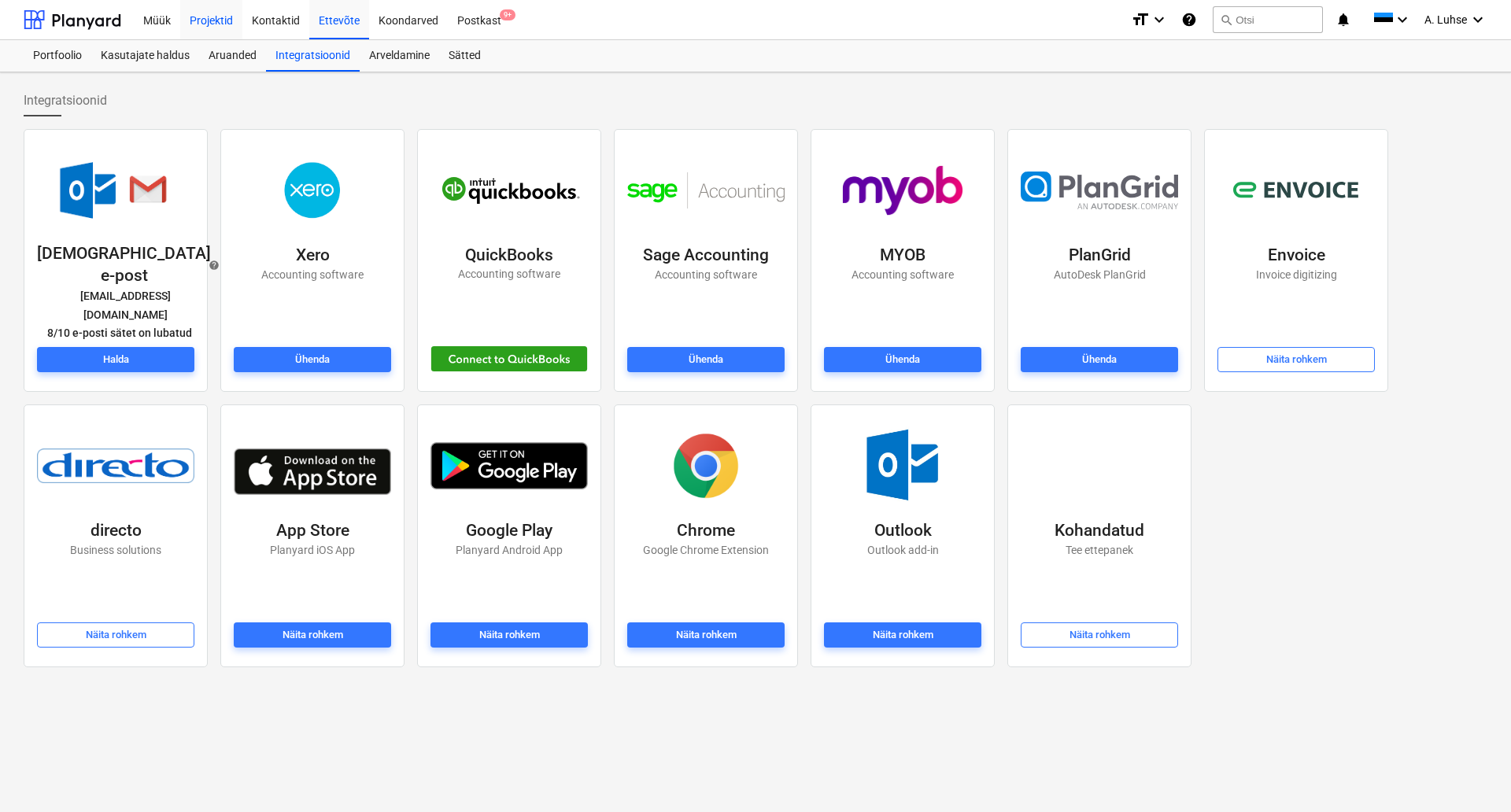
click at [226, 21] on div "Projektid" at bounding box center [211, 19] width 62 height 40
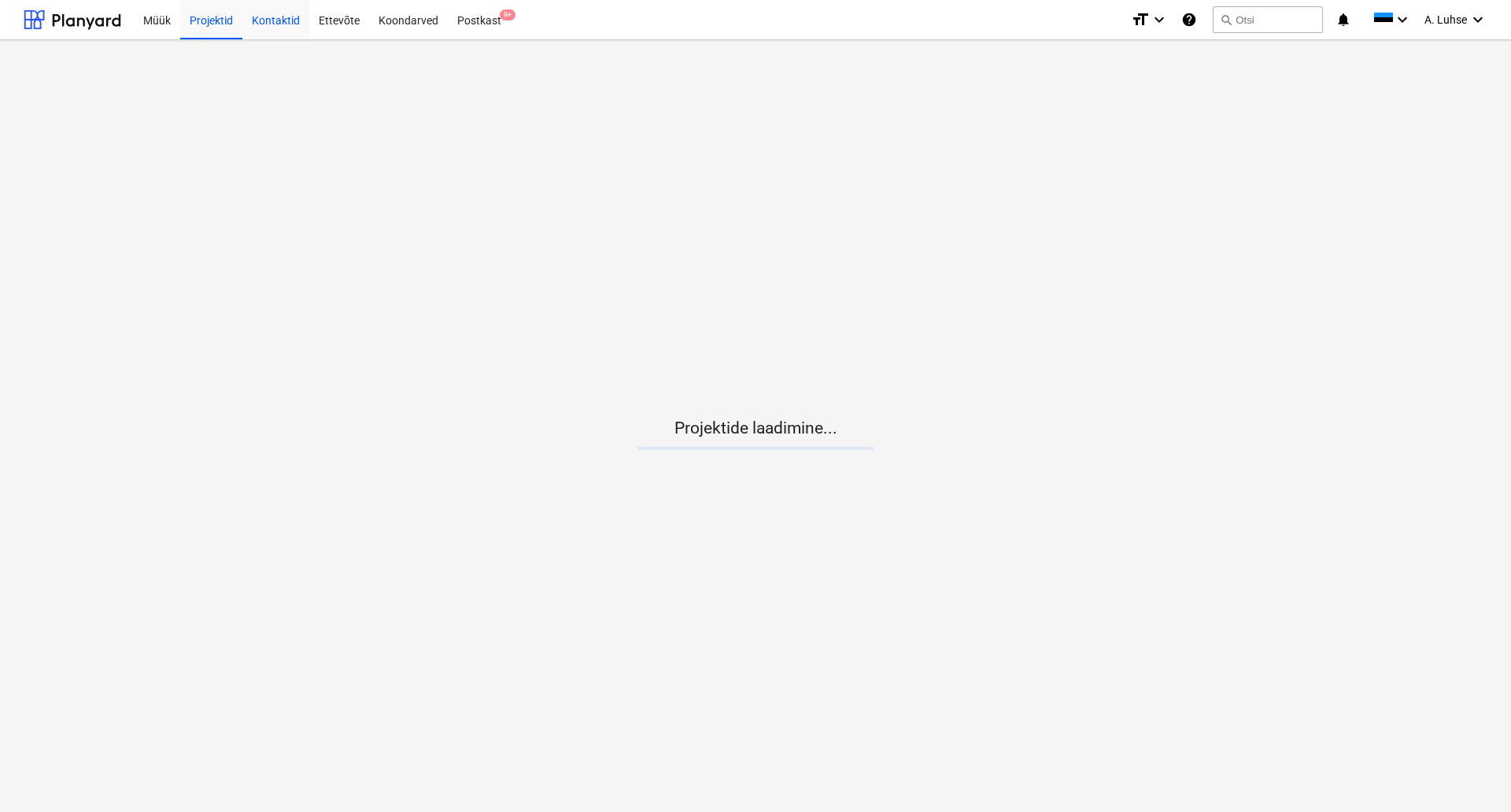
click at [255, 25] on div "Kontaktid" at bounding box center [276, 19] width 67 height 40
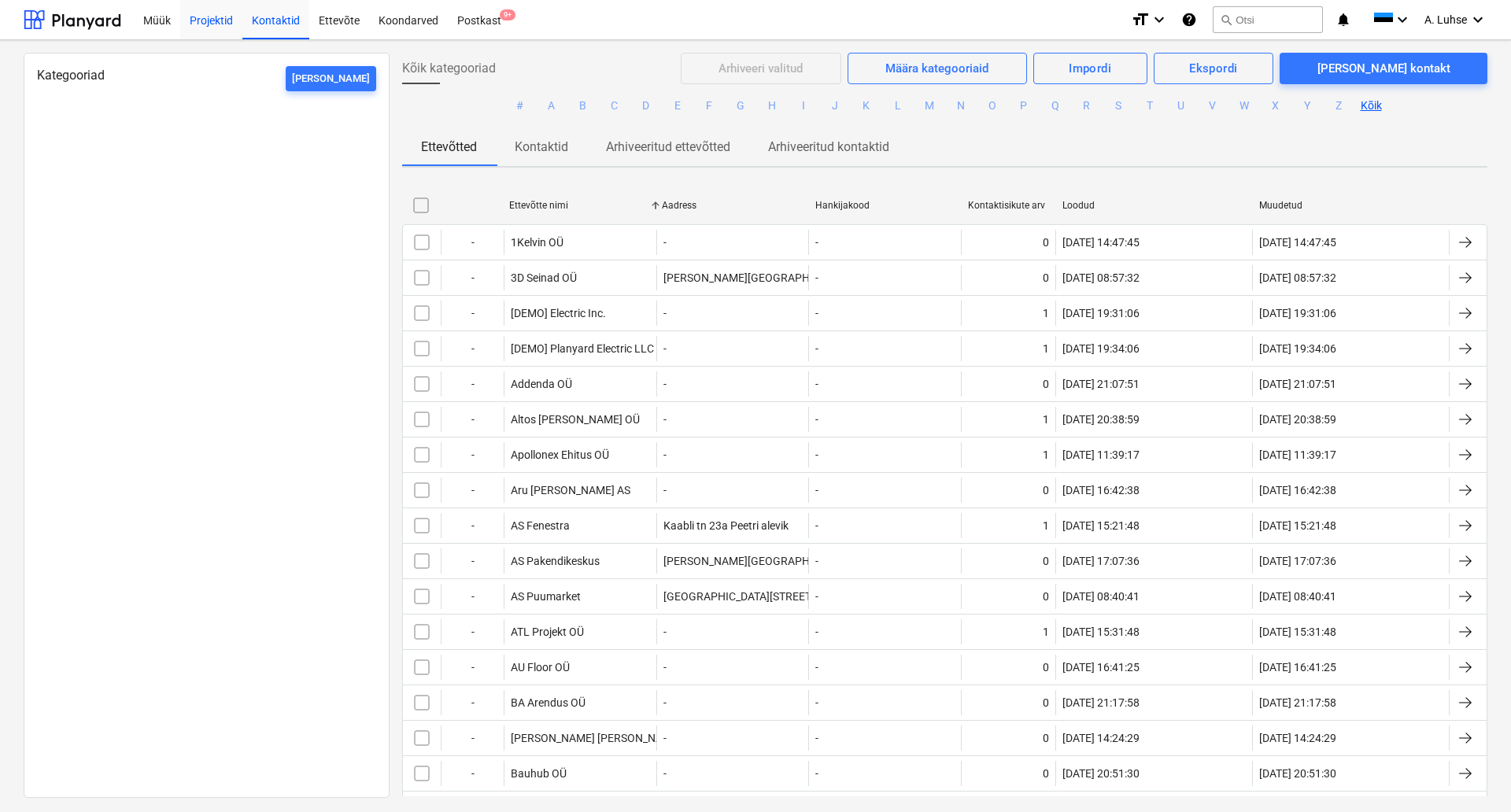
click at [206, 25] on div "Projektid" at bounding box center [211, 19] width 62 height 40
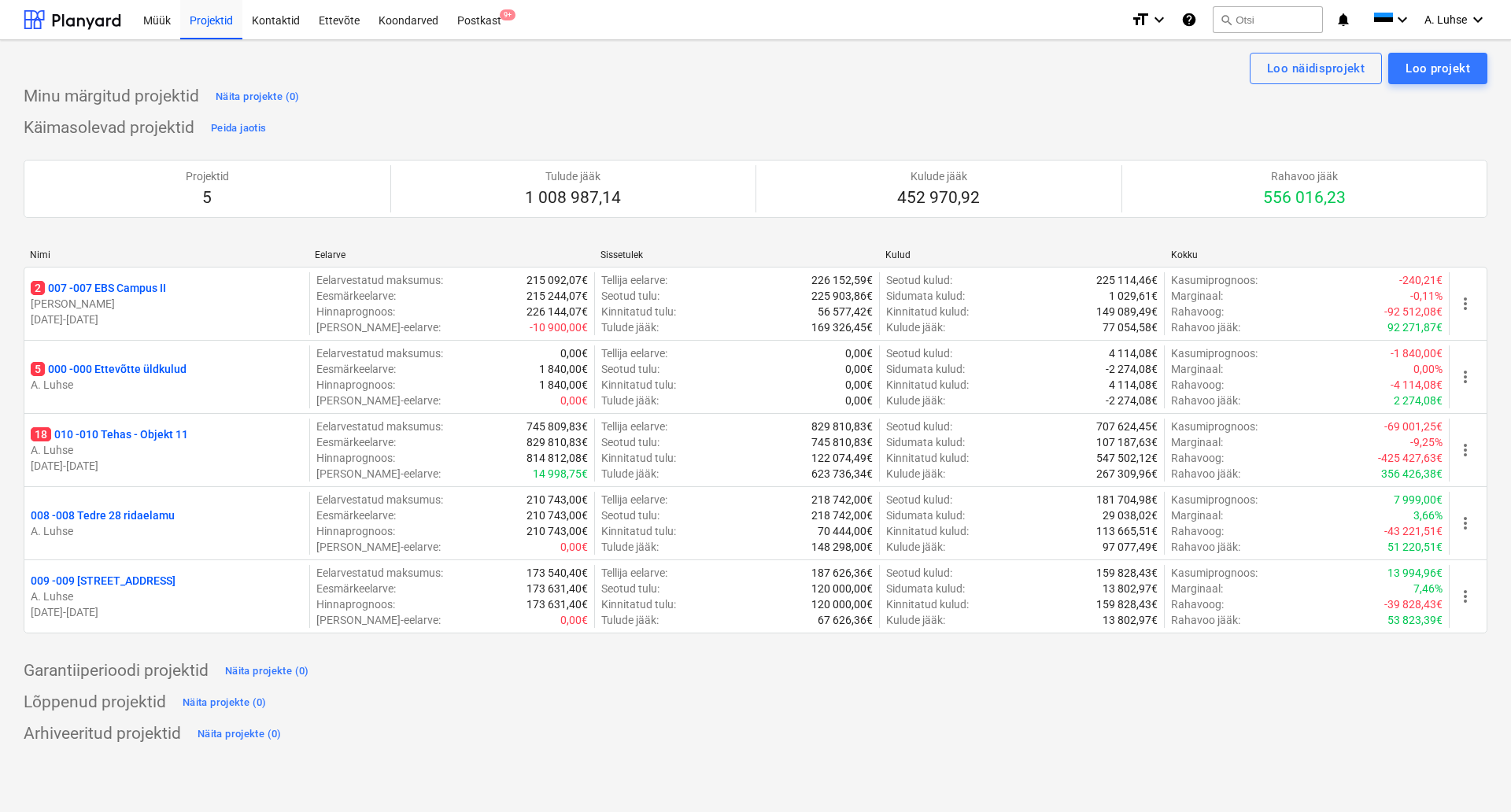
click at [1316, 134] on div "Käimasolevad projektid Peida jaotis Projektid 5 Tulude jääk 1 008 987,14 Kulude…" at bounding box center [756, 384] width 1464 height 537
click at [276, 30] on div "Kontaktid" at bounding box center [276, 19] width 67 height 40
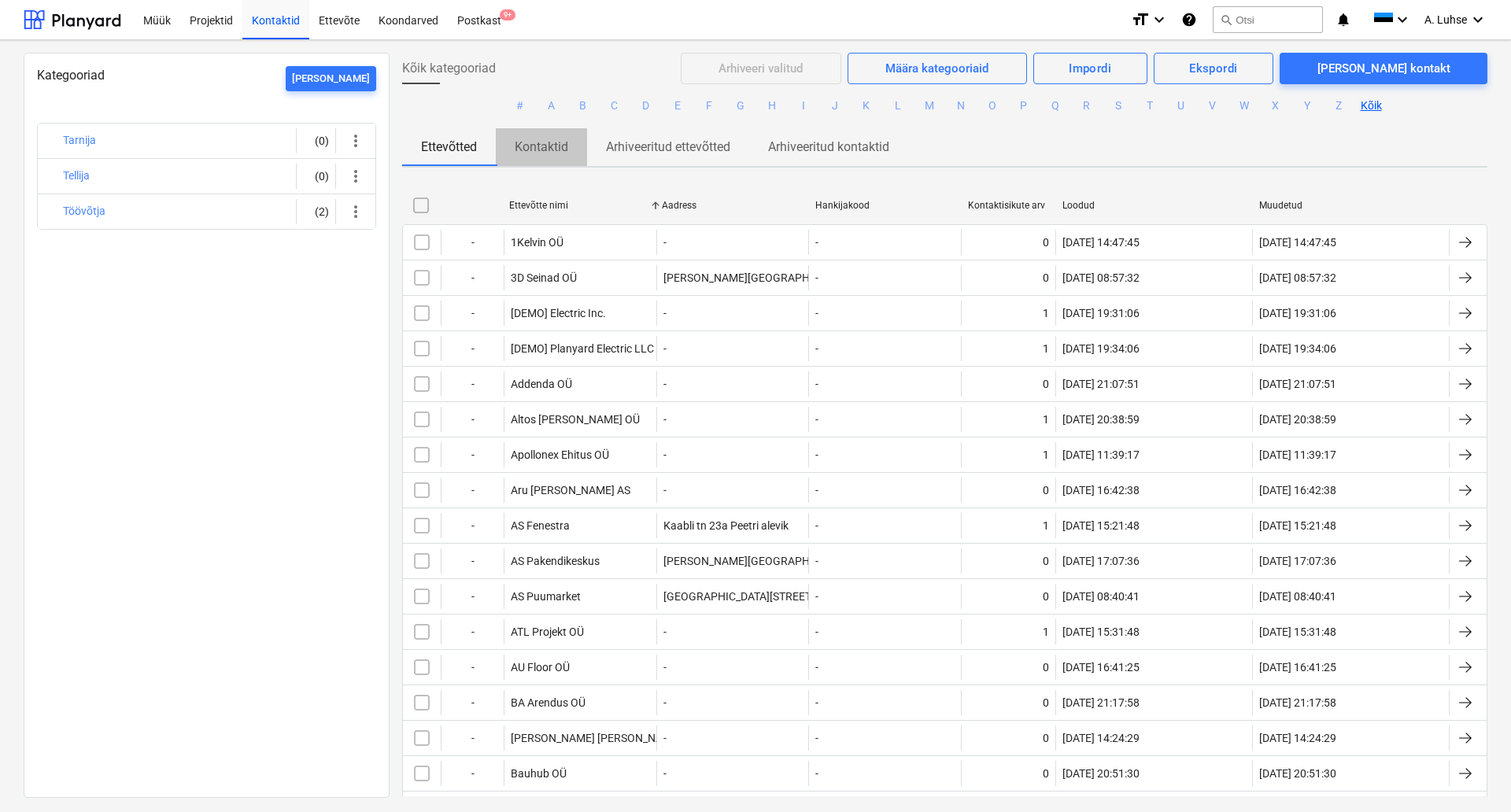
click at [552, 149] on p "Kontaktid" at bounding box center [541, 147] width 54 height 19
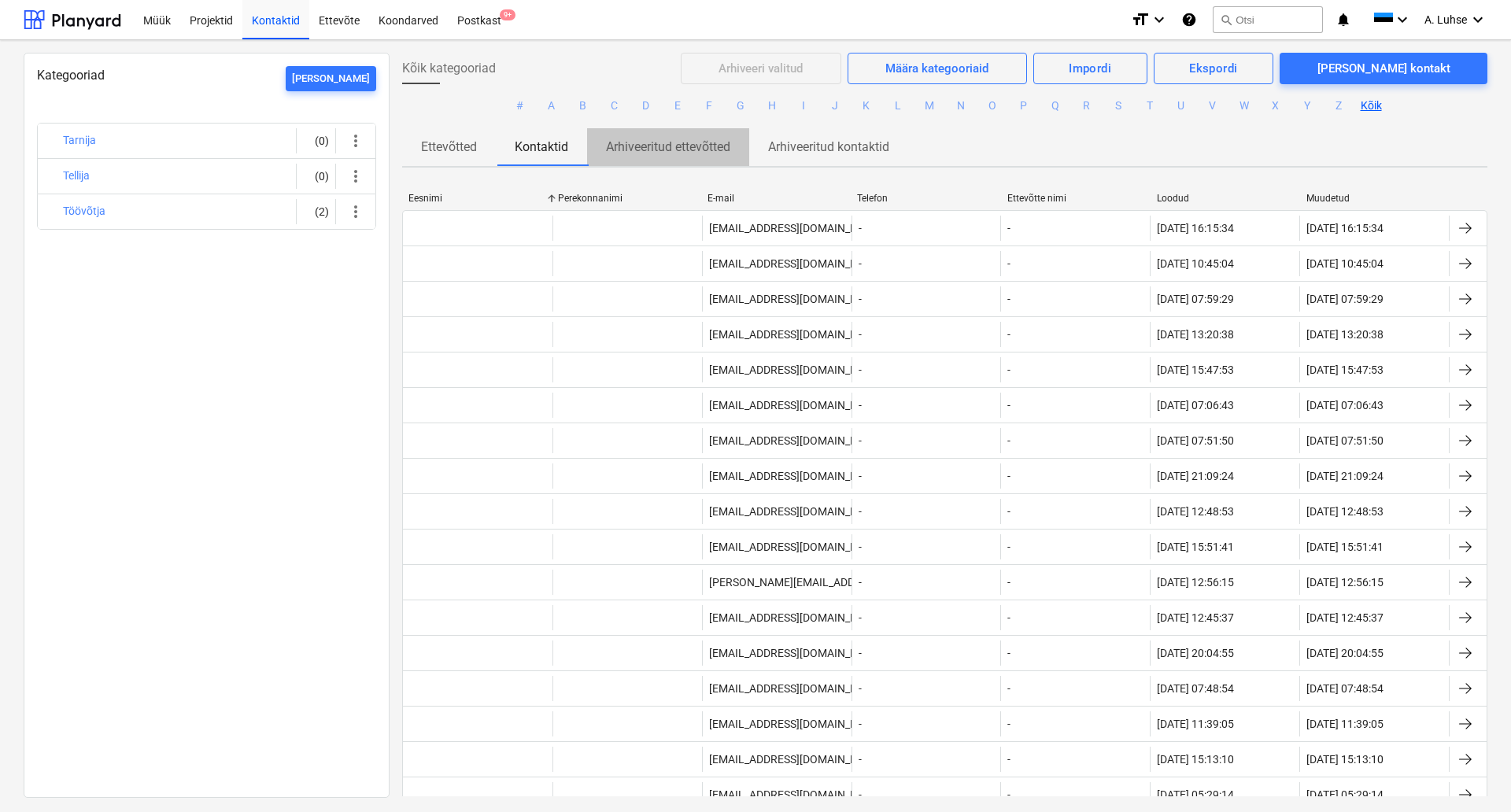
click at [650, 154] on p "Arhiveeritud ettevõtted" at bounding box center [667, 147] width 124 height 19
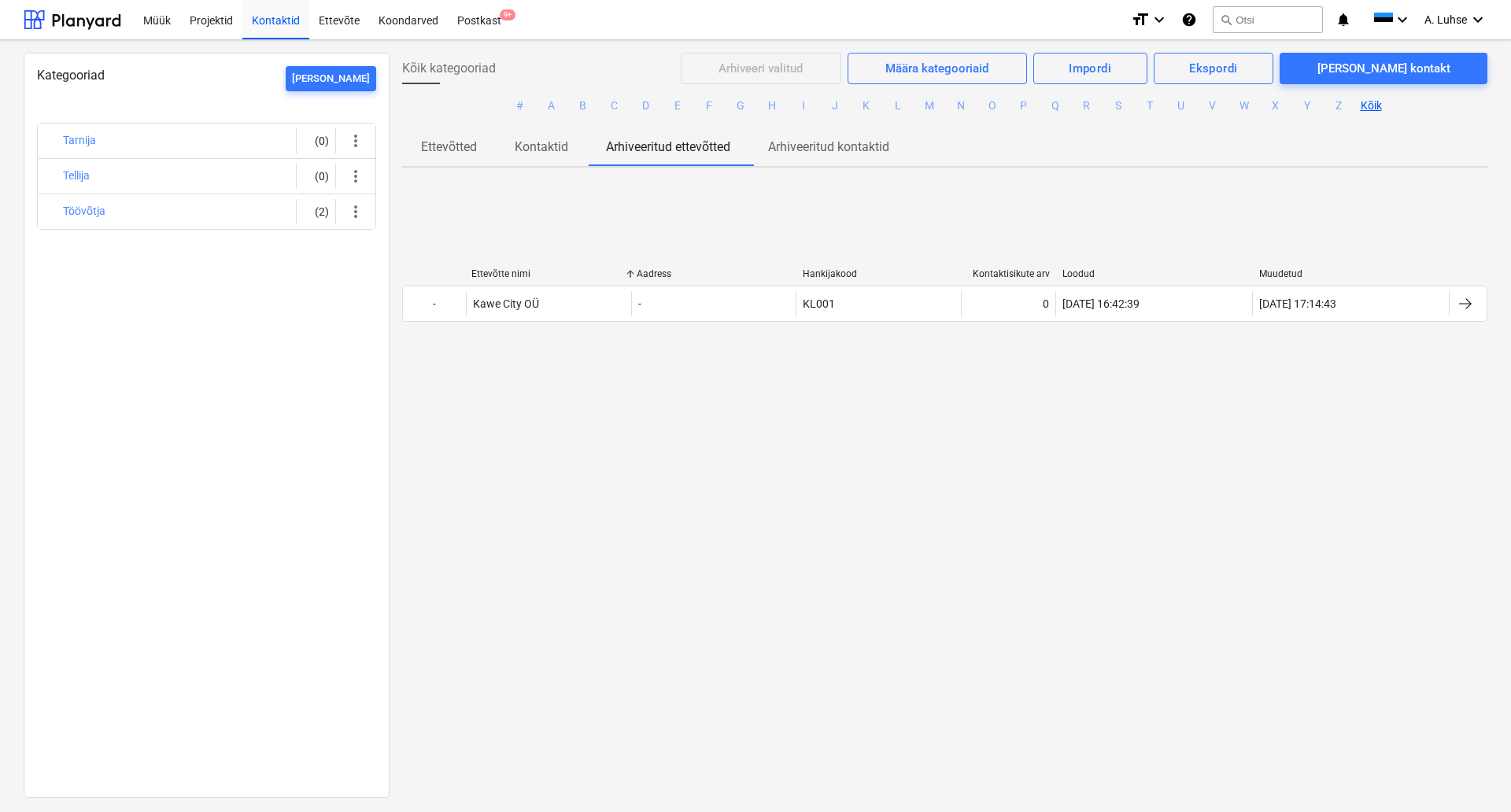
click at [573, 142] on span "Kontaktid" at bounding box center [542, 146] width 91 height 28
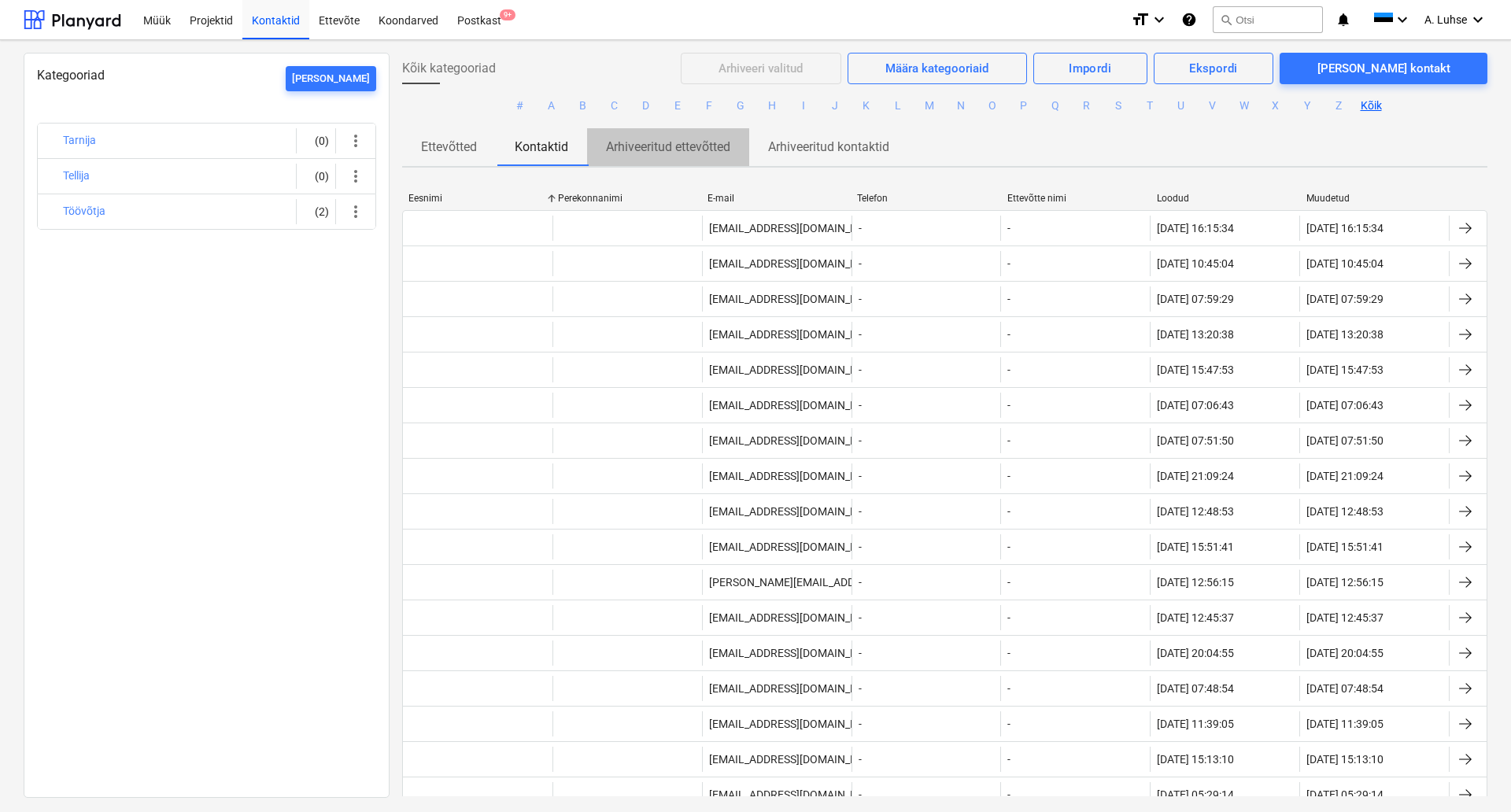
click at [717, 141] on p "Arhiveeritud ettevõtted" at bounding box center [667, 147] width 124 height 19
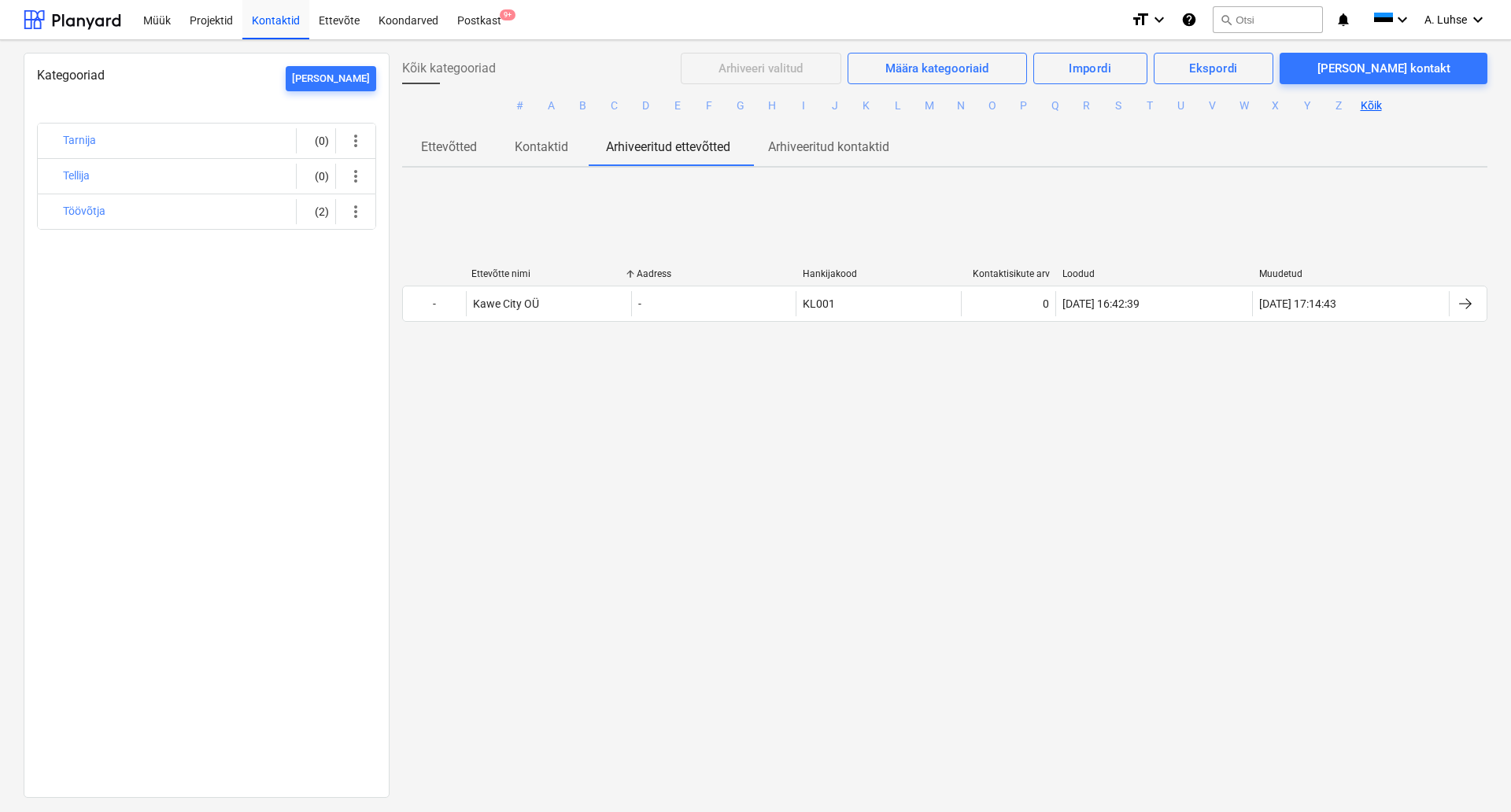
click at [809, 147] on p "Arhiveeritud kontaktid" at bounding box center [828, 147] width 121 height 19
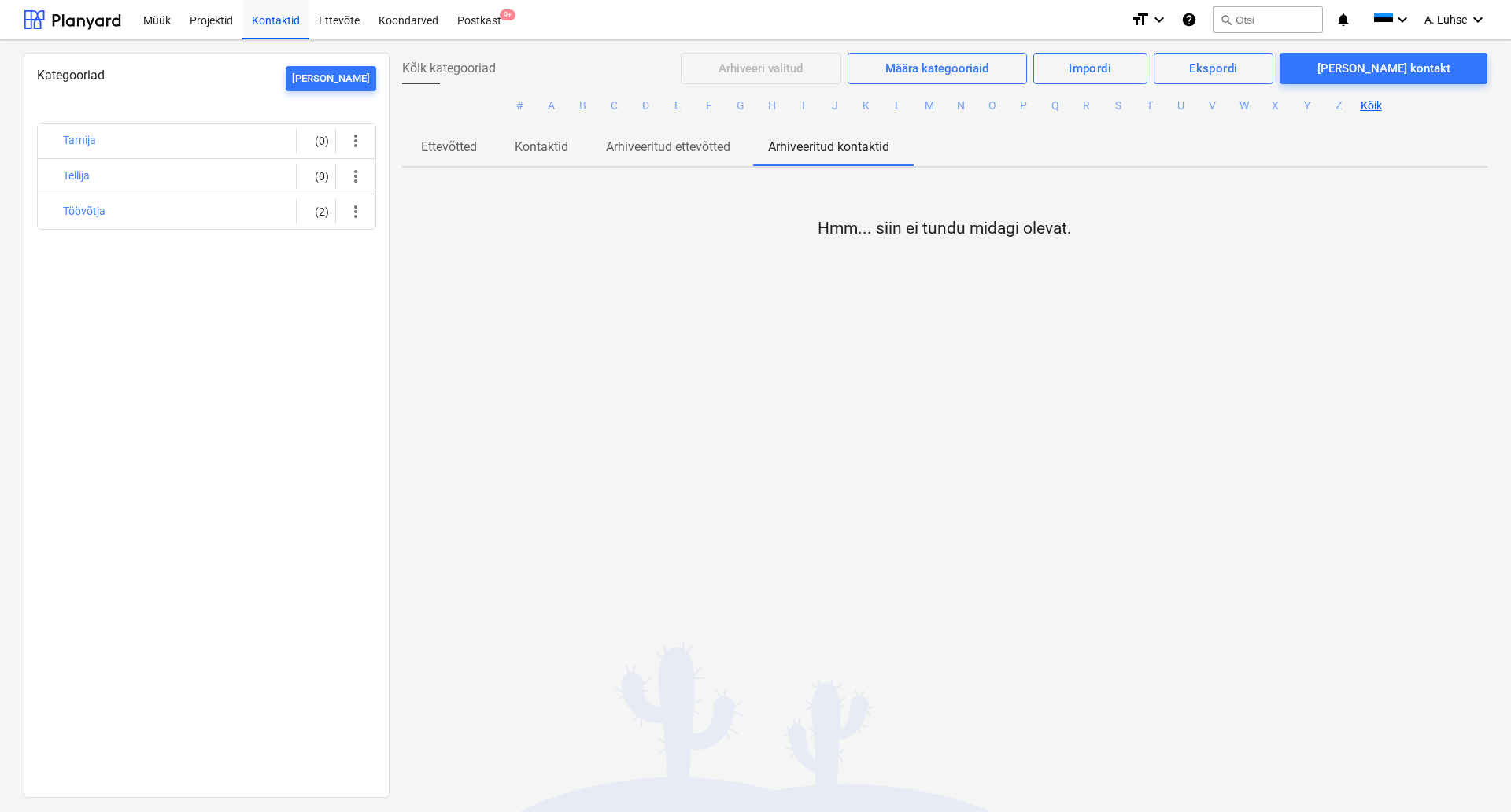
click at [531, 146] on p "Kontaktid" at bounding box center [541, 147] width 54 height 19
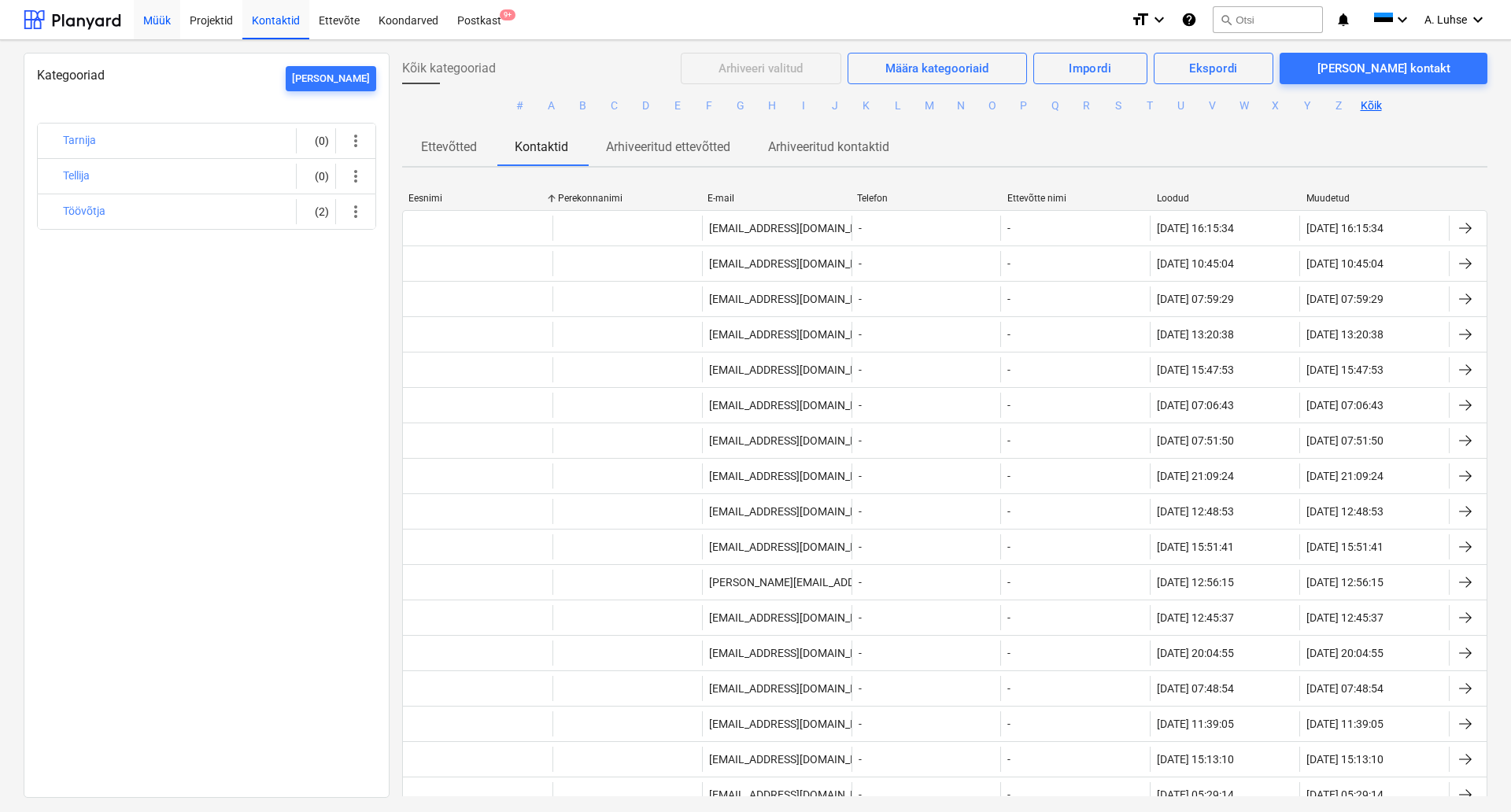
click at [137, 29] on div "Müük" at bounding box center [157, 19] width 46 height 40
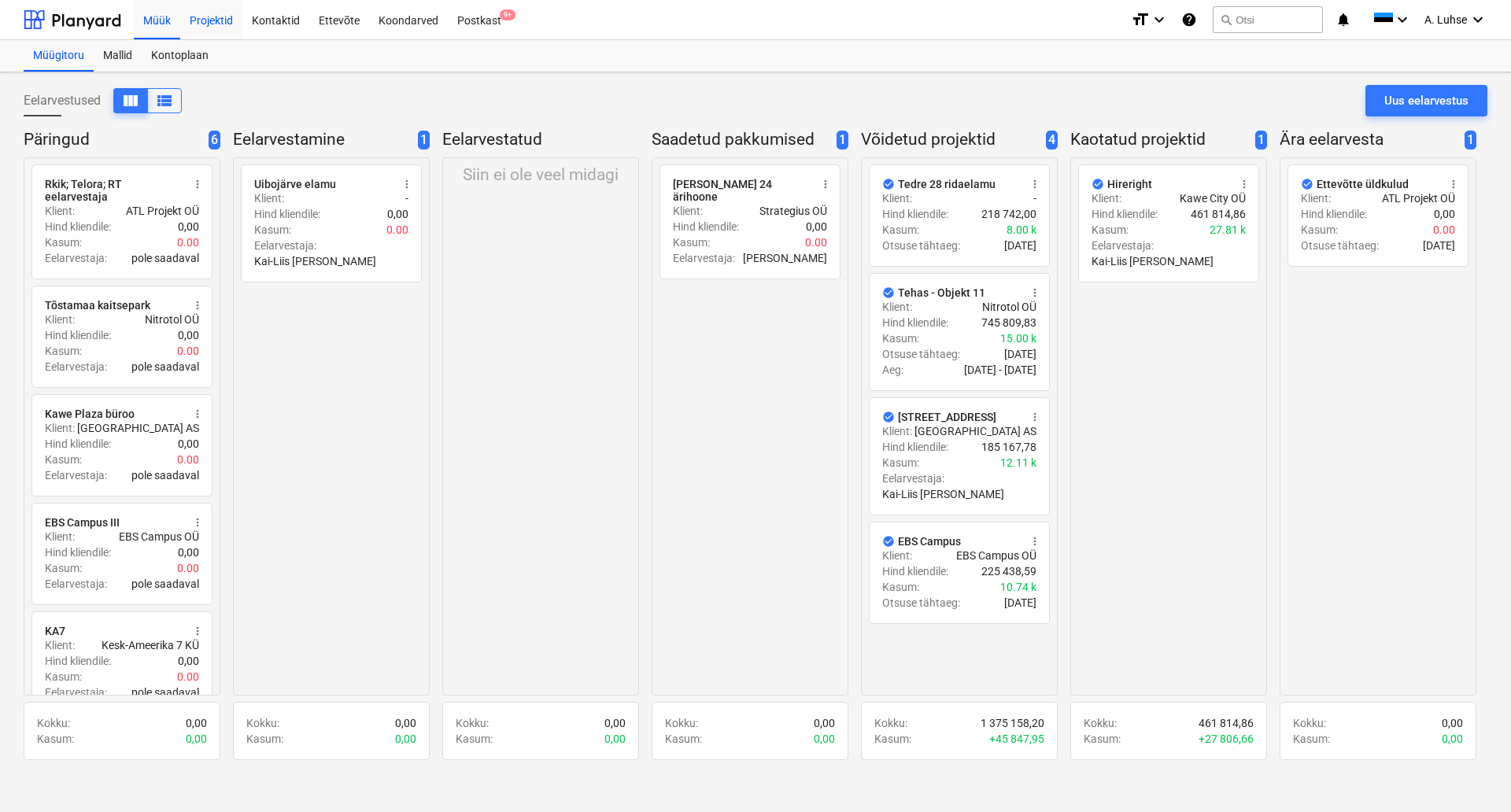
click at [211, 19] on div "Projektid" at bounding box center [211, 19] width 62 height 40
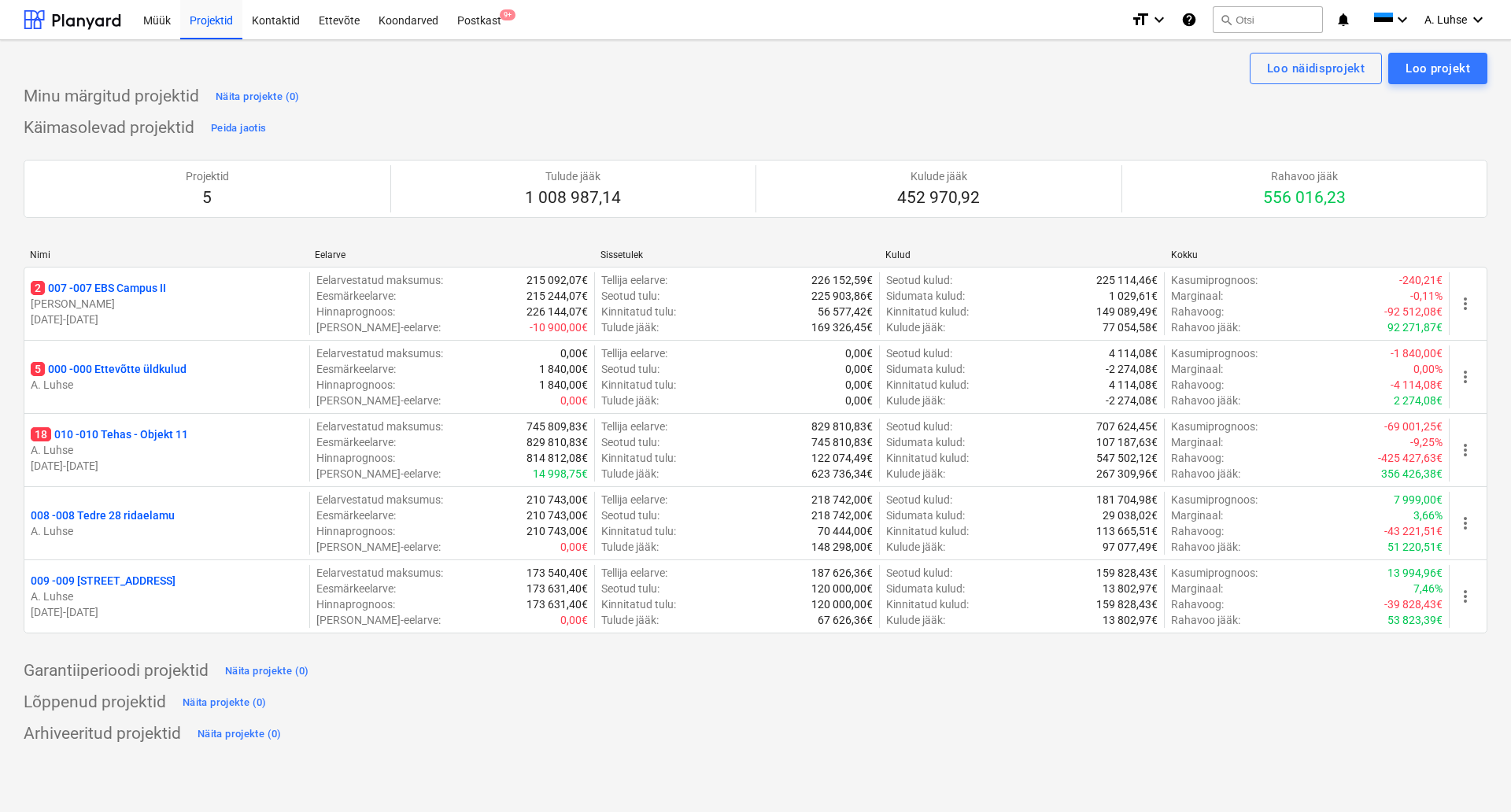
click at [1142, 650] on div "[PERSON_NAME] Sissetulek Kulud Kokku 2 007 - 007 EBS Campus II [PERSON_NAME] [D…" at bounding box center [756, 444] width 1464 height 415
click at [336, 23] on div "Ettevõte" at bounding box center [339, 19] width 60 height 40
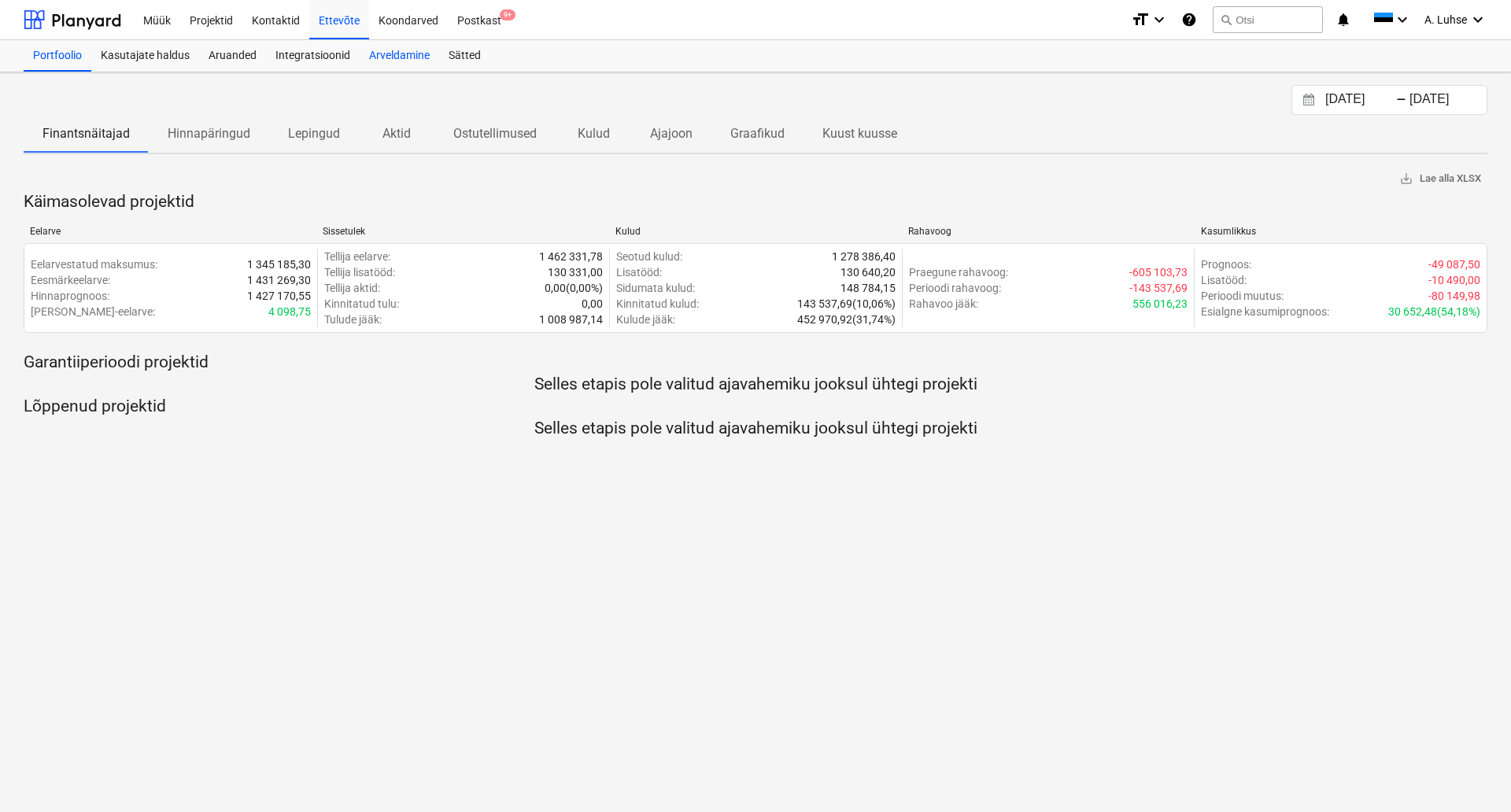
click at [391, 70] on div "Arveldamine" at bounding box center [399, 55] width 79 height 31
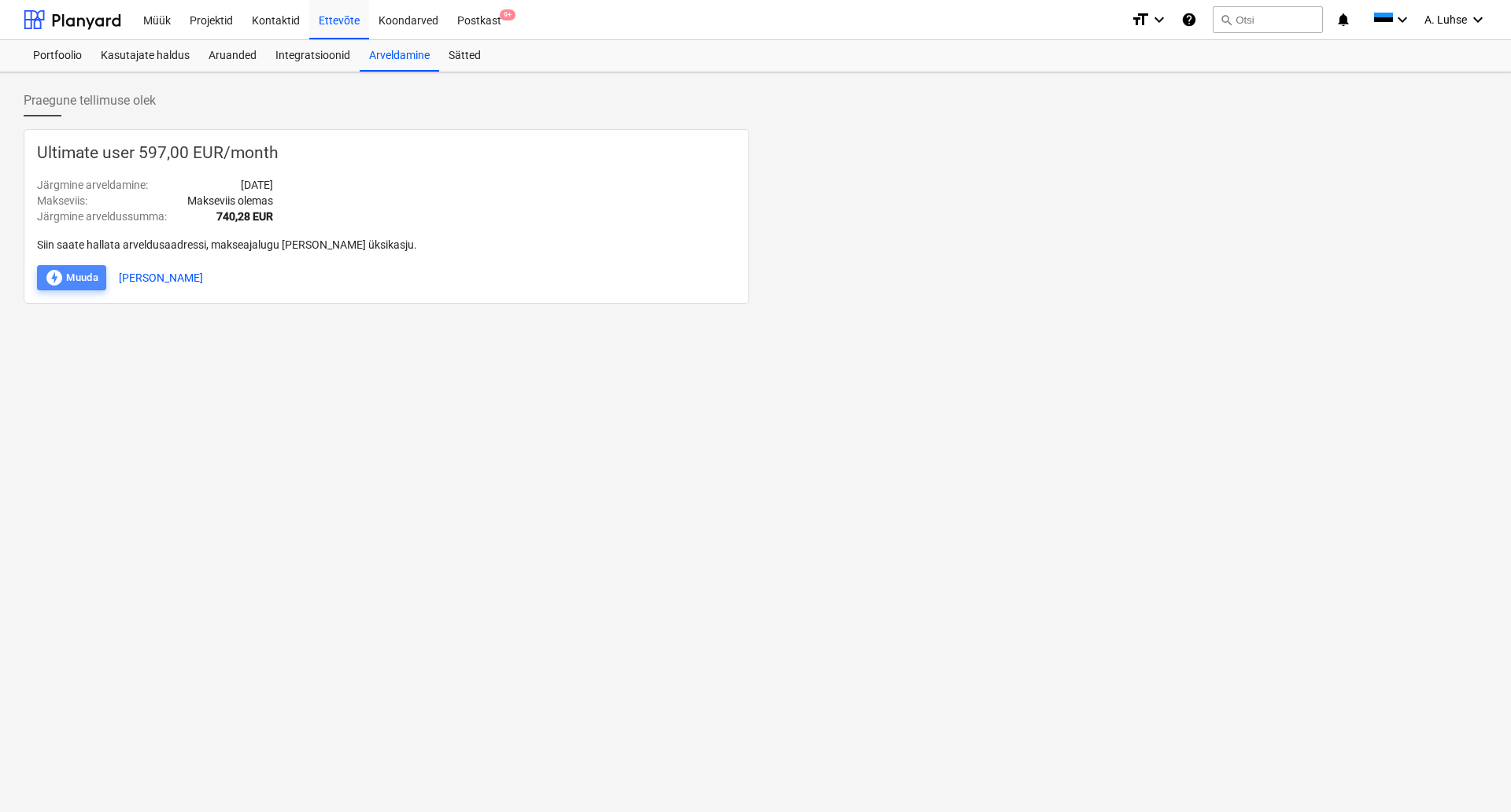
click at [72, 285] on div "offline_bolt Muuda" at bounding box center [71, 278] width 54 height 19
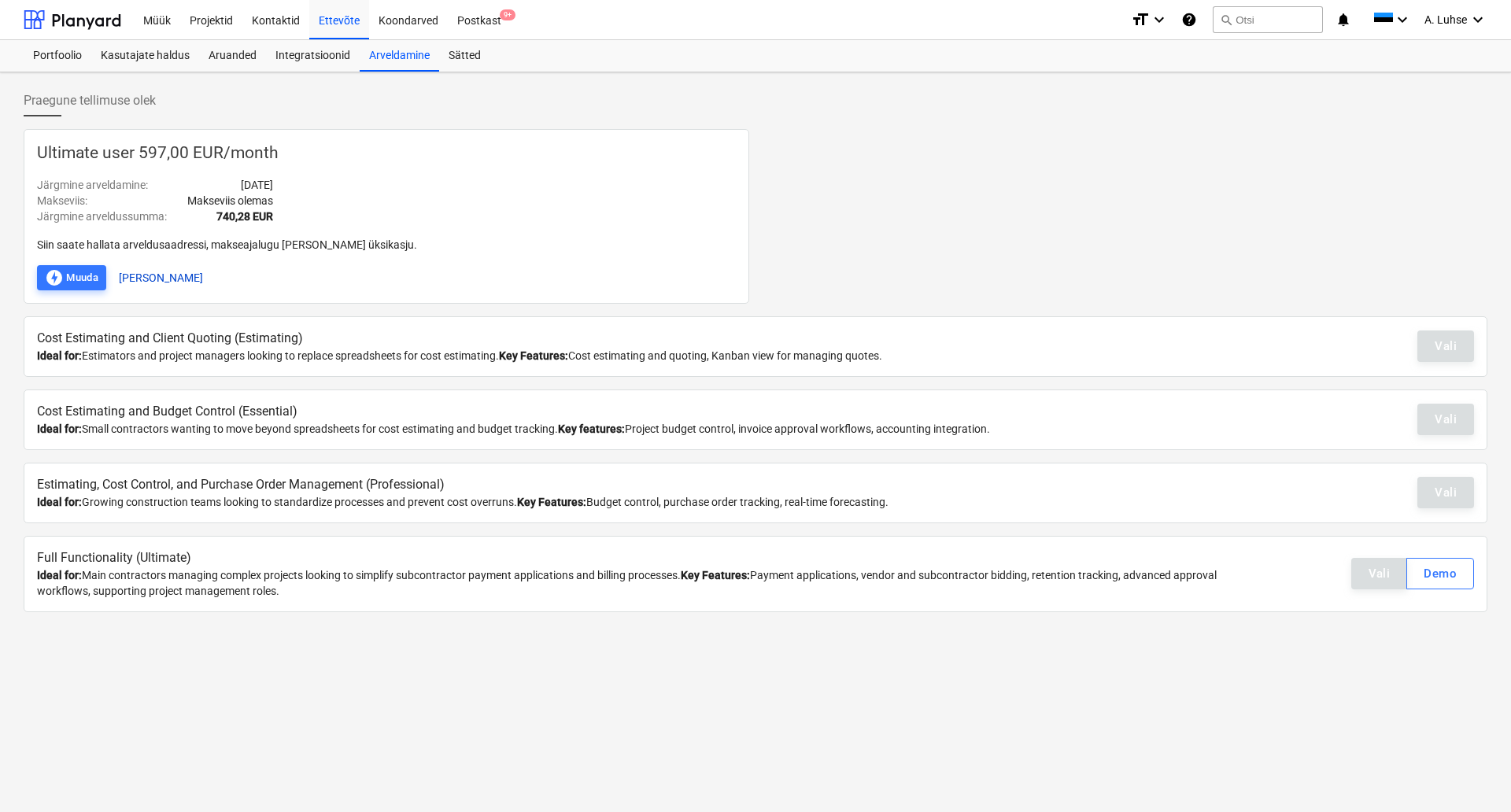
click at [140, 283] on button "[PERSON_NAME]" at bounding box center [161, 277] width 84 height 25
click at [89, 274] on div "offline_bolt Muuda" at bounding box center [71, 278] width 54 height 19
click at [1248, 252] on div "Ultimate user 597,00 EUR / month Järgmine arveldamine : [DATE] Makseviis : Maks…" at bounding box center [756, 216] width 1464 height 174
click at [1016, 214] on div "Ultimate user 597,00 EUR / month Järgmine arveldamine : [DATE] Makseviis : Maks…" at bounding box center [756, 216] width 1464 height 174
click at [69, 278] on div "offline_bolt Muuda" at bounding box center [71, 278] width 54 height 19
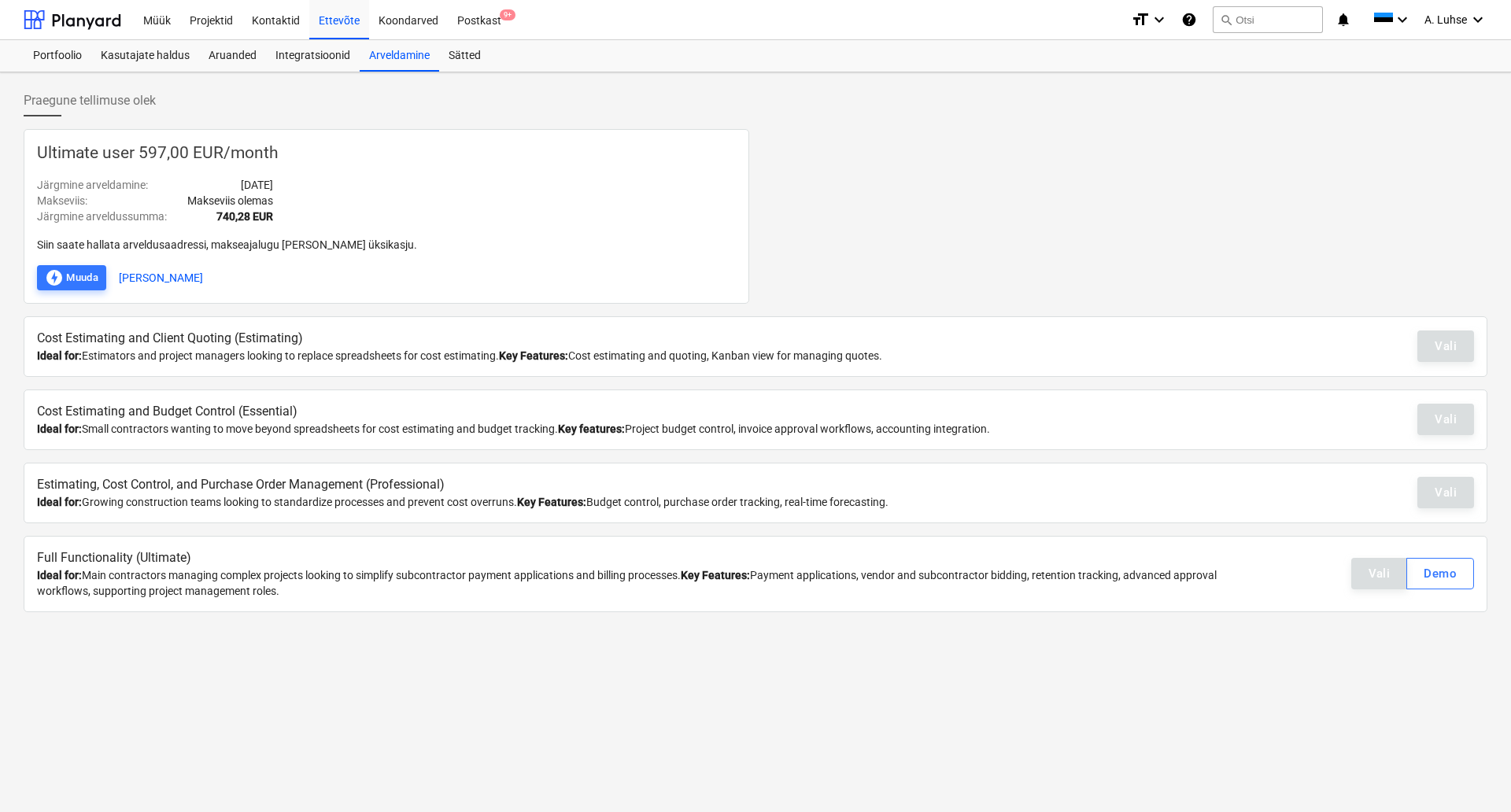
click at [171, 360] on div "Ideal for: Estimators and project managers looking to replace spreadsheets for …" at bounding box center [635, 356] width 1198 height 16
click at [1454, 426] on div "Vali" at bounding box center [1445, 419] width 57 height 31
click at [1438, 495] on div "Vali" at bounding box center [1445, 492] width 57 height 31
click at [1371, 579] on div "Vali Demo" at bounding box center [1413, 573] width 122 height 31
click at [395, 60] on div "Arveldamine" at bounding box center [399, 55] width 79 height 31
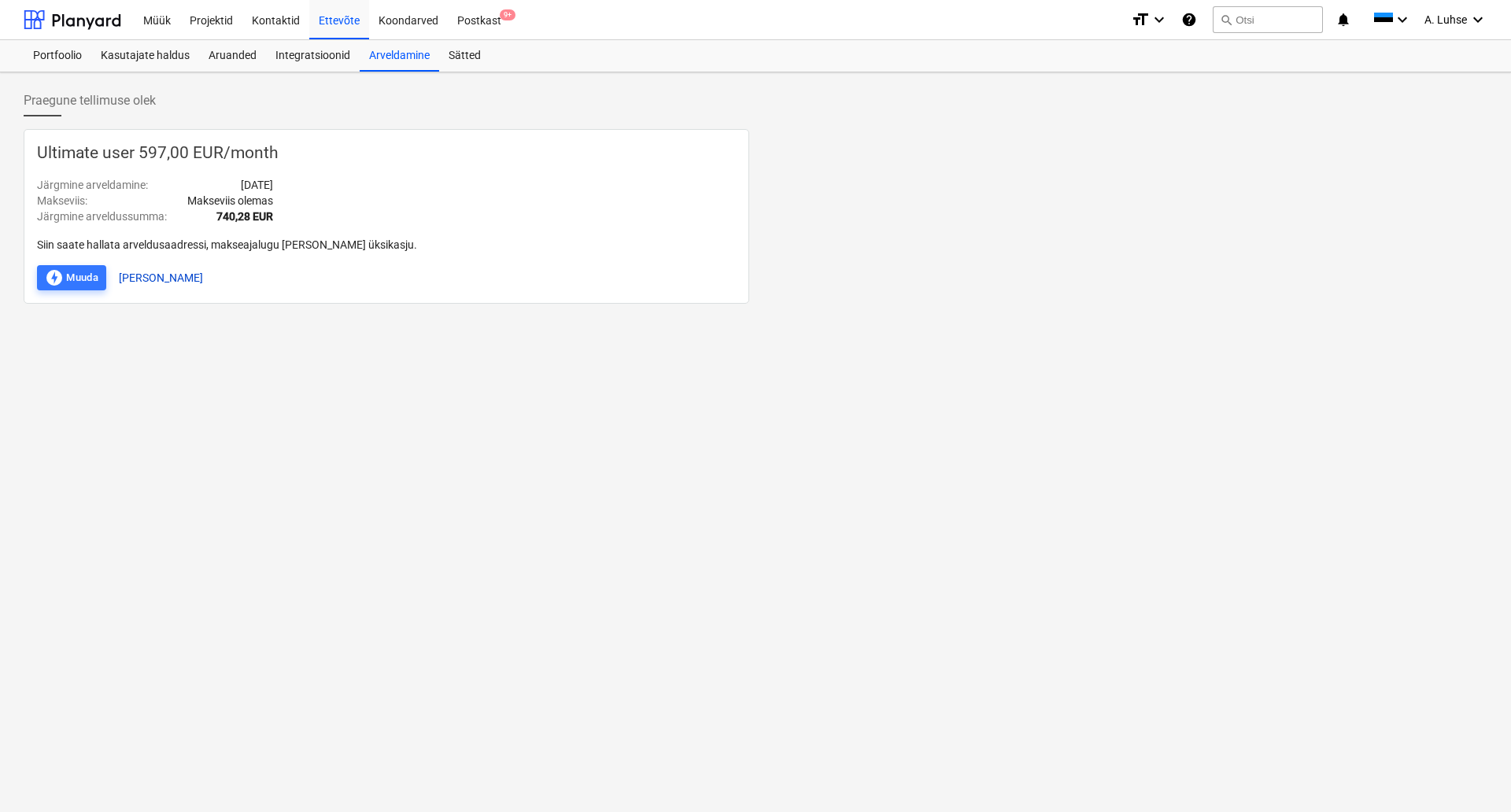
click at [150, 280] on button "[PERSON_NAME]" at bounding box center [161, 277] width 84 height 25
click at [65, 273] on div "offline_bolt Muuda" at bounding box center [71, 278] width 54 height 19
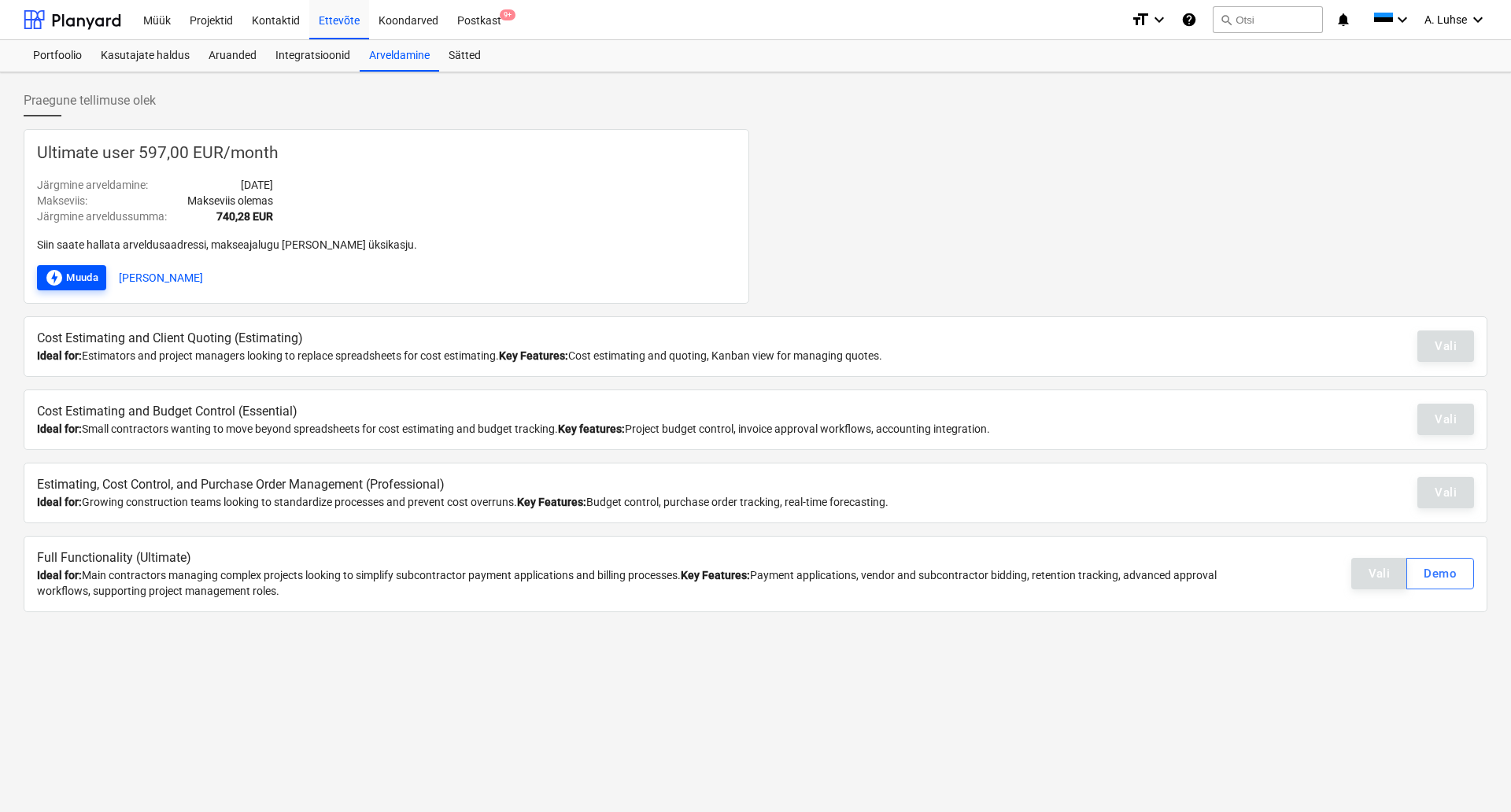
click at [72, 280] on div "offline_bolt Muuda" at bounding box center [71, 278] width 54 height 19
click at [164, 284] on button "[PERSON_NAME]" at bounding box center [161, 277] width 84 height 25
click at [103, 277] on button "offline_bolt Muuda" at bounding box center [71, 277] width 70 height 25
click at [1442, 343] on div "Vali" at bounding box center [1445, 346] width 57 height 31
click at [1457, 436] on div "Cost Estimating and Budget Control (Essential) Ideal for: Small contractors wan…" at bounding box center [756, 420] width 1464 height 61
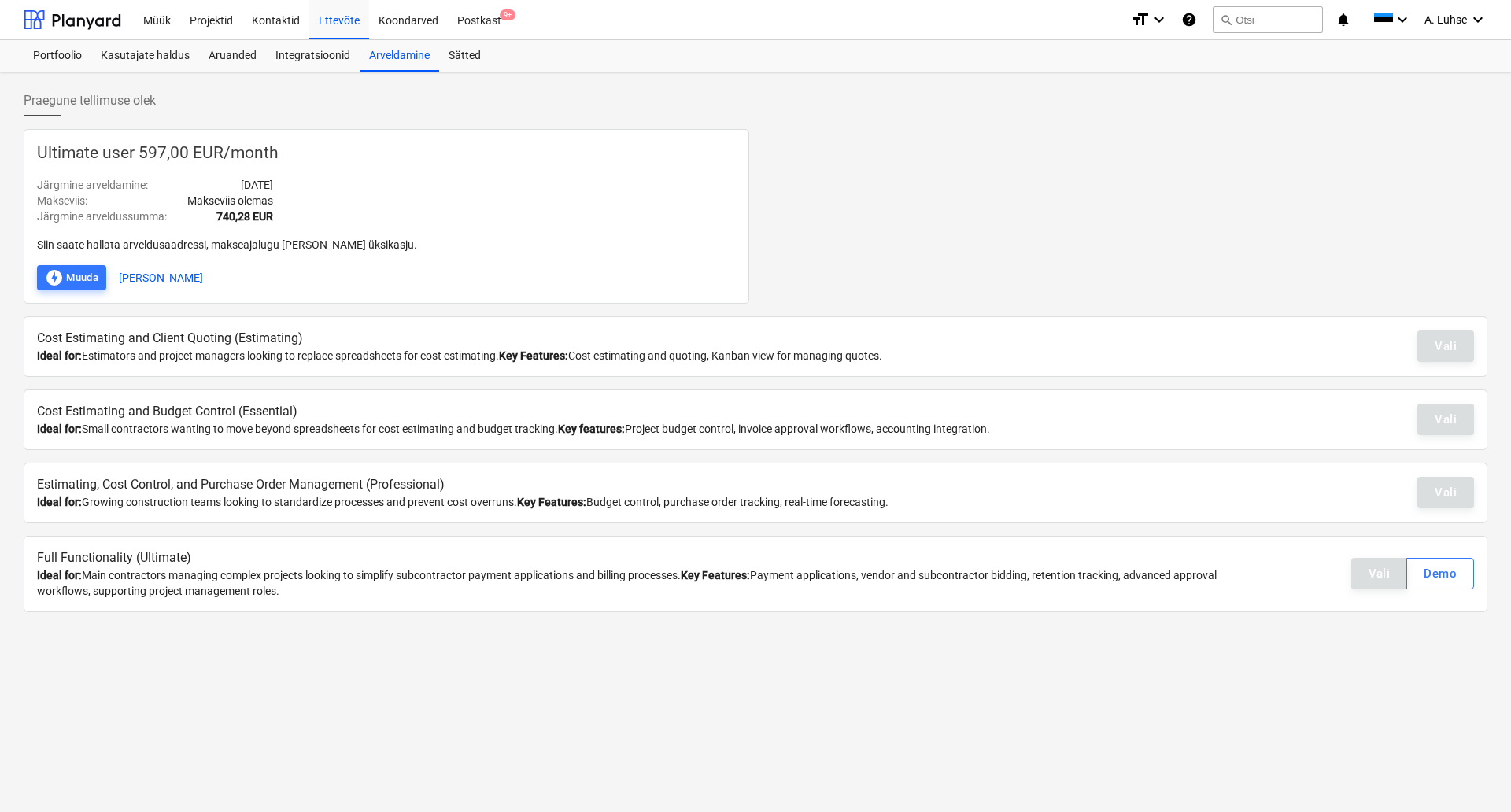
click at [1451, 496] on div "Vali" at bounding box center [1445, 492] width 57 height 31
click at [151, 43] on div "Kasutajate haldus" at bounding box center [145, 55] width 108 height 31
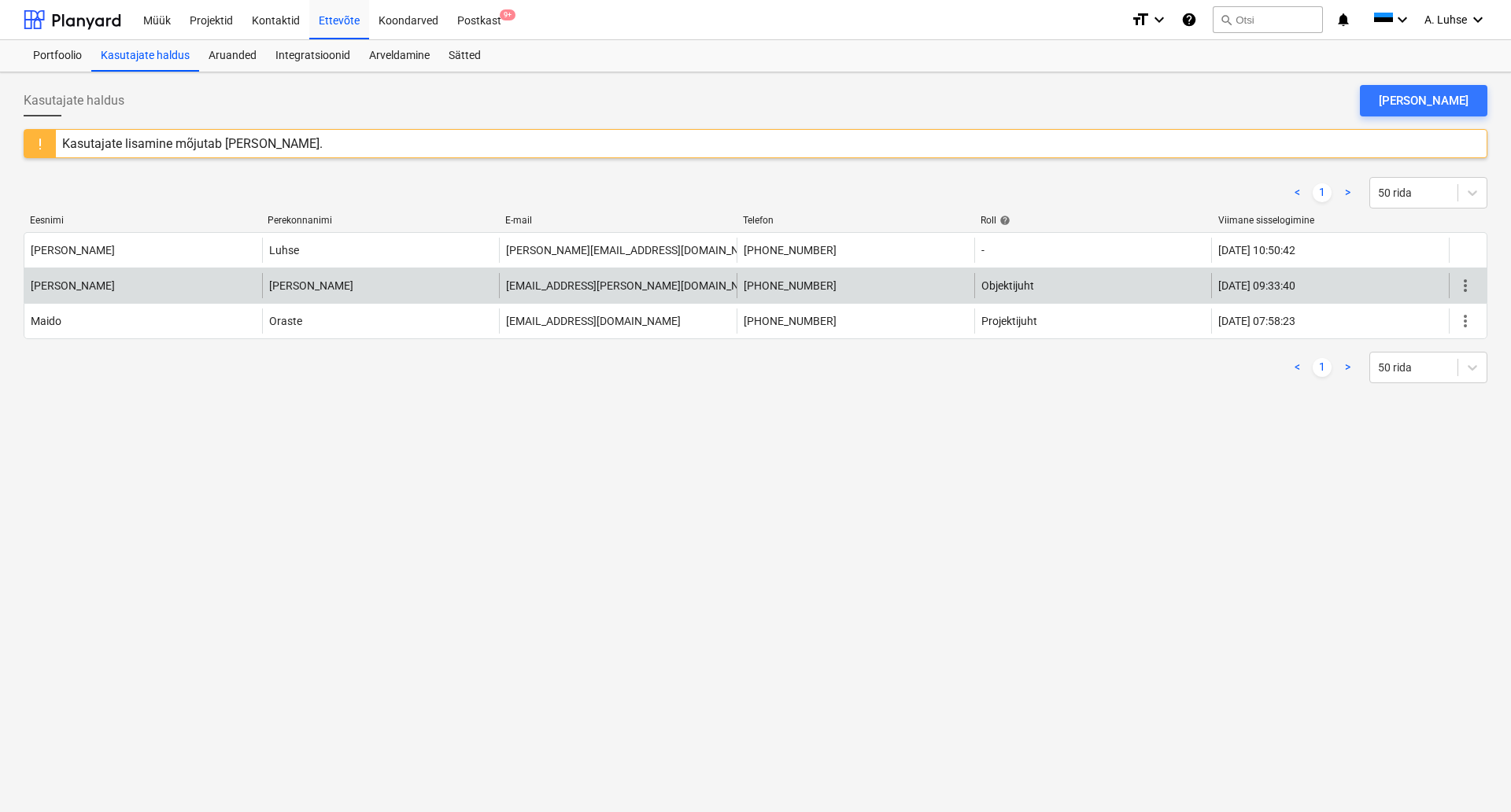
click at [1461, 290] on span "more_vert" at bounding box center [1466, 286] width 19 height 19
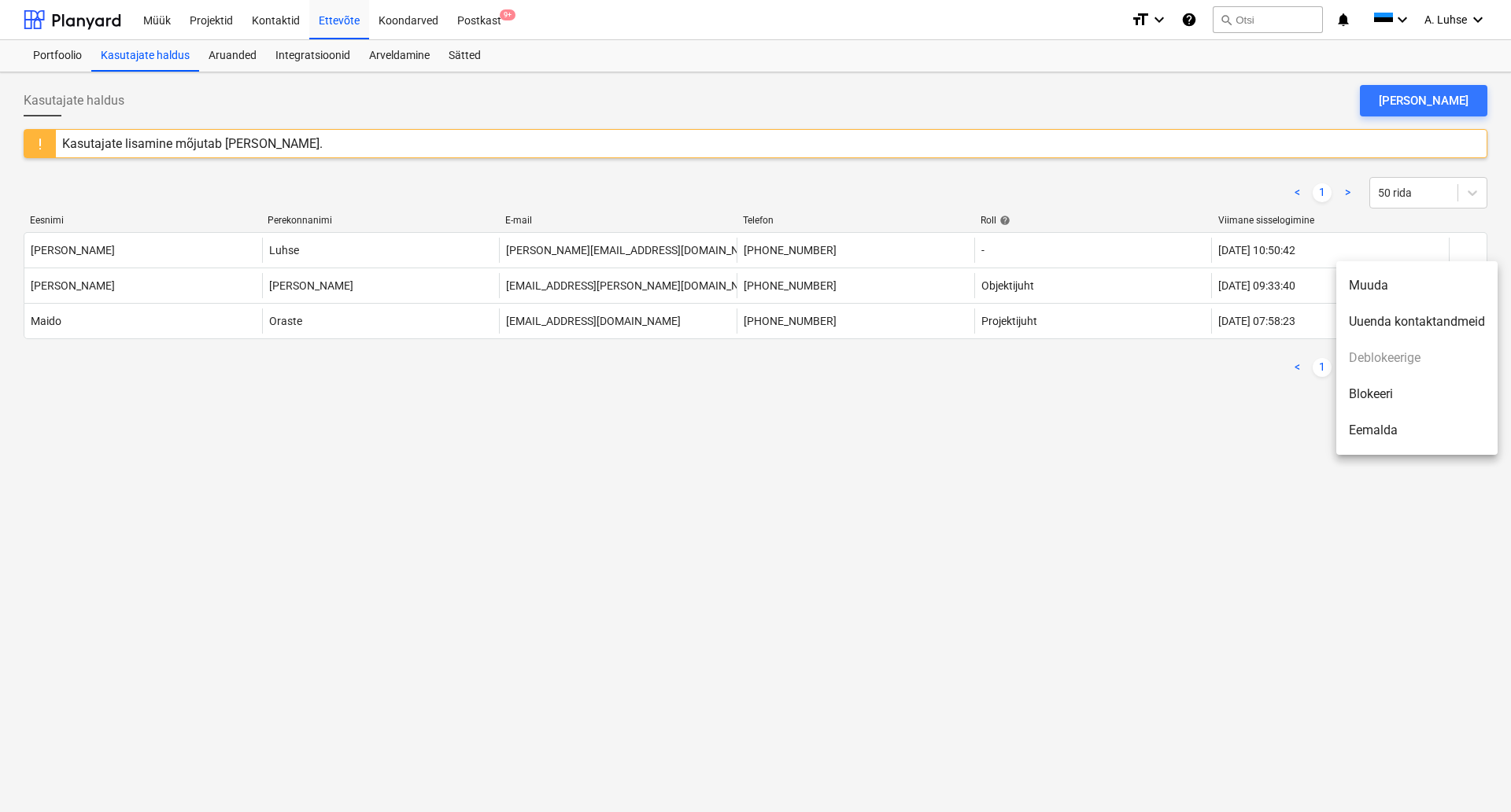
click at [1374, 284] on li "Muuda" at bounding box center [1417, 285] width 162 height 36
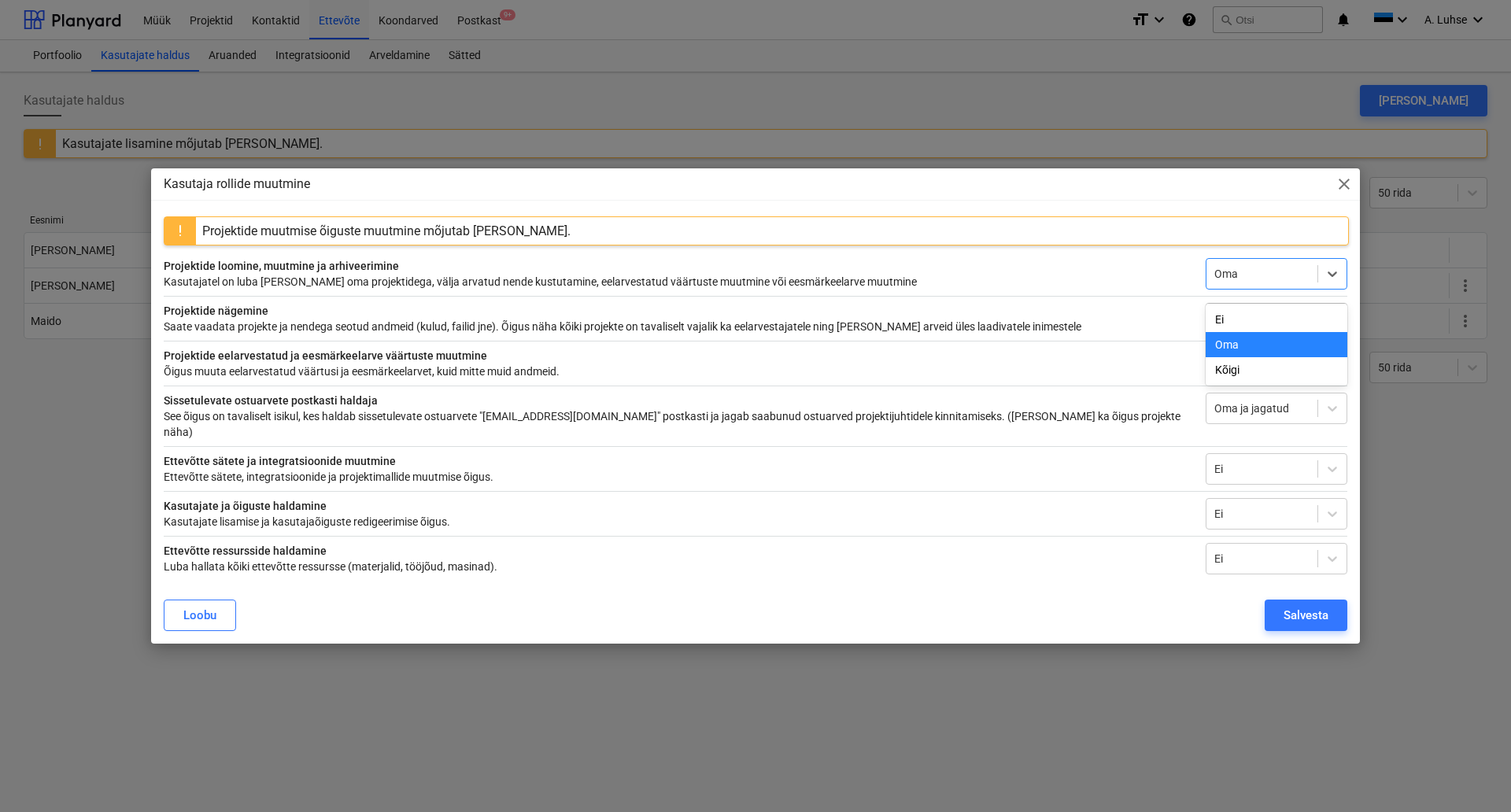
click at [1249, 282] on div at bounding box center [1262, 274] width 95 height 16
click at [1252, 322] on div "Ei" at bounding box center [1277, 319] width 142 height 25
click at [1259, 368] on div at bounding box center [1262, 364] width 95 height 16
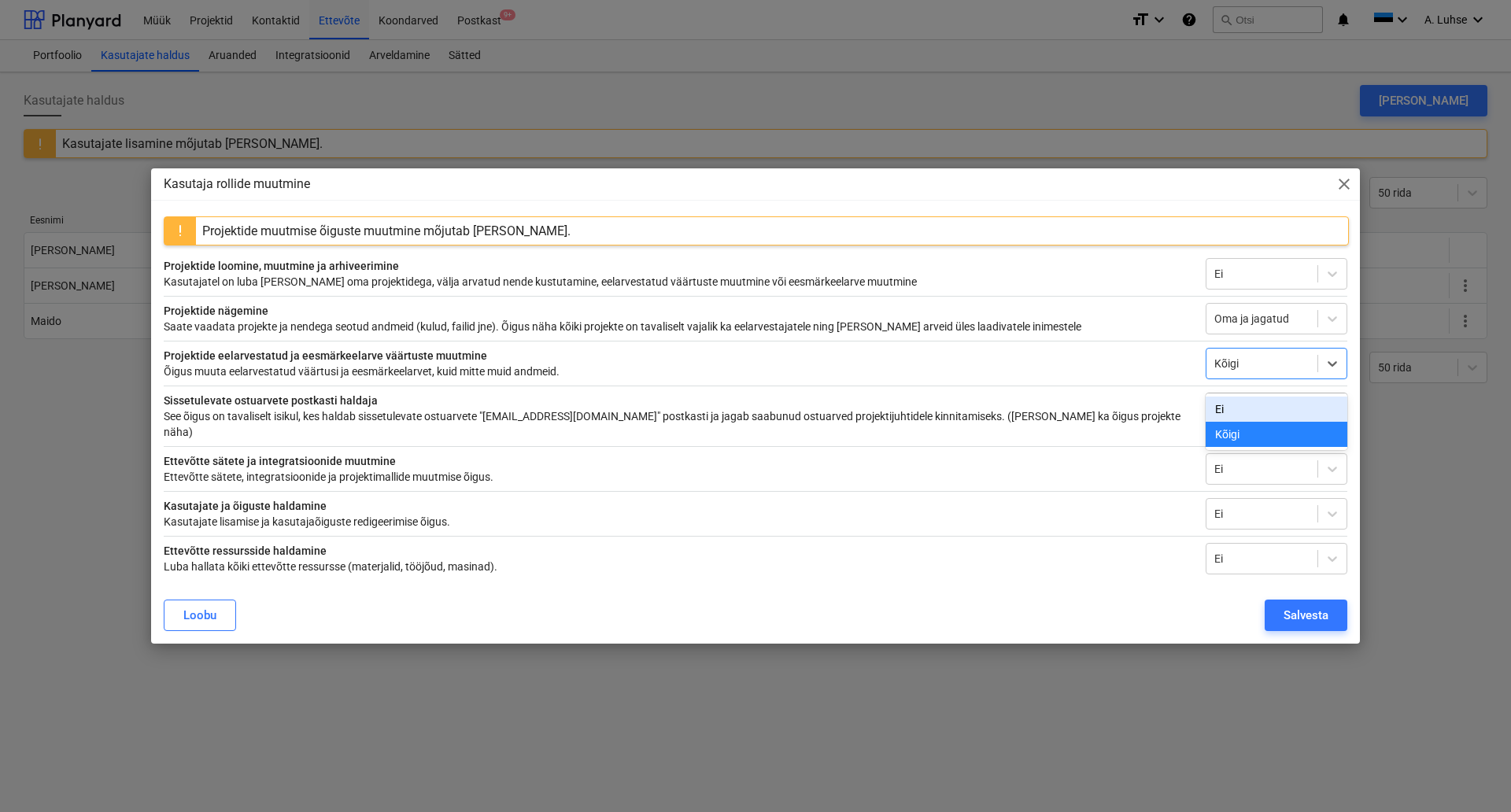
click at [1260, 402] on div "Ei" at bounding box center [1277, 409] width 142 height 25
click at [1221, 416] on div at bounding box center [1262, 409] width 95 height 16
click at [1214, 419] on div "Oma ja jagatud" at bounding box center [1262, 409] width 111 height 22
click at [1298, 610] on div "Salvesta" at bounding box center [1306, 615] width 45 height 21
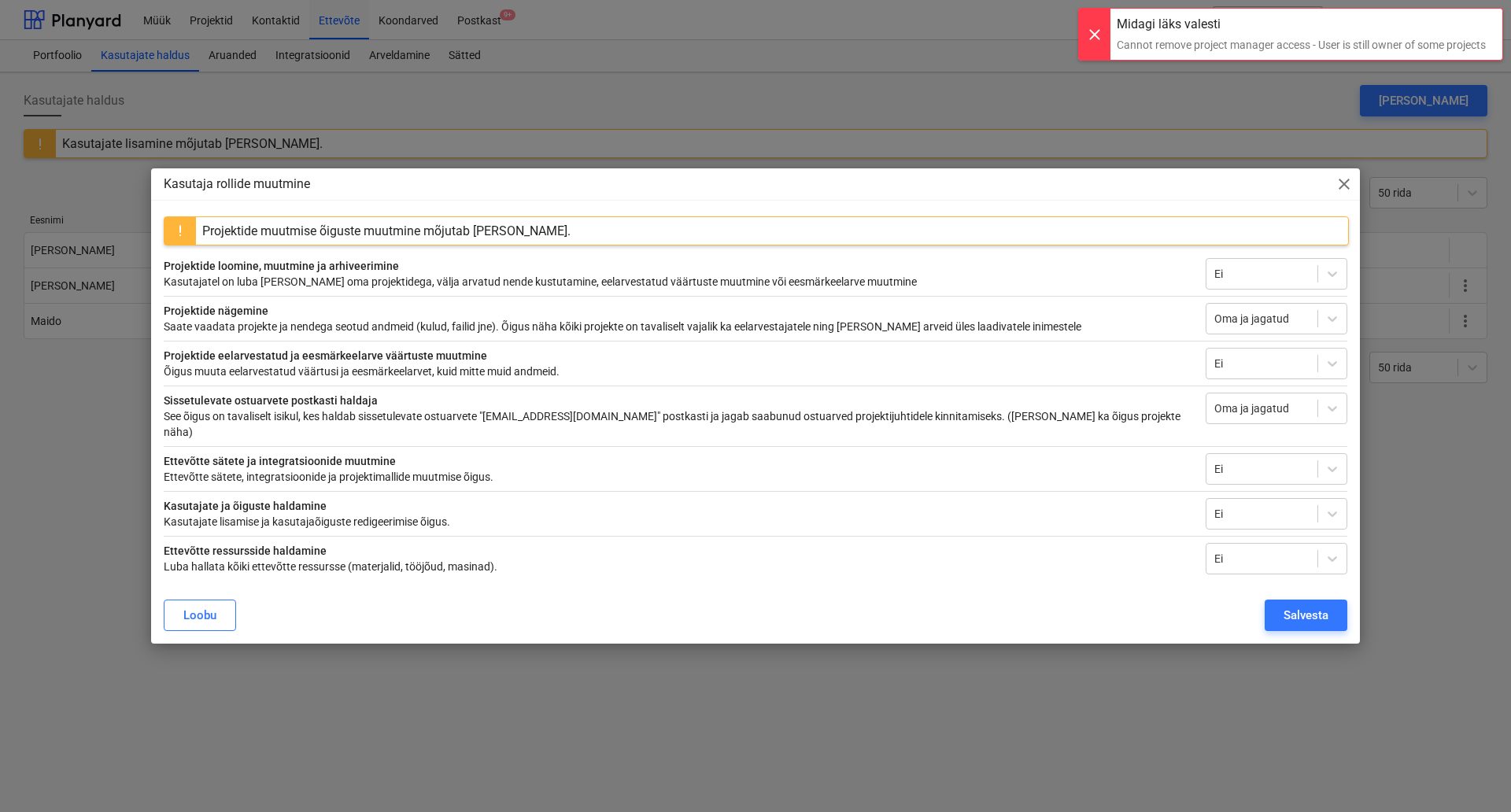
click at [1103, 30] on div at bounding box center [1094, 34] width 31 height 51
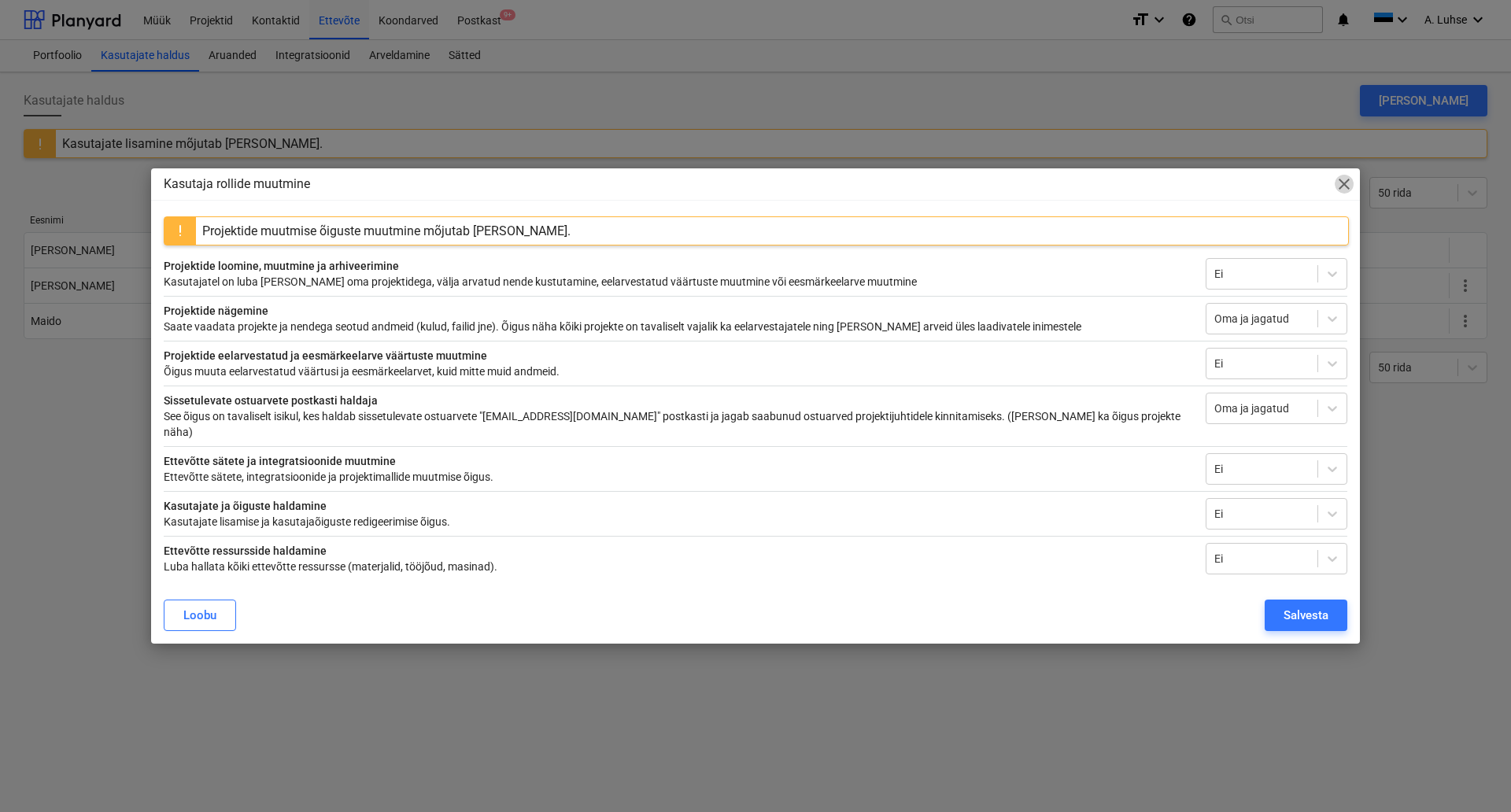
click at [1345, 186] on span "close" at bounding box center [1345, 184] width 19 height 19
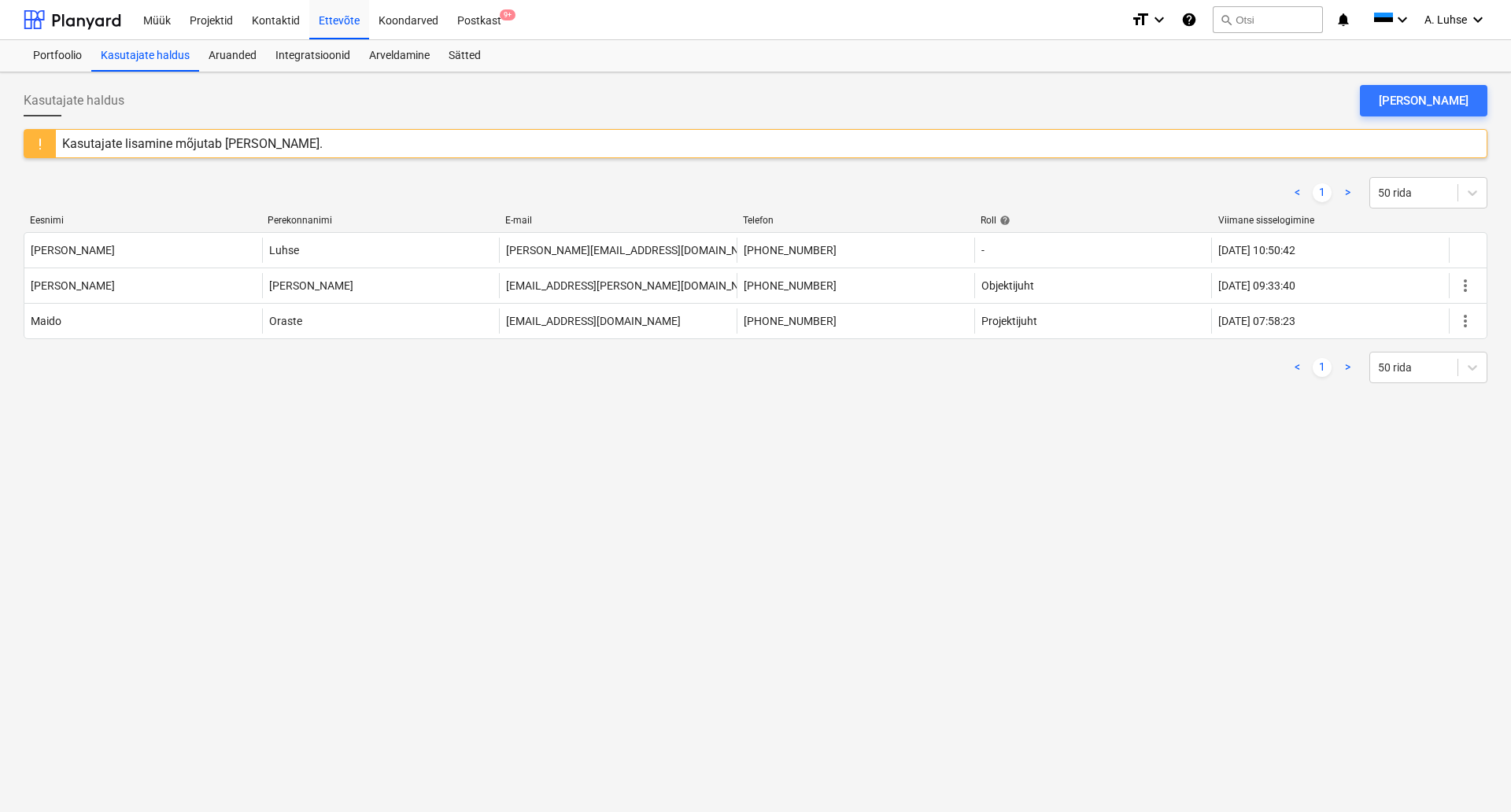
click at [824, 549] on div "Kasutajate haldus [PERSON_NAME] kasutaja Kasutajate lisamine mõjutab [PERSON_NA…" at bounding box center [756, 442] width 1511 height 740
click at [141, 70] on div "Kasutajate haldus" at bounding box center [145, 55] width 108 height 31
click at [158, 26] on div "Müük" at bounding box center [157, 19] width 46 height 40
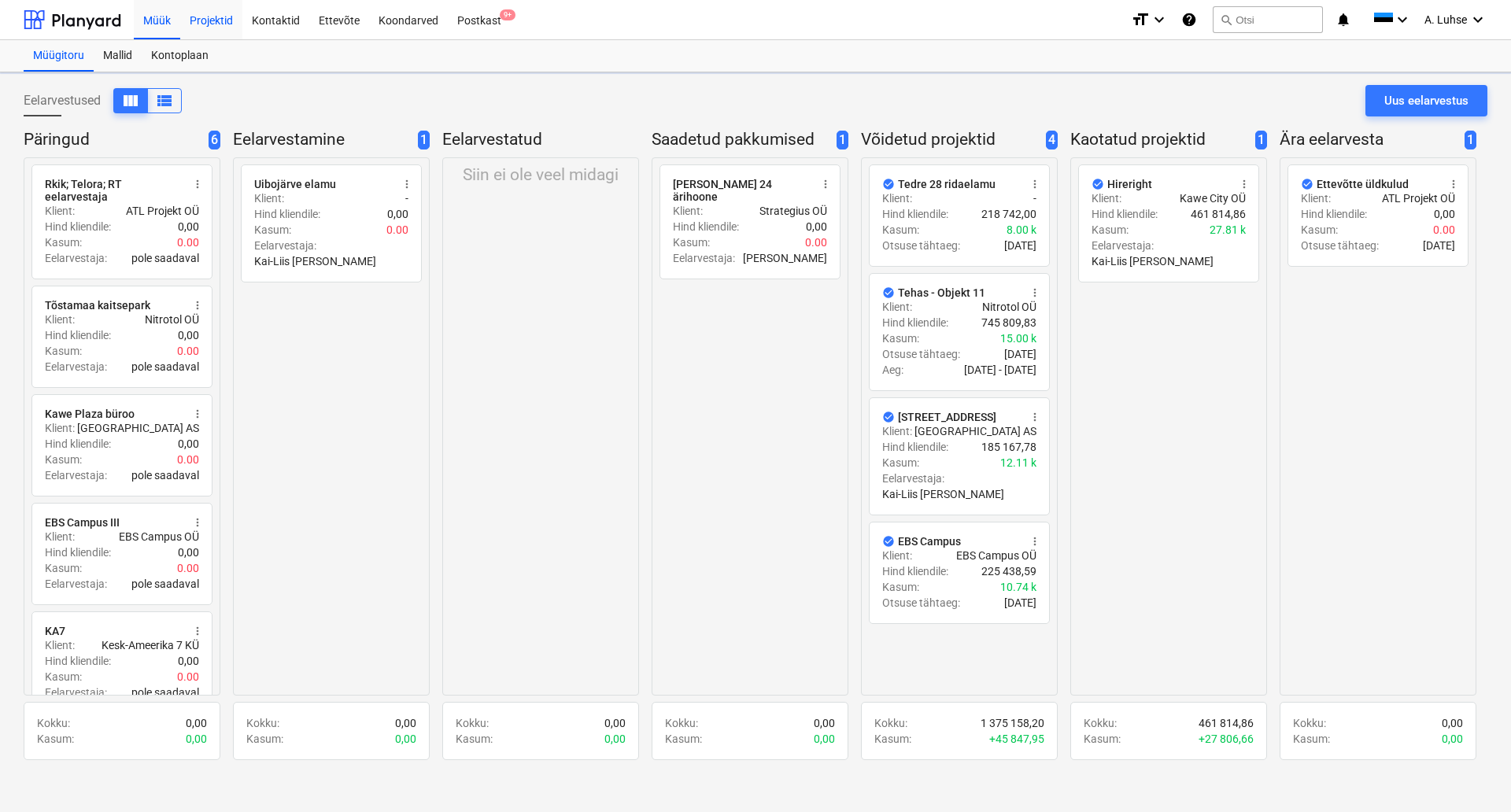
click at [206, 31] on div "Projektid" at bounding box center [211, 19] width 62 height 40
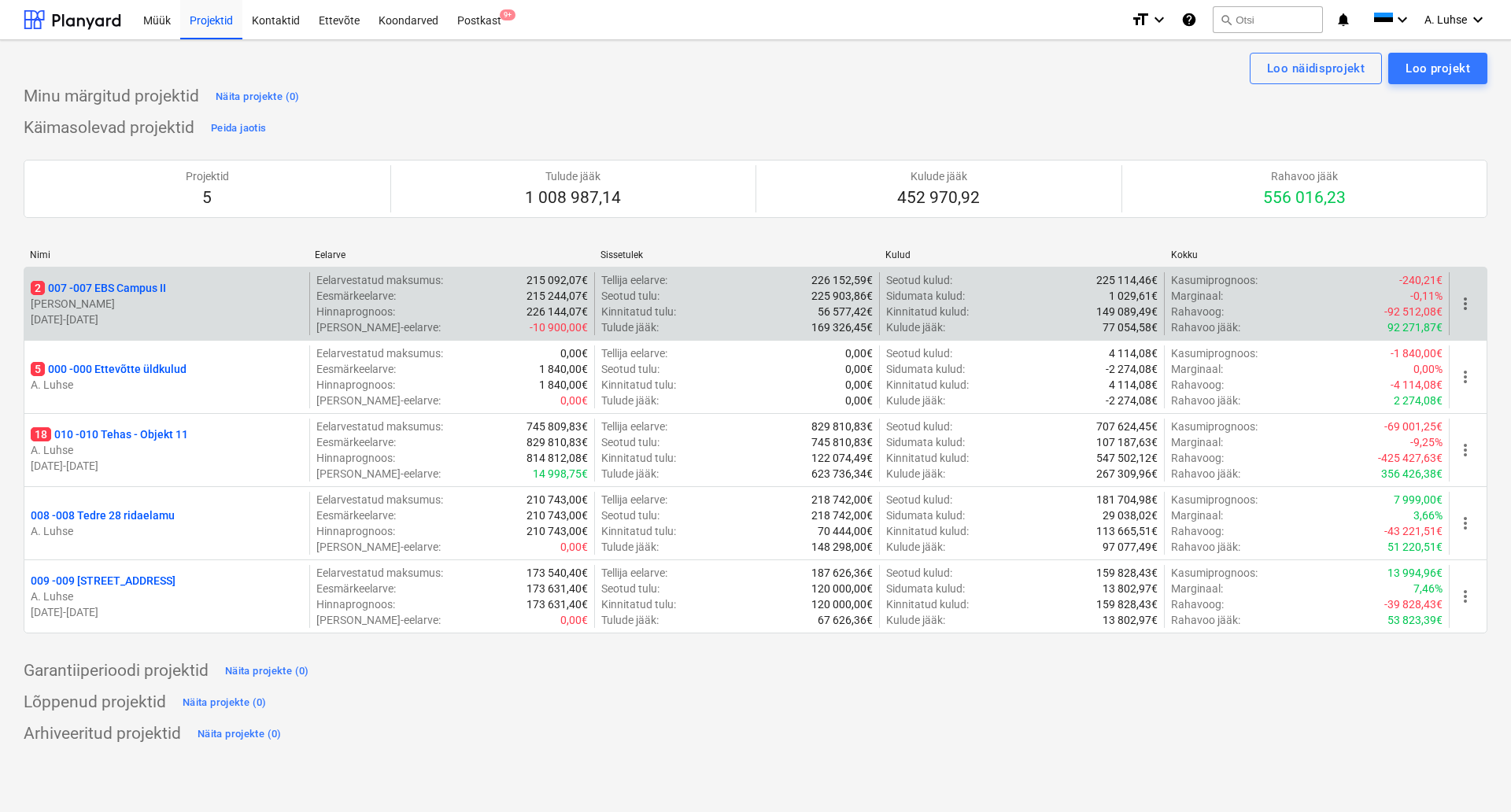
click at [195, 284] on div "2 007 - 007 EBS Campus II" at bounding box center [166, 288] width 272 height 16
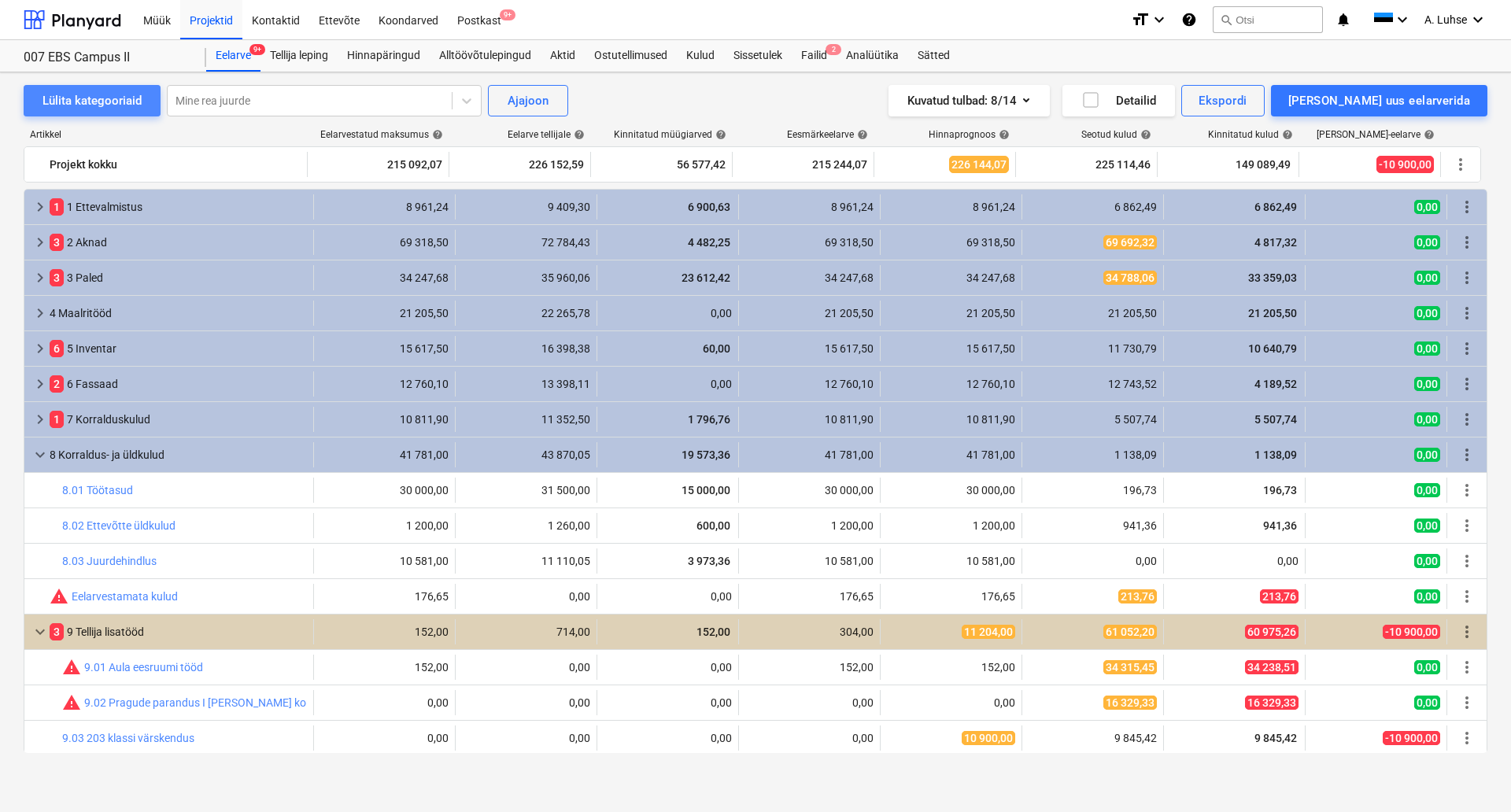
click at [58, 110] on div "Lülita kategooriaid" at bounding box center [92, 101] width 99 height 21
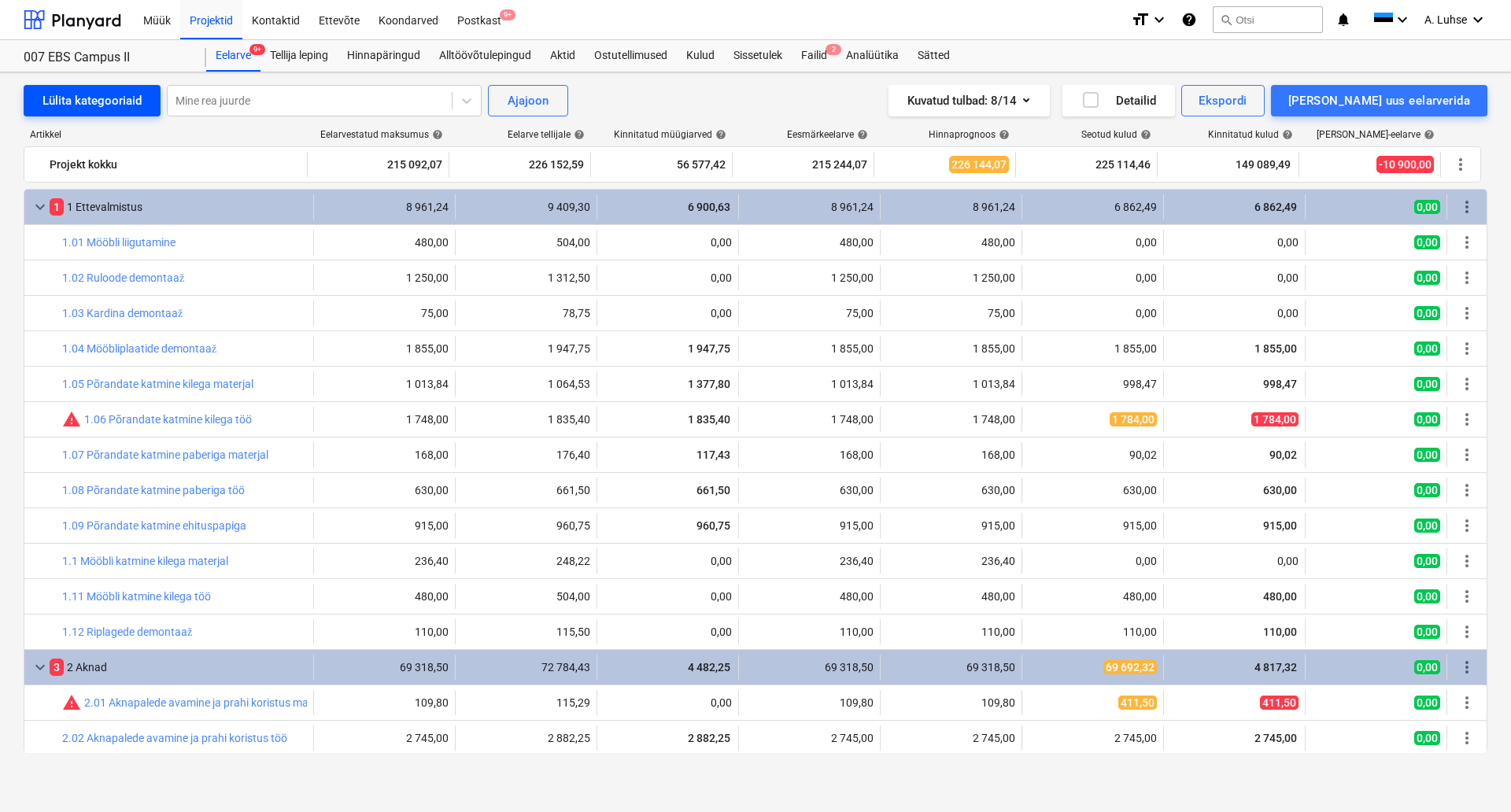
click at [56, 101] on div "Lülita kategooriaid" at bounding box center [92, 101] width 99 height 21
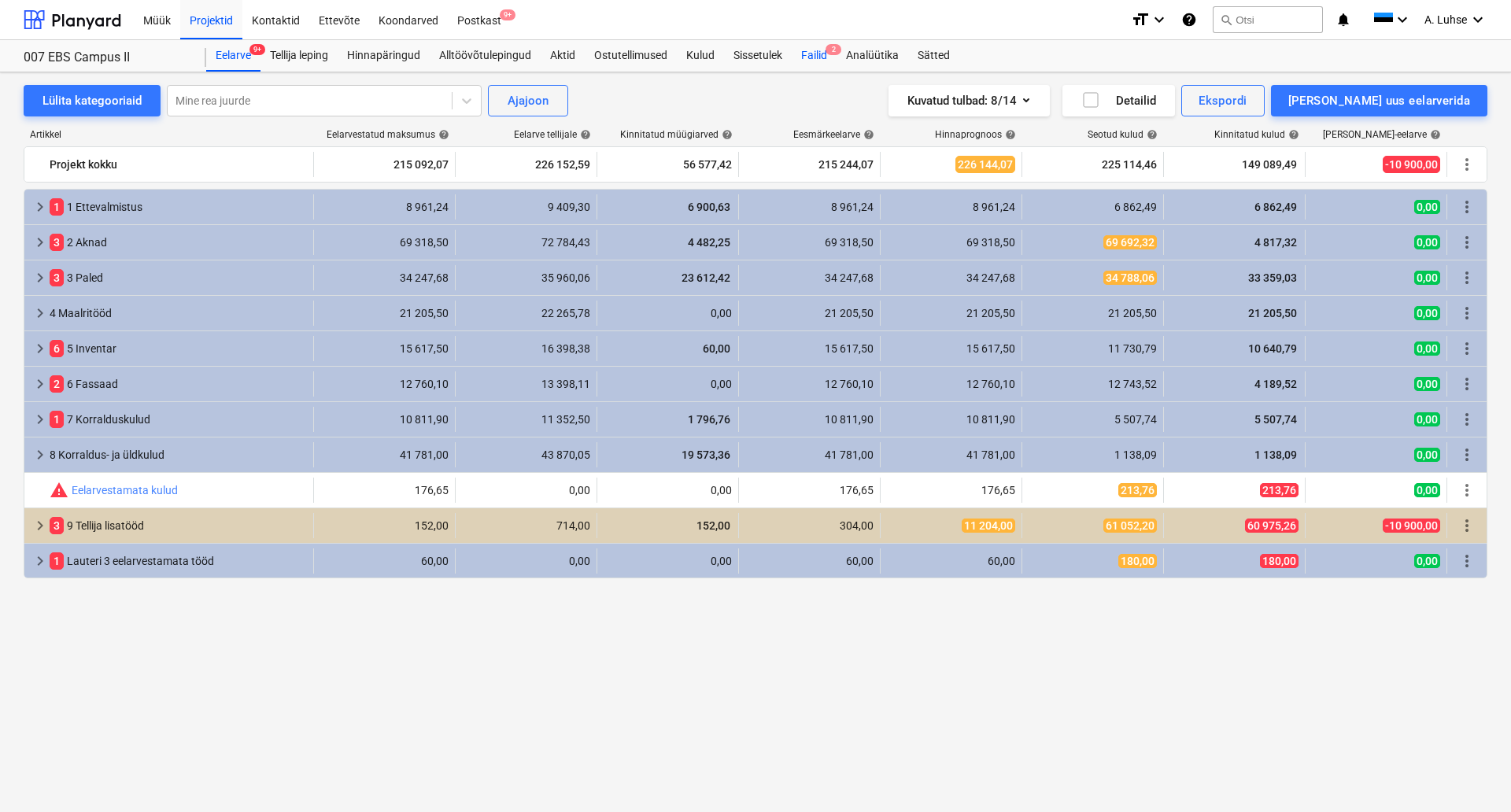
click at [812, 52] on div "Failid 2" at bounding box center [814, 55] width 45 height 31
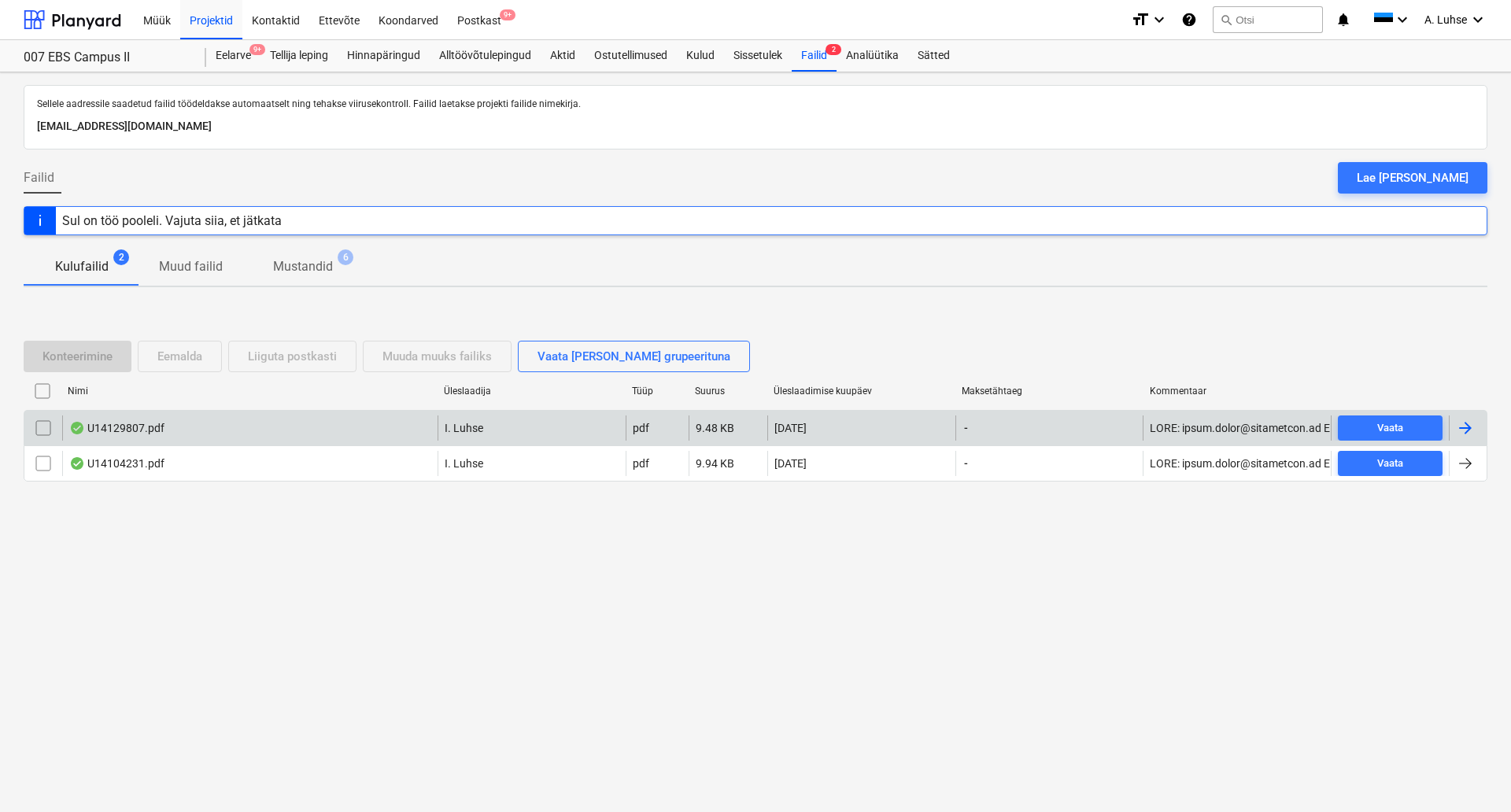
click at [128, 430] on div "U14129807.pdf" at bounding box center [117, 428] width 95 height 13
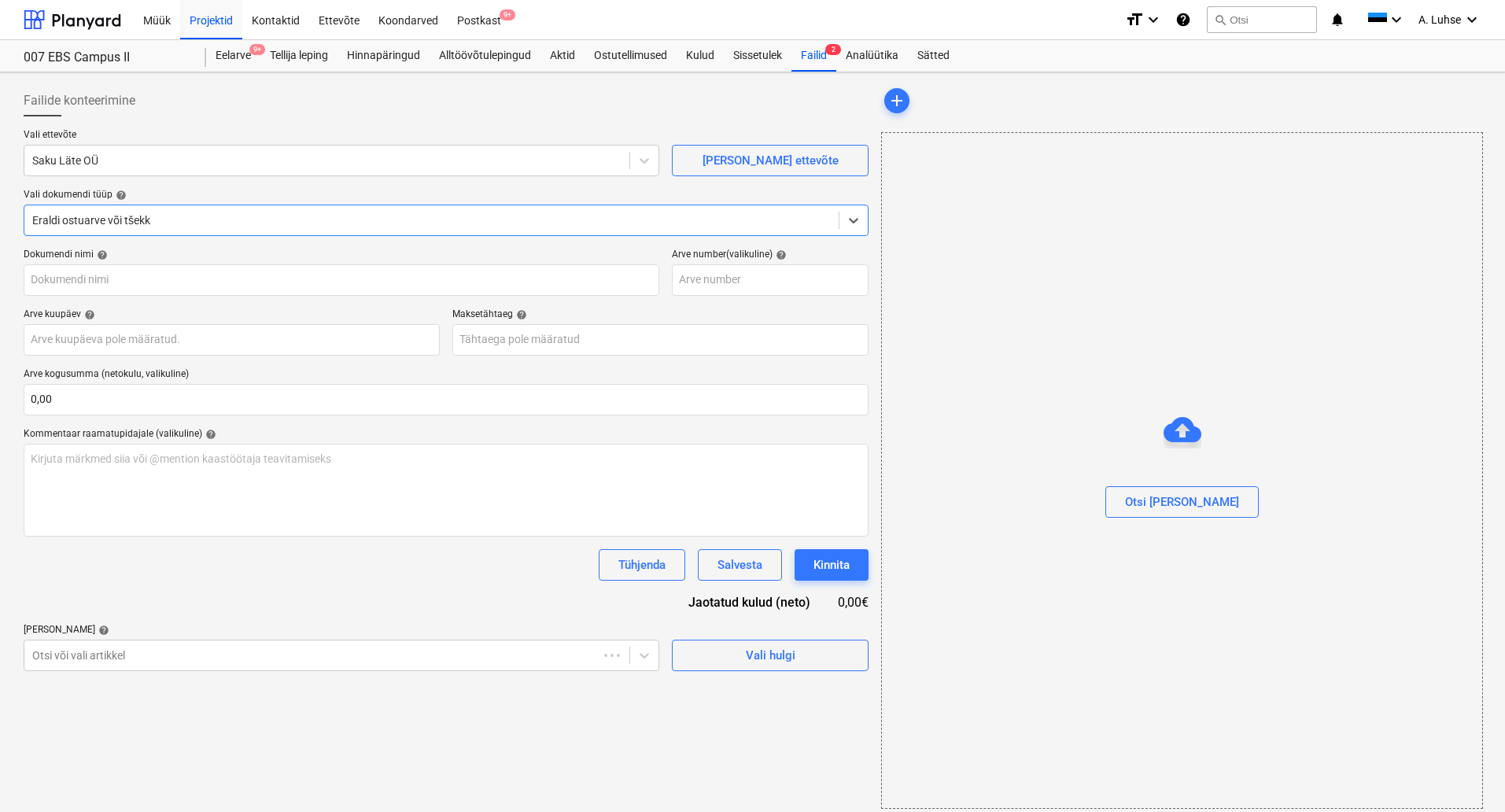
type input "U14129807"
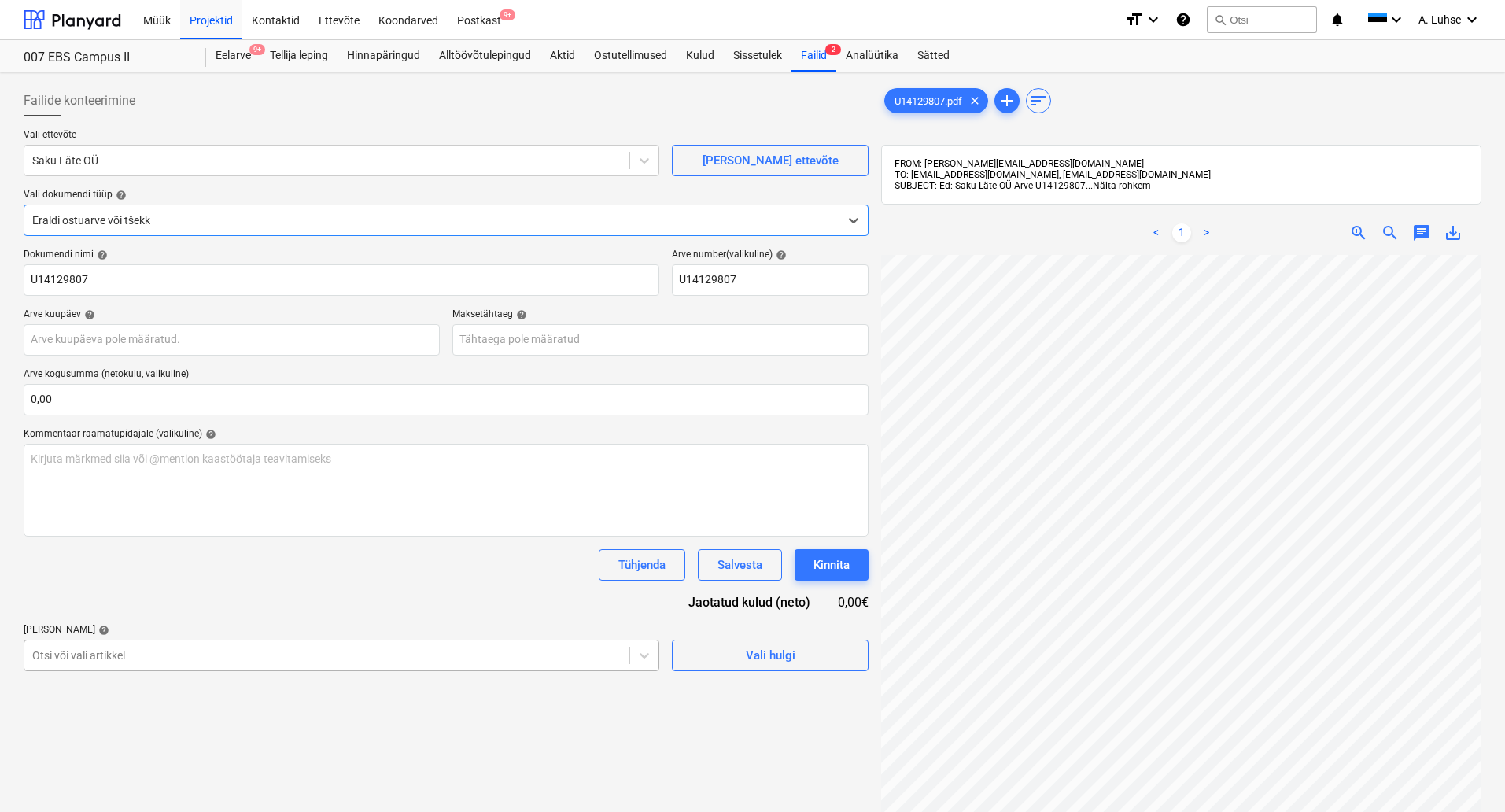
click at [439, 660] on body "Müük Projektid Kontaktid Ettevõte Koondarved Postkast 9+ format_size keyboard_a…" at bounding box center [752, 406] width 1505 height 812
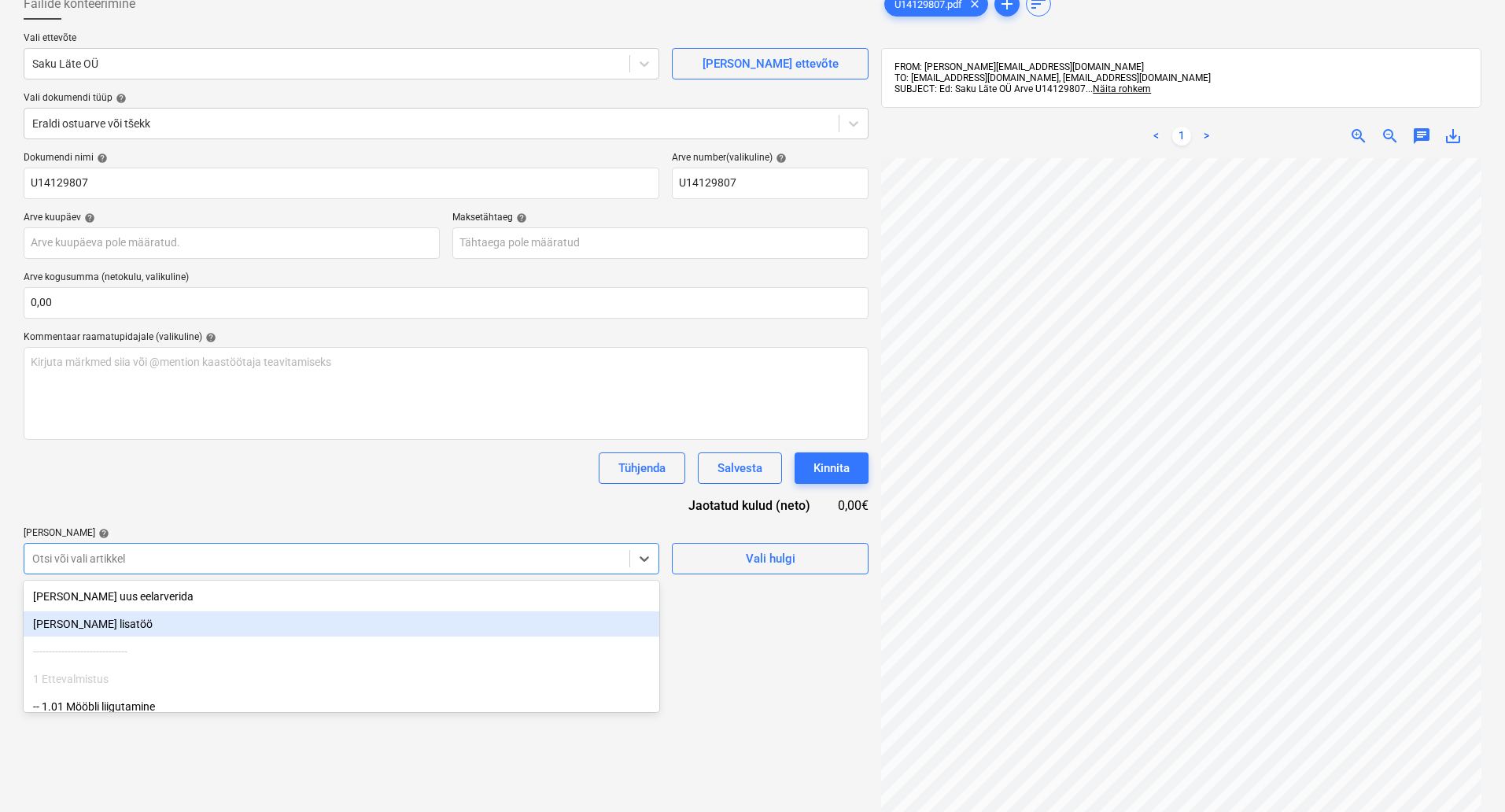
scroll to position [111, 0]
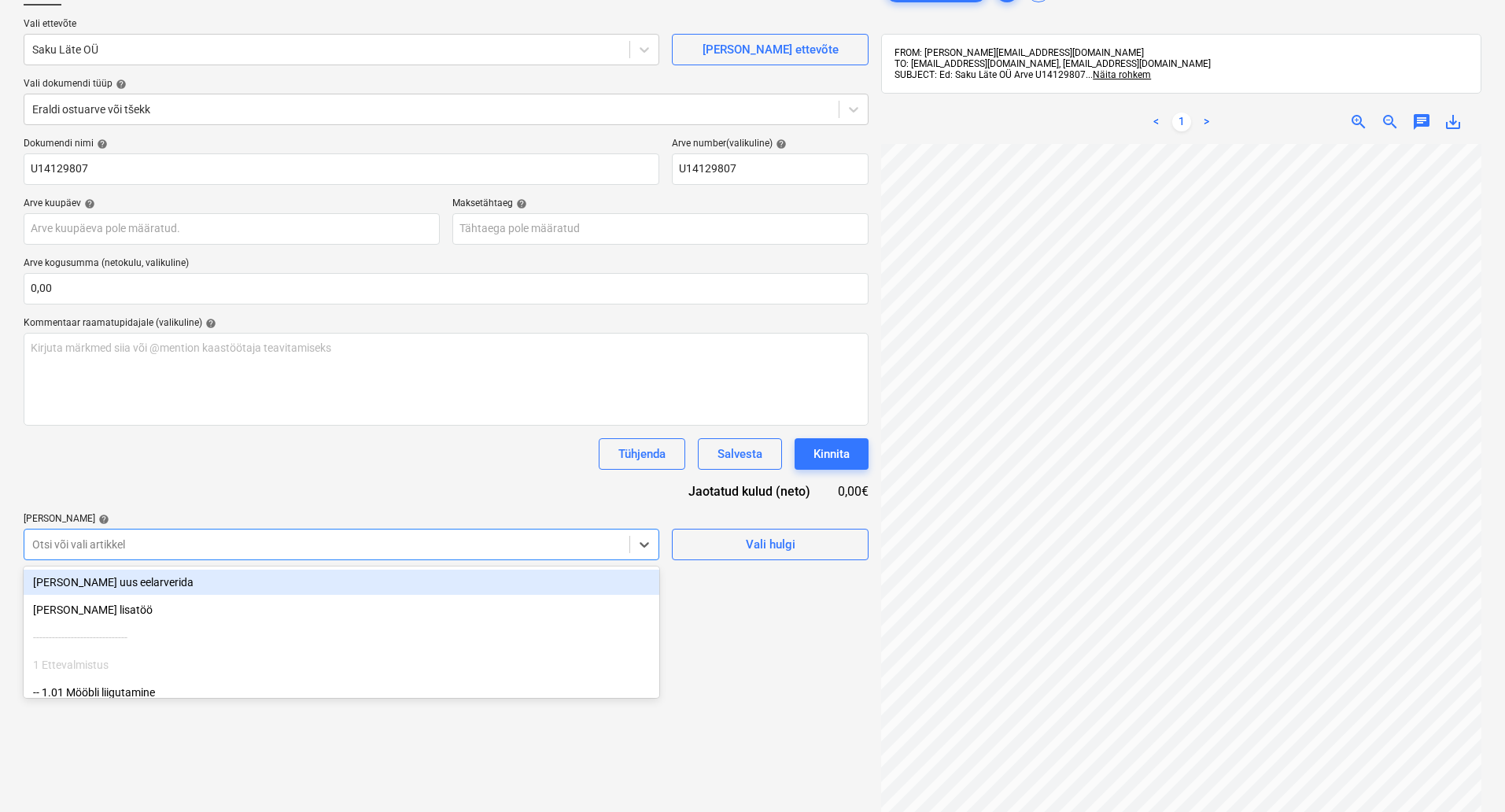
type input "ü"
type input "pr"
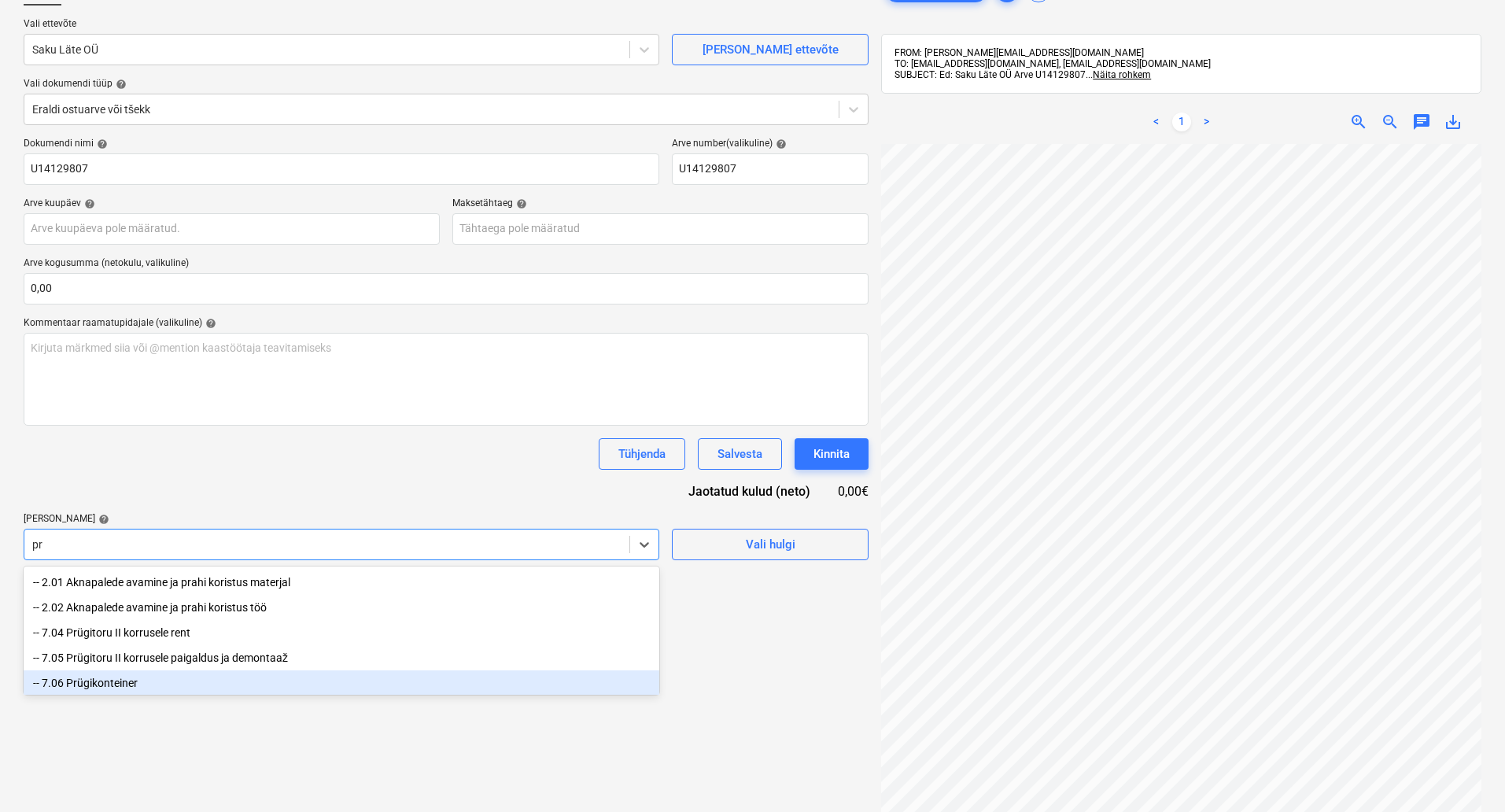
click at [398, 692] on div "-- 7.06 Prügikonteiner" at bounding box center [342, 682] width 636 height 25
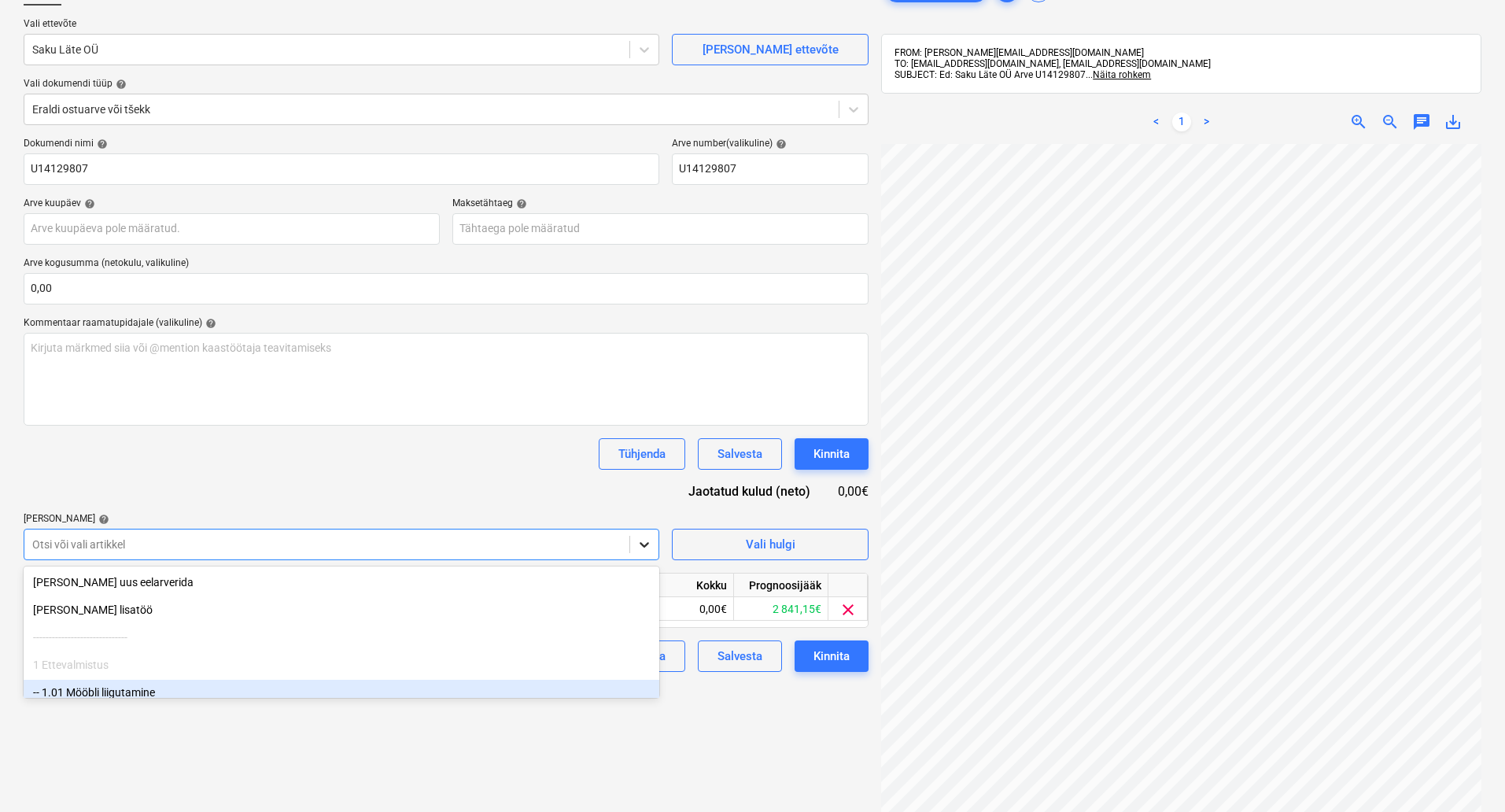
click at [643, 541] on icon at bounding box center [645, 545] width 16 height 16
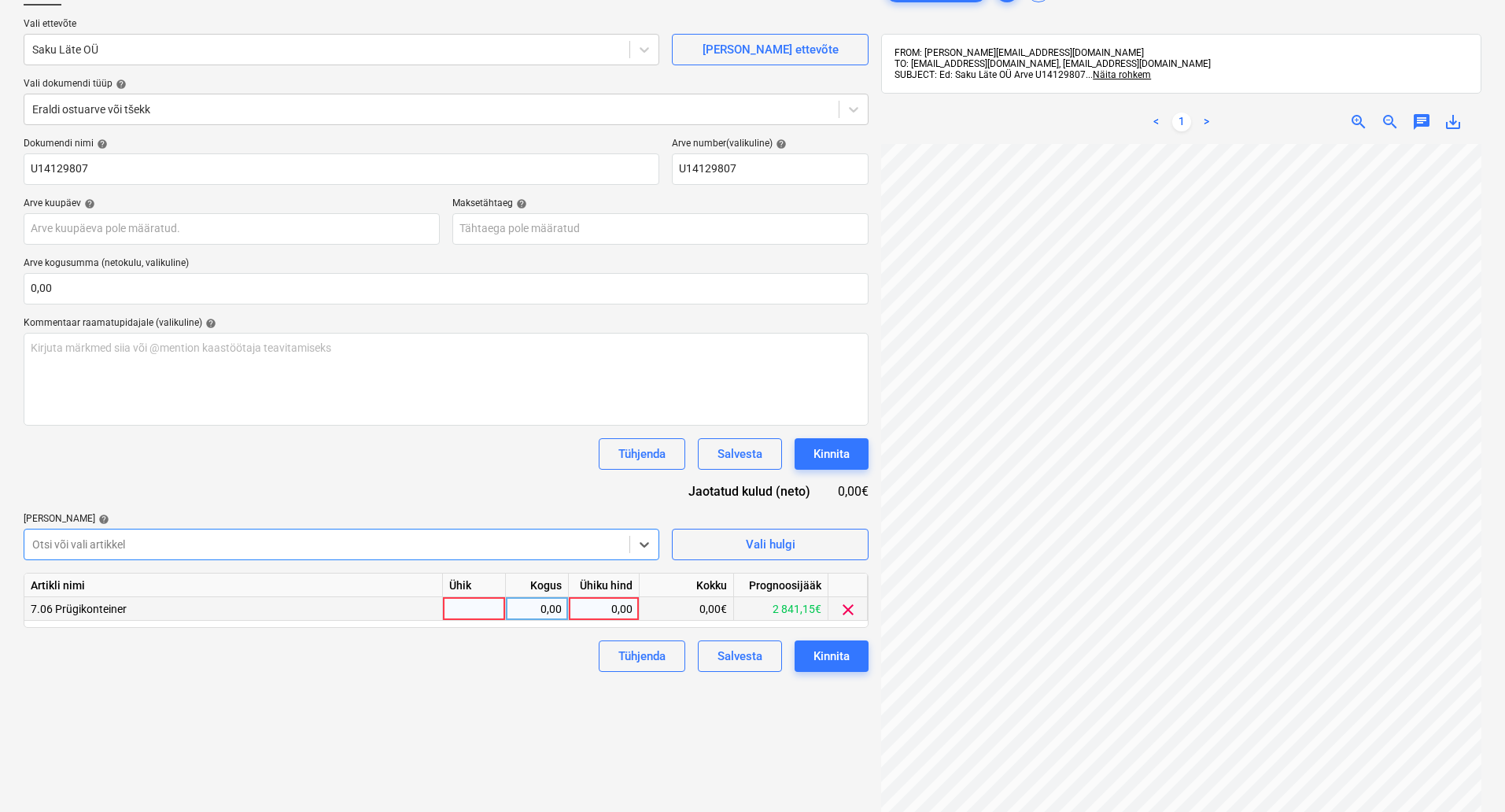
click at [477, 606] on div at bounding box center [474, 609] width 63 height 24
type input "kompl"
click at [616, 612] on div "0,00" at bounding box center [604, 609] width 58 height 24
type input "45,58"
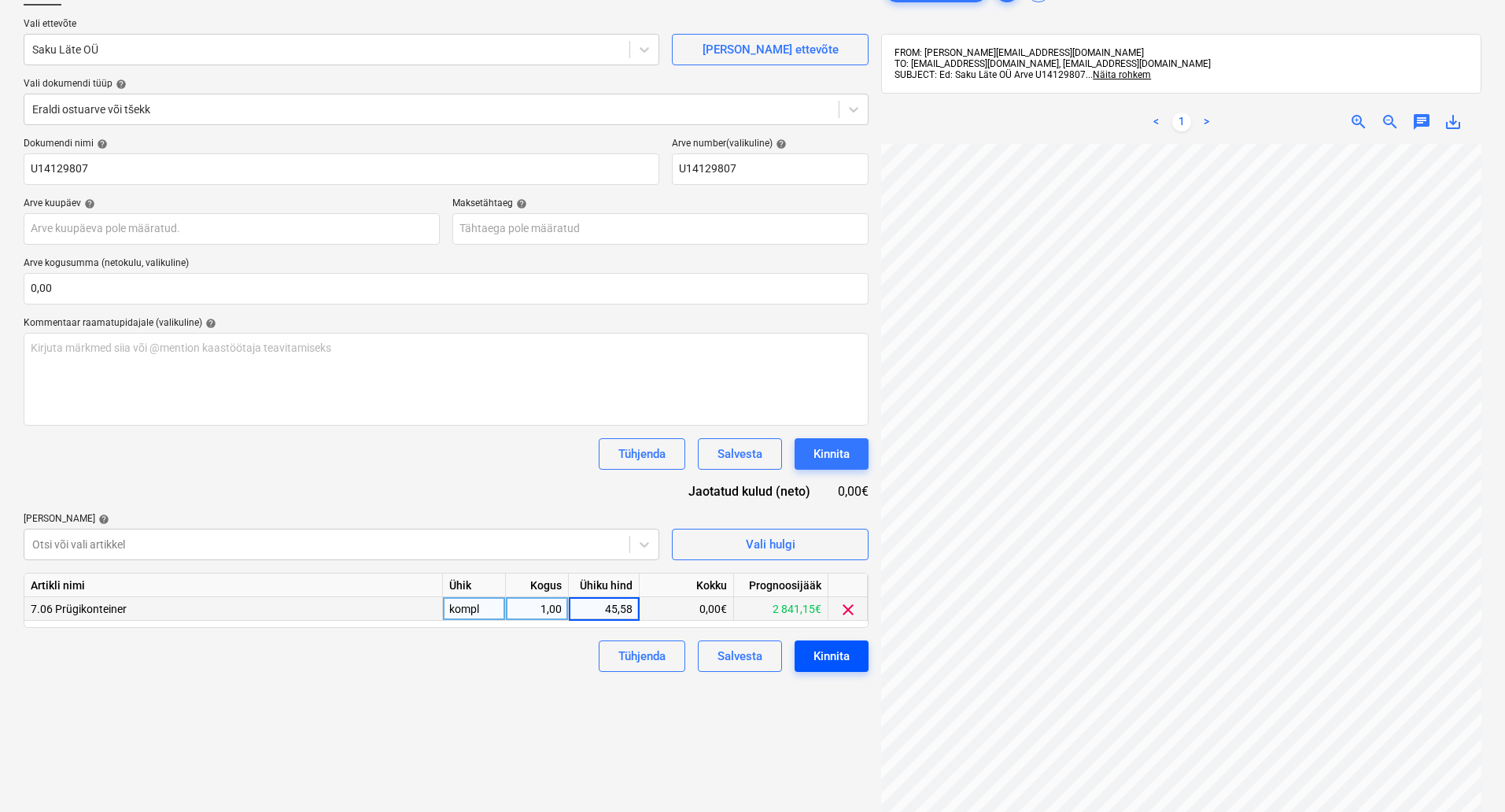
click at [835, 650] on div "Kinnita" at bounding box center [831, 656] width 36 height 21
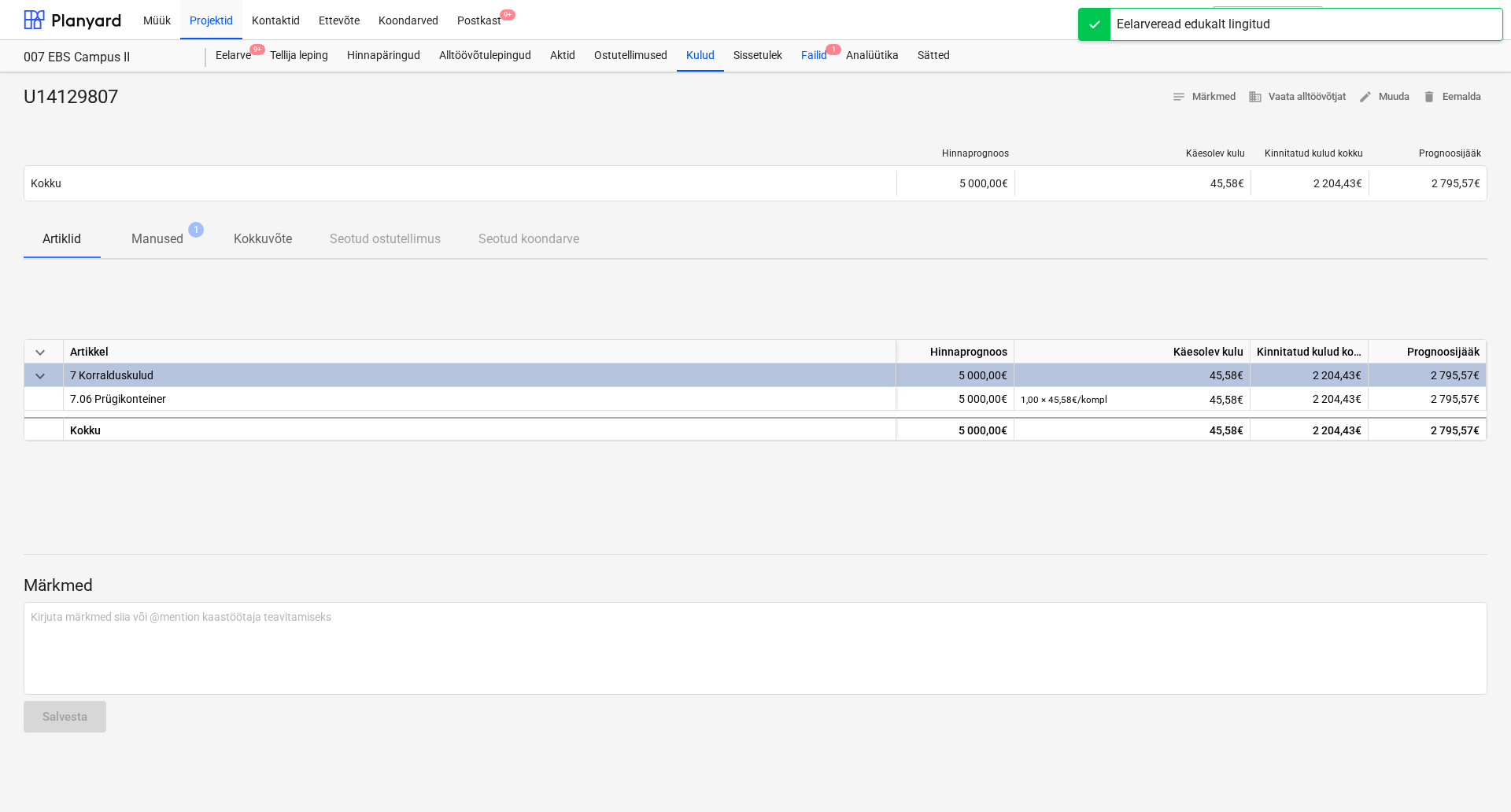
click at [828, 49] on div "Failid 1" at bounding box center [814, 55] width 45 height 31
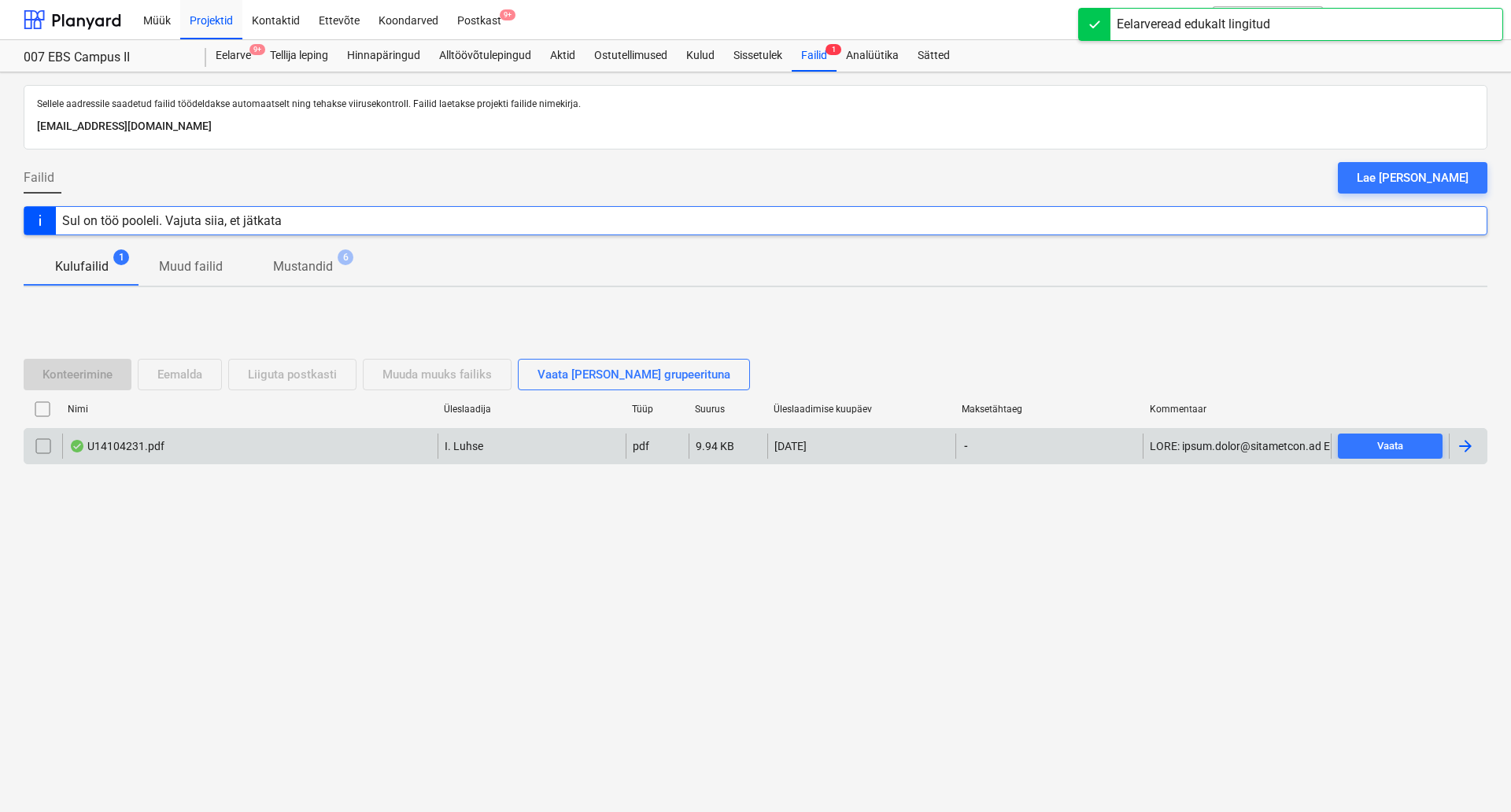
click at [114, 446] on div "U14104231.pdf" at bounding box center [117, 446] width 95 height 13
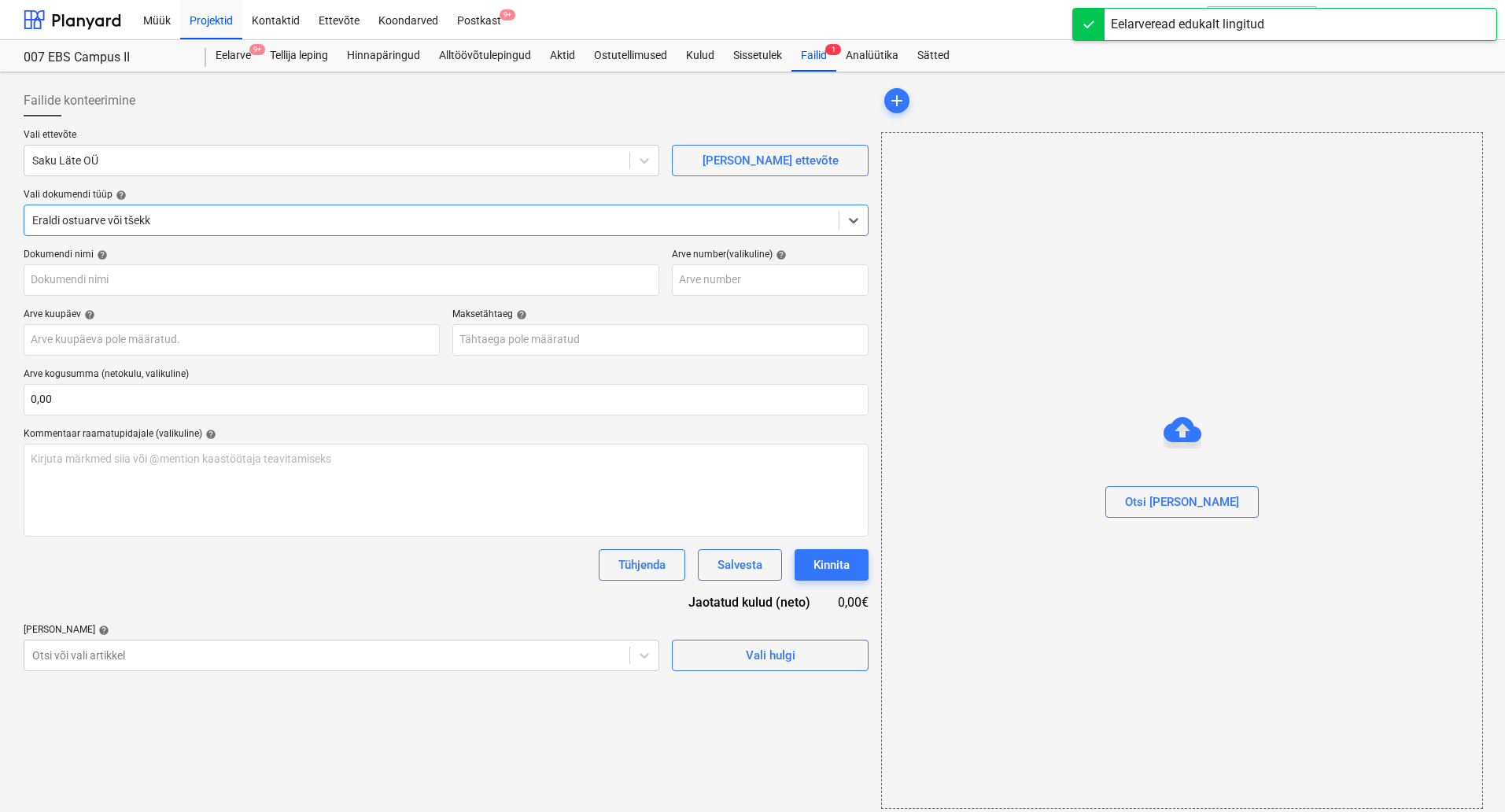
type input "U14104231"
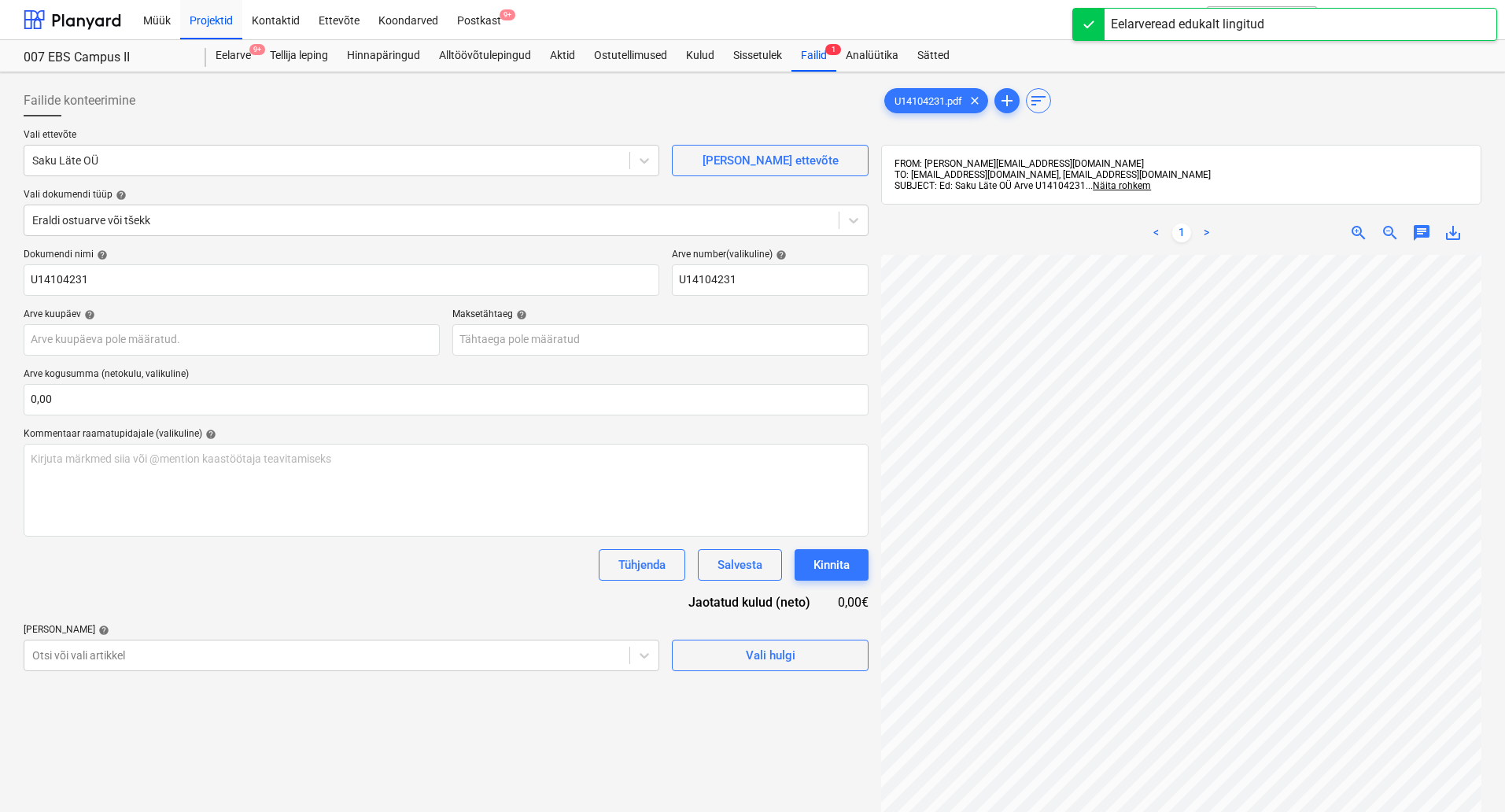
scroll to position [69, 111]
click at [528, 652] on body "Müük Projektid Kontaktid Ettevõte Koondarved Postkast 9+ format_size keyboard_a…" at bounding box center [752, 406] width 1505 height 812
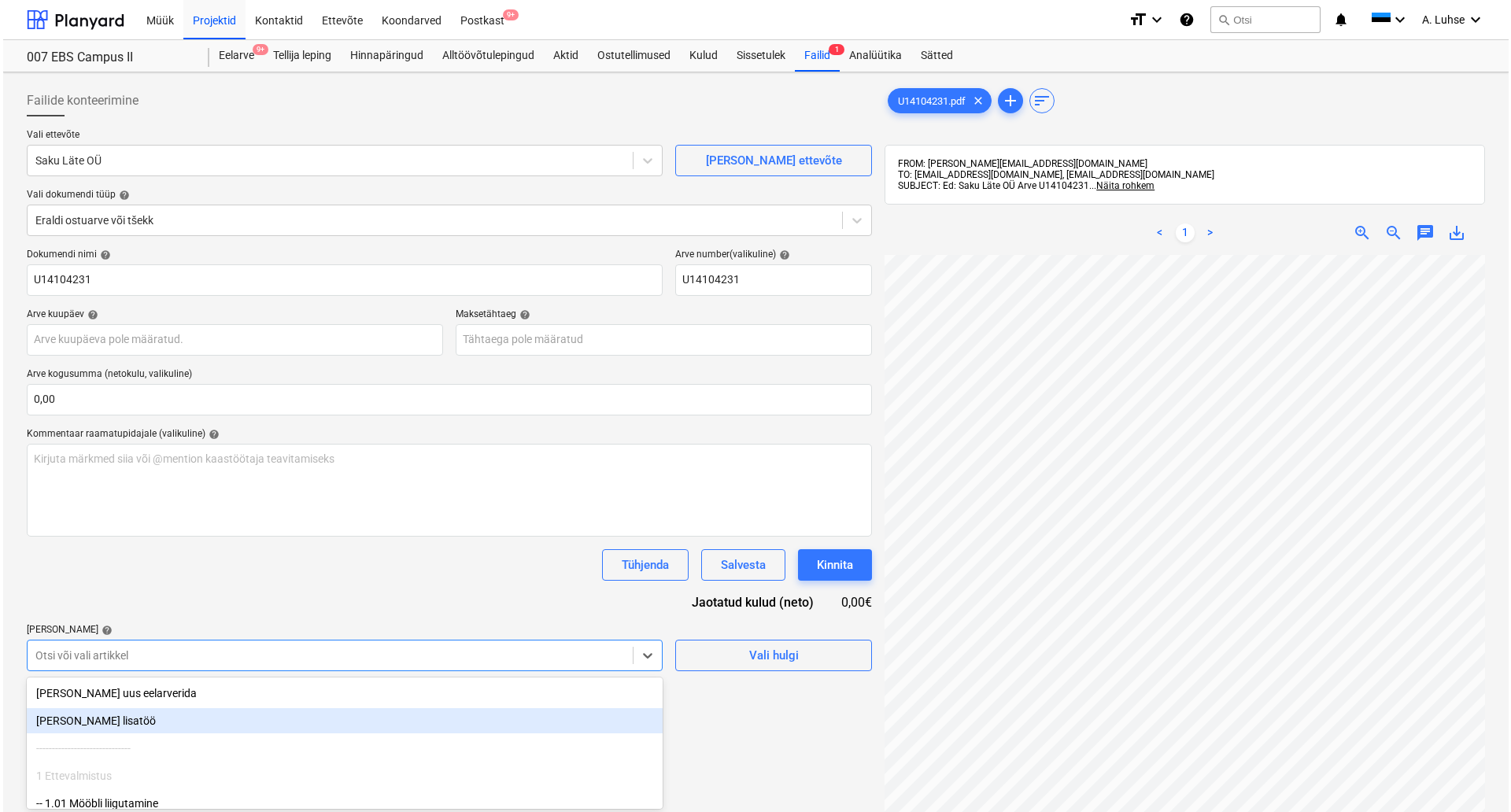
scroll to position [111, 0]
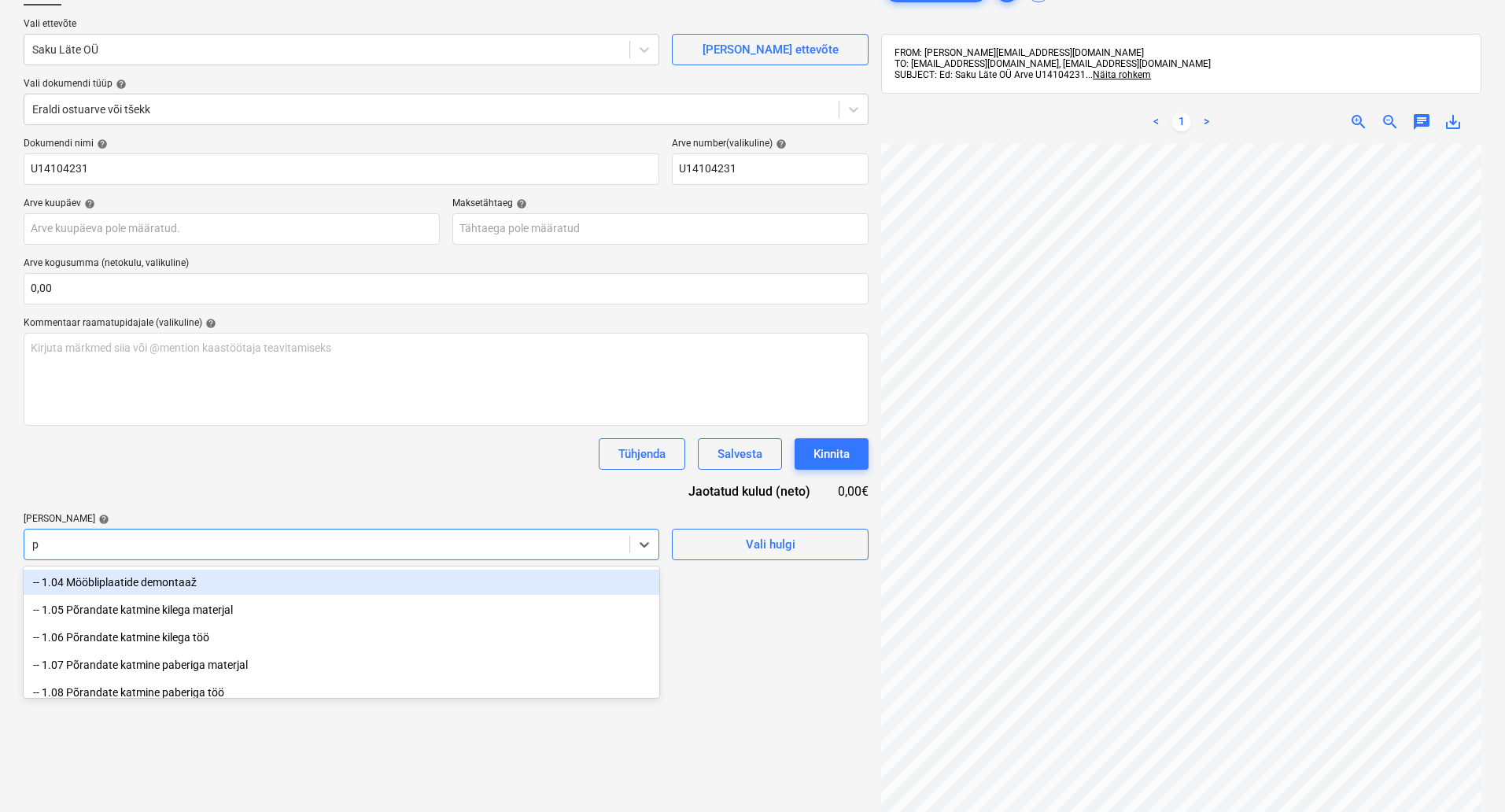
type input "pr"
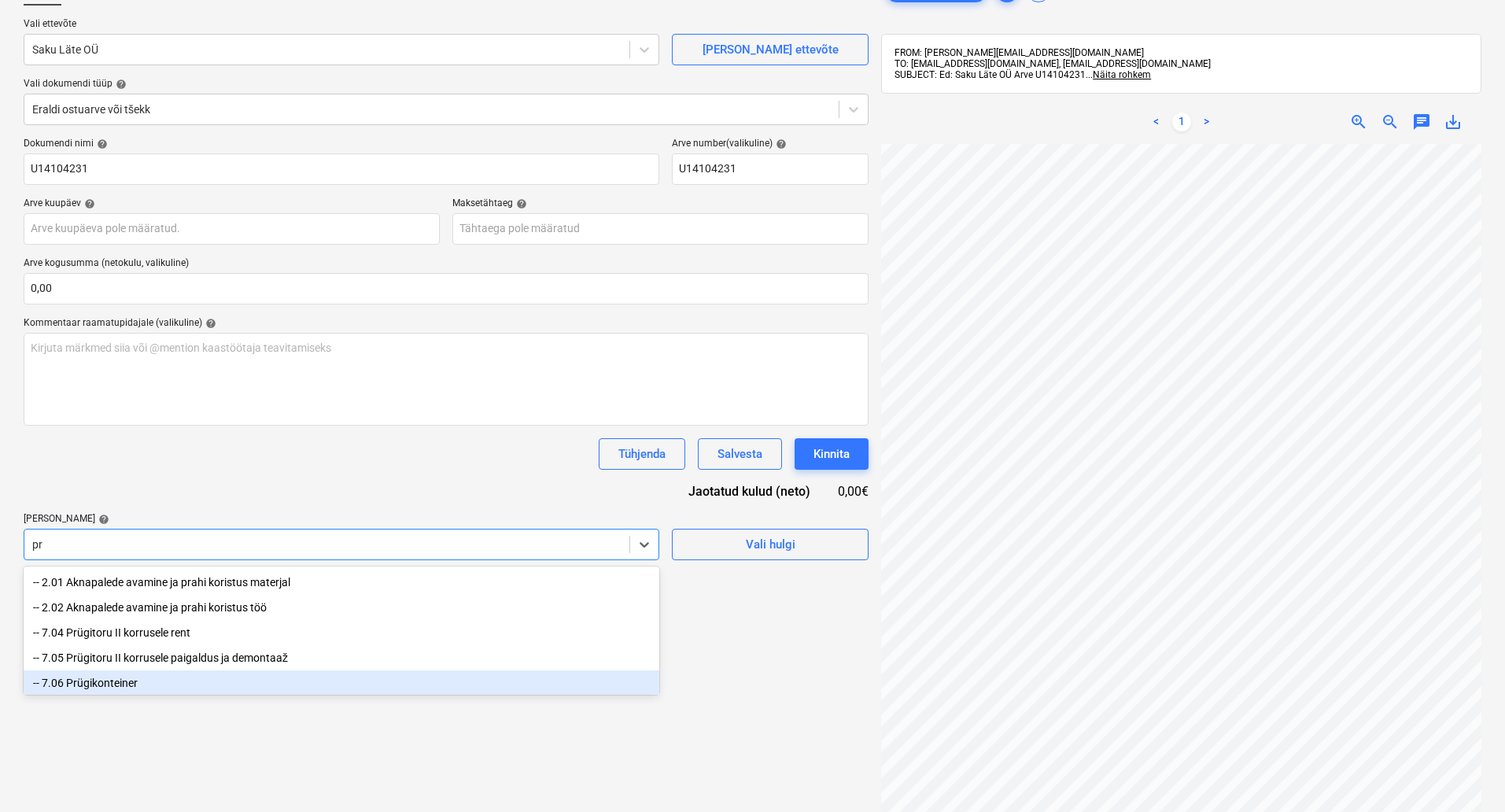
click at [469, 688] on div "-- 7.06 Prügikonteiner" at bounding box center [342, 682] width 636 height 25
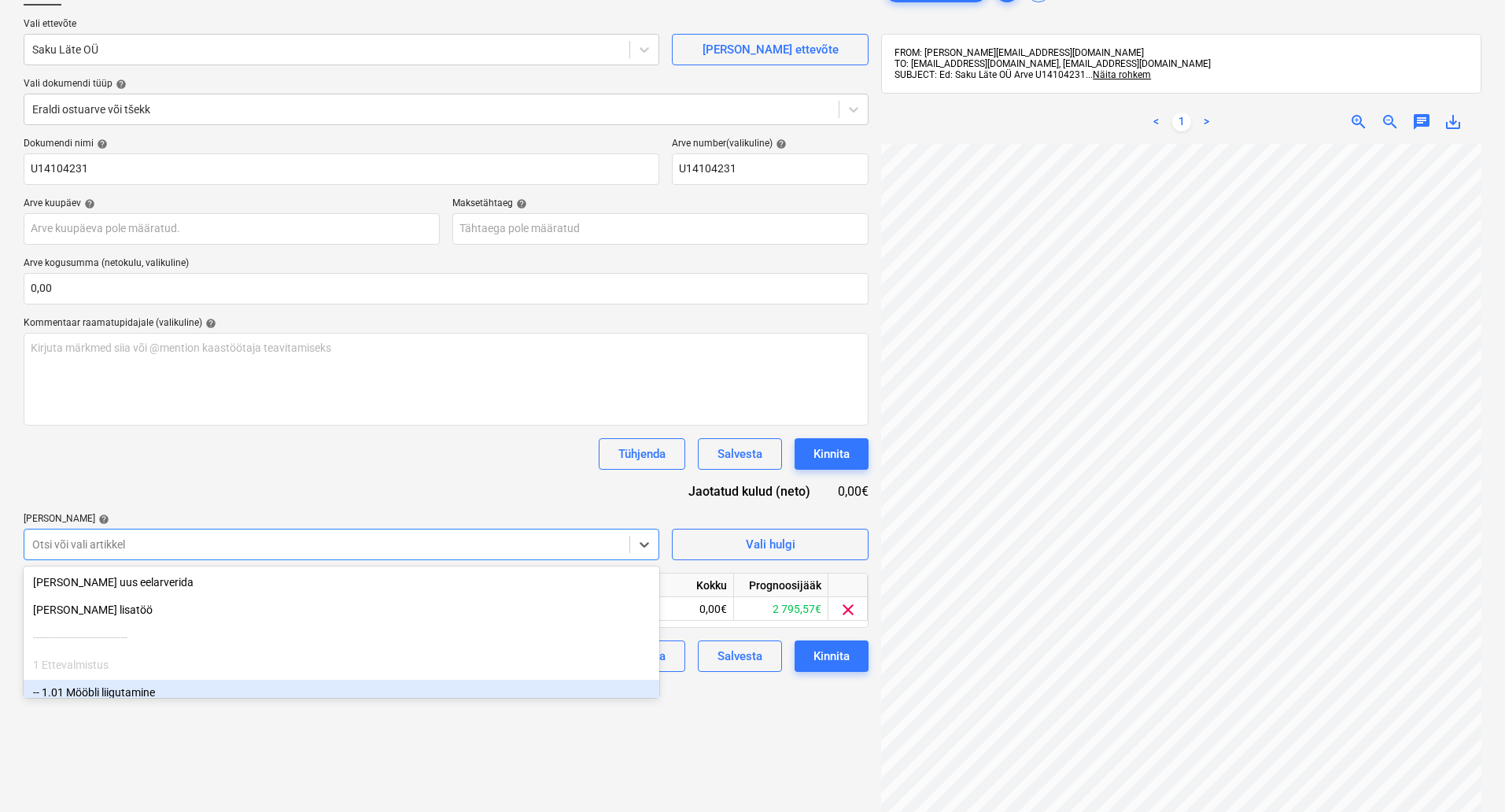
click at [641, 780] on div "Failide konteerimine Vali ettevõte Saku Läte OÜ [PERSON_NAME] uus ettevõte Vali…" at bounding box center [446, 443] width 858 height 950
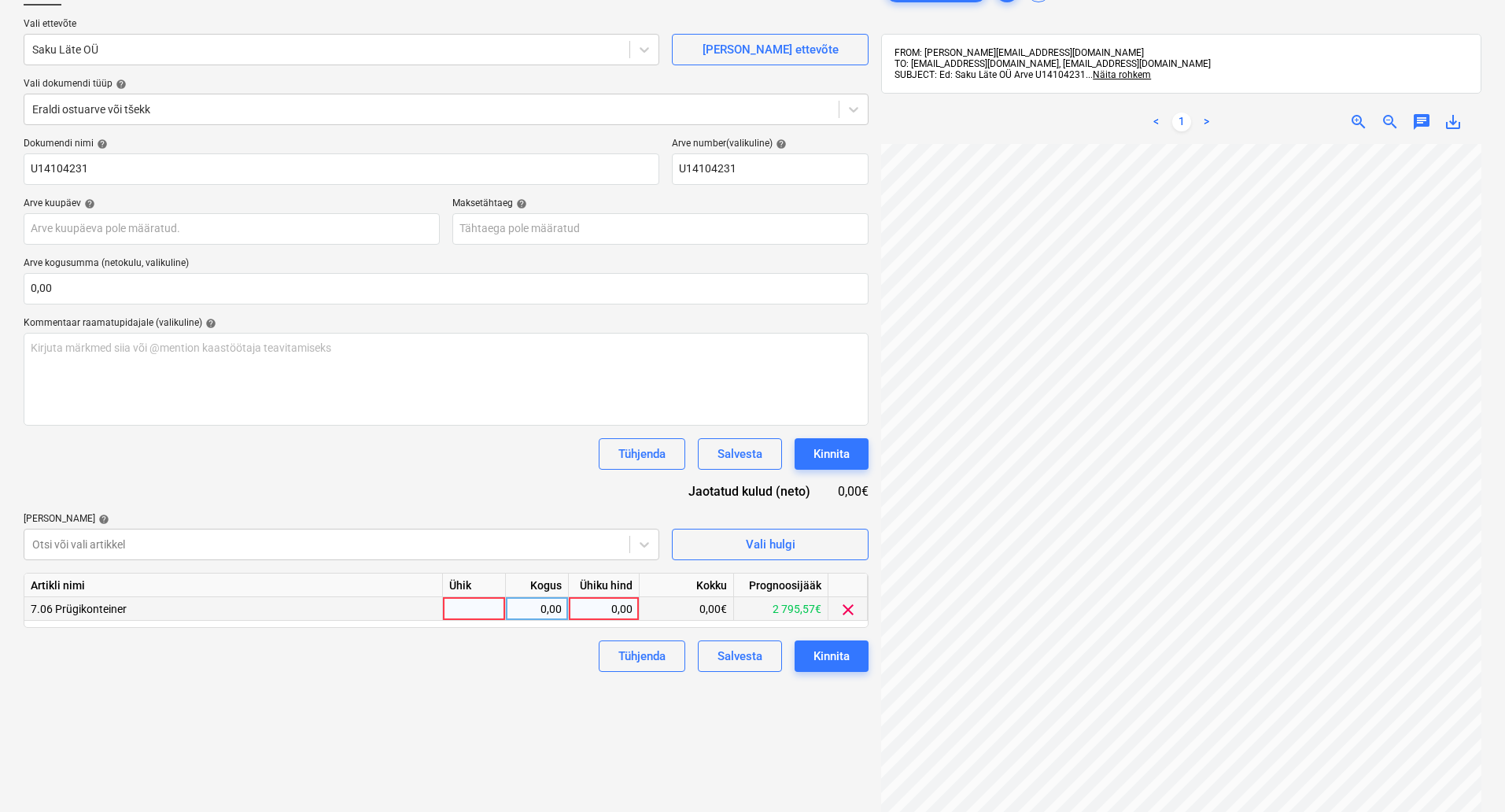
click at [470, 602] on div at bounding box center [474, 609] width 63 height 24
type input "kompl"
type input "24.5"
click at [435, 737] on div "Failide konteerimine Vali ettevõte Saku Läte OÜ [PERSON_NAME] uus ettevõte Vali…" at bounding box center [446, 443] width 858 height 950
click at [601, 594] on div "Ühiku hind" at bounding box center [604, 586] width 71 height 24
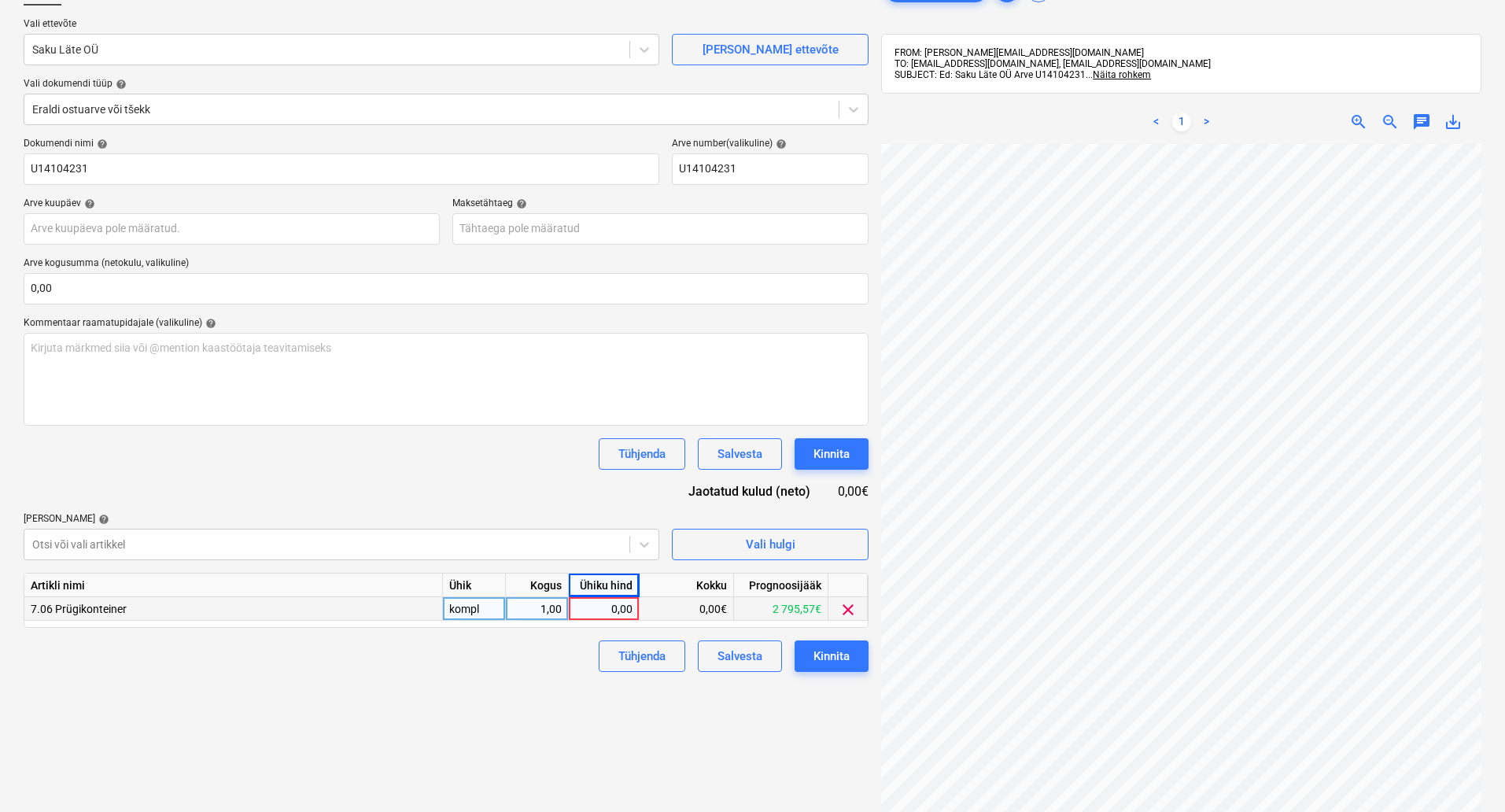
click at [614, 603] on div "0,00" at bounding box center [604, 609] width 58 height 24
type input "24,5"
click at [830, 665] on div "Kinnita" at bounding box center [831, 656] width 36 height 21
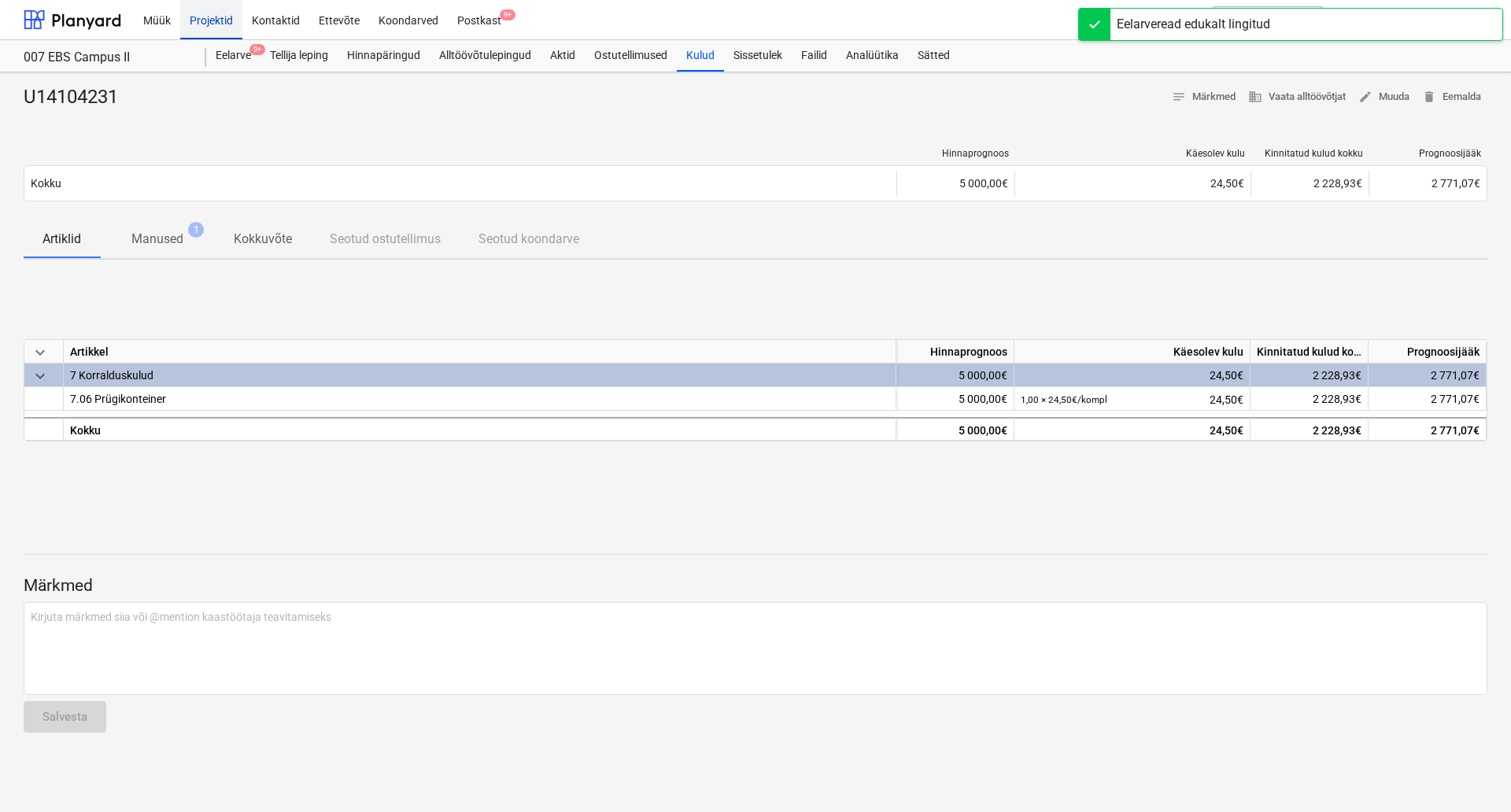
click at [204, 22] on div "Projektid" at bounding box center [211, 19] width 62 height 40
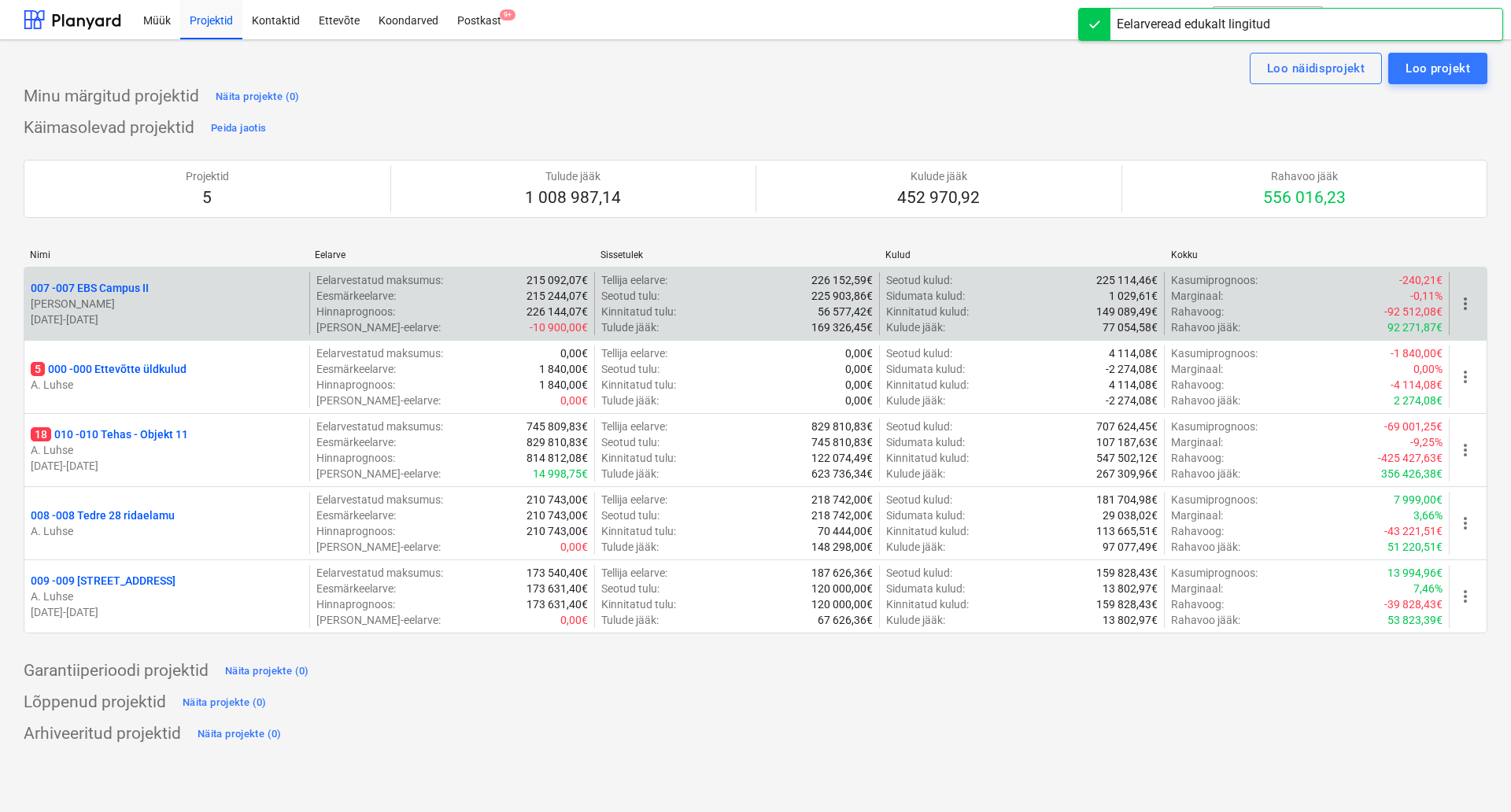
click at [128, 300] on p "[PERSON_NAME]" at bounding box center [166, 304] width 272 height 16
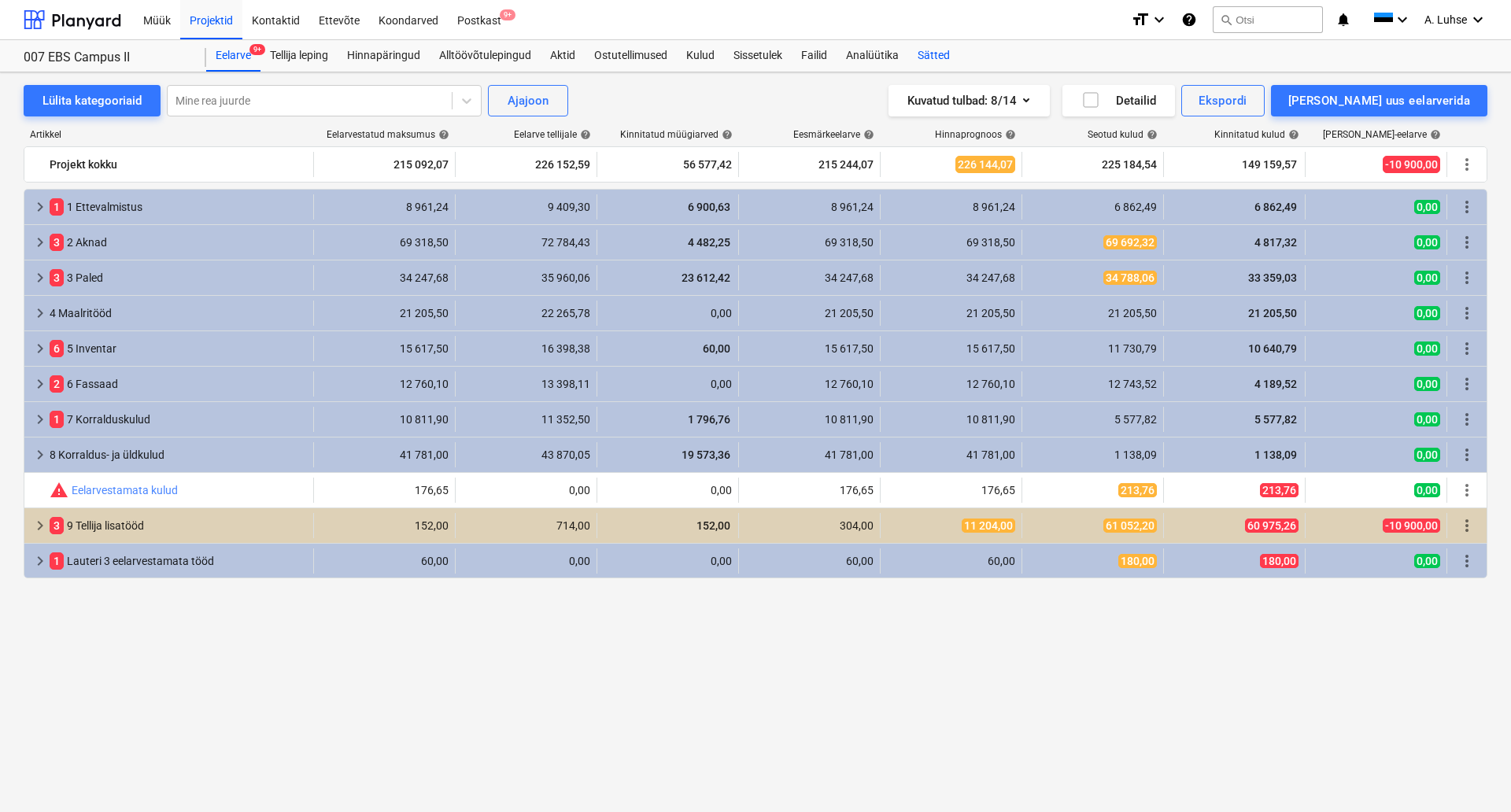
click at [936, 58] on div "Sätted" at bounding box center [934, 55] width 51 height 31
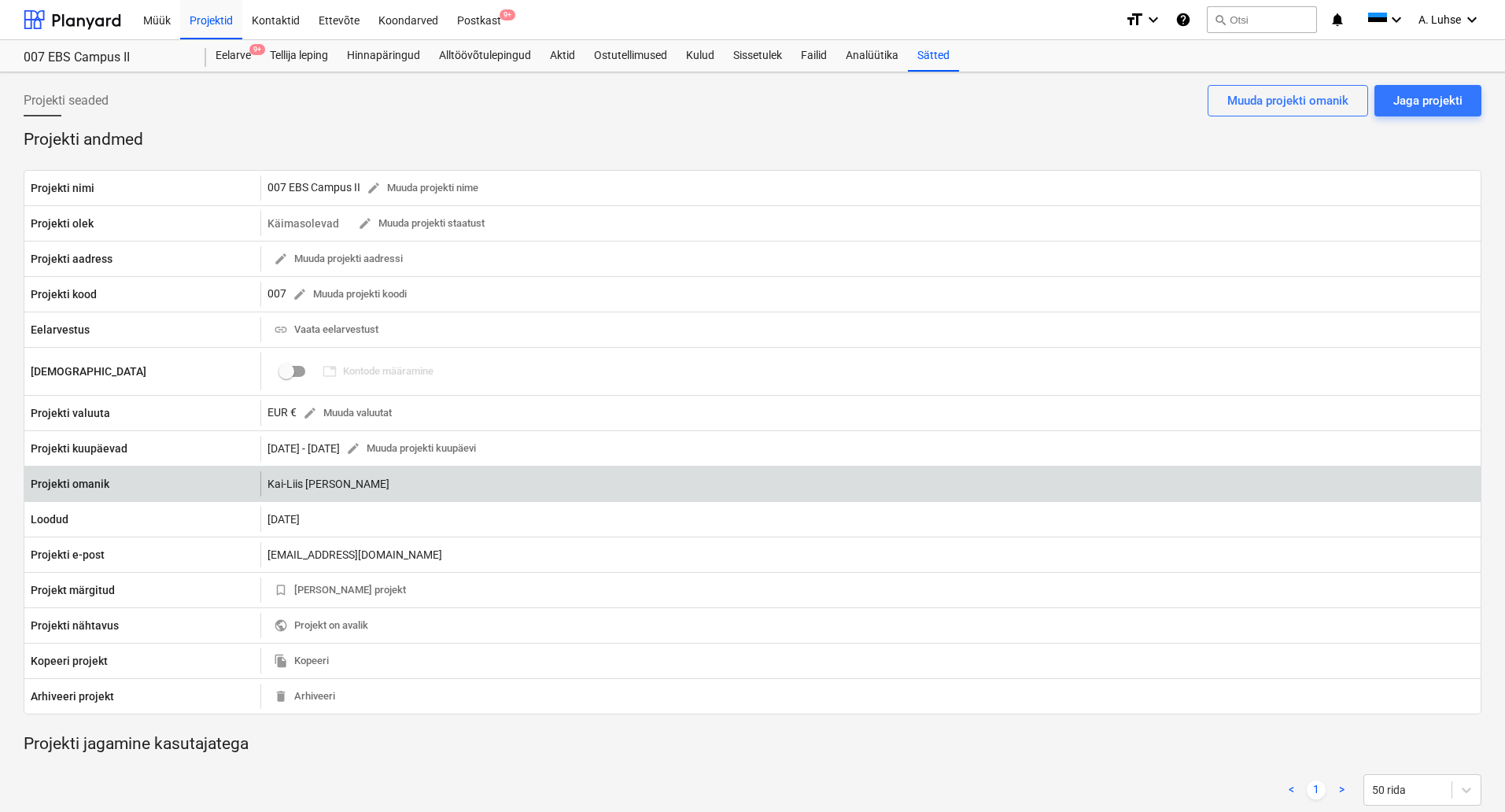
click at [342, 486] on div "Kai-Liis [PERSON_NAME]" at bounding box center [871, 483] width 1220 height 25
click at [287, 483] on div "Kai-Liis [PERSON_NAME]" at bounding box center [871, 483] width 1220 height 25
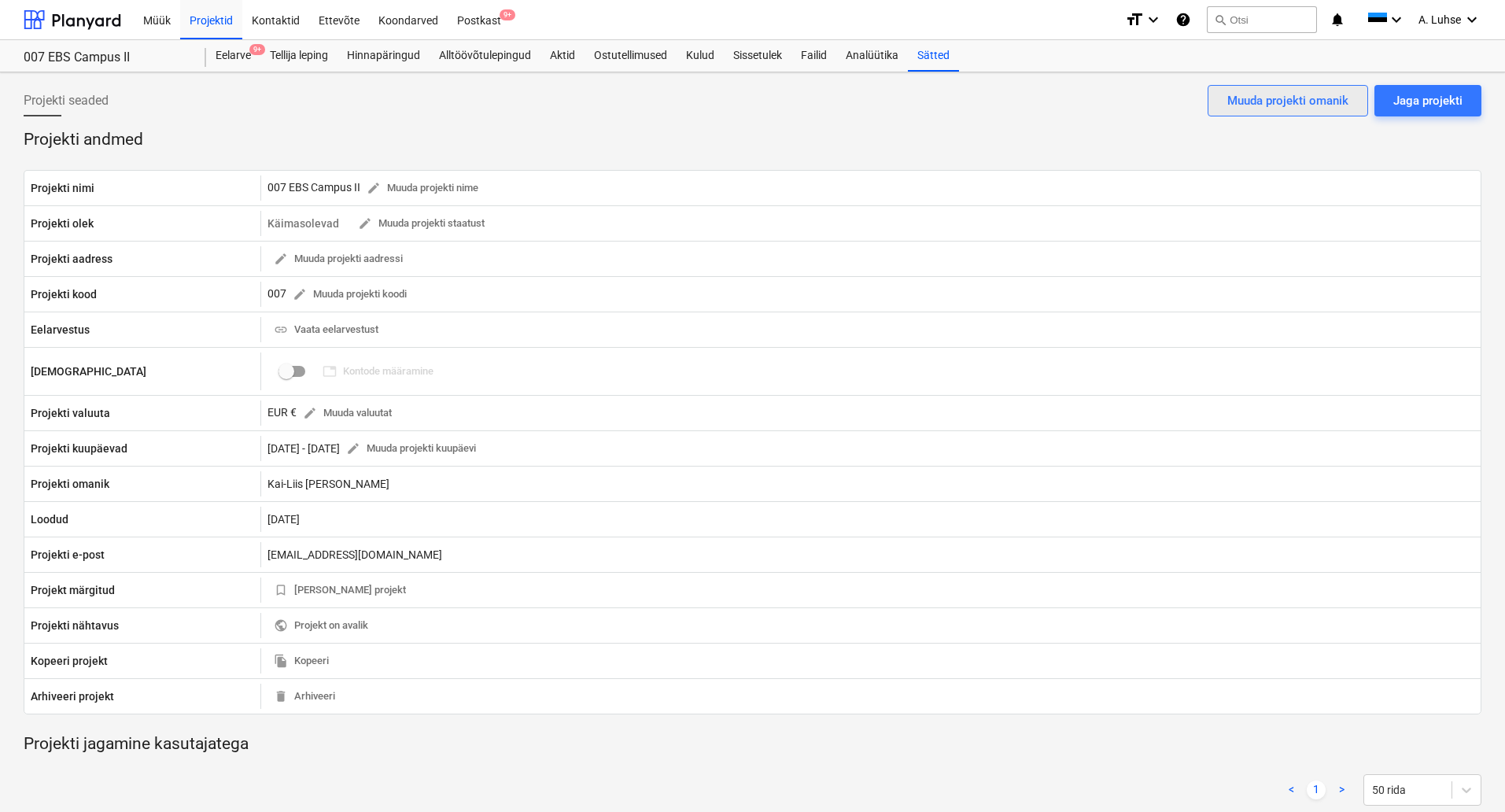
click at [1279, 99] on div "Muuda projekti omanik" at bounding box center [1287, 101] width 121 height 21
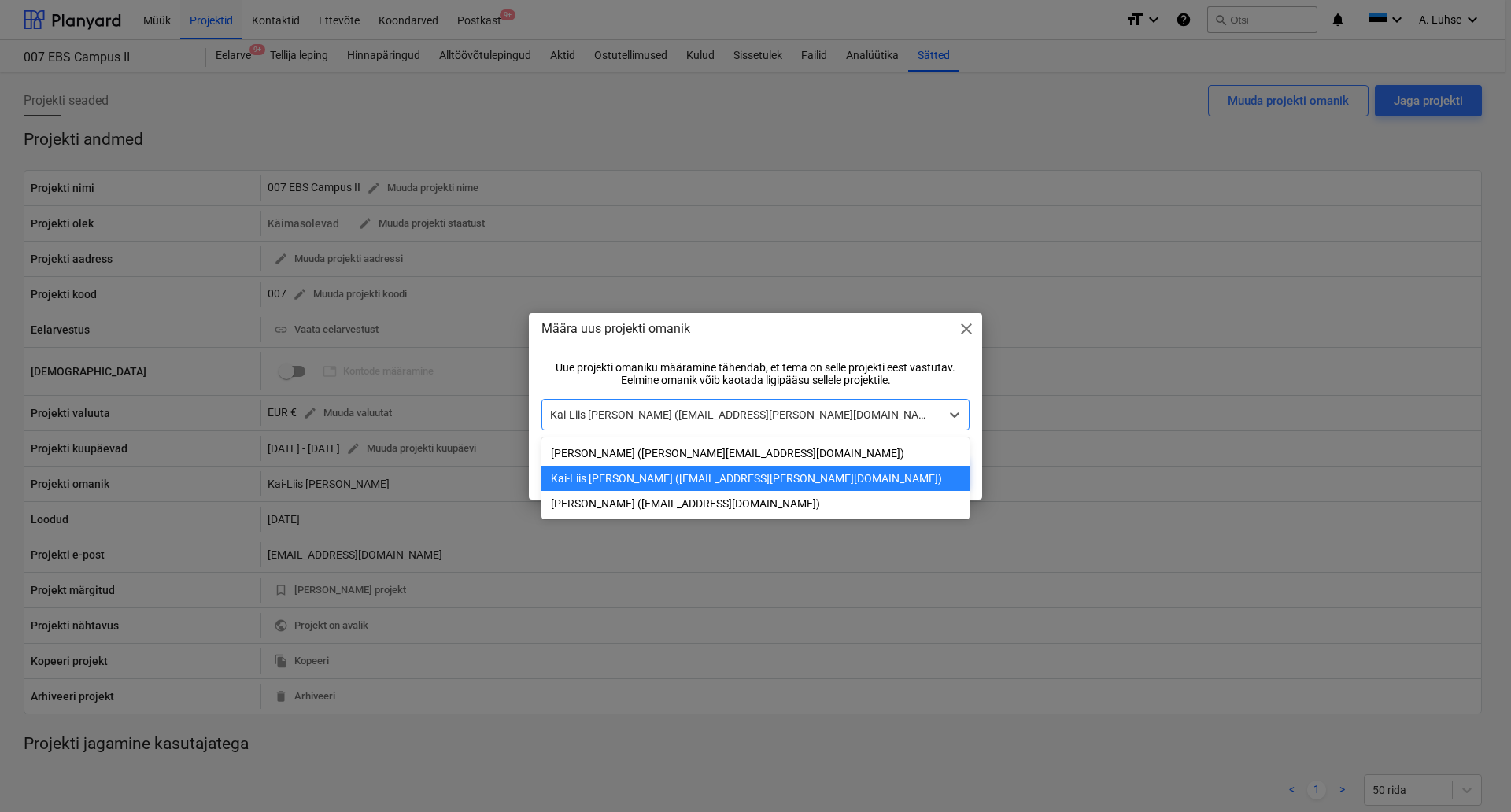
click at [796, 410] on div at bounding box center [740, 414] width 382 height 16
click at [696, 453] on div "[PERSON_NAME] ([PERSON_NAME][EMAIL_ADDRESS][DOMAIN_NAME])" at bounding box center [756, 453] width 428 height 25
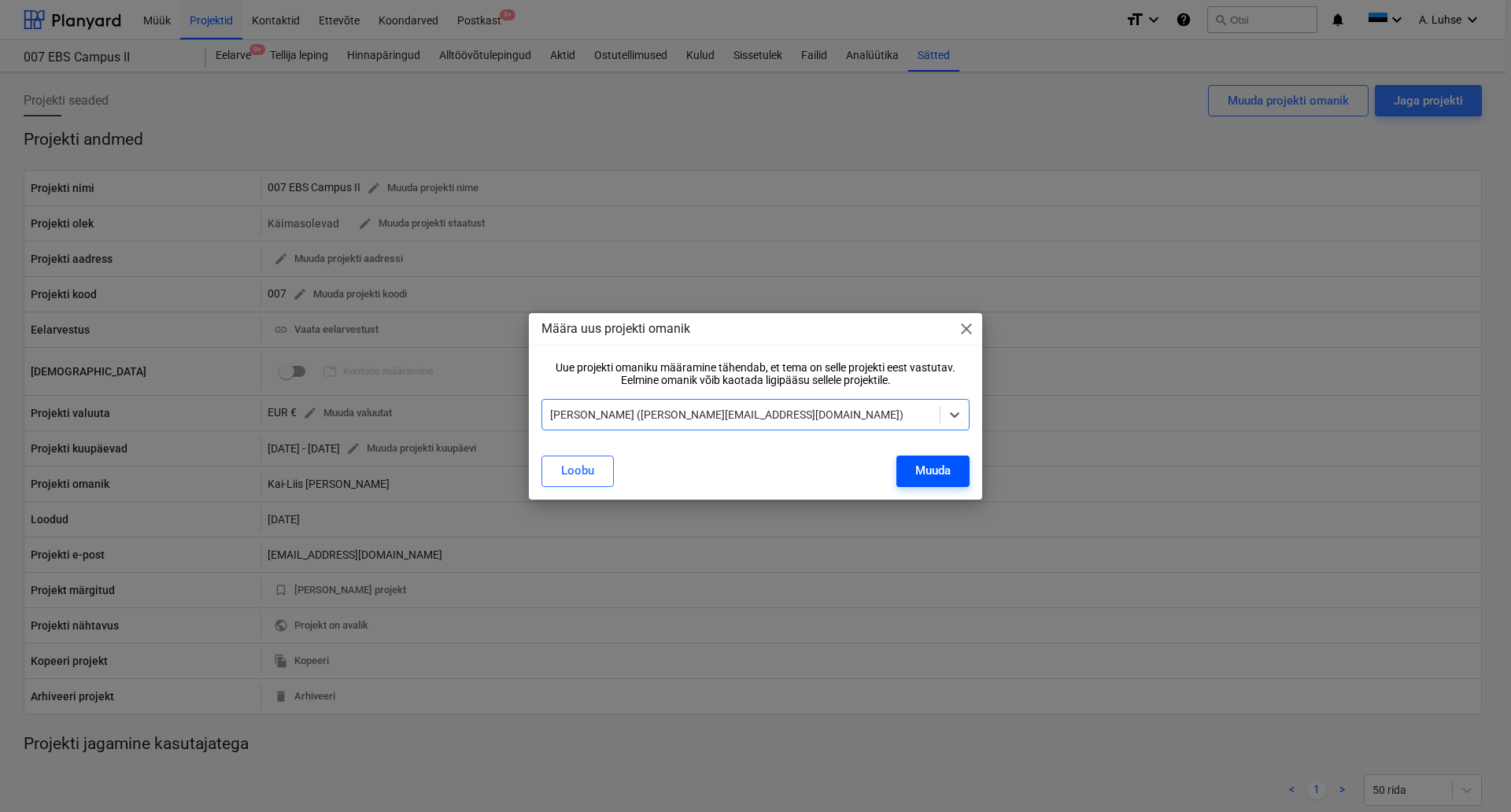
click at [930, 478] on div "Muuda" at bounding box center [933, 470] width 35 height 21
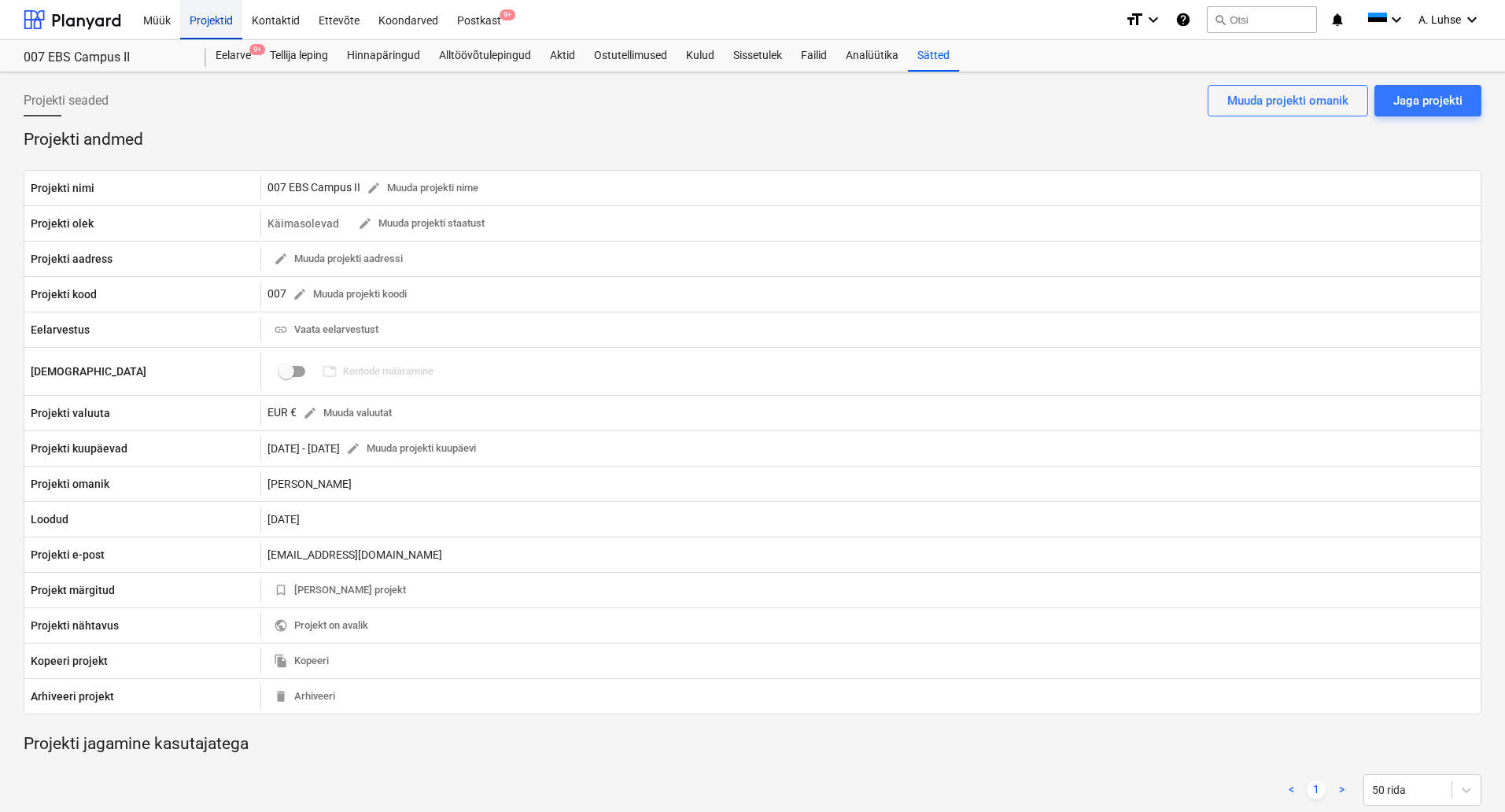
click at [210, 28] on div "Projektid" at bounding box center [211, 19] width 62 height 40
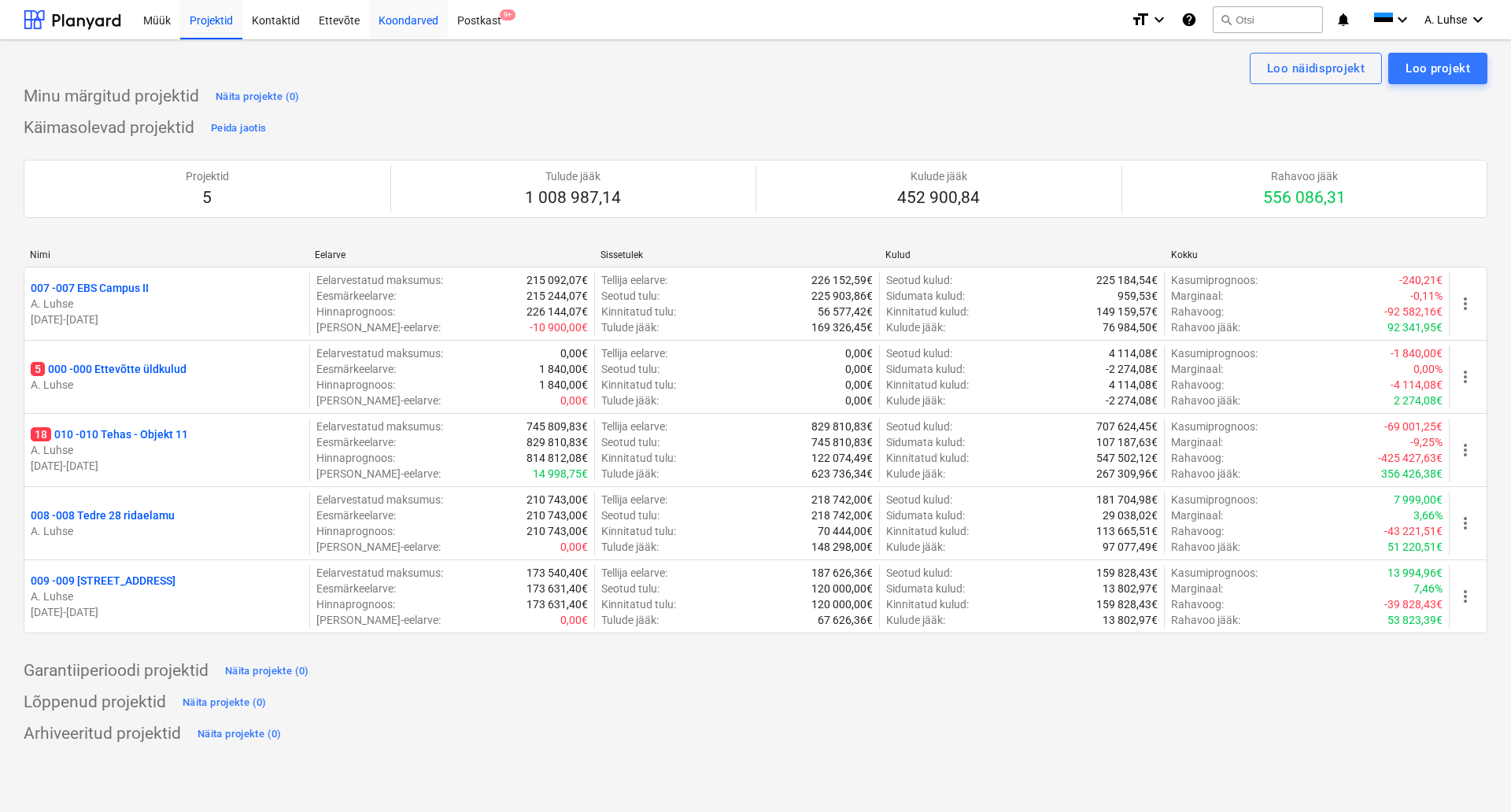
click at [388, 26] on div "Koondarved" at bounding box center [408, 19] width 78 height 40
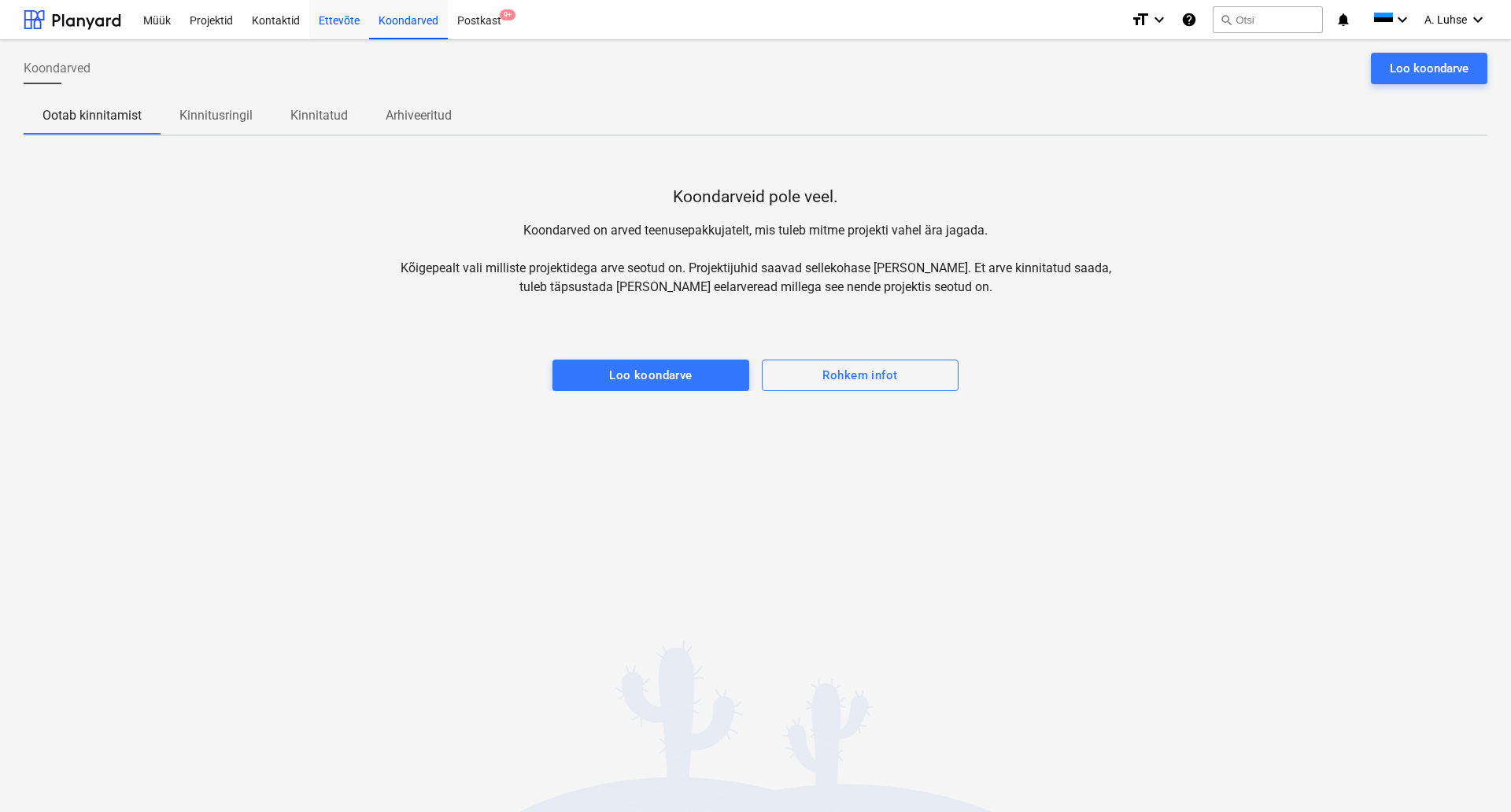
click at [341, 21] on div "Ettevõte" at bounding box center [339, 19] width 60 height 40
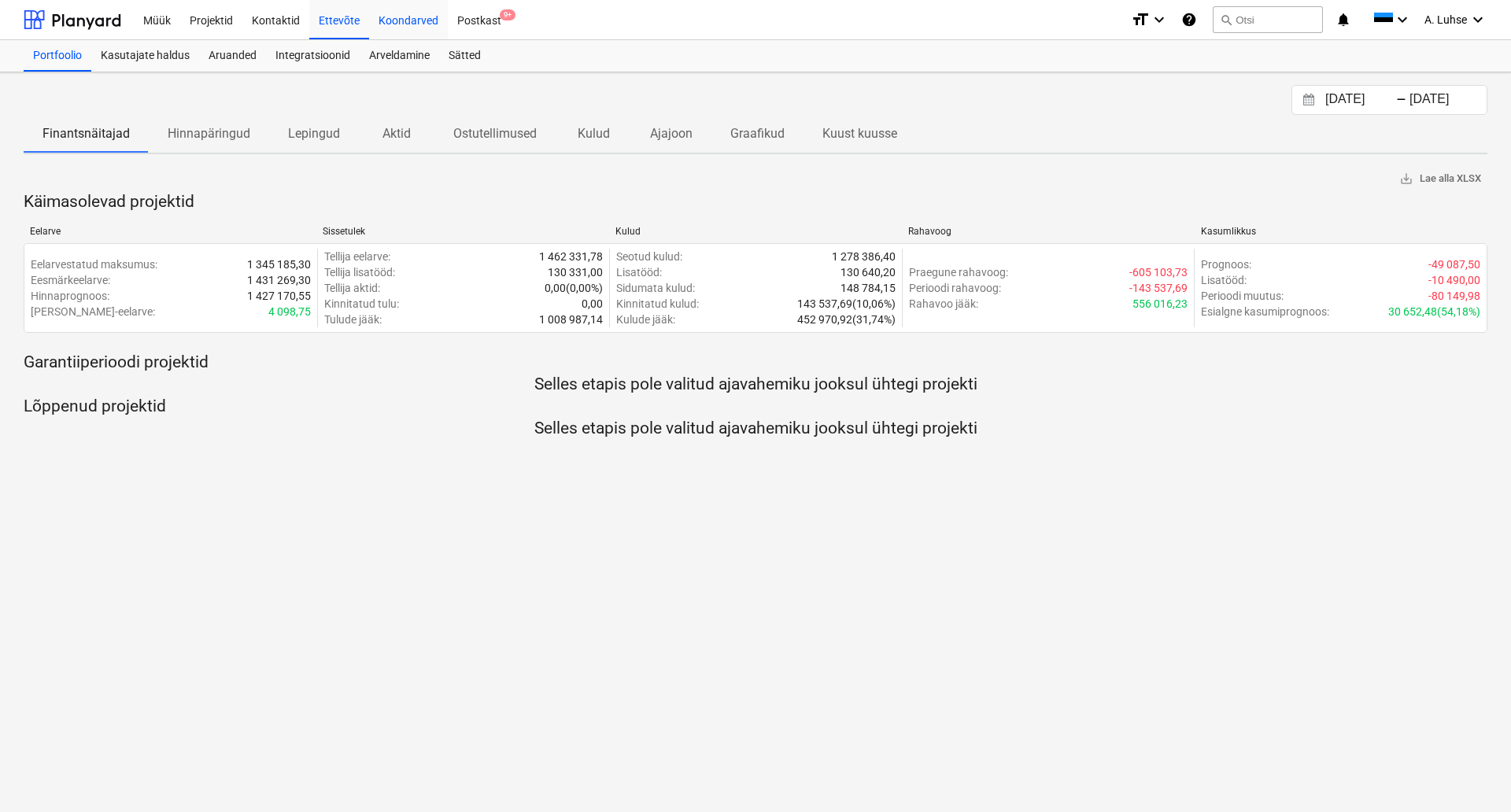
click at [415, 14] on div "Koondarved" at bounding box center [408, 19] width 78 height 40
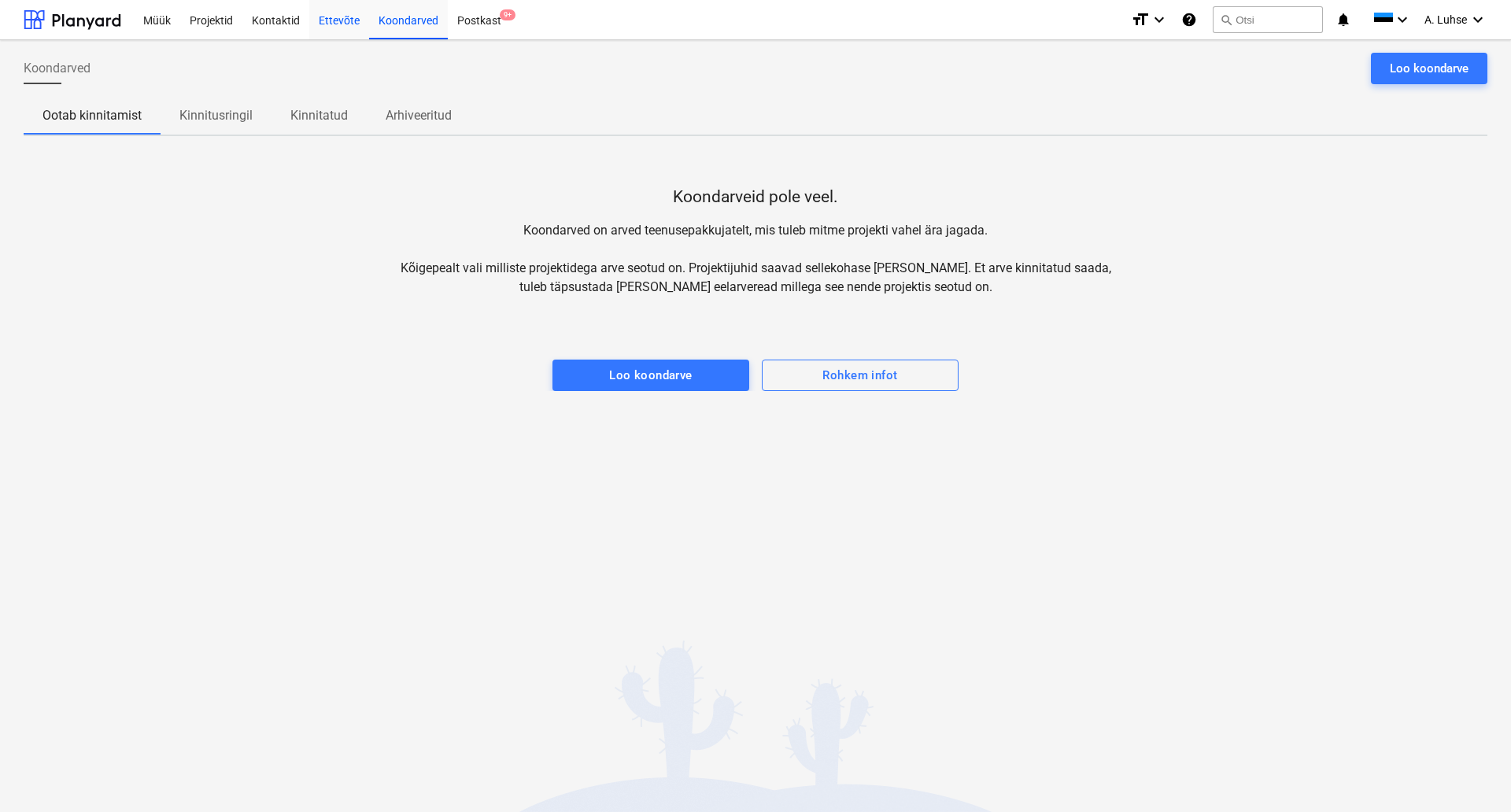
click at [332, 19] on div "Ettevõte" at bounding box center [339, 19] width 60 height 40
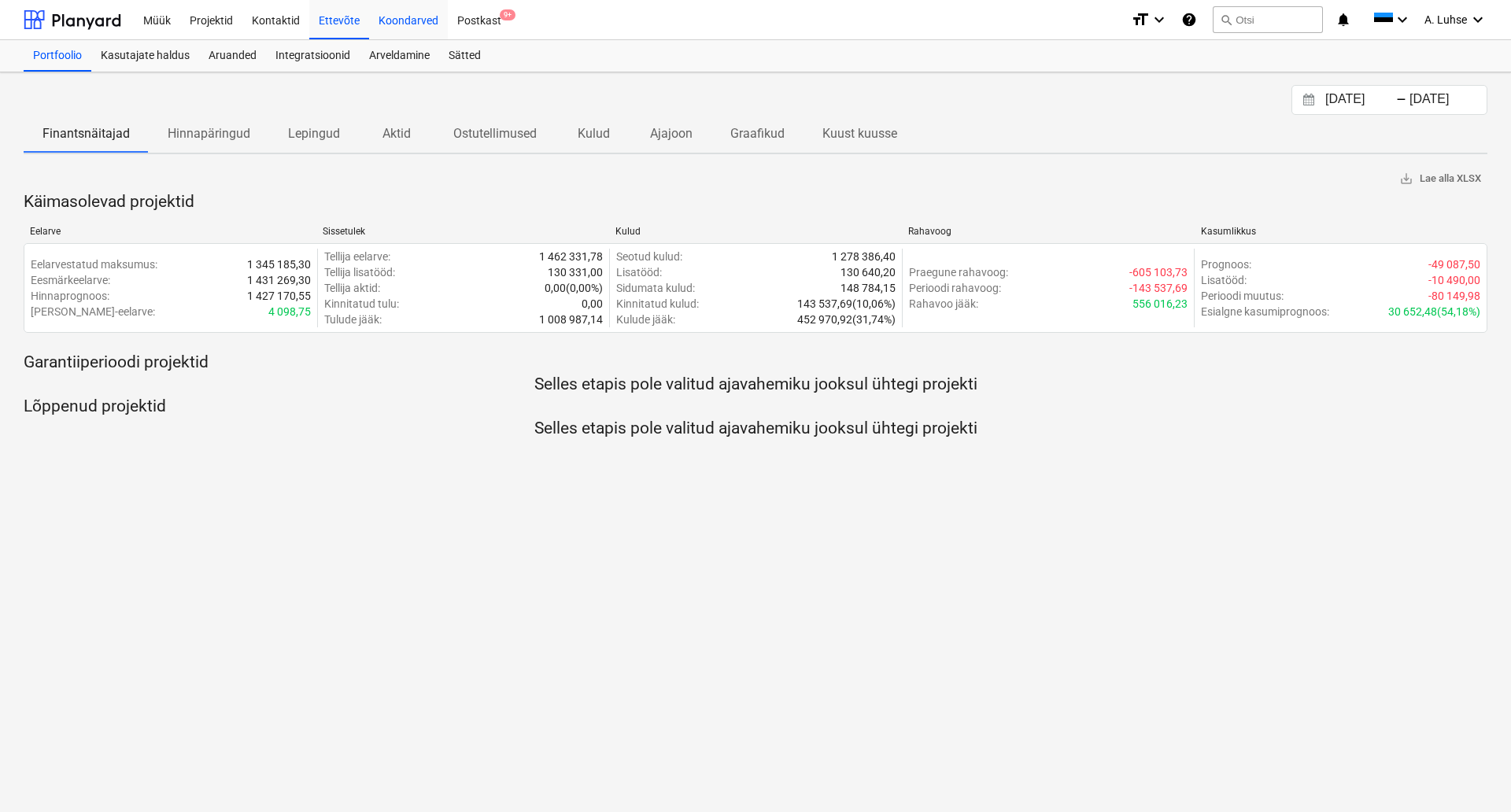
click at [380, 23] on div "Koondarved" at bounding box center [408, 19] width 78 height 40
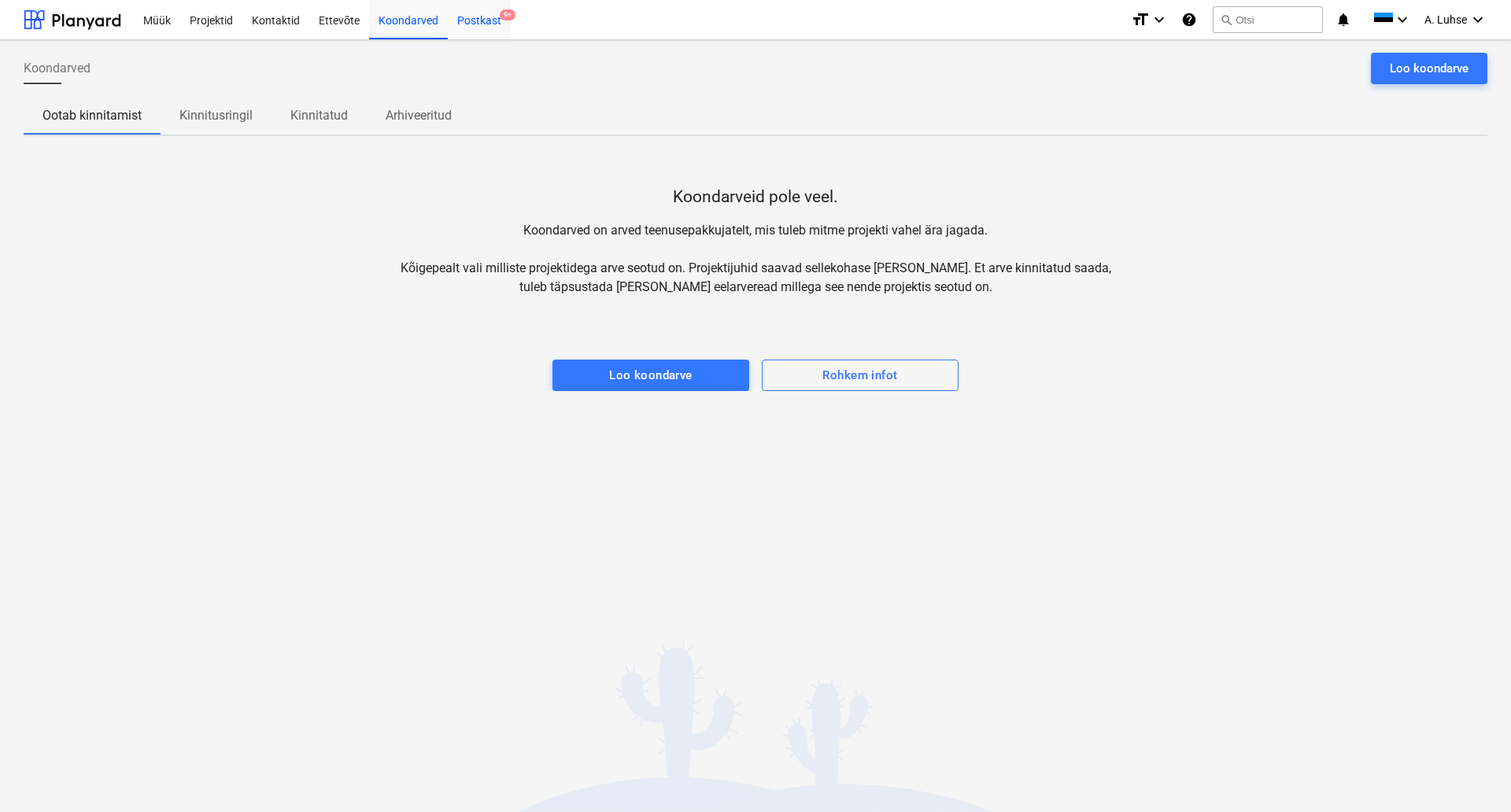
click at [464, 26] on div "Postkast 9+" at bounding box center [479, 19] width 63 height 40
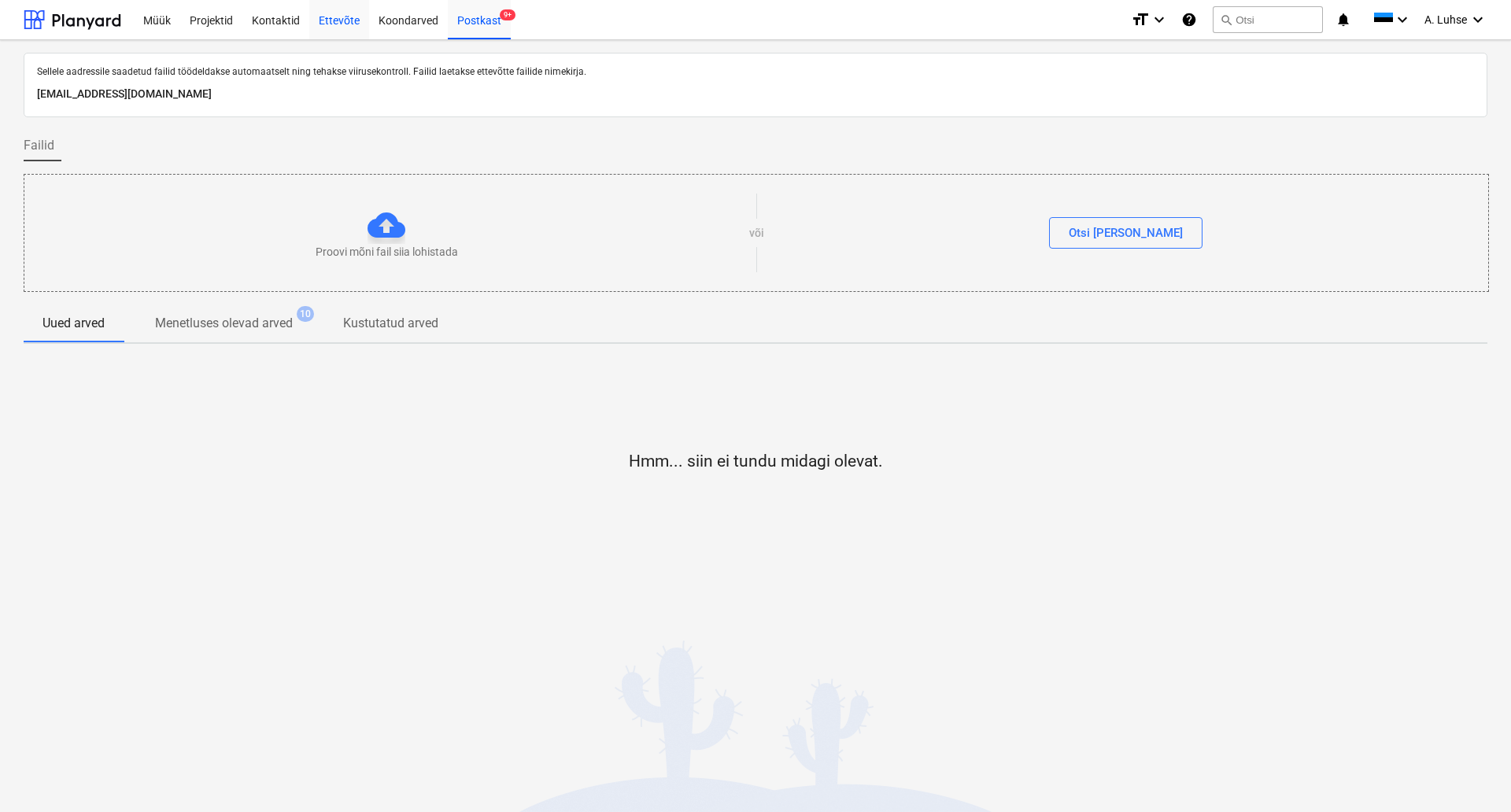
click at [321, 26] on div "Ettevõte" at bounding box center [339, 19] width 60 height 40
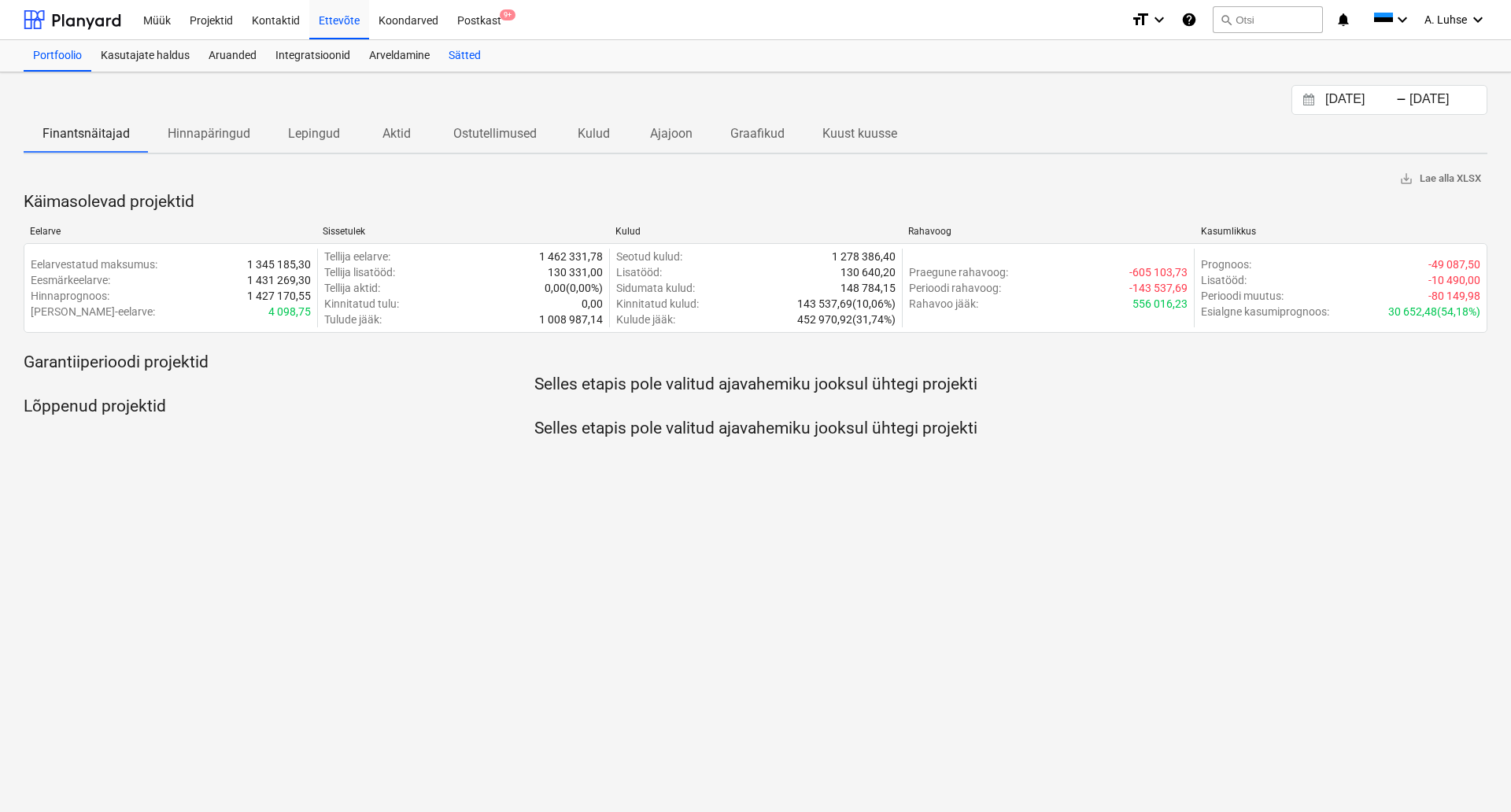
click at [454, 56] on div "Sätted" at bounding box center [465, 55] width 51 height 31
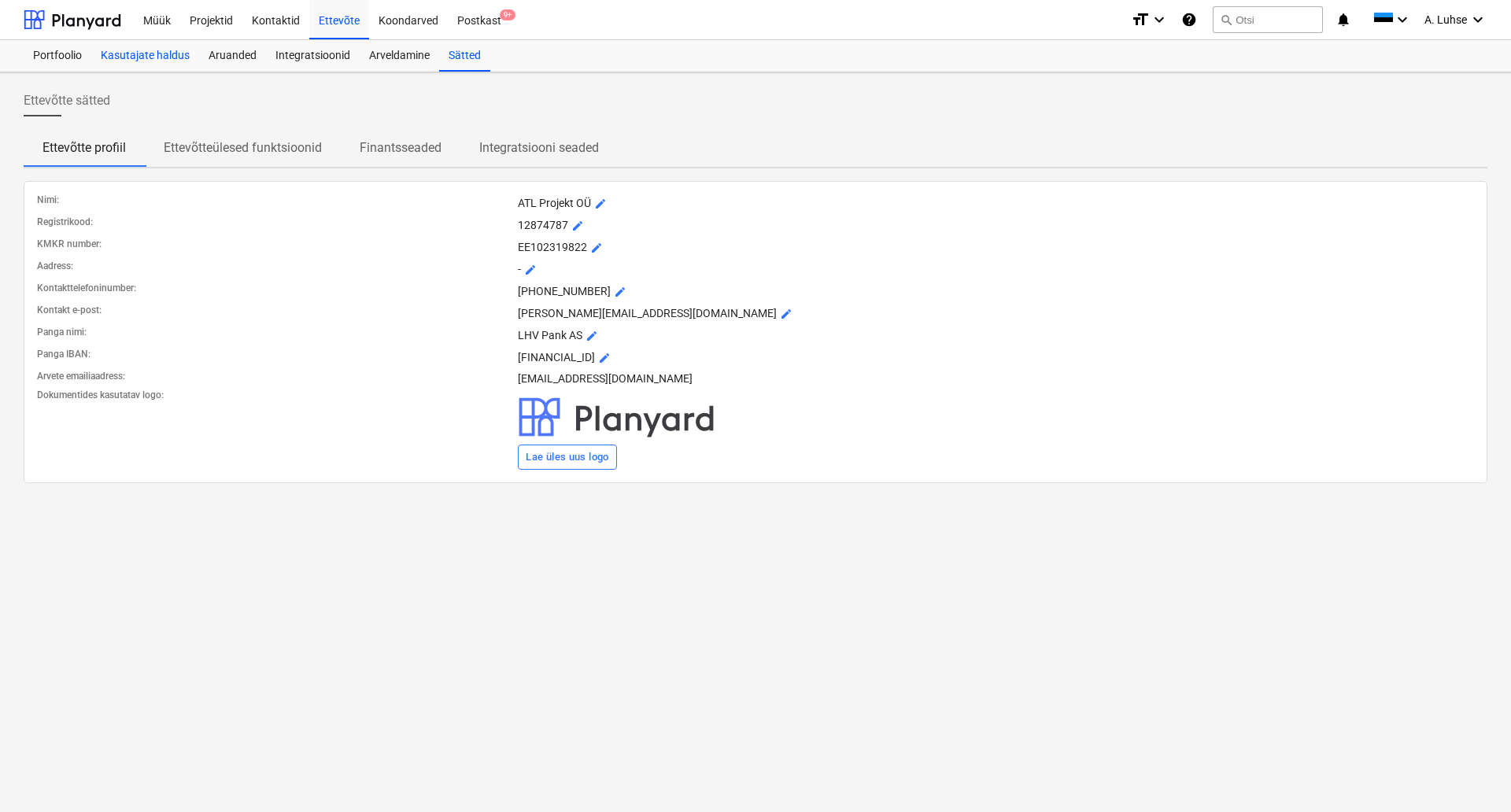
click at [158, 54] on div "Kasutajate haldus" at bounding box center [145, 55] width 108 height 31
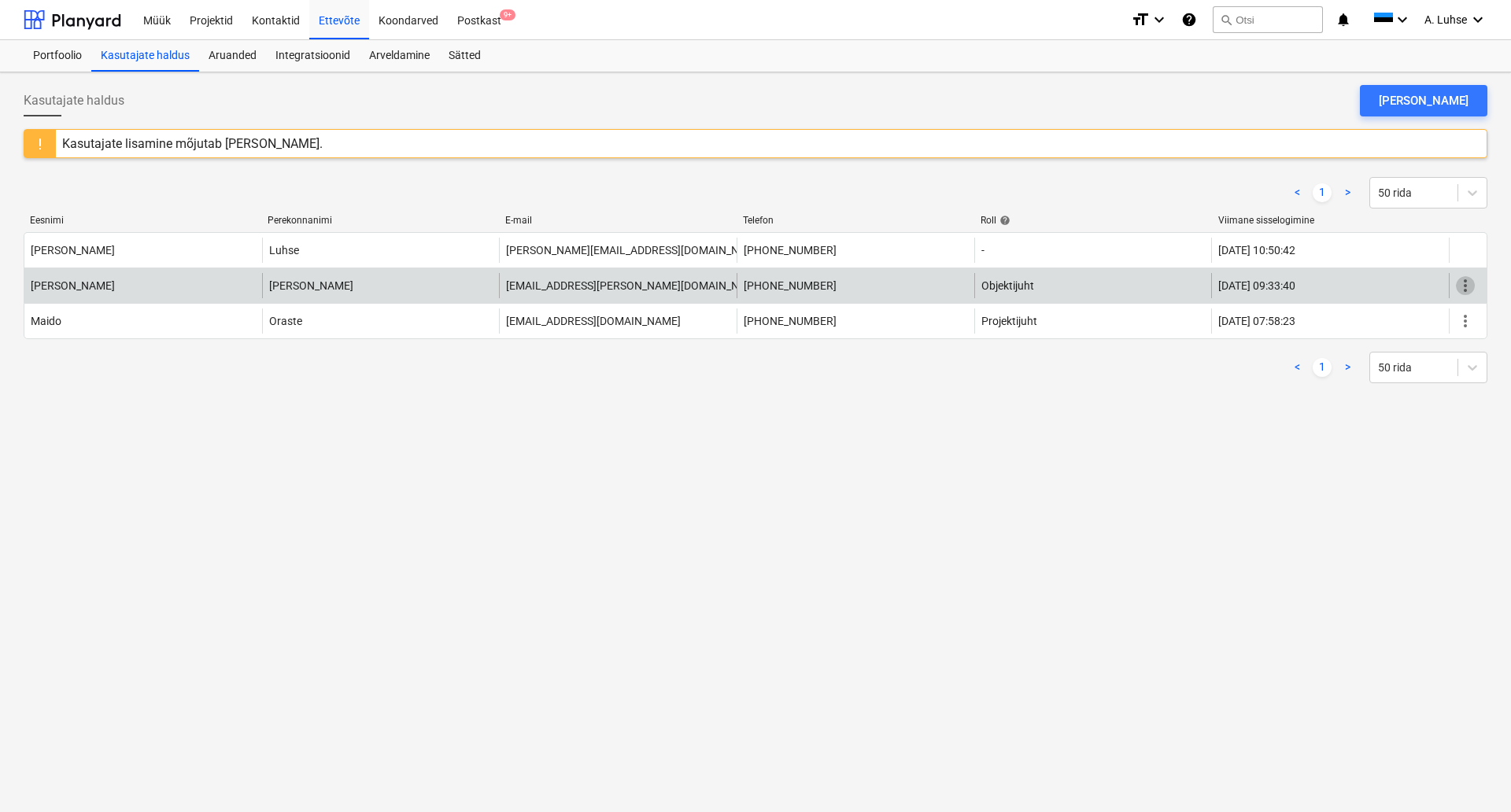
click at [1469, 276] on span "more_vert" at bounding box center [1466, 286] width 19 height 19
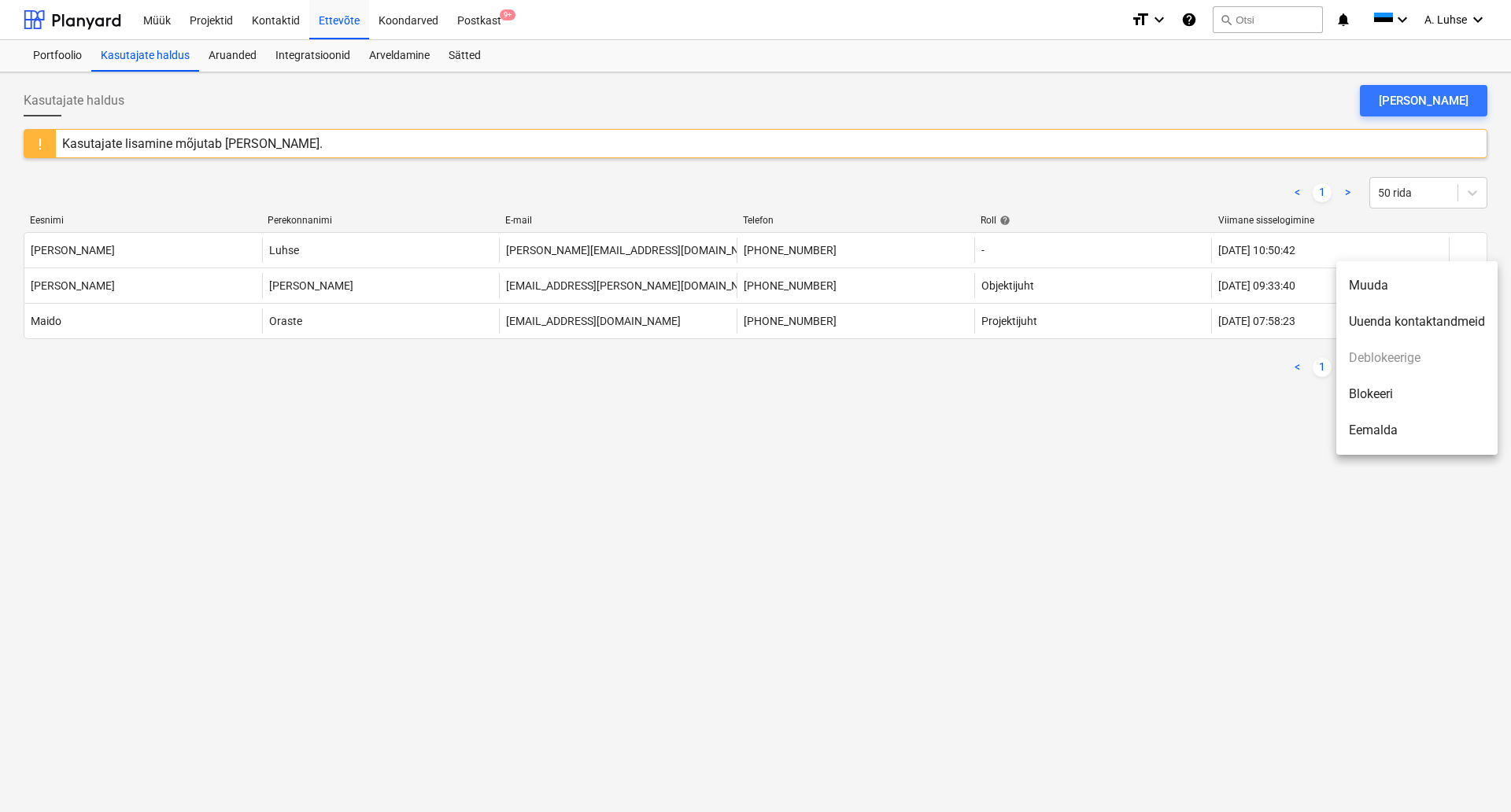
click at [1394, 288] on li "Muuda" at bounding box center [1417, 285] width 162 height 36
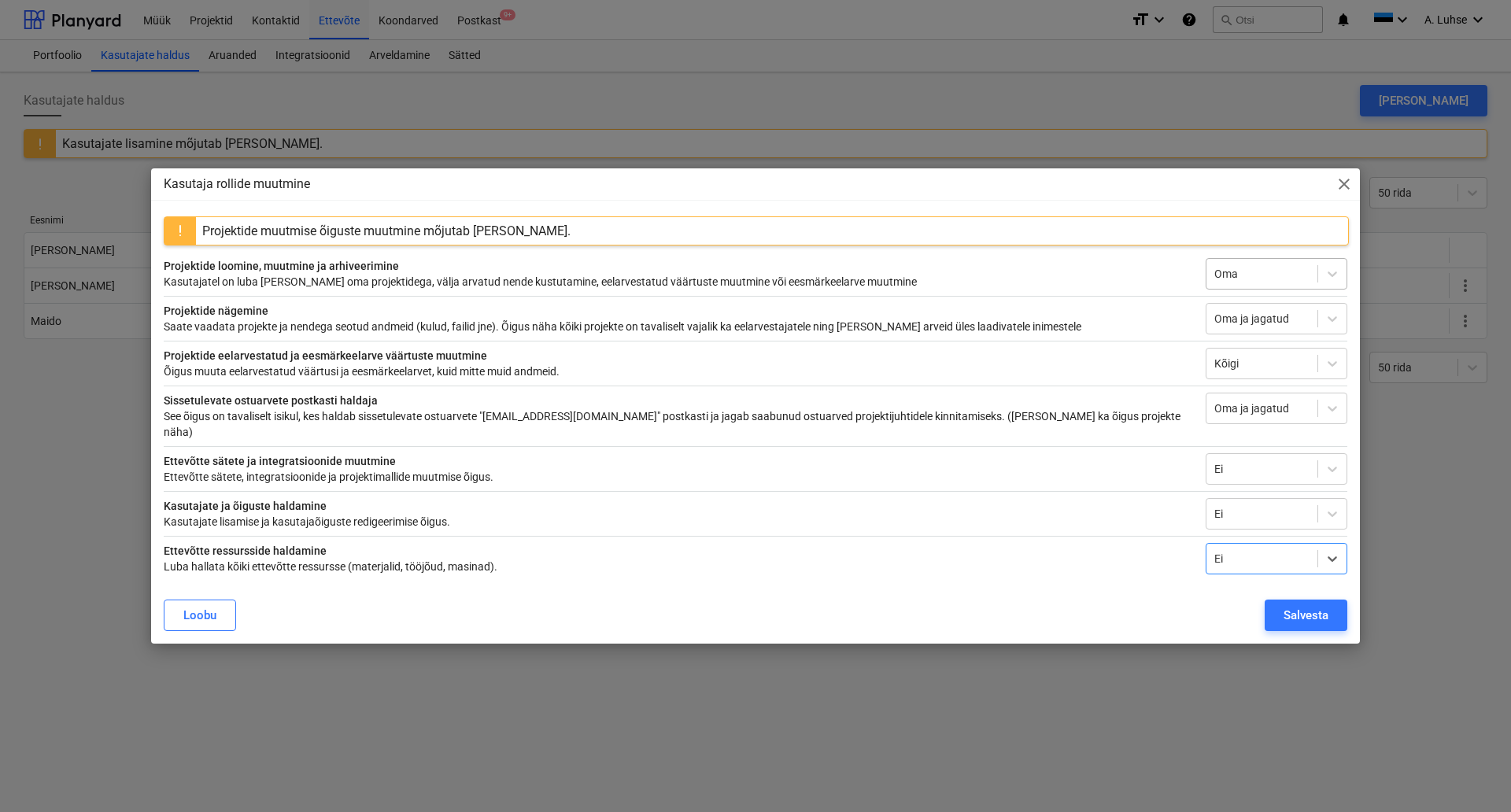
click at [1315, 275] on div "Oma" at bounding box center [1262, 274] width 111 height 22
click at [1313, 322] on div "Oma ja jagatud" at bounding box center [1262, 319] width 111 height 22
click at [1305, 282] on div at bounding box center [1262, 274] width 95 height 16
click at [1280, 275] on div at bounding box center [1262, 274] width 95 height 16
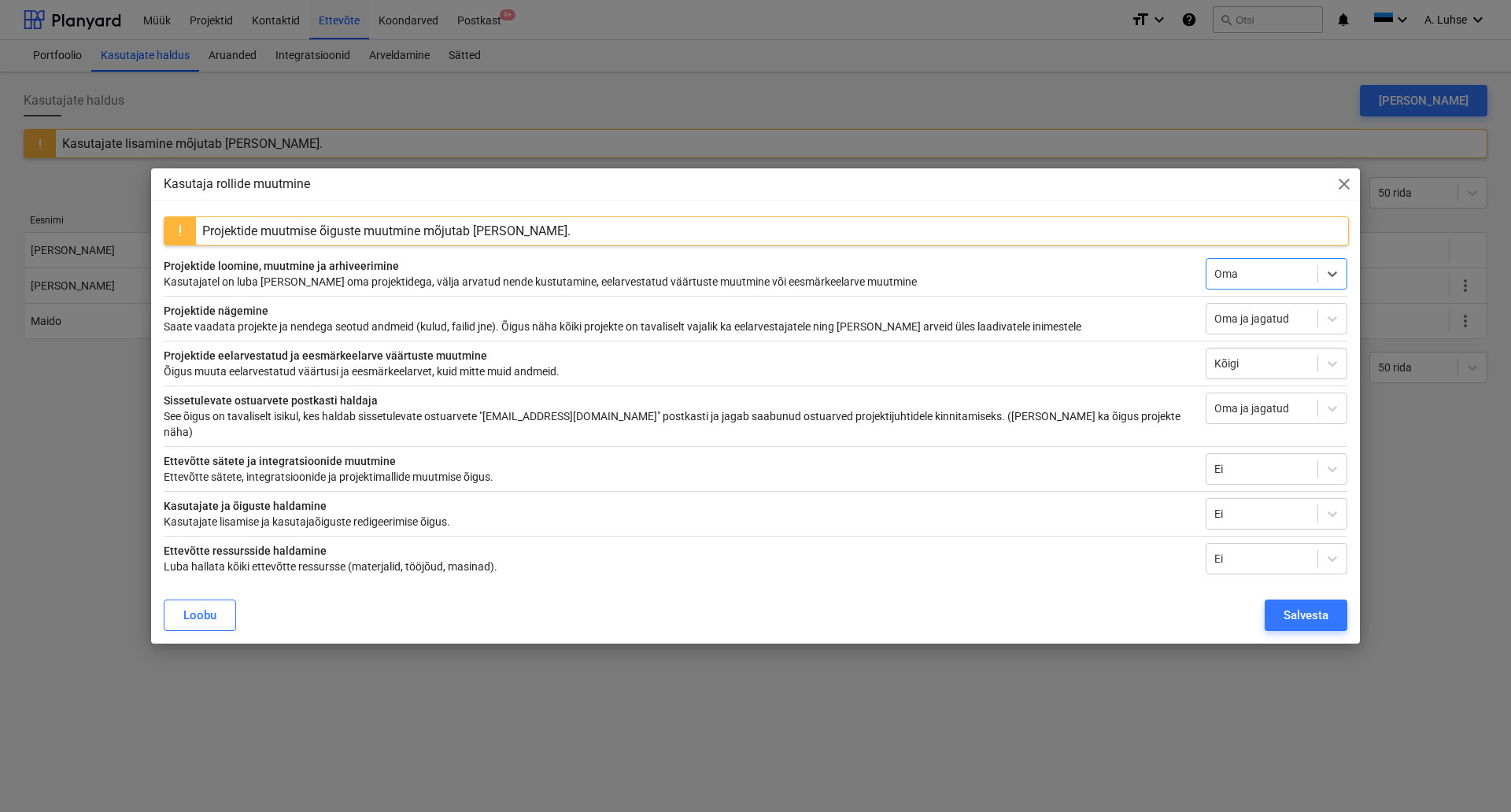
click at [1280, 275] on div at bounding box center [1262, 274] width 95 height 16
click at [1220, 327] on div "Ei" at bounding box center [1277, 319] width 142 height 25
click at [1244, 326] on div at bounding box center [1262, 318] width 95 height 16
click at [1261, 408] on div at bounding box center [1262, 409] width 95 height 16
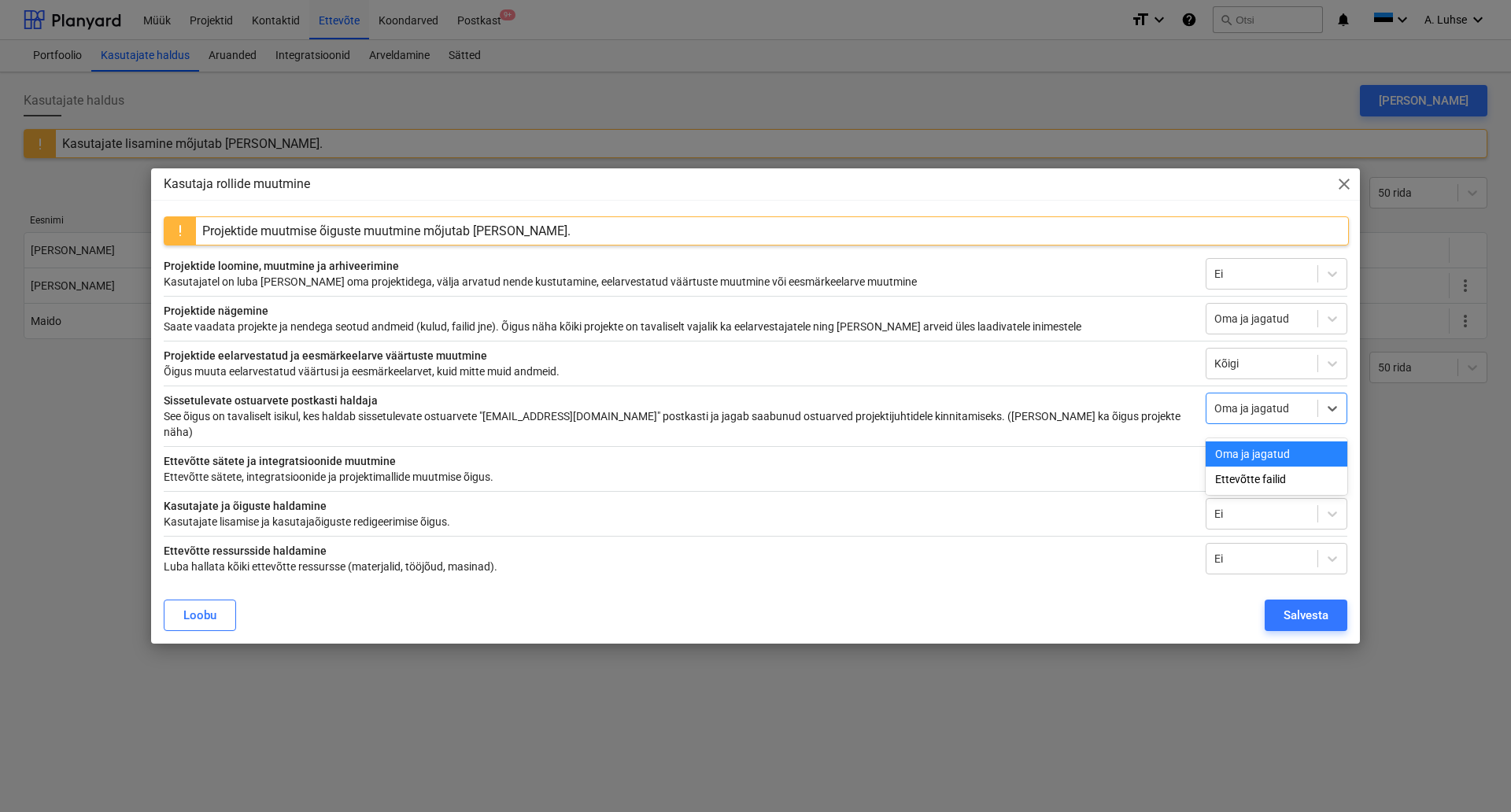
click at [1261, 408] on div at bounding box center [1262, 409] width 95 height 16
click at [1151, 352] on div "Projektide eelarvestatud ja eesmärkeelarve väärtuste muutmine Õigus muuta eelar…" at bounding box center [756, 360] width 1184 height 38
click at [1302, 613] on div "Salvesta" at bounding box center [1306, 615] width 45 height 21
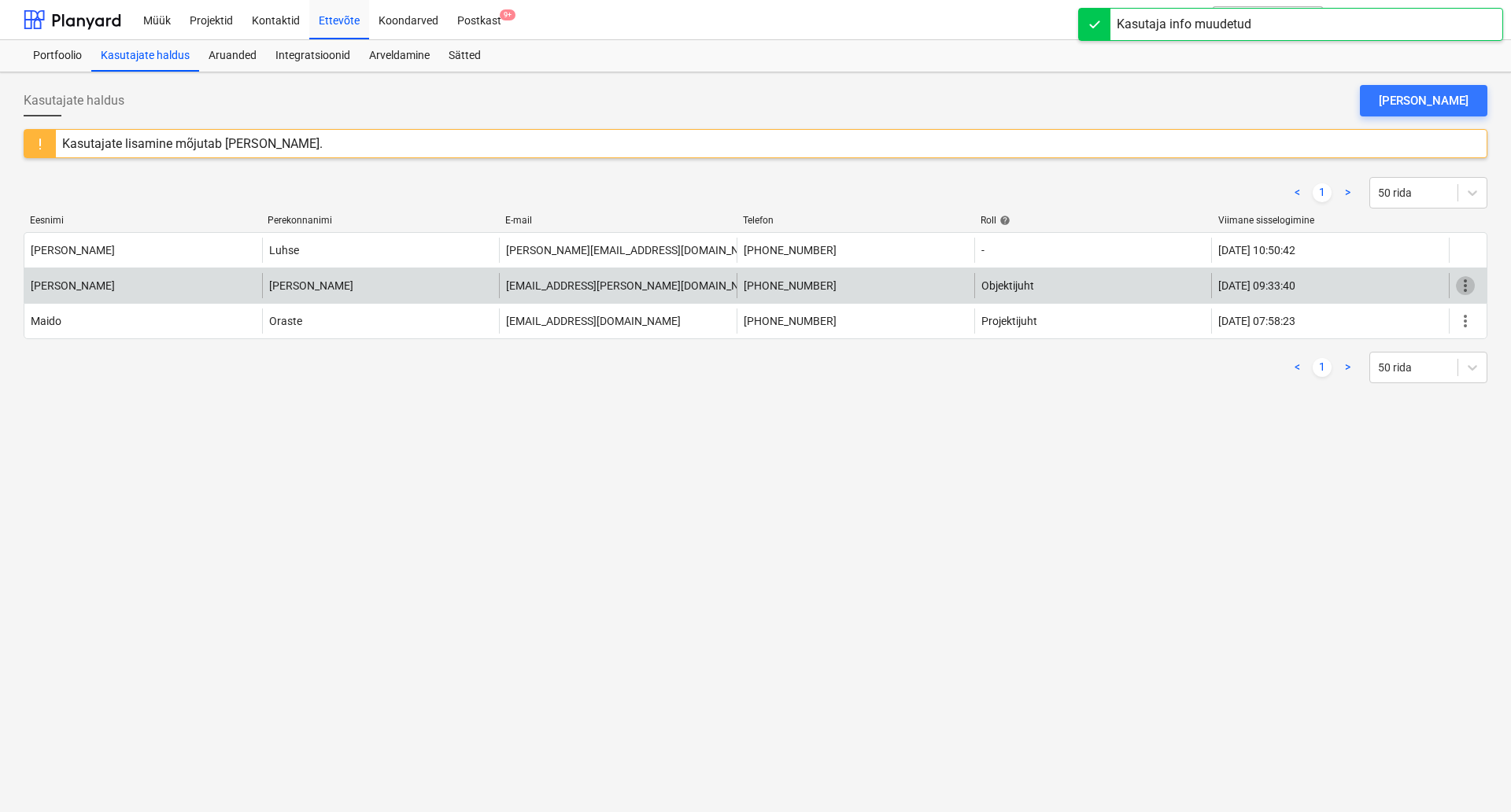
click at [1467, 293] on span "more_vert" at bounding box center [1466, 286] width 19 height 19
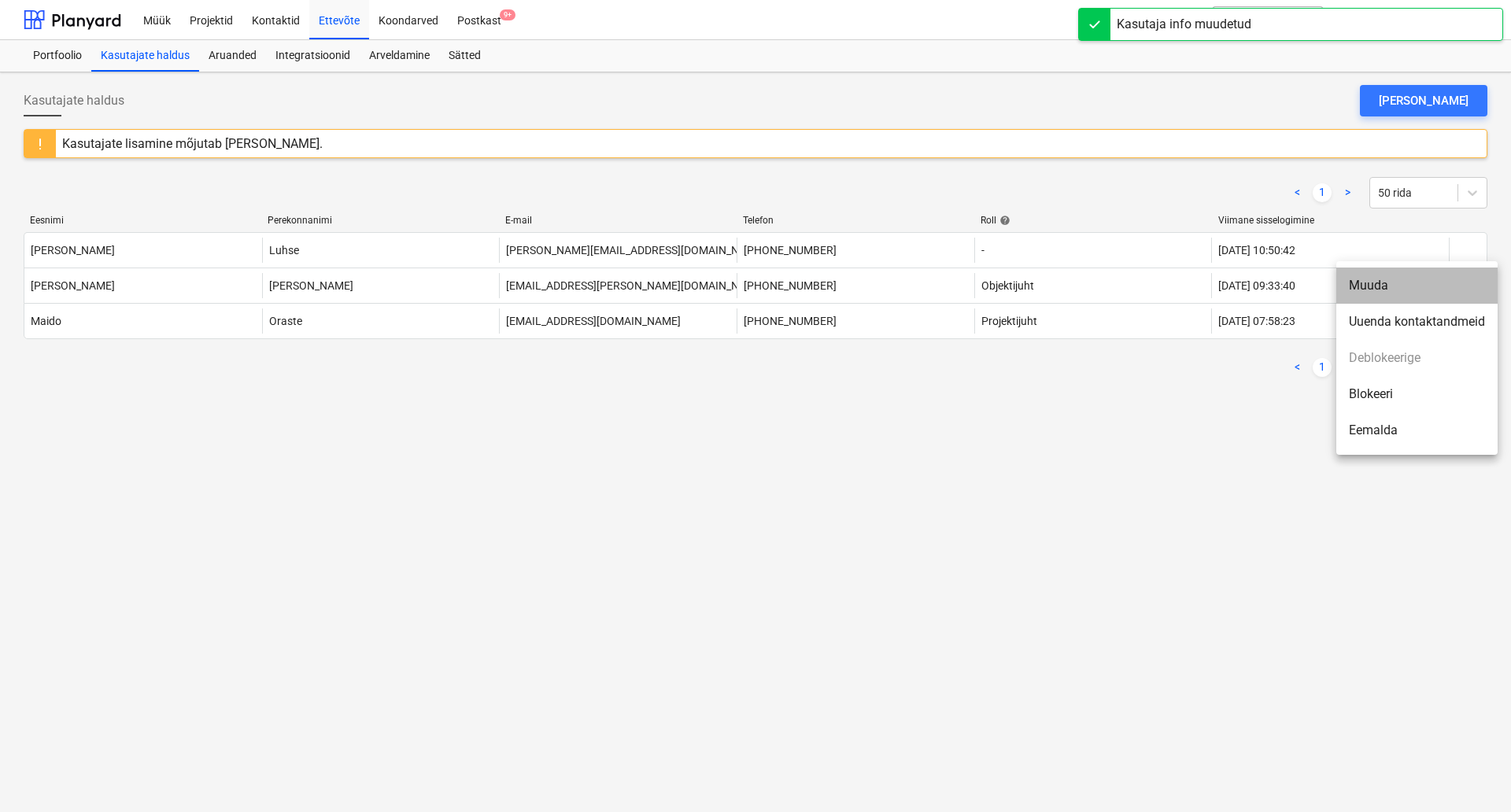
click at [1381, 286] on li "Muuda" at bounding box center [1417, 285] width 162 height 36
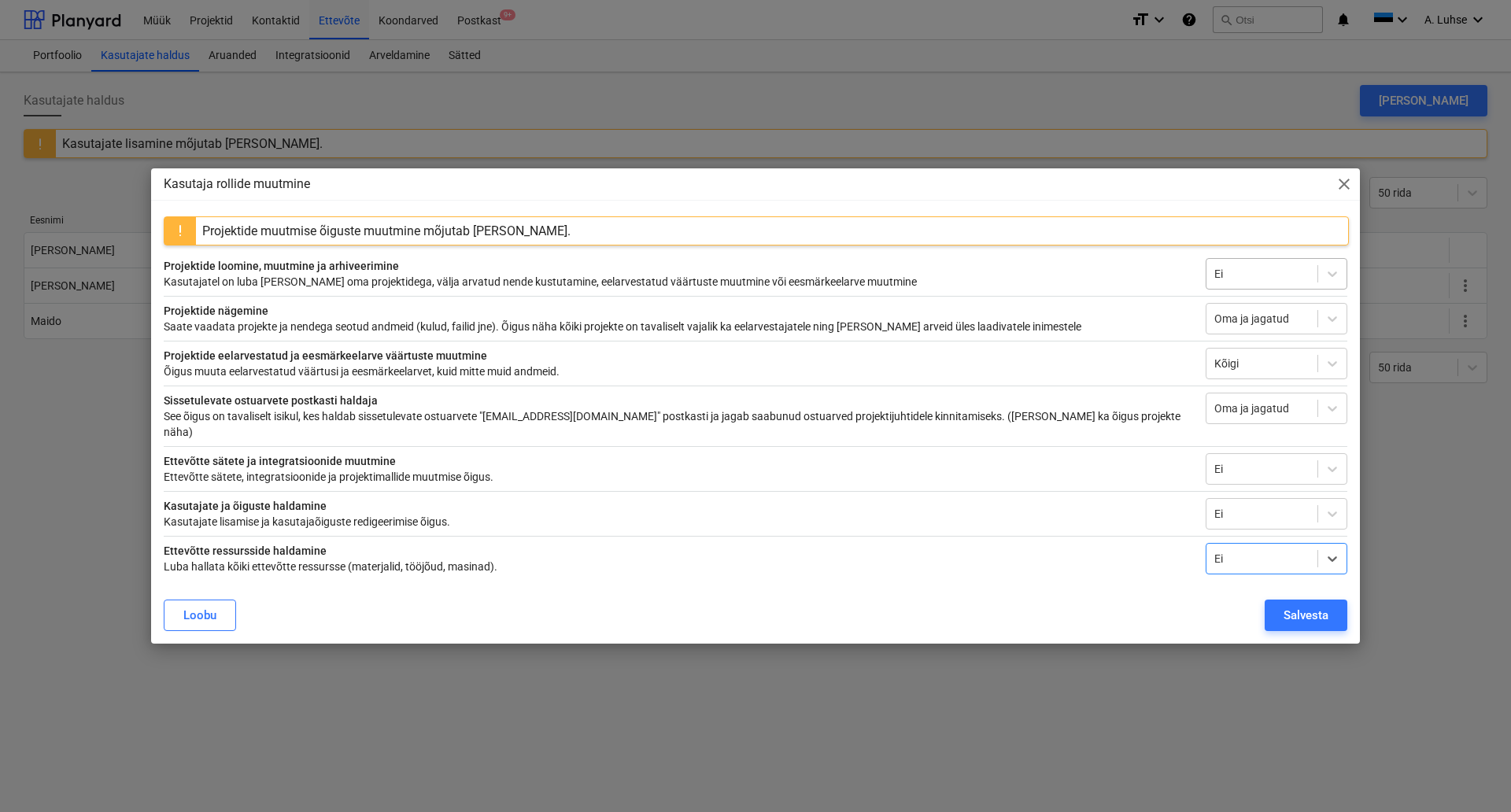
click at [1312, 282] on div "Ei" at bounding box center [1262, 274] width 111 height 22
click at [1312, 282] on div "Ei" at bounding box center [1262, 274] width 111 height 22
click at [1296, 317] on div "Oma ja jagatud" at bounding box center [1262, 319] width 111 height 22
click at [1309, 379] on div "Kõigi" at bounding box center [1277, 363] width 142 height 31
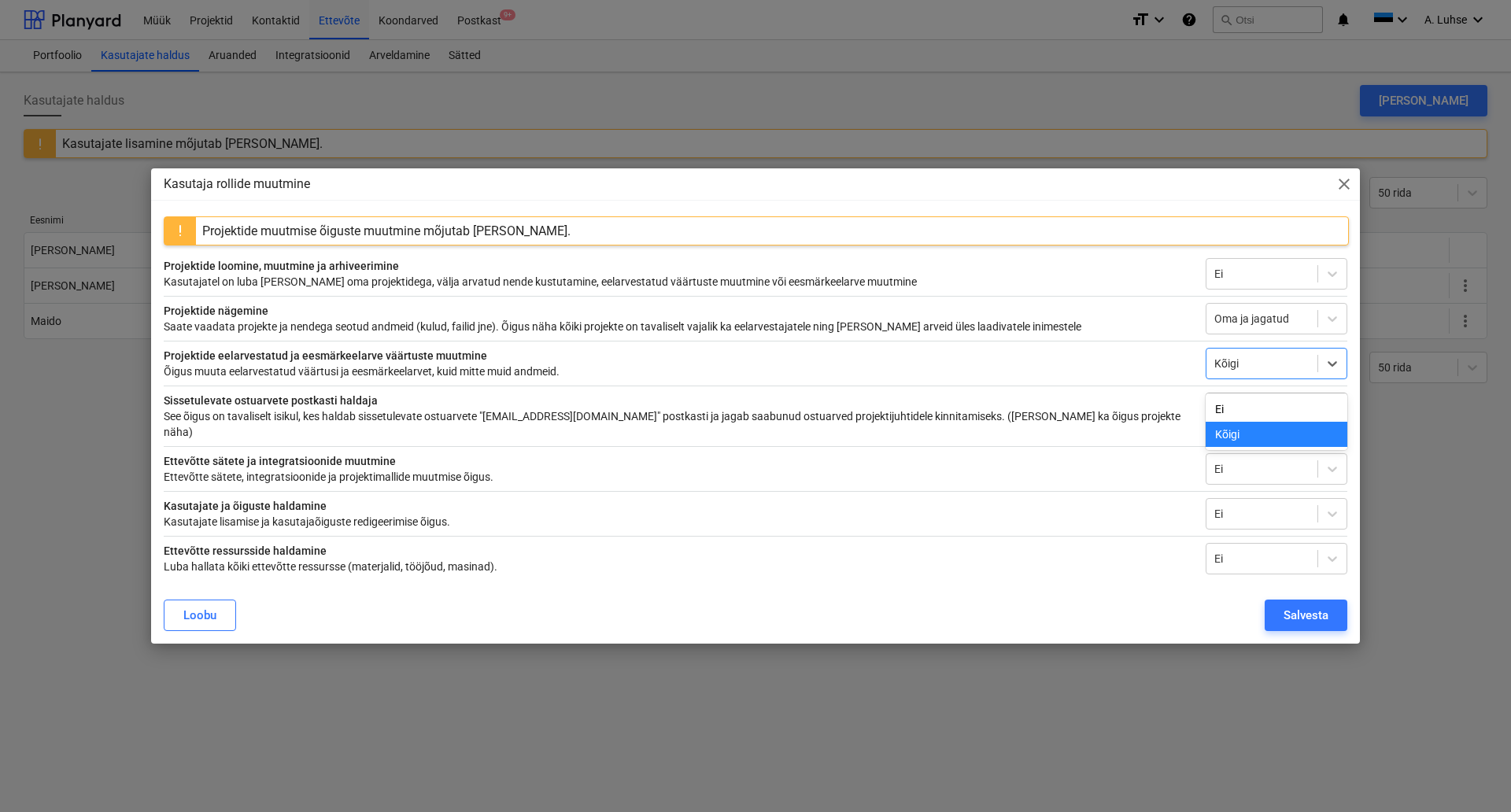
click at [1307, 379] on div "Kõigi" at bounding box center [1277, 363] width 142 height 31
click at [1283, 358] on div "Kõigi" at bounding box center [1277, 363] width 142 height 31
click at [1290, 461] on div at bounding box center [1262, 469] width 95 height 16
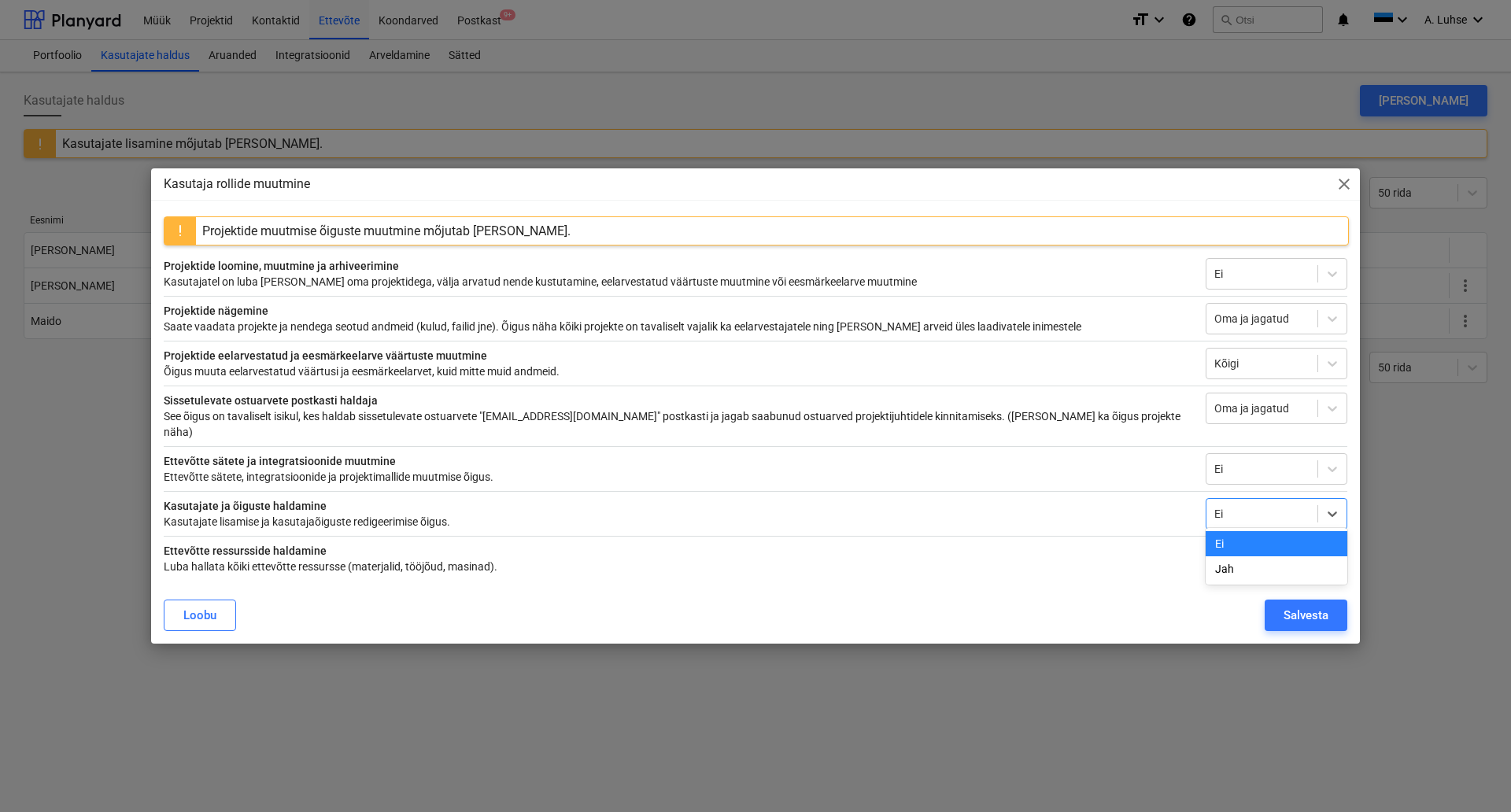
click at [1304, 513] on div at bounding box center [1262, 514] width 95 height 16
click at [1311, 565] on div "Ei" at bounding box center [1277, 558] width 142 height 31
click at [1306, 552] on div at bounding box center [1262, 558] width 95 height 16
click at [1317, 610] on div "Salvesta" at bounding box center [1306, 615] width 45 height 21
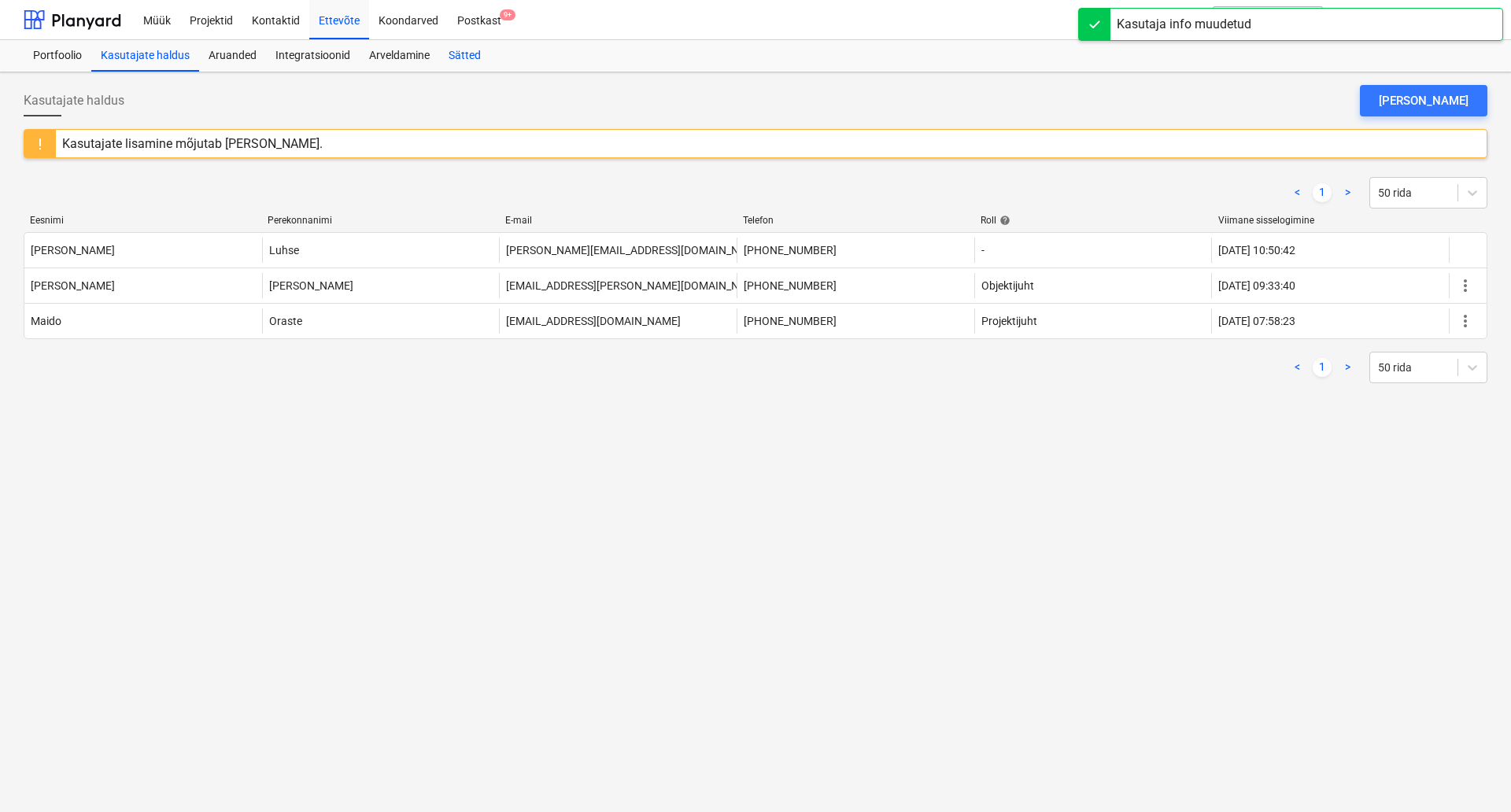
click at [462, 52] on div "Sätted" at bounding box center [465, 55] width 51 height 31
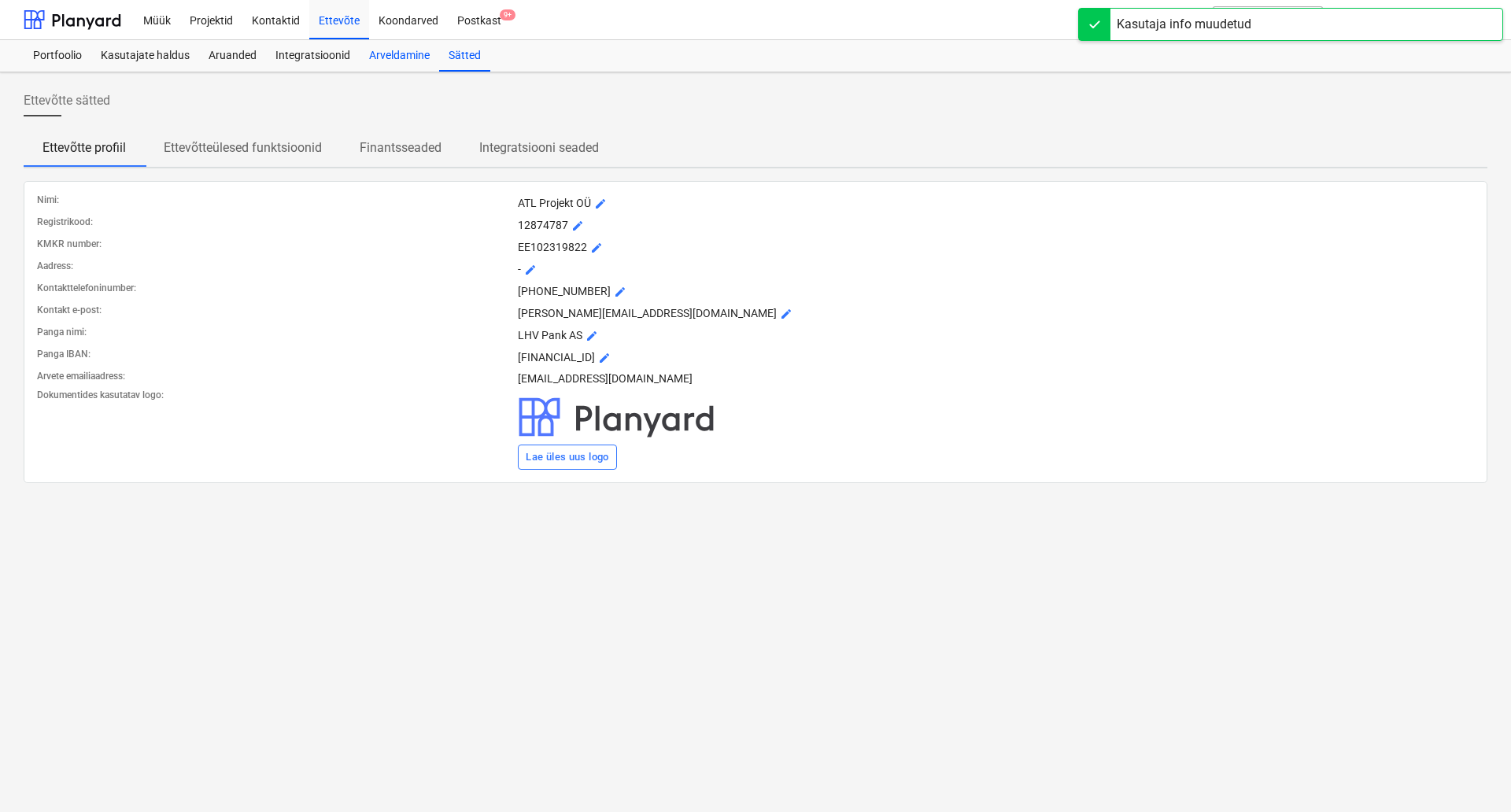
click at [407, 57] on div "Arveldamine" at bounding box center [399, 55] width 79 height 31
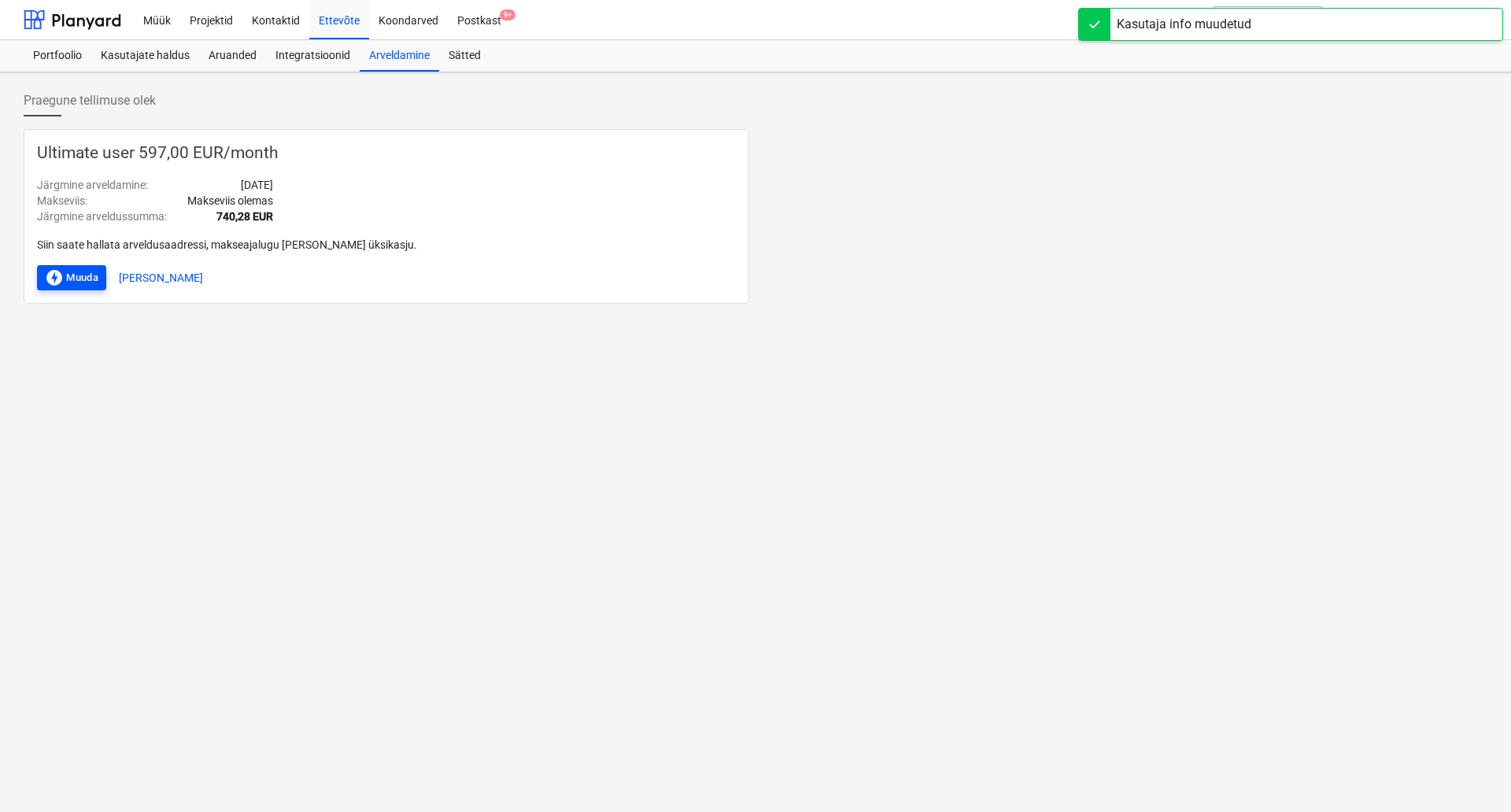
click at [68, 286] on div "offline_bolt Muuda" at bounding box center [71, 278] width 54 height 19
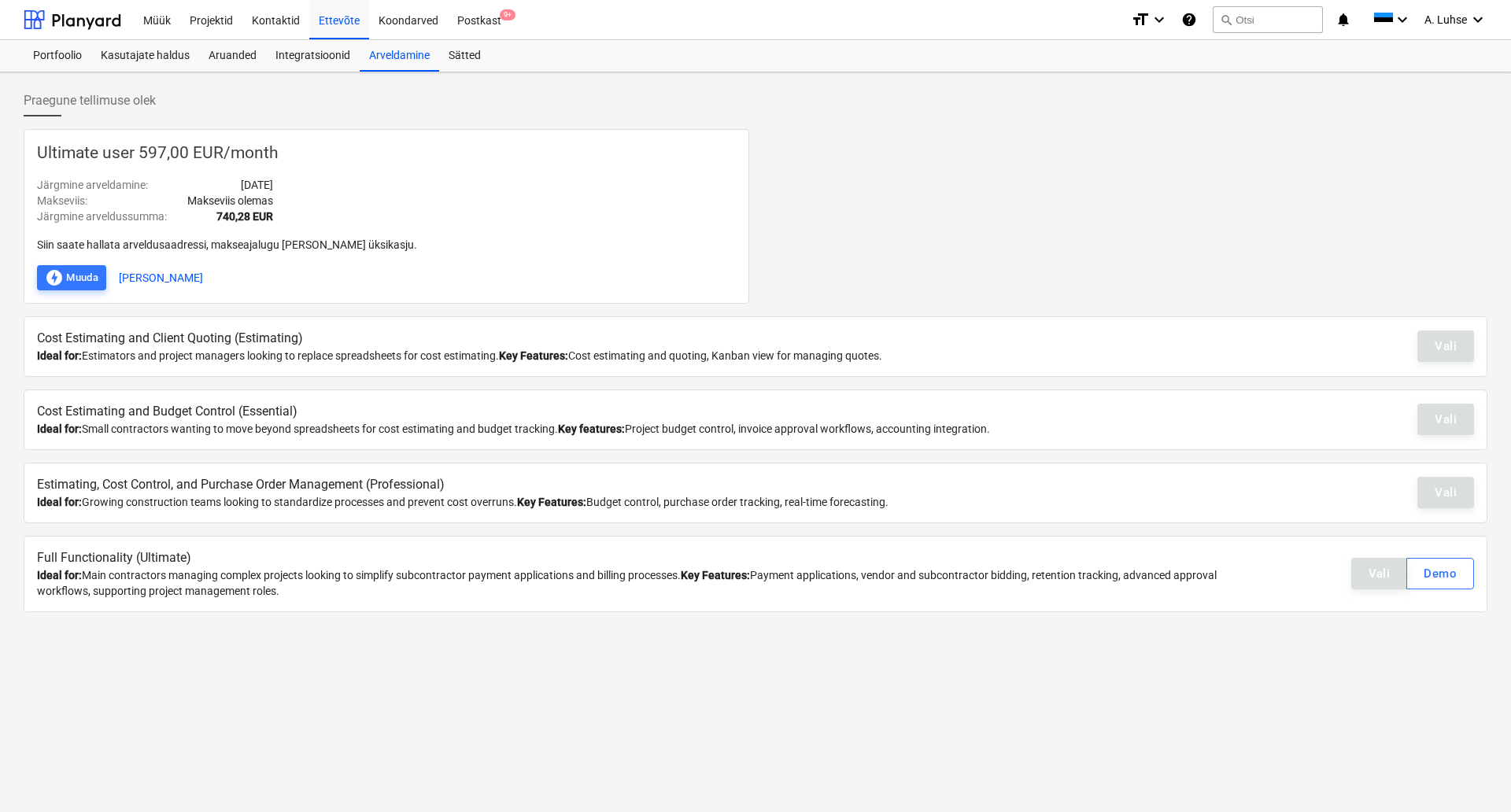
click at [1456, 344] on div "Vali" at bounding box center [1445, 346] width 57 height 31
click at [1437, 442] on div "Cost Estimating and Budget Control (Essential) Ideal for: Small contractors wan…" at bounding box center [756, 420] width 1464 height 61
drag, startPoint x: 1434, startPoint y: 503, endPoint x: 1429, endPoint y: 514, distance: 12.1
click at [1434, 504] on div "Vali" at bounding box center [1445, 492] width 57 height 31
click at [1373, 580] on div "Vali Demo" at bounding box center [1413, 573] width 122 height 31
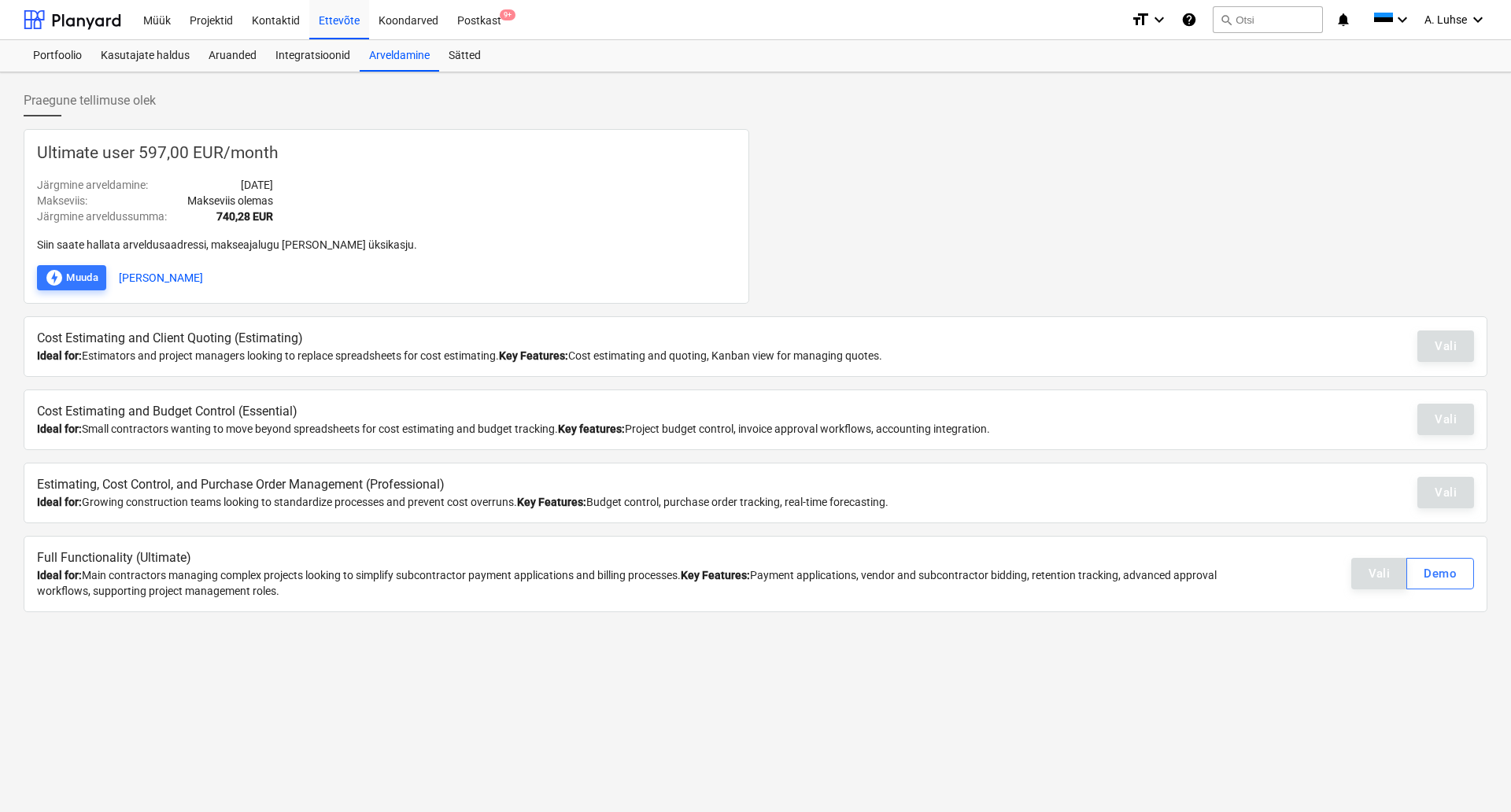
click at [427, 633] on div "Praegune tellimuse olek Ultimate user 597,00 EUR / month Järgmine arveldamine :…" at bounding box center [756, 442] width 1511 height 740
click at [152, 61] on div "Kasutajate haldus" at bounding box center [145, 55] width 108 height 31
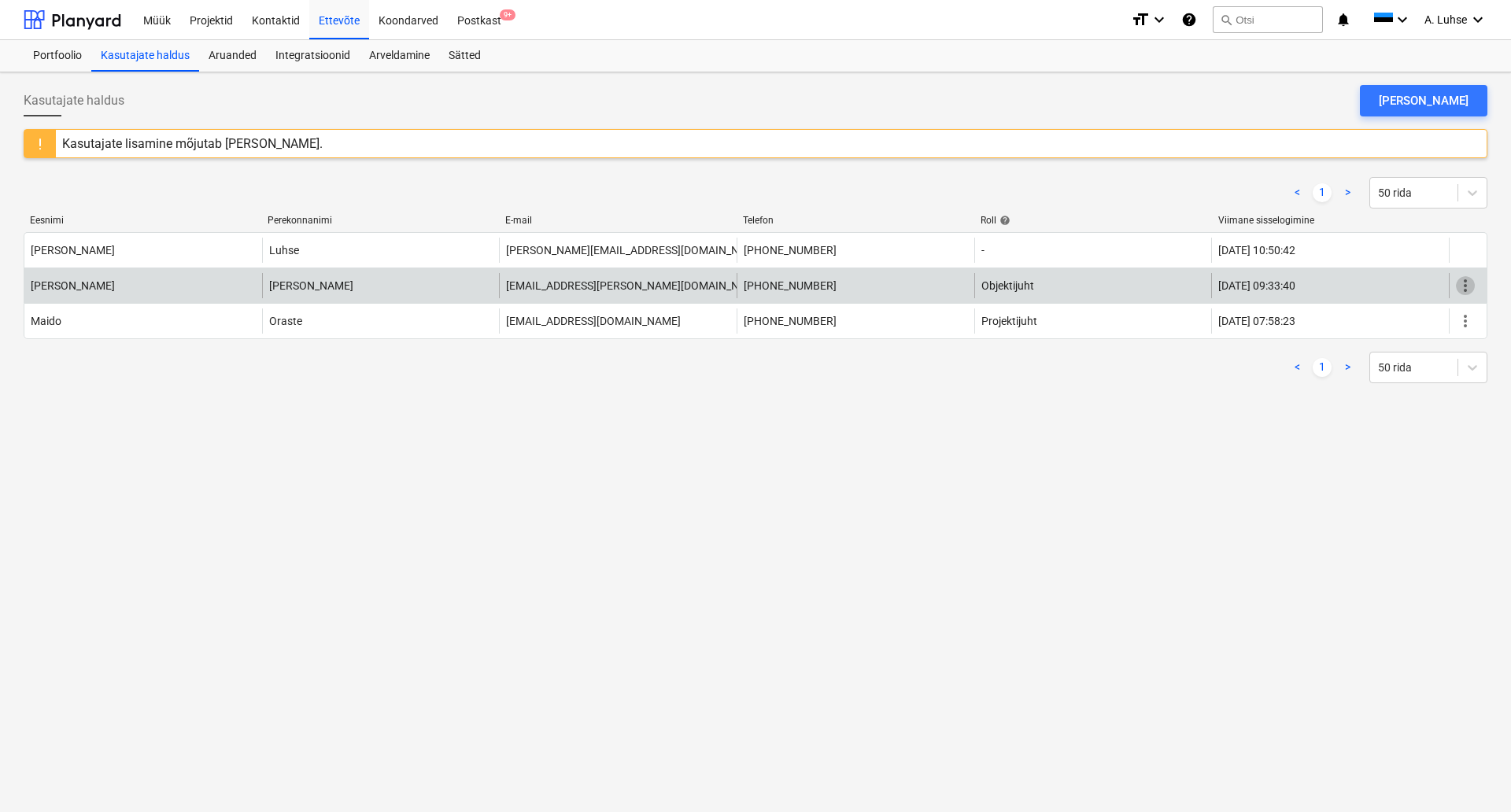
click at [1461, 284] on span "more_vert" at bounding box center [1466, 286] width 19 height 19
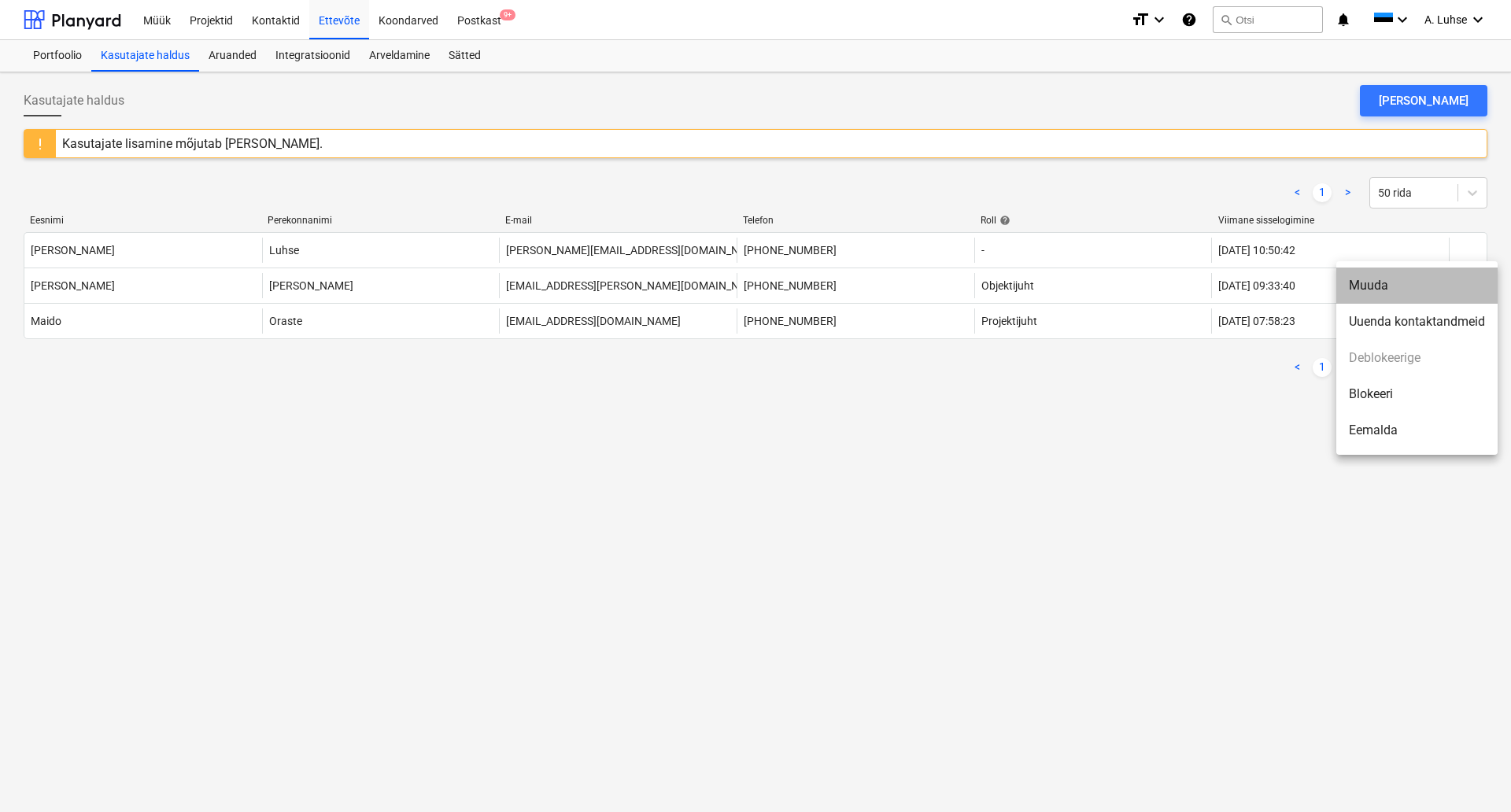
click at [1383, 289] on li "Muuda" at bounding box center [1417, 285] width 162 height 36
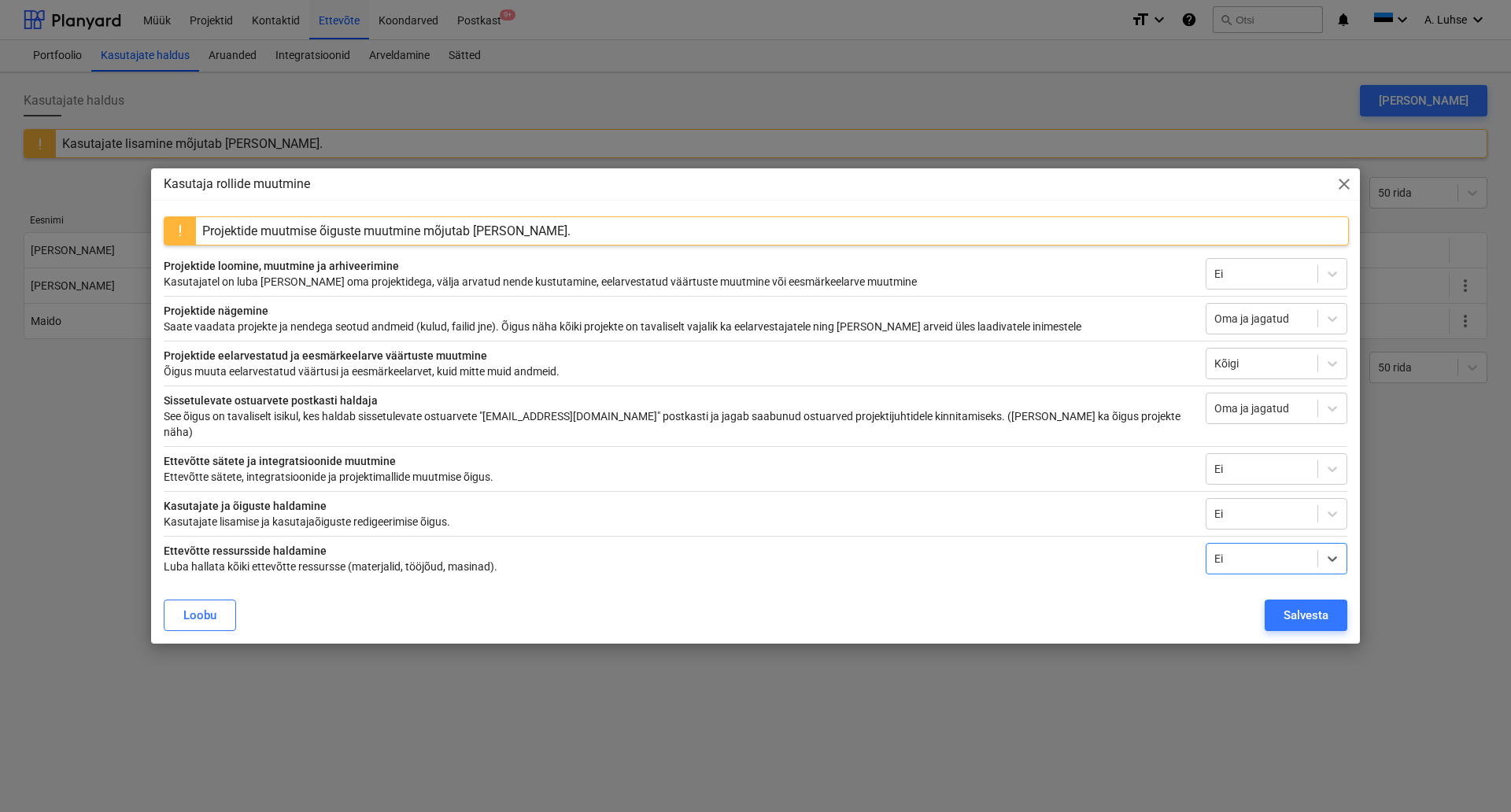
click at [1353, 191] on span "close" at bounding box center [1345, 184] width 19 height 19
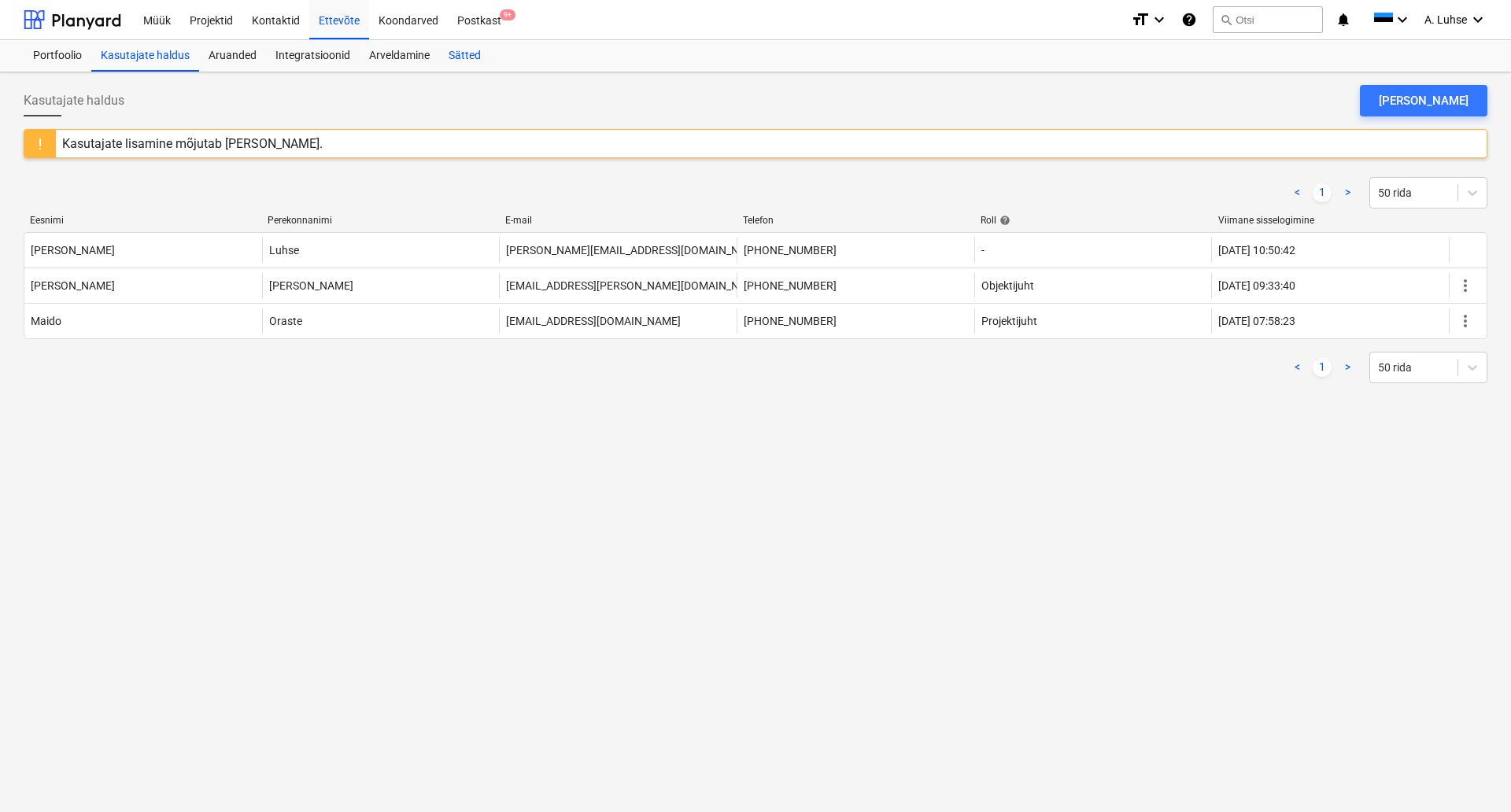
click at [468, 54] on div "Sätted" at bounding box center [465, 55] width 51 height 31
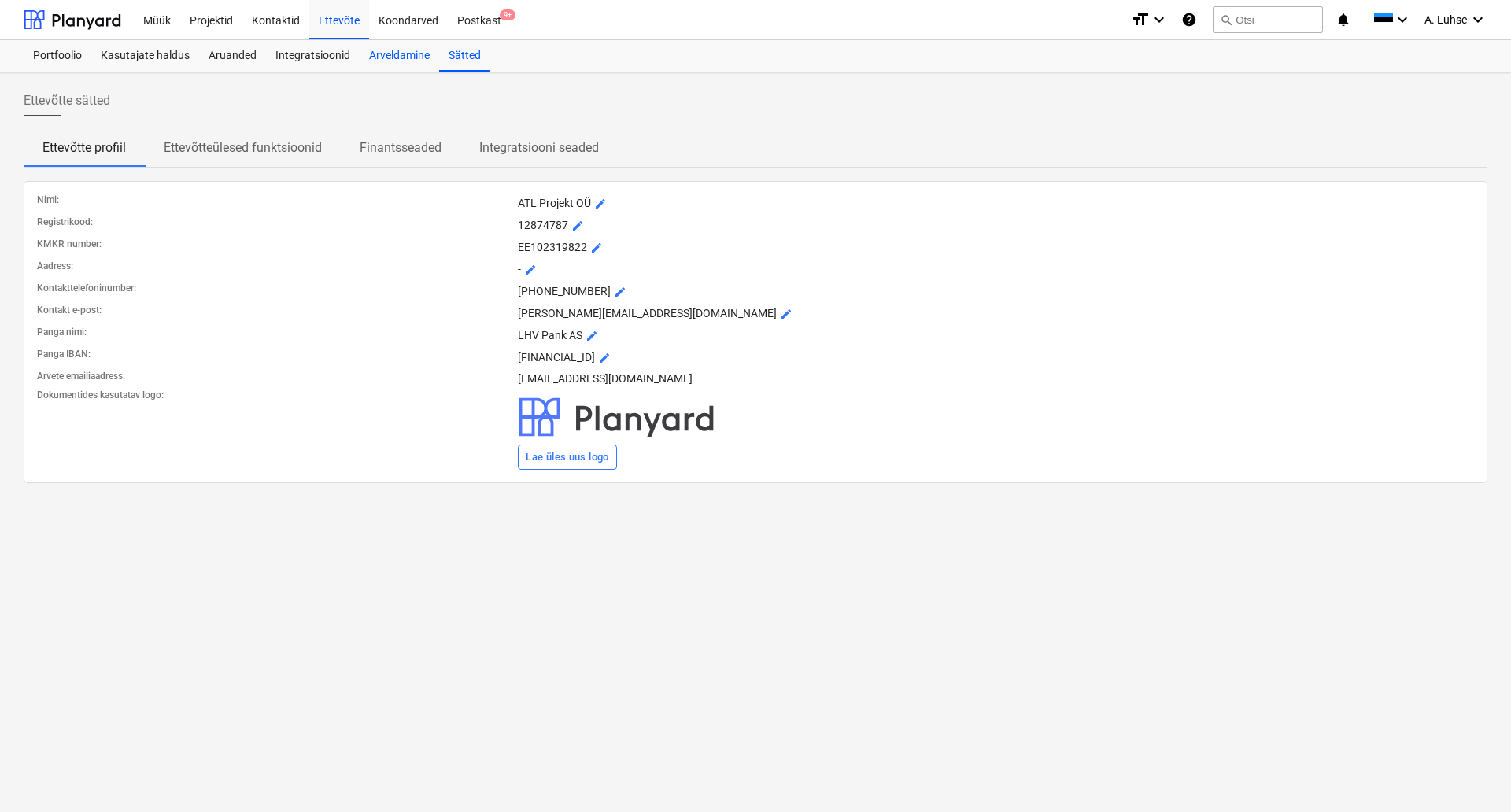
click at [380, 52] on div "Arveldamine" at bounding box center [399, 55] width 79 height 31
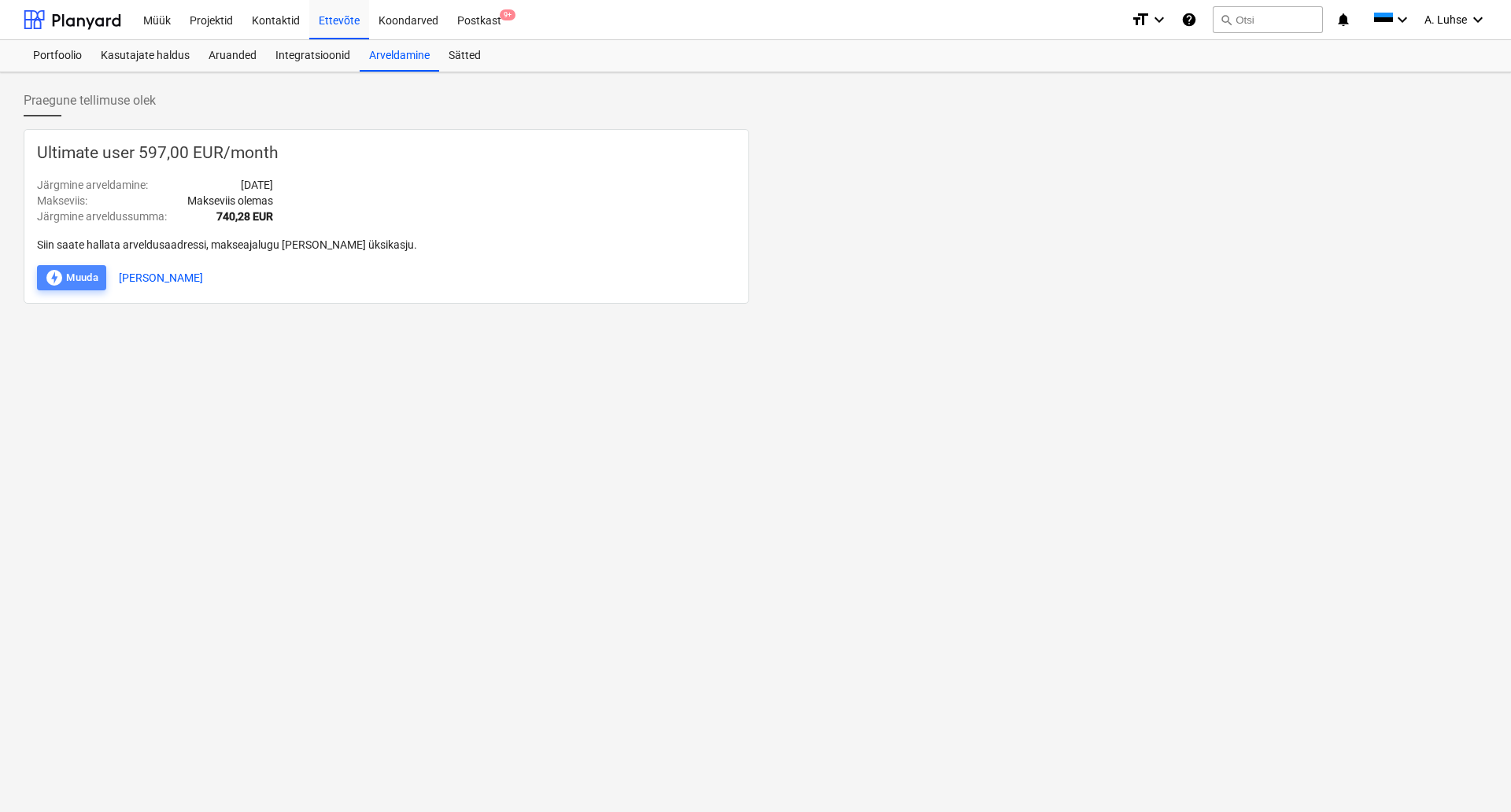
click at [80, 274] on div "offline_bolt Muuda" at bounding box center [71, 278] width 54 height 19
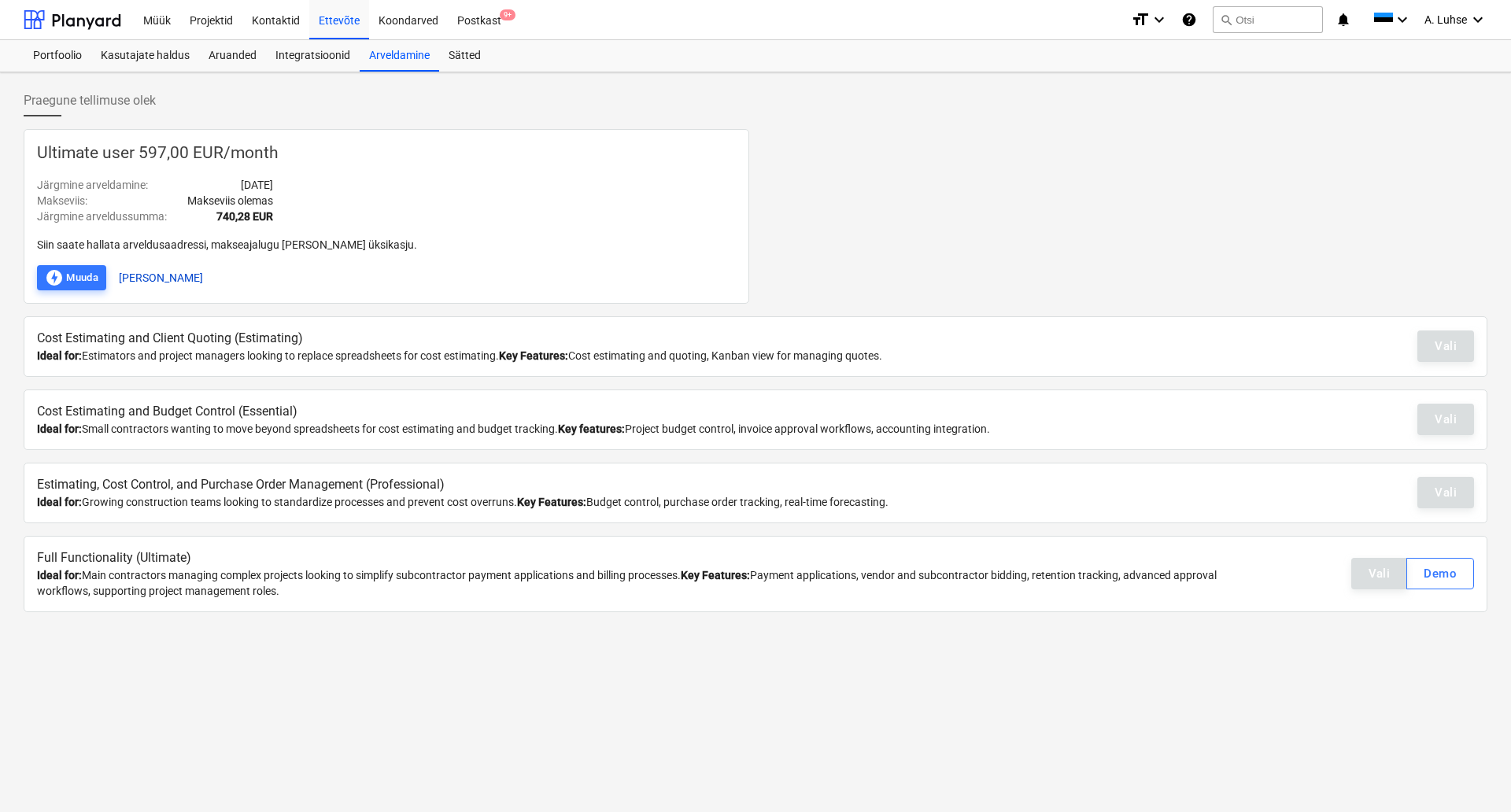
click at [158, 285] on button "[PERSON_NAME]" at bounding box center [161, 277] width 84 height 25
click at [158, 290] on div "Ultimate user 438,00 EUR / month Järgmine arveldamine : [DATE] Makseviis : Maks…" at bounding box center [387, 216] width 726 height 174
click at [142, 274] on button "[PERSON_NAME]" at bounding box center [161, 277] width 84 height 25
click at [470, 24] on div "Postkast 9+" at bounding box center [479, 19] width 63 height 40
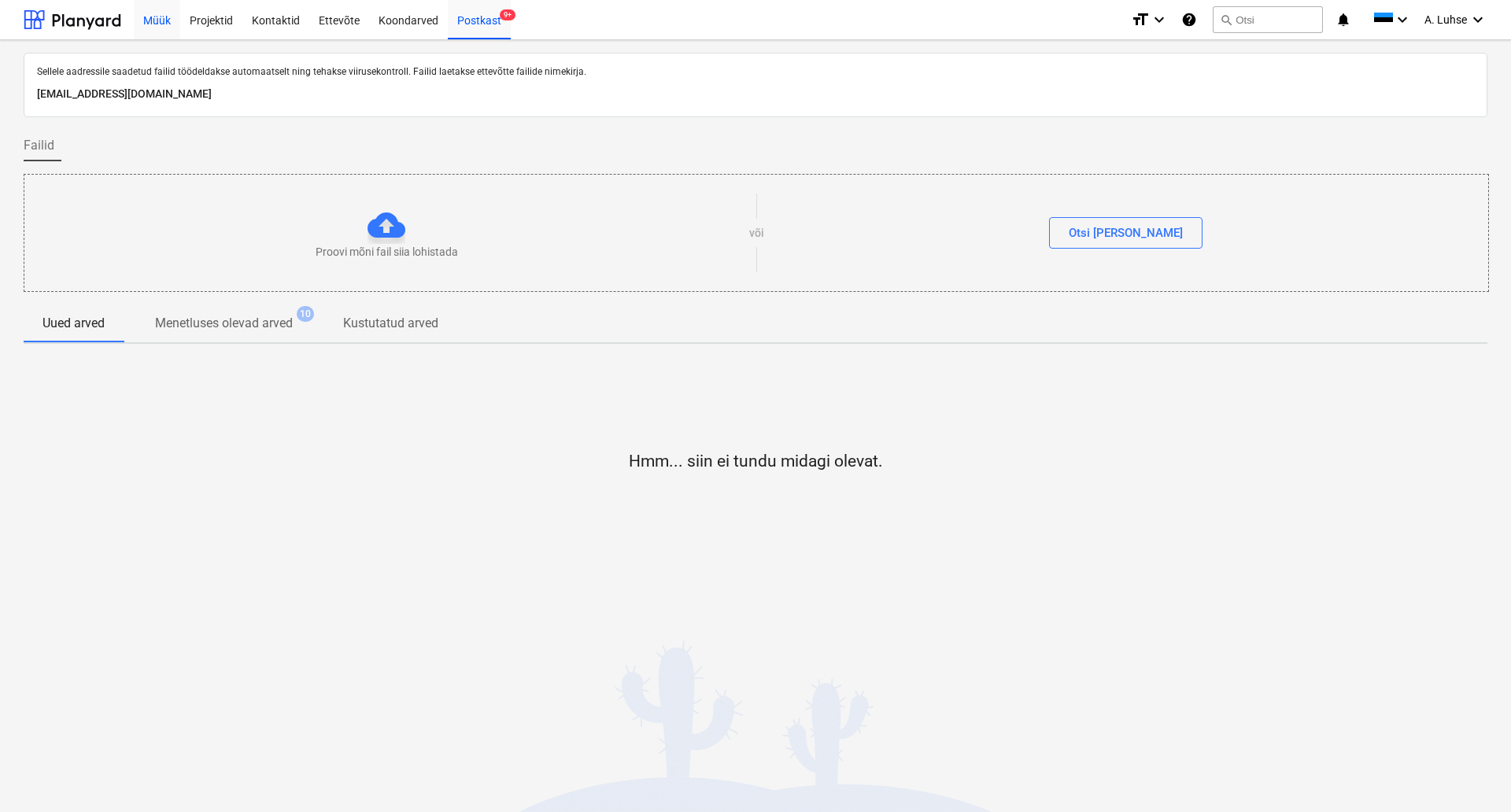
click at [139, 27] on div "Müük" at bounding box center [157, 19] width 46 height 40
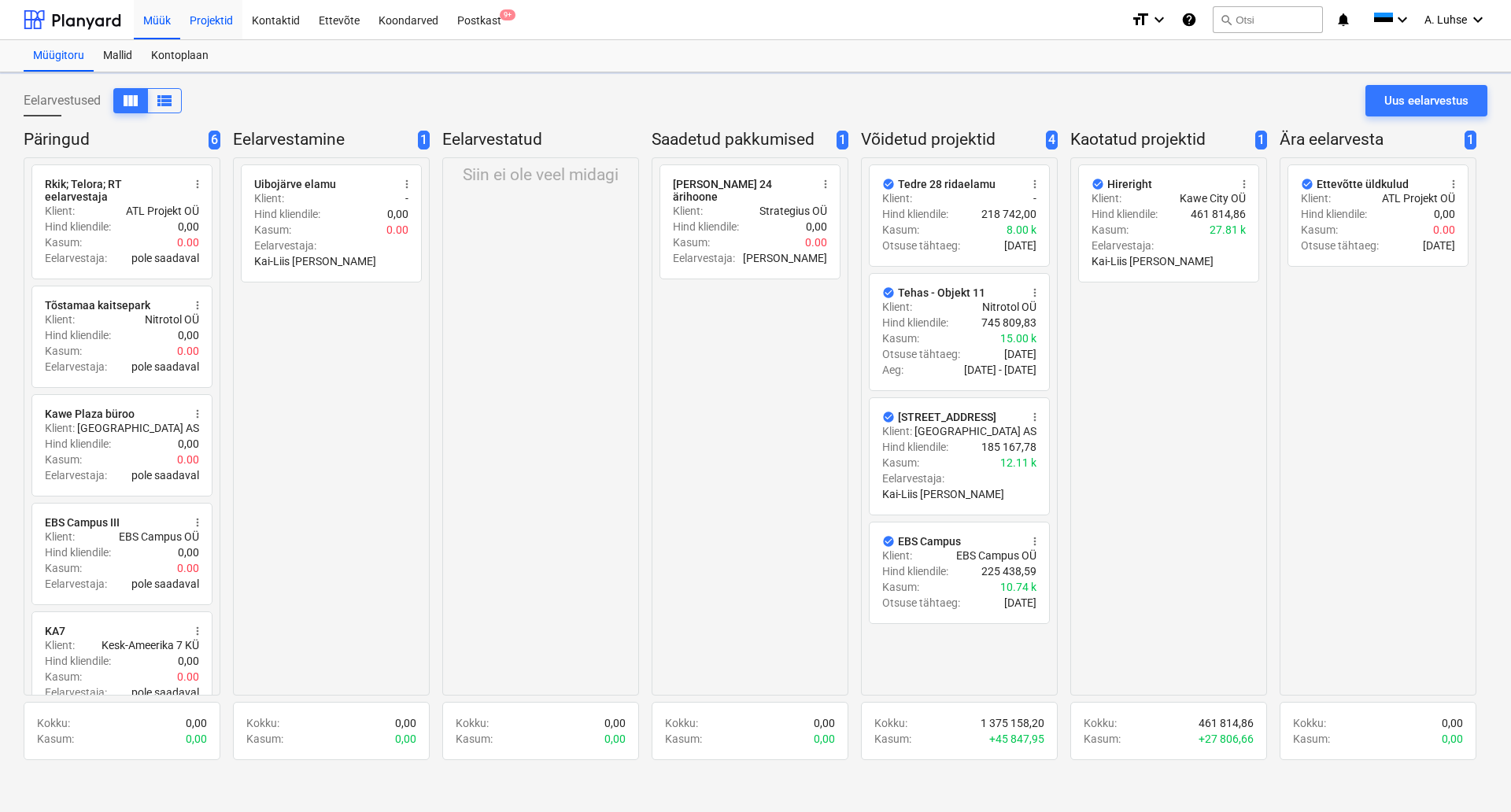
click at [210, 22] on div "Projektid" at bounding box center [211, 19] width 62 height 40
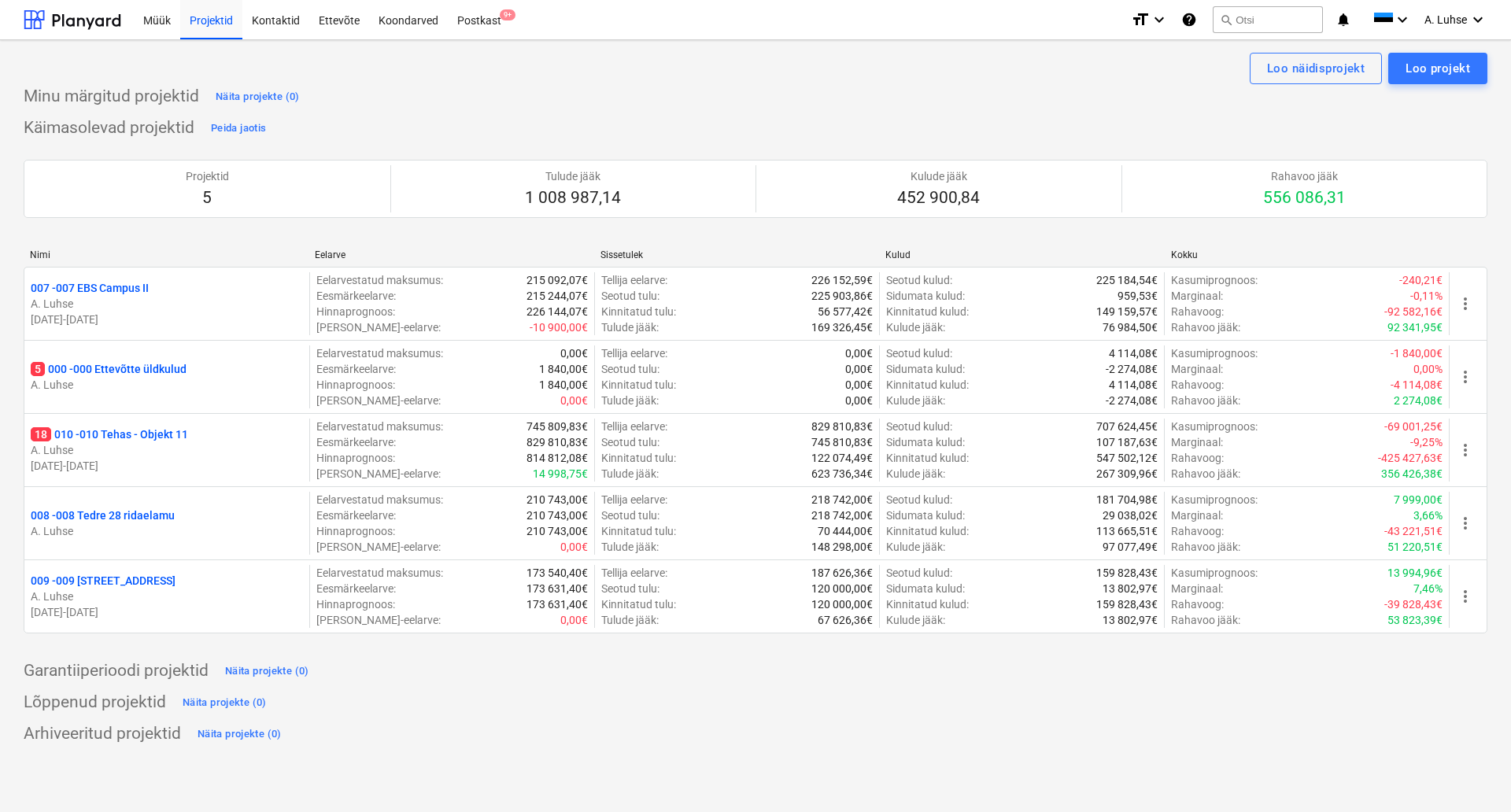
click at [595, 150] on div "Projektid 5 Tulude jääk 1 008 987,14 Kulude jääk 452 900,84 Rahavoo jääk 556 08…" at bounding box center [756, 189] width 1464 height 96
